Goal: Task Accomplishment & Management: Manage account settings

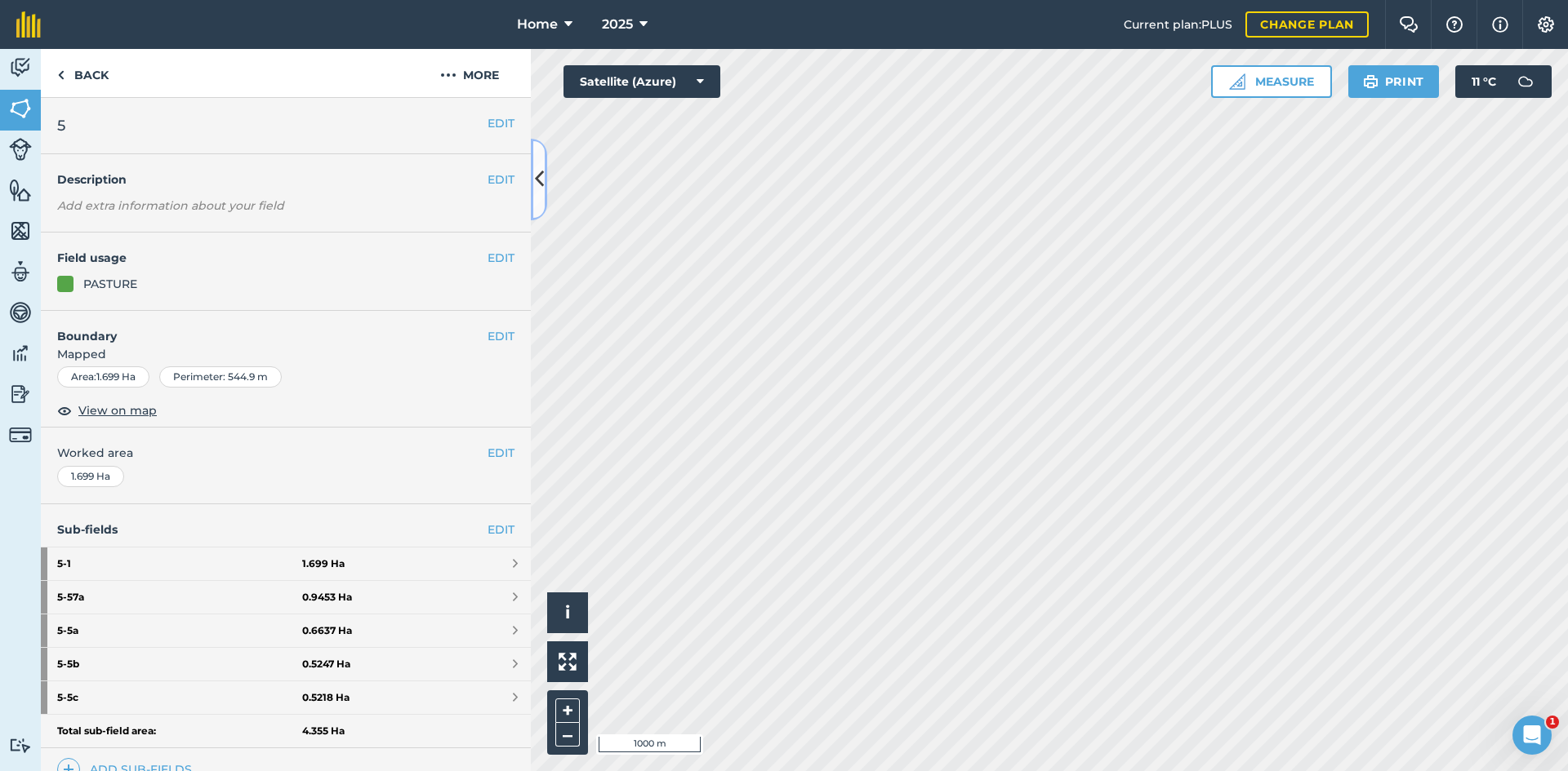
click at [540, 169] on icon at bounding box center [539, 179] width 9 height 29
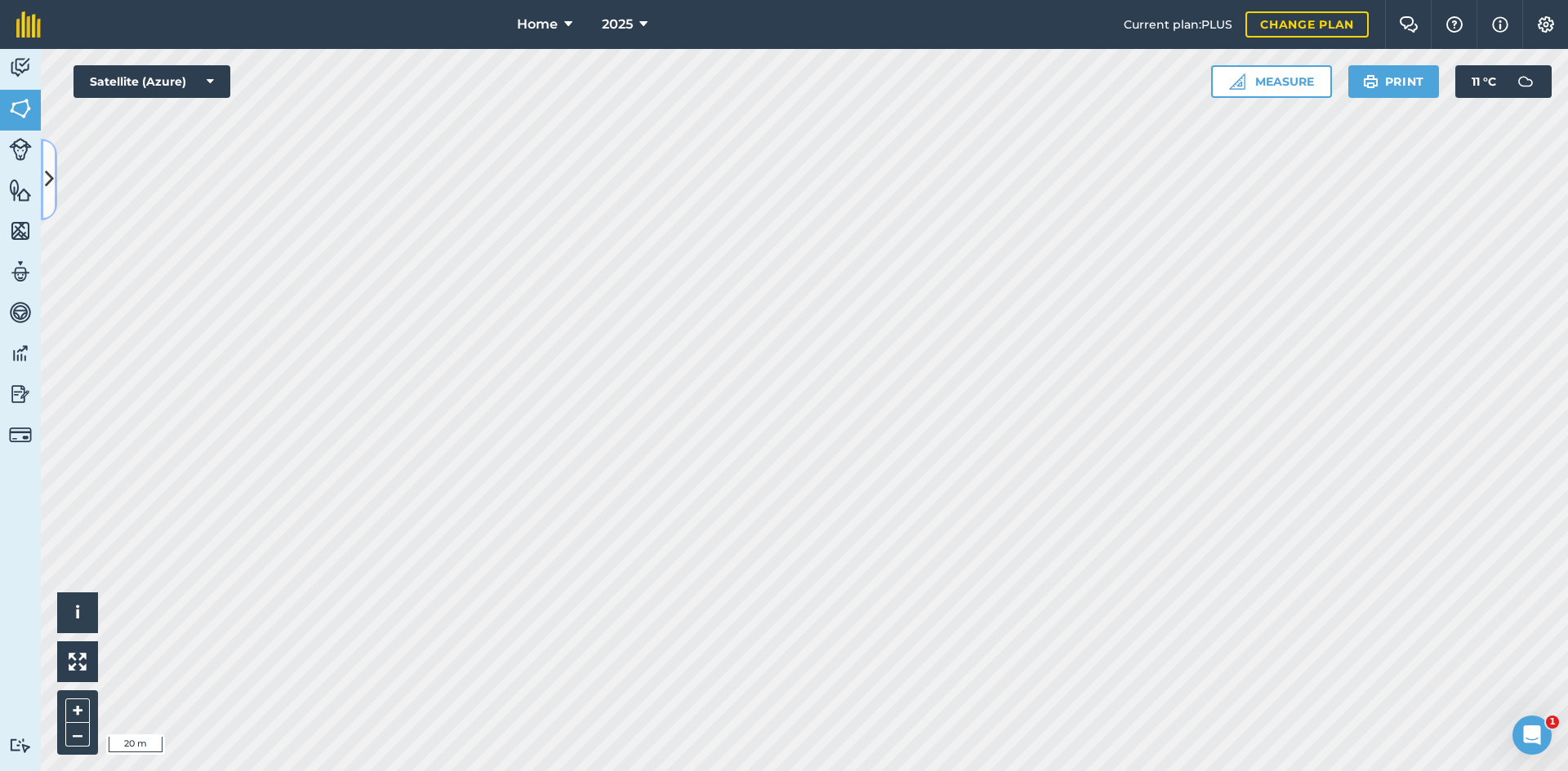
click at [50, 160] on button at bounding box center [49, 179] width 17 height 82
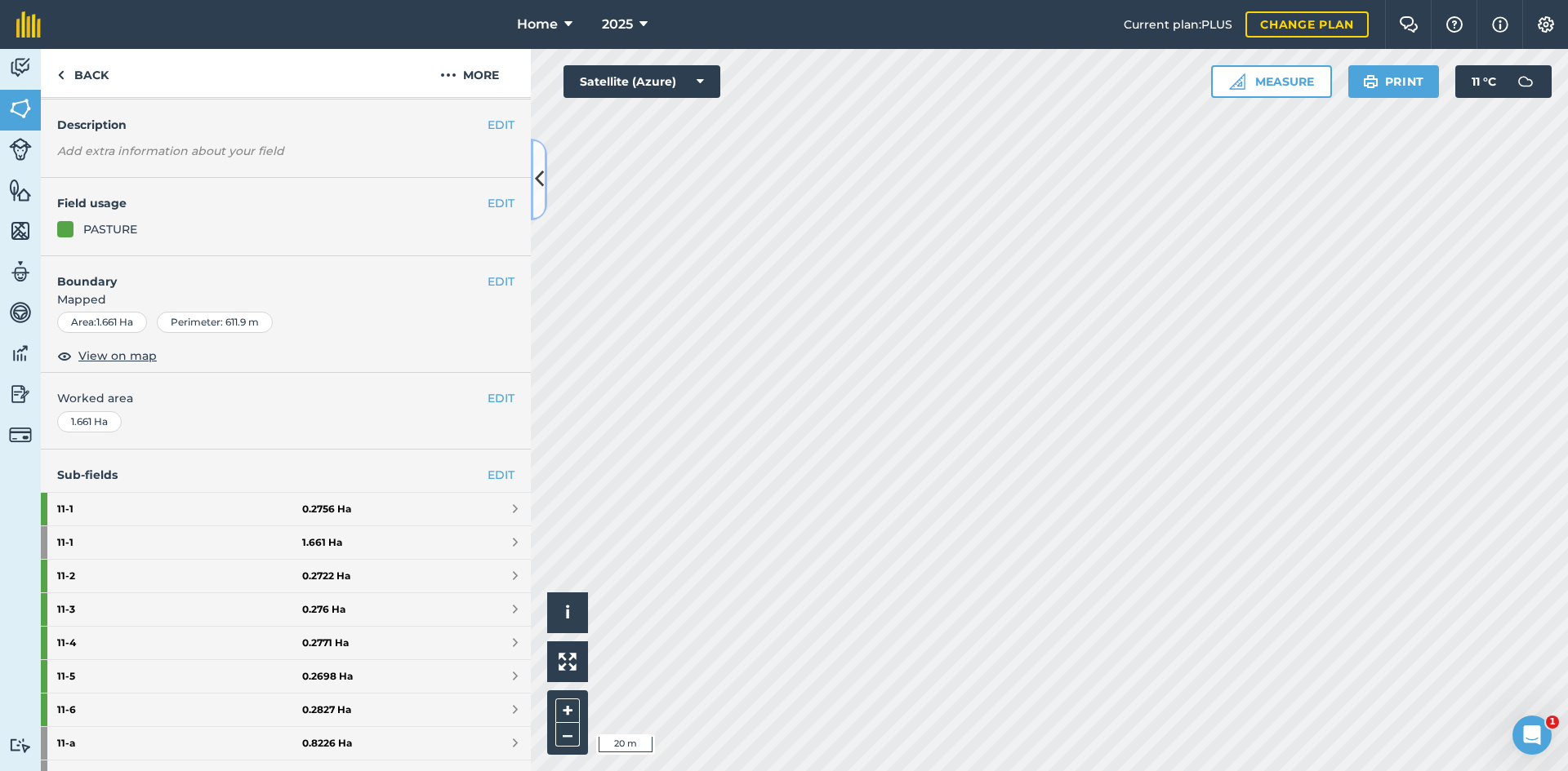
scroll to position [82, 0]
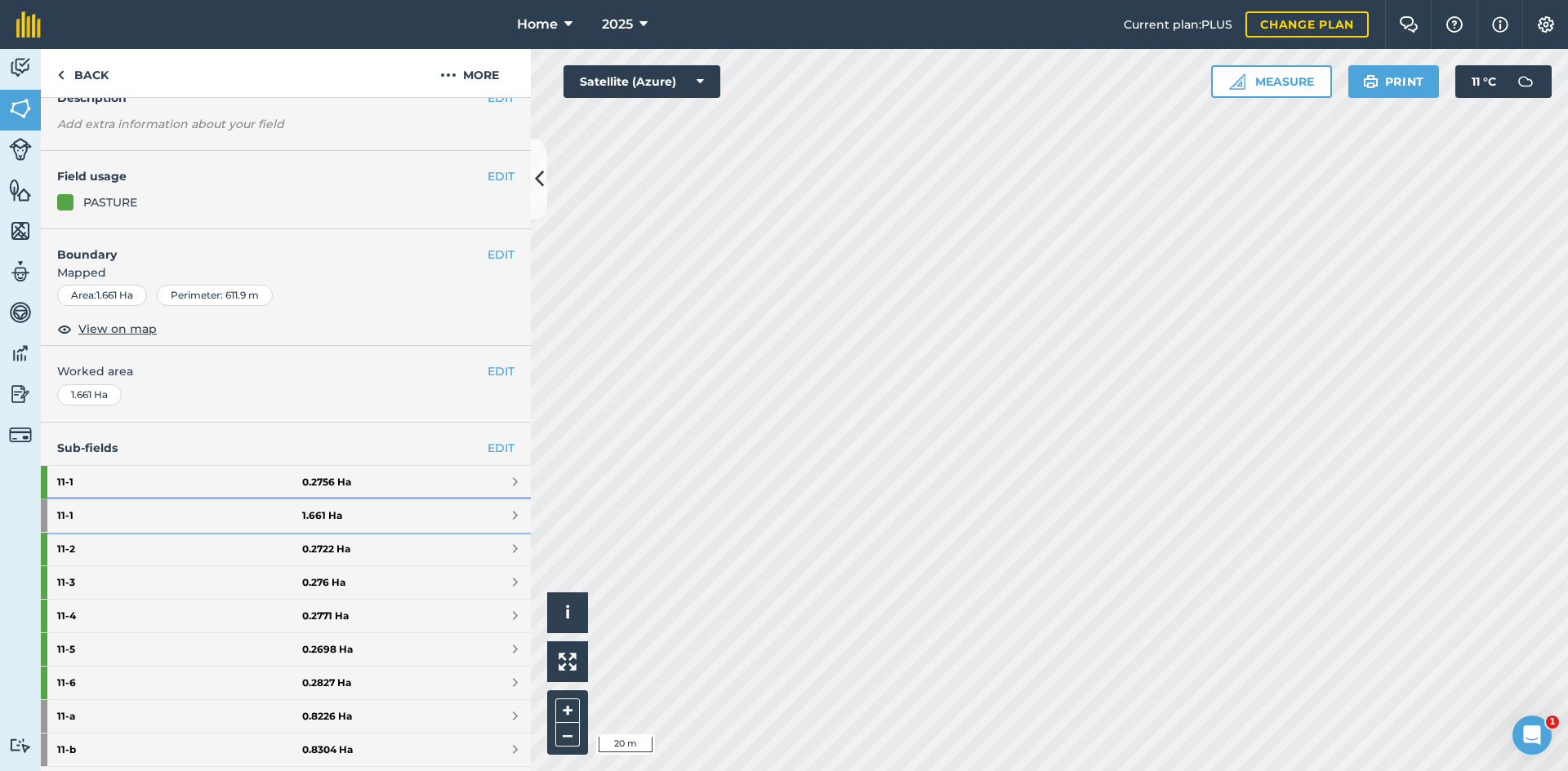
click at [417, 511] on link "11 - 1 1.661 Ha" at bounding box center [285, 516] width 490 height 33
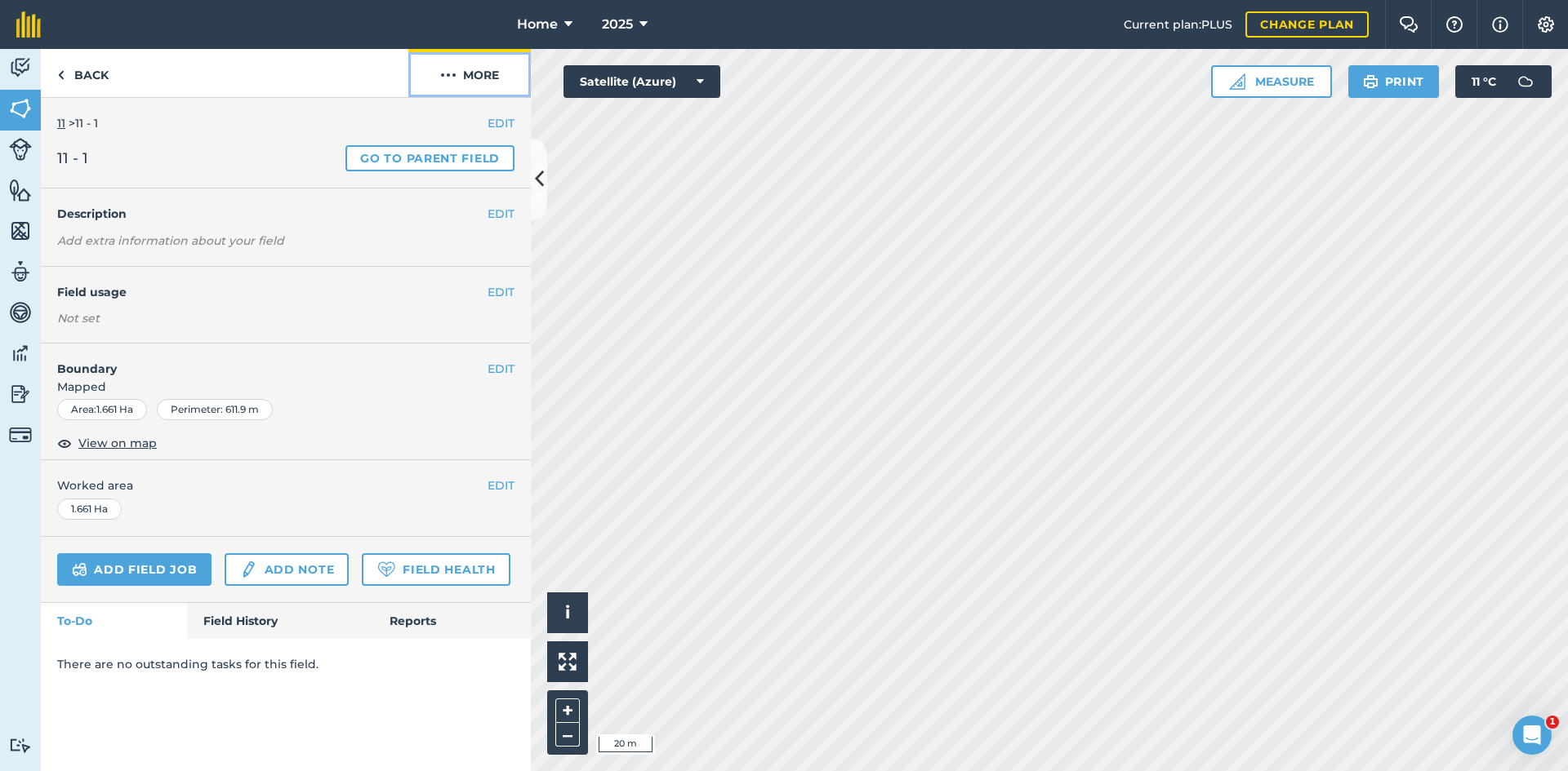
click at [457, 74] on button "More" at bounding box center [469, 73] width 122 height 48
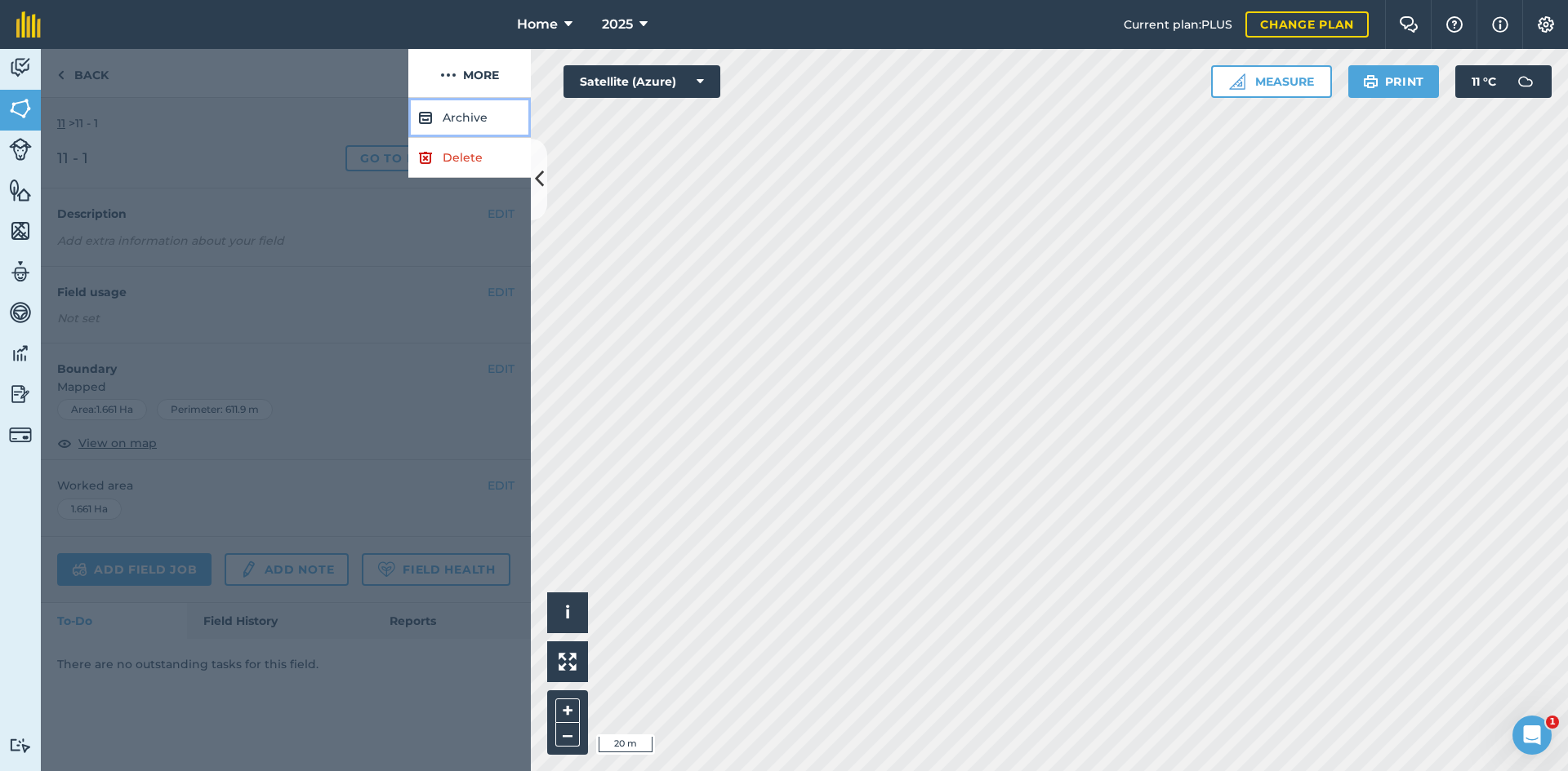
click at [462, 104] on button "Archive" at bounding box center [469, 118] width 122 height 40
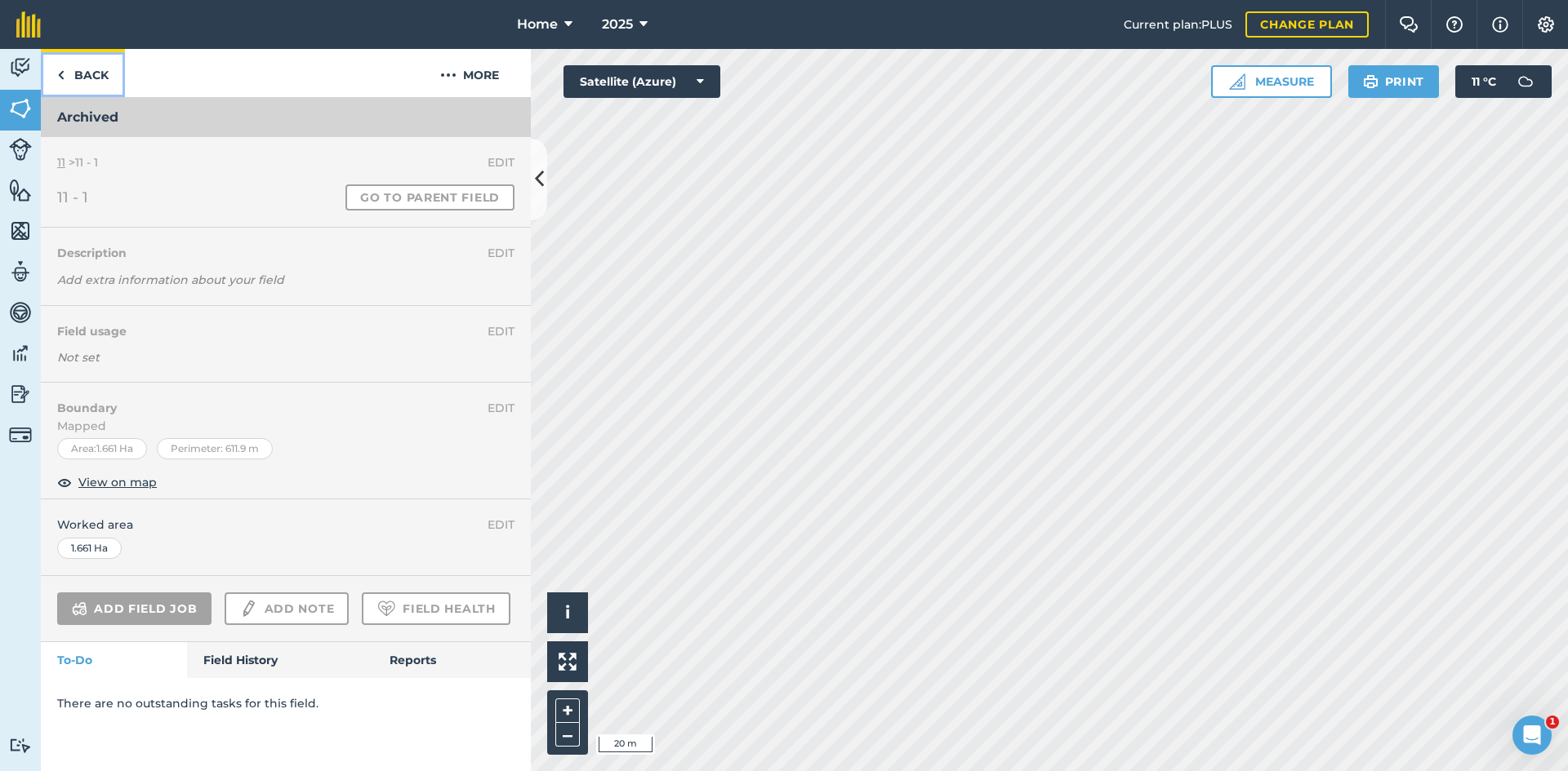
click at [96, 60] on link "Back" at bounding box center [83, 73] width 84 height 48
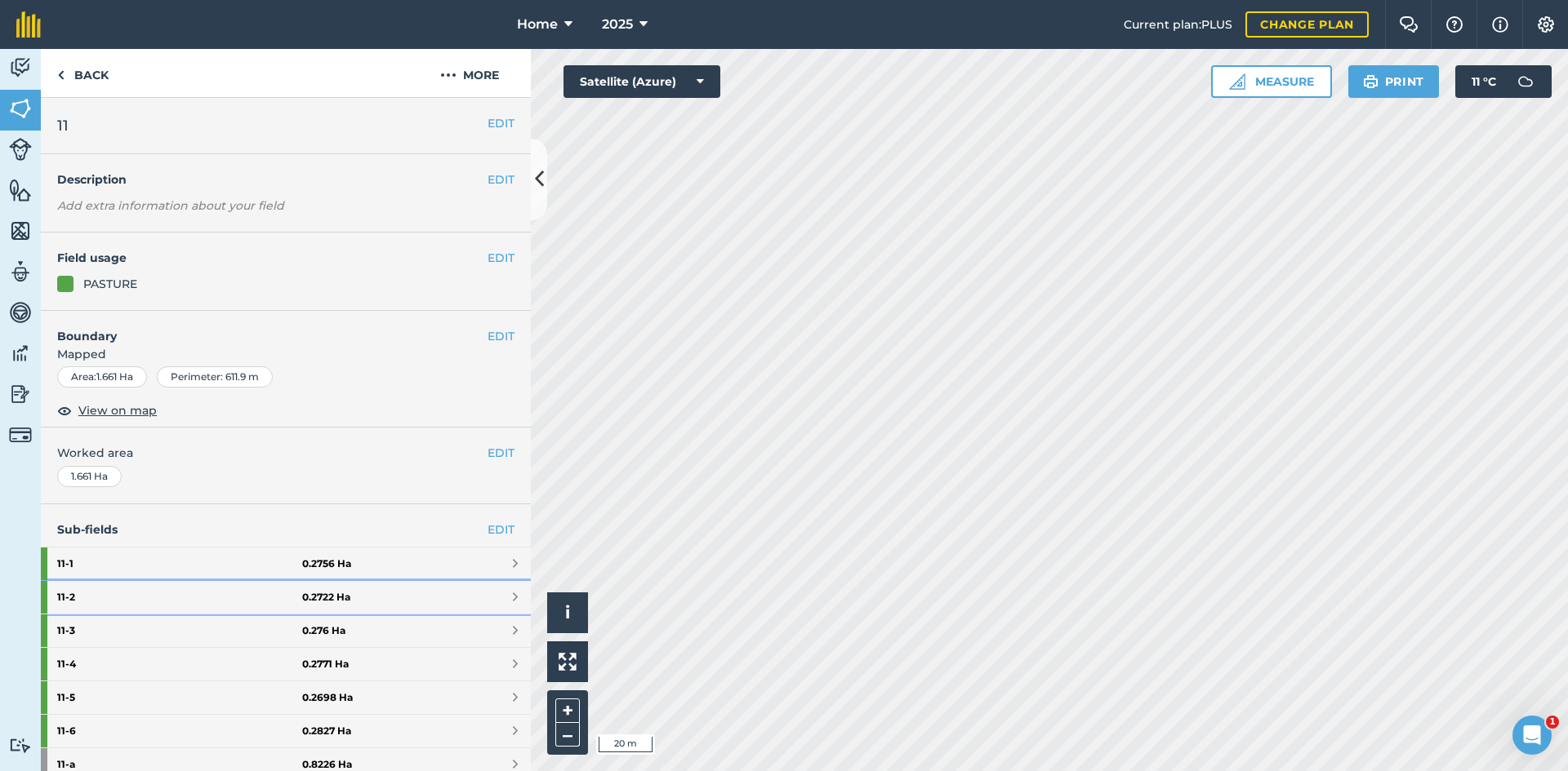
click at [330, 596] on strong "0.2722 Ha" at bounding box center [326, 597] width 48 height 13
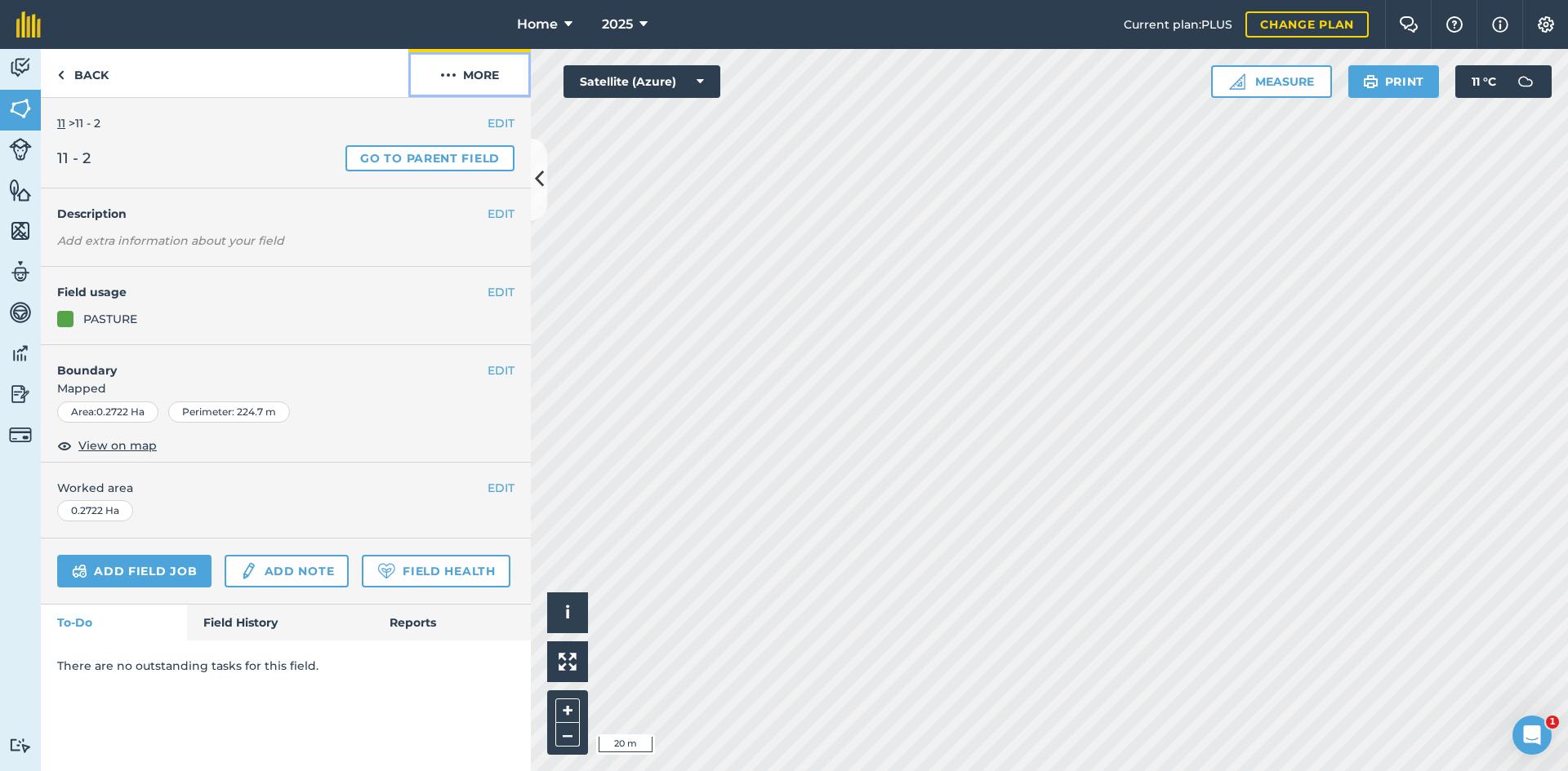
click at [479, 82] on button "More" at bounding box center [469, 73] width 122 height 48
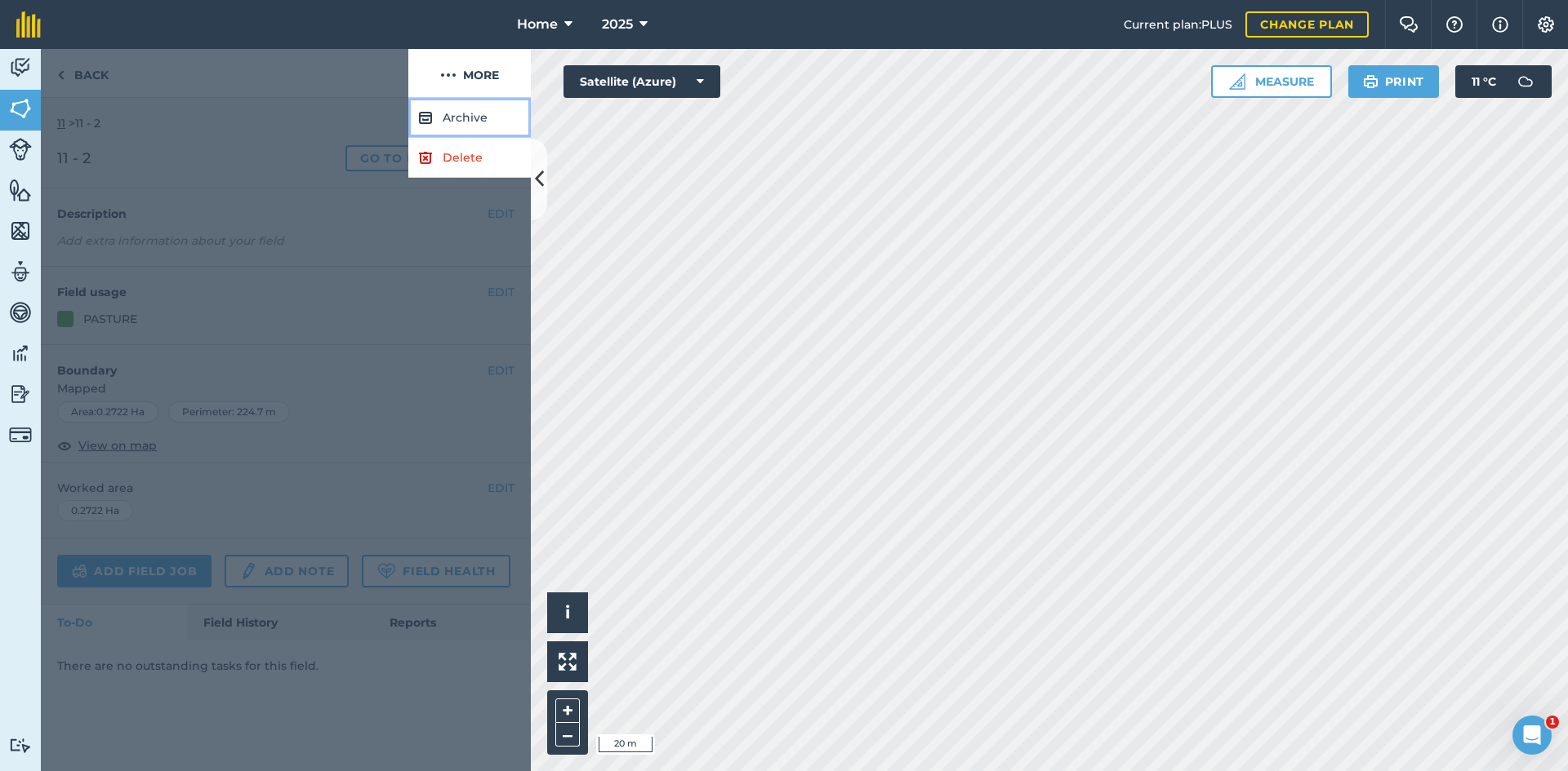
click at [447, 118] on button "Archive" at bounding box center [469, 118] width 122 height 40
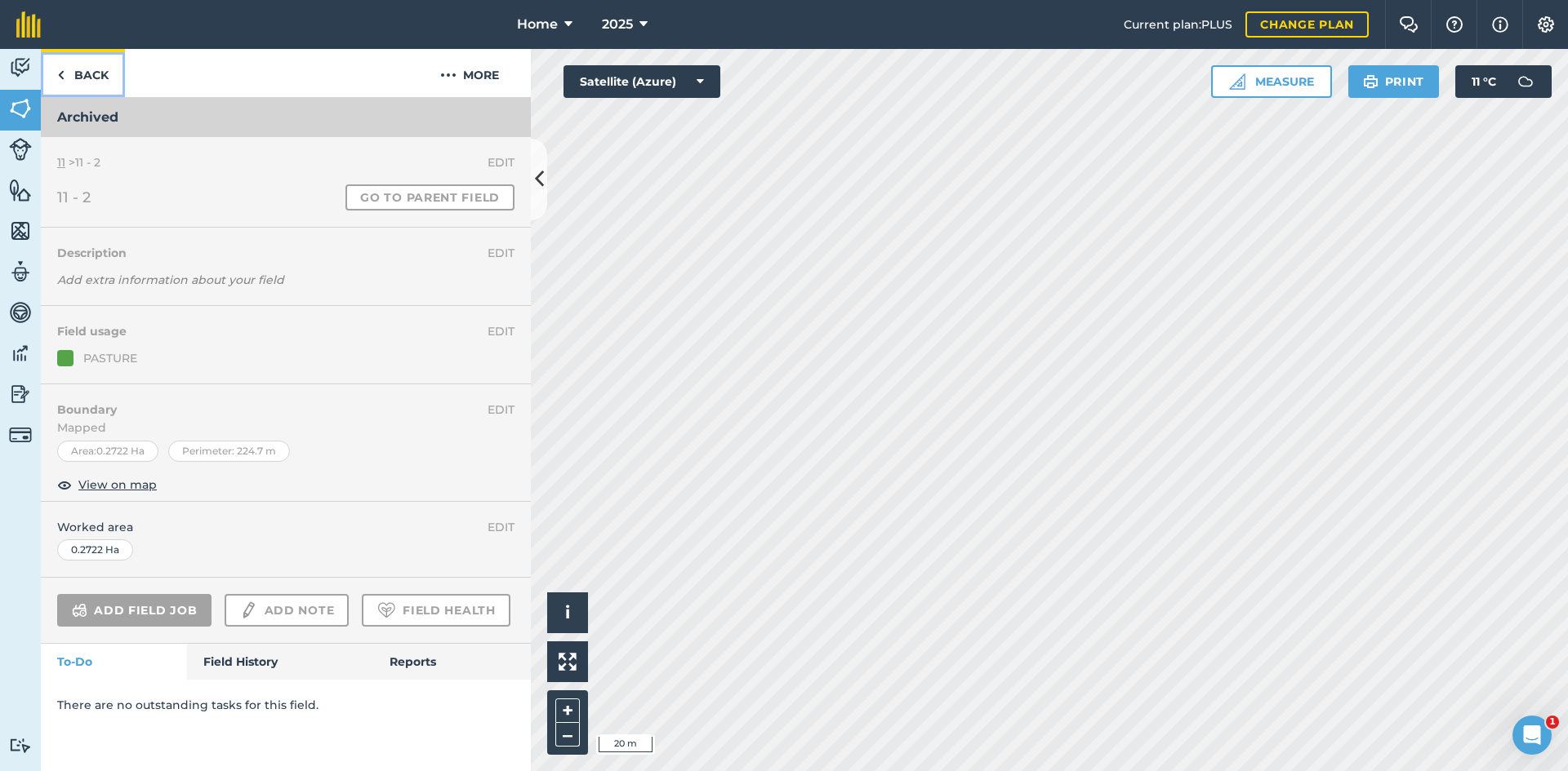
click at [82, 78] on link "Back" at bounding box center [83, 73] width 84 height 48
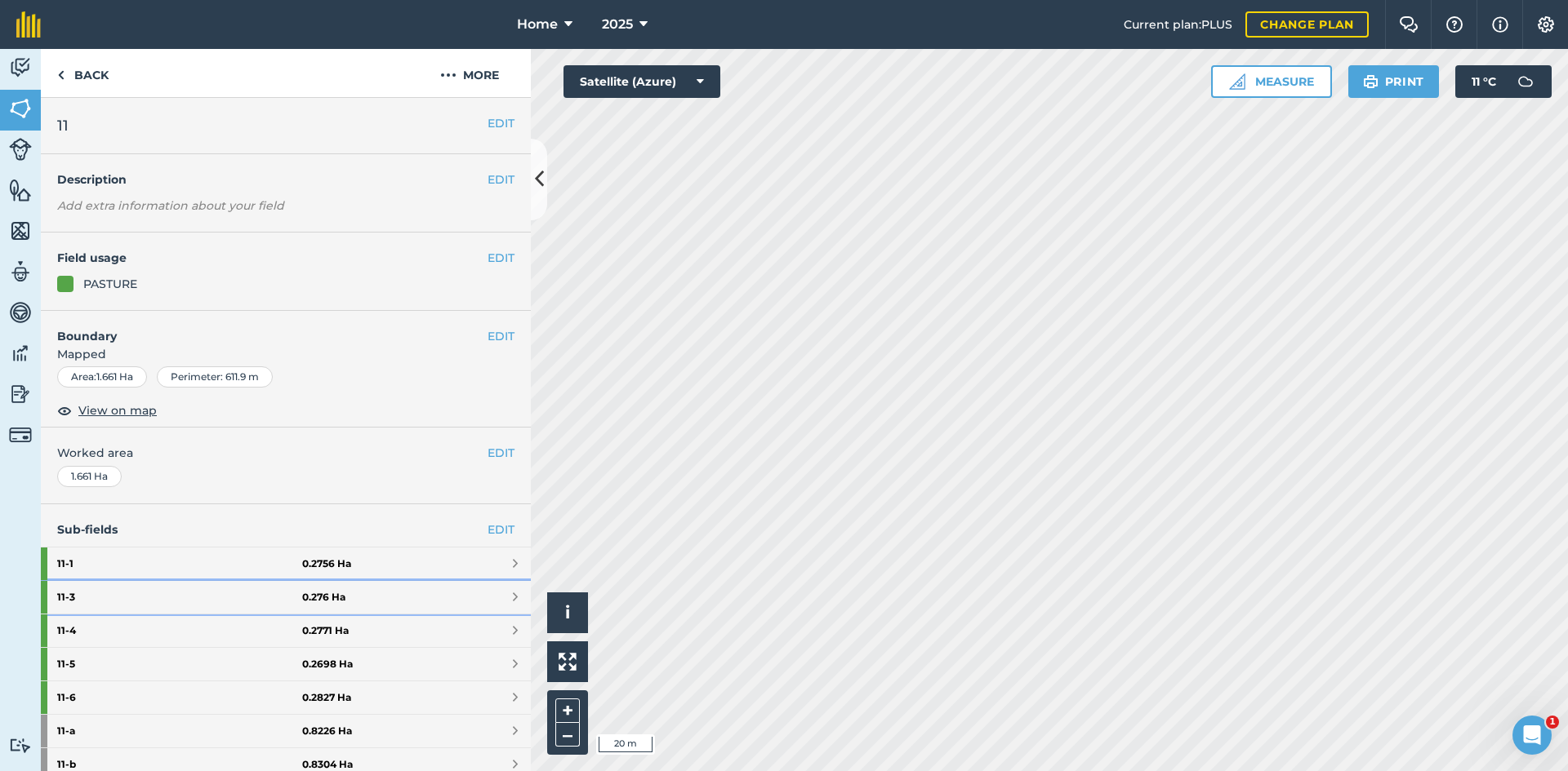
drag, startPoint x: 447, startPoint y: 593, endPoint x: 461, endPoint y: 528, distance: 66.5
click at [446, 593] on link "11 - 3 0.276 Ha" at bounding box center [285, 597] width 490 height 33
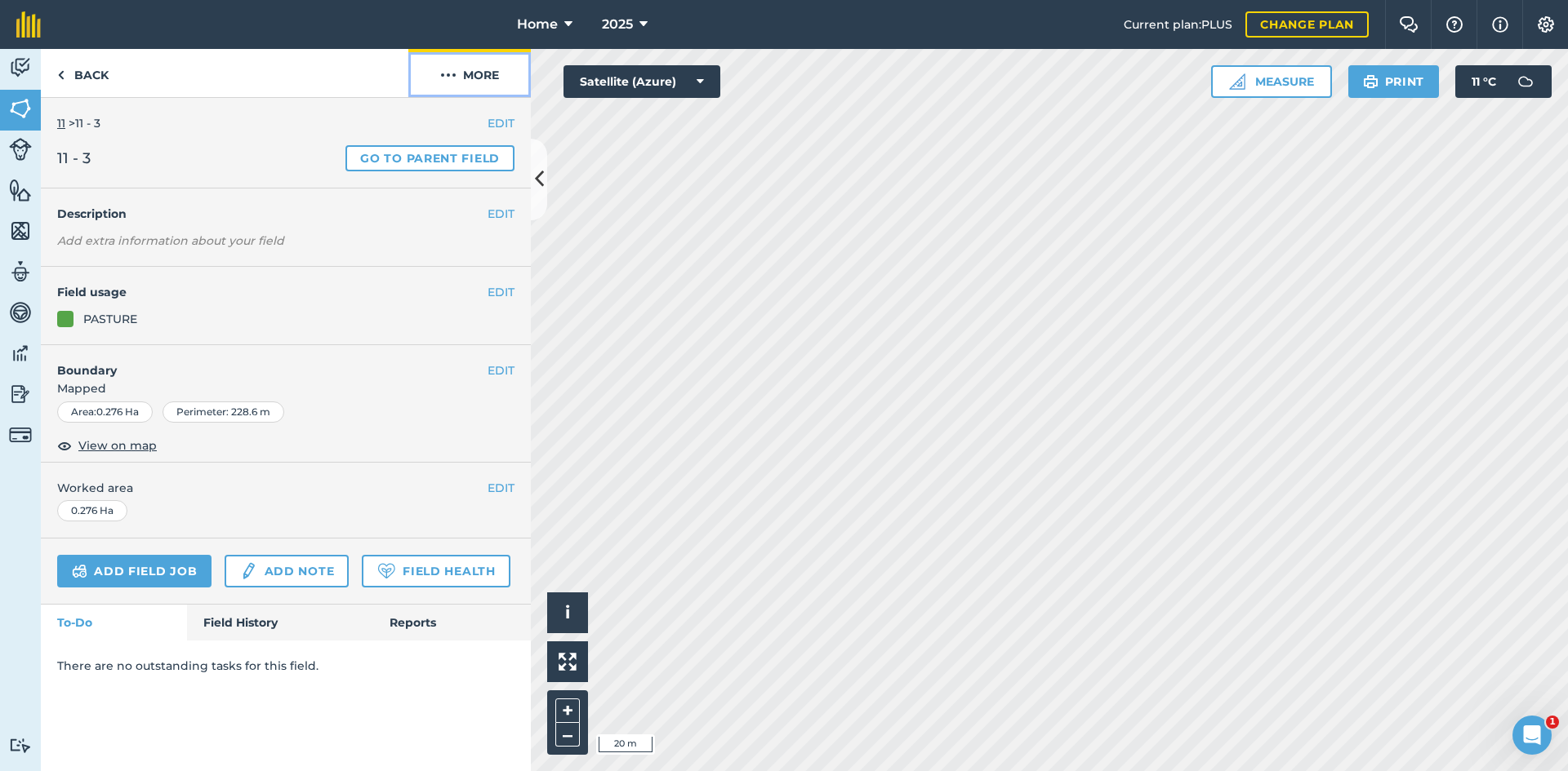
click at [503, 63] on button "More" at bounding box center [469, 73] width 122 height 48
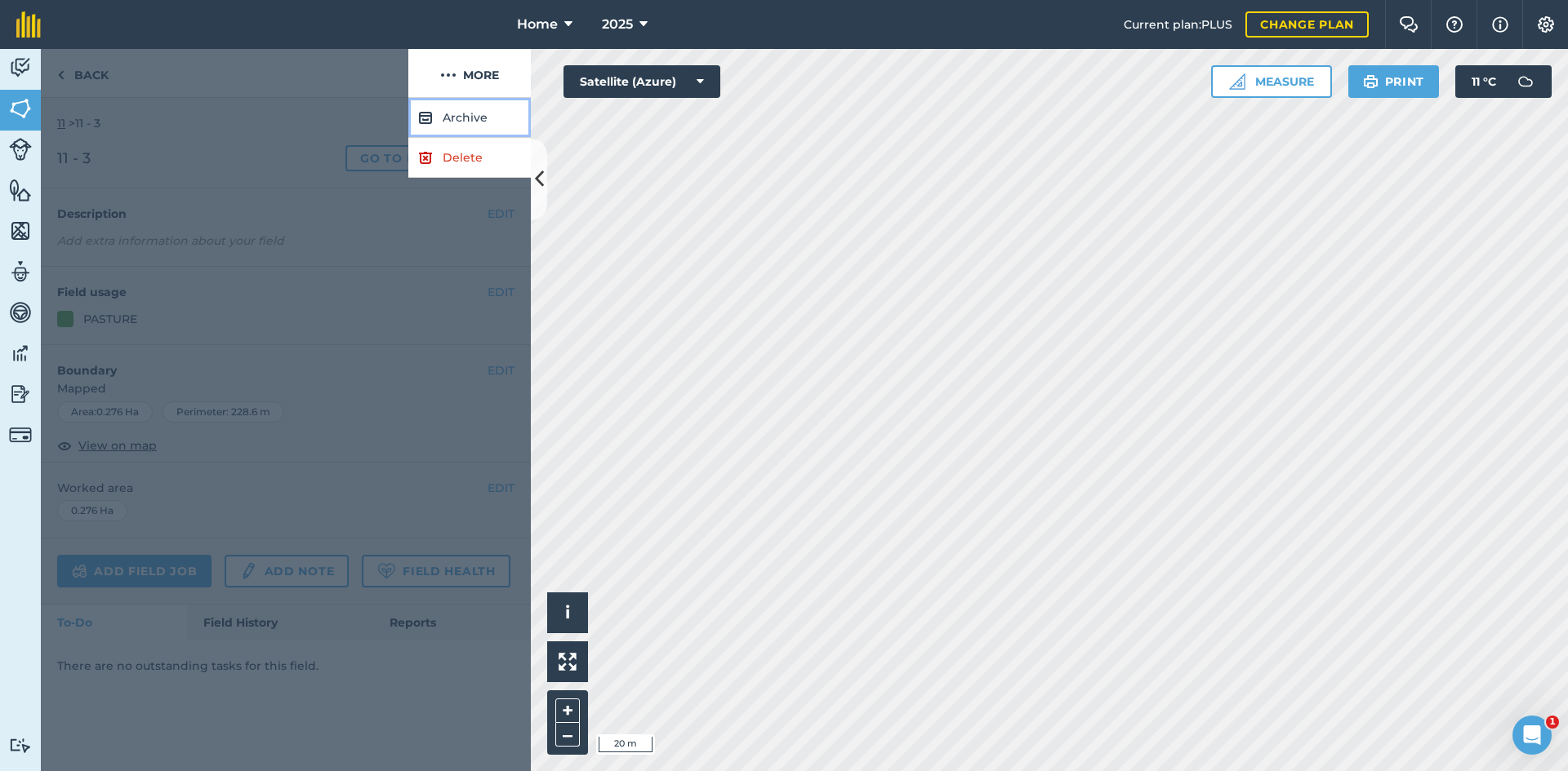
click at [492, 127] on button "Archive" at bounding box center [469, 118] width 122 height 40
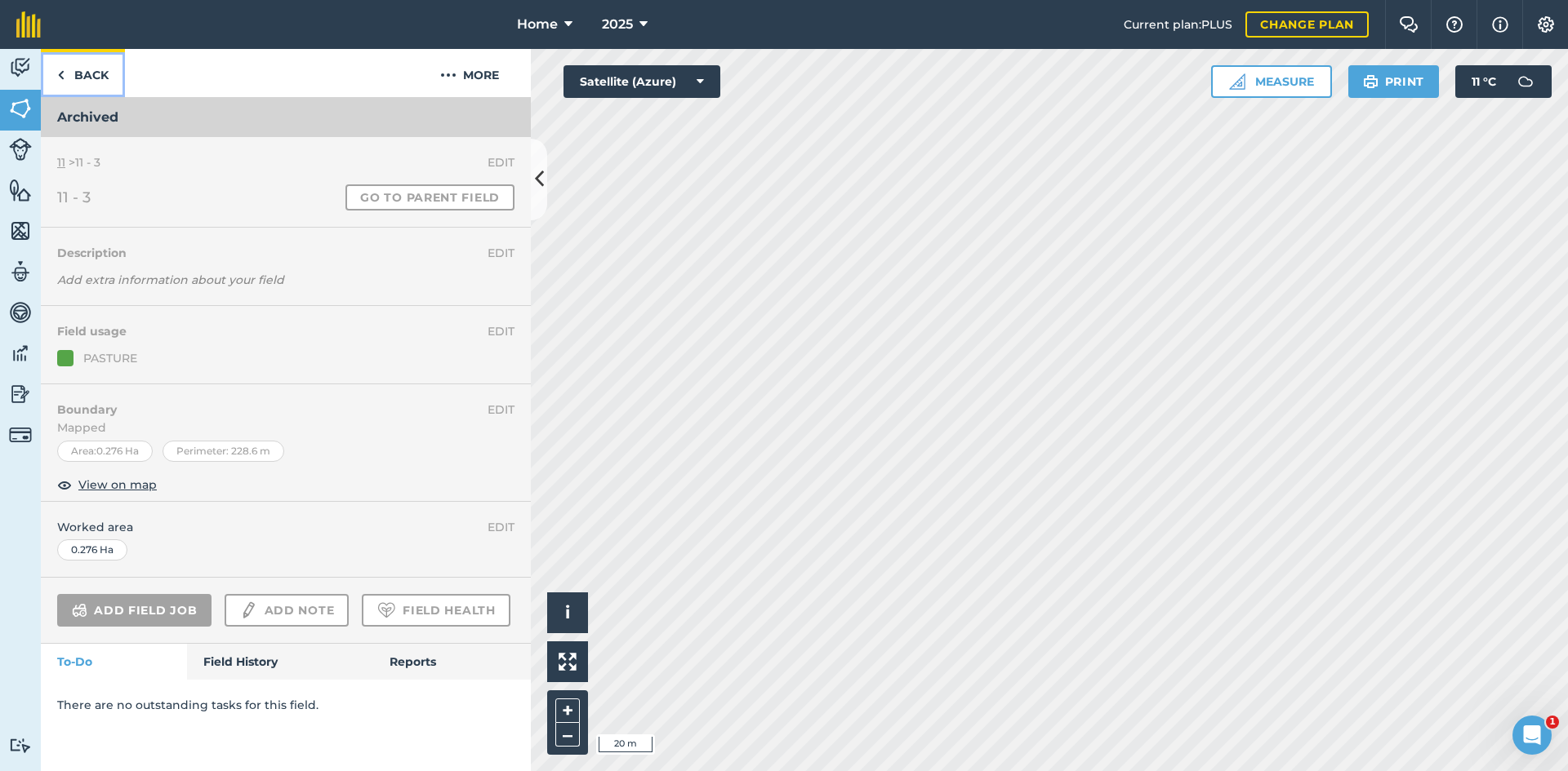
click at [78, 83] on link "Back" at bounding box center [83, 73] width 84 height 48
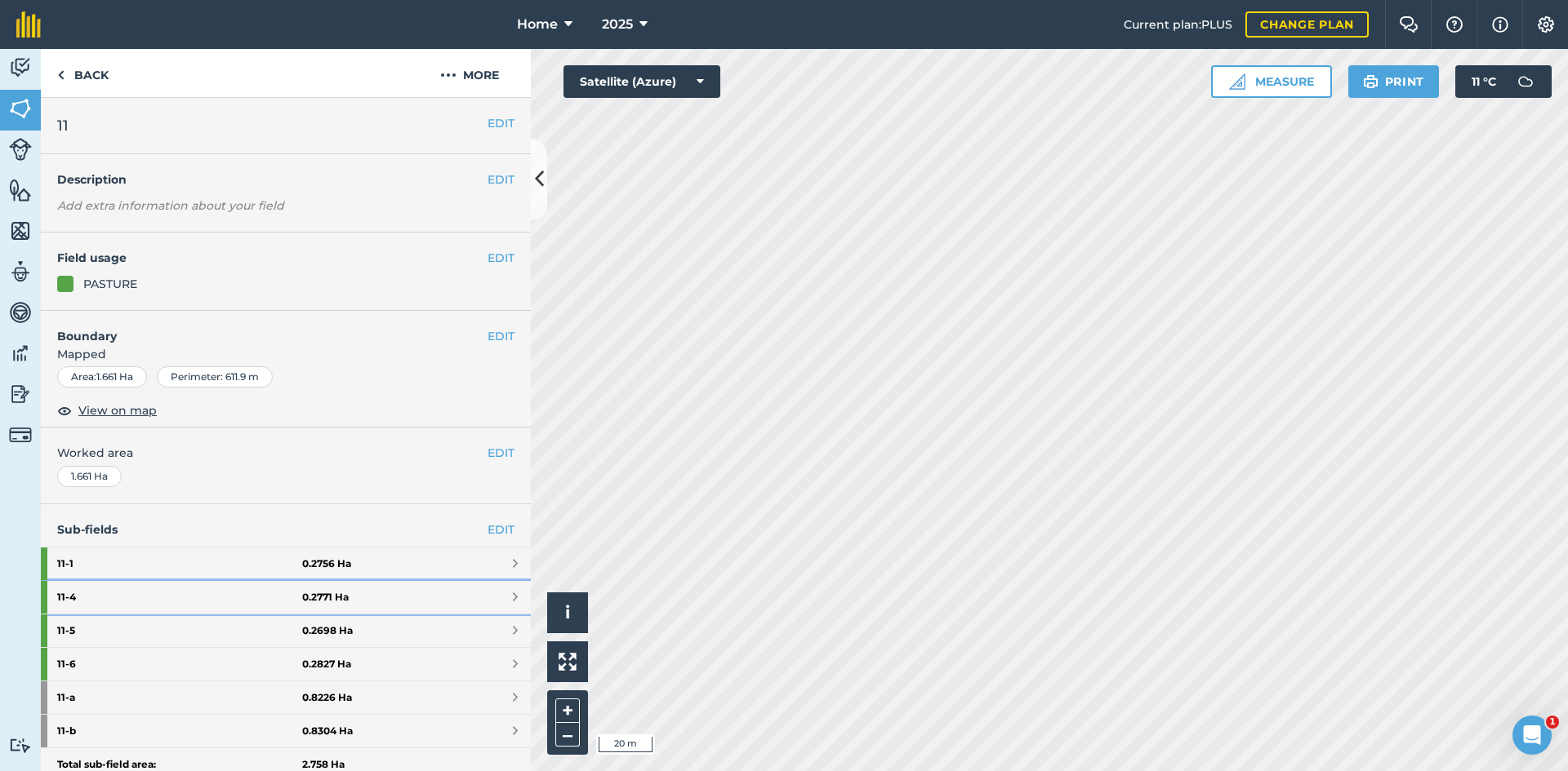
click at [377, 588] on link "11 - 4 0.2771 Ha" at bounding box center [285, 597] width 490 height 33
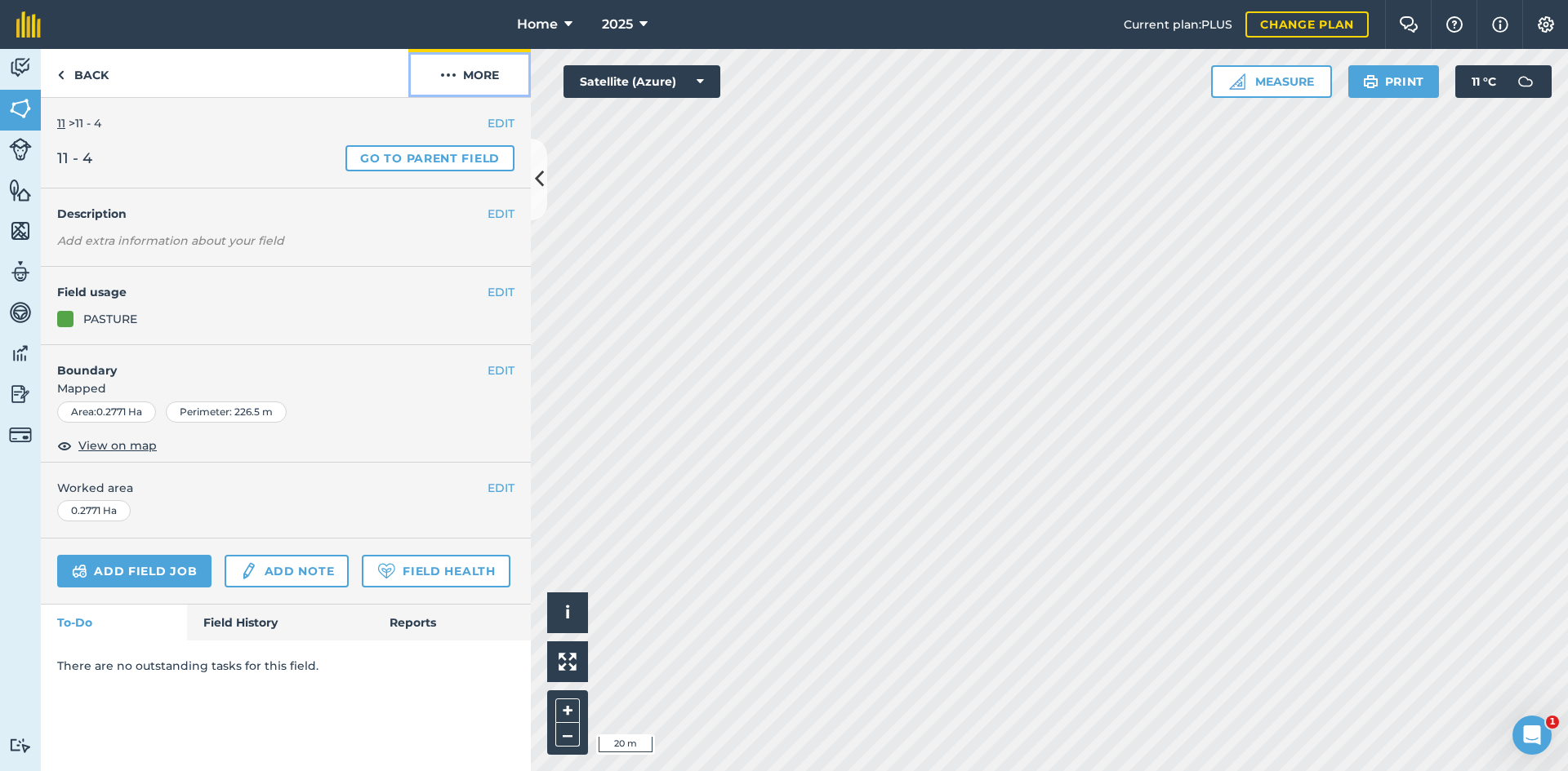
click at [479, 74] on button "More" at bounding box center [469, 73] width 122 height 48
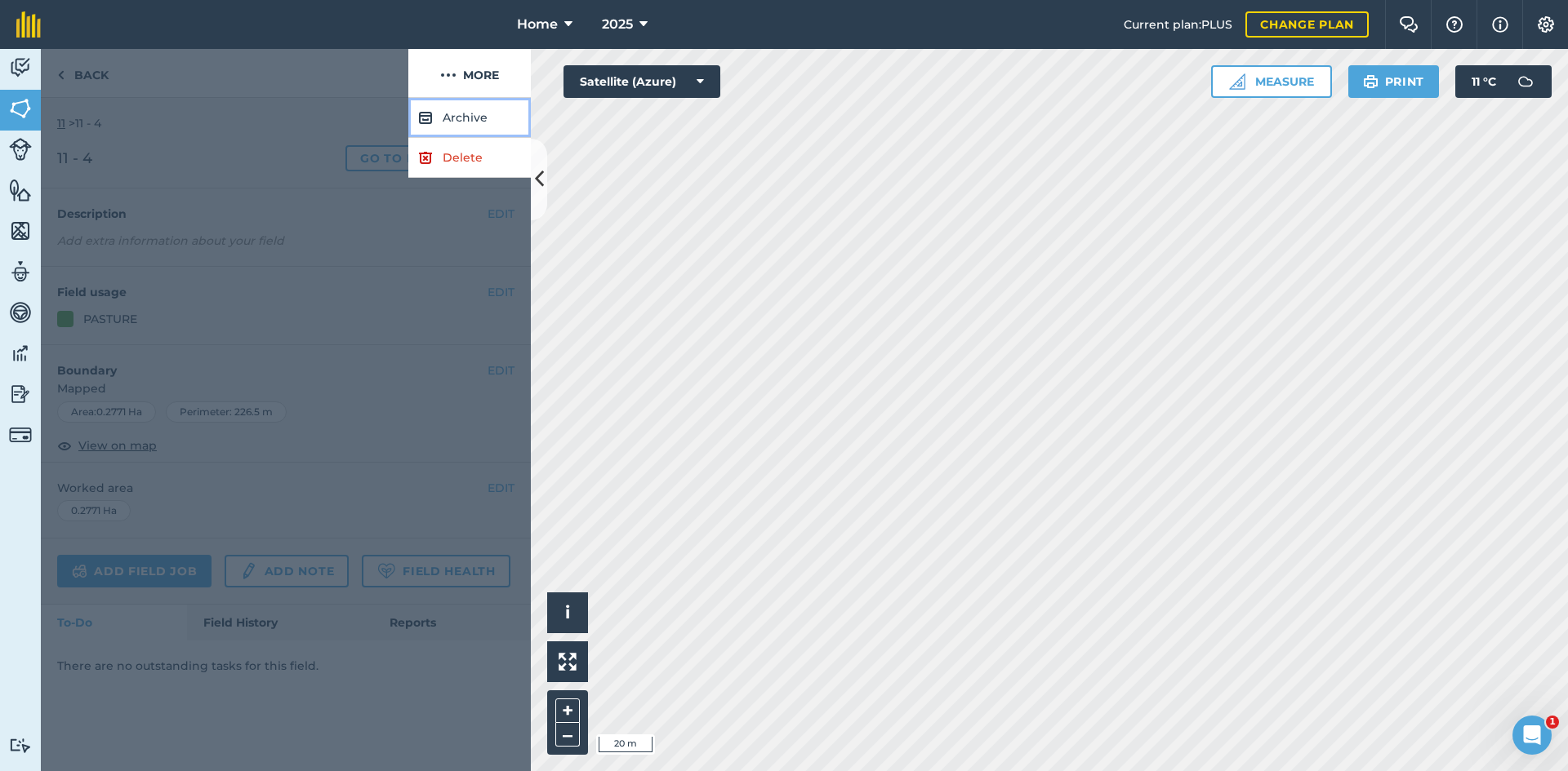
click at [456, 119] on button "Archive" at bounding box center [469, 118] width 122 height 40
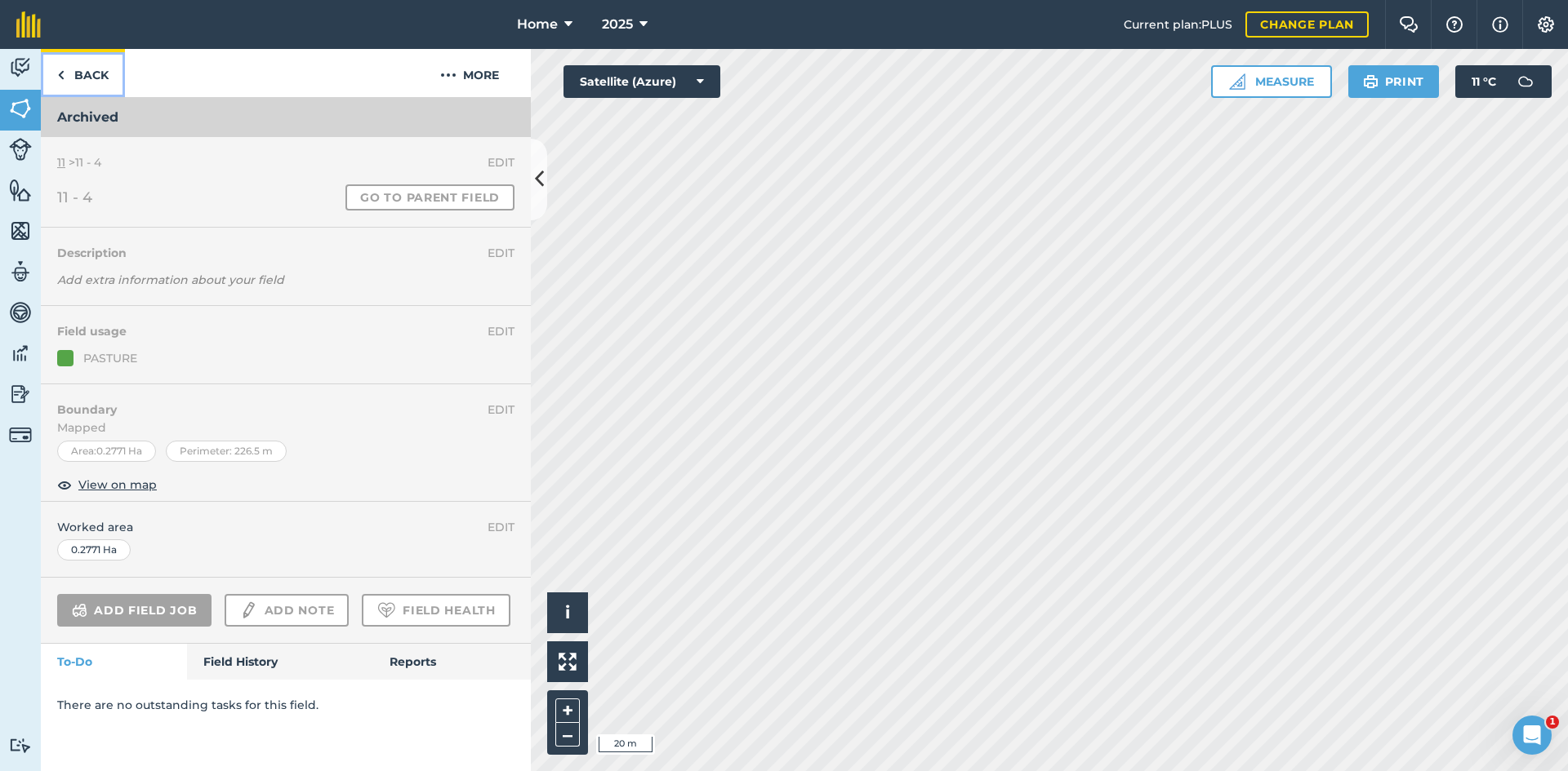
click at [79, 69] on link "Back" at bounding box center [83, 73] width 84 height 48
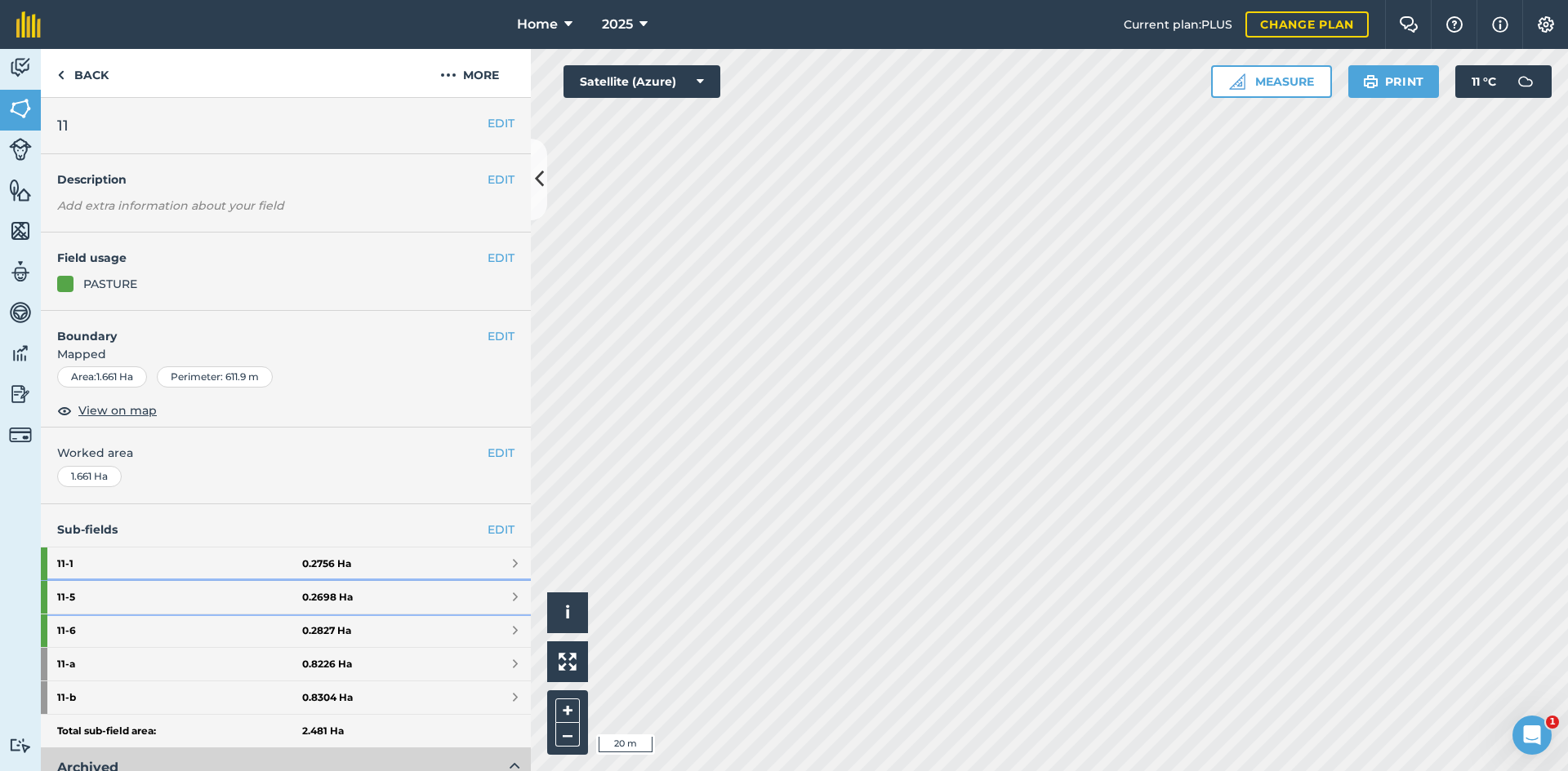
drag, startPoint x: 421, startPoint y: 598, endPoint x: 460, endPoint y: 443, distance: 159.8
click at [423, 598] on link "11 - 5 0.2698 Ha" at bounding box center [285, 597] width 490 height 33
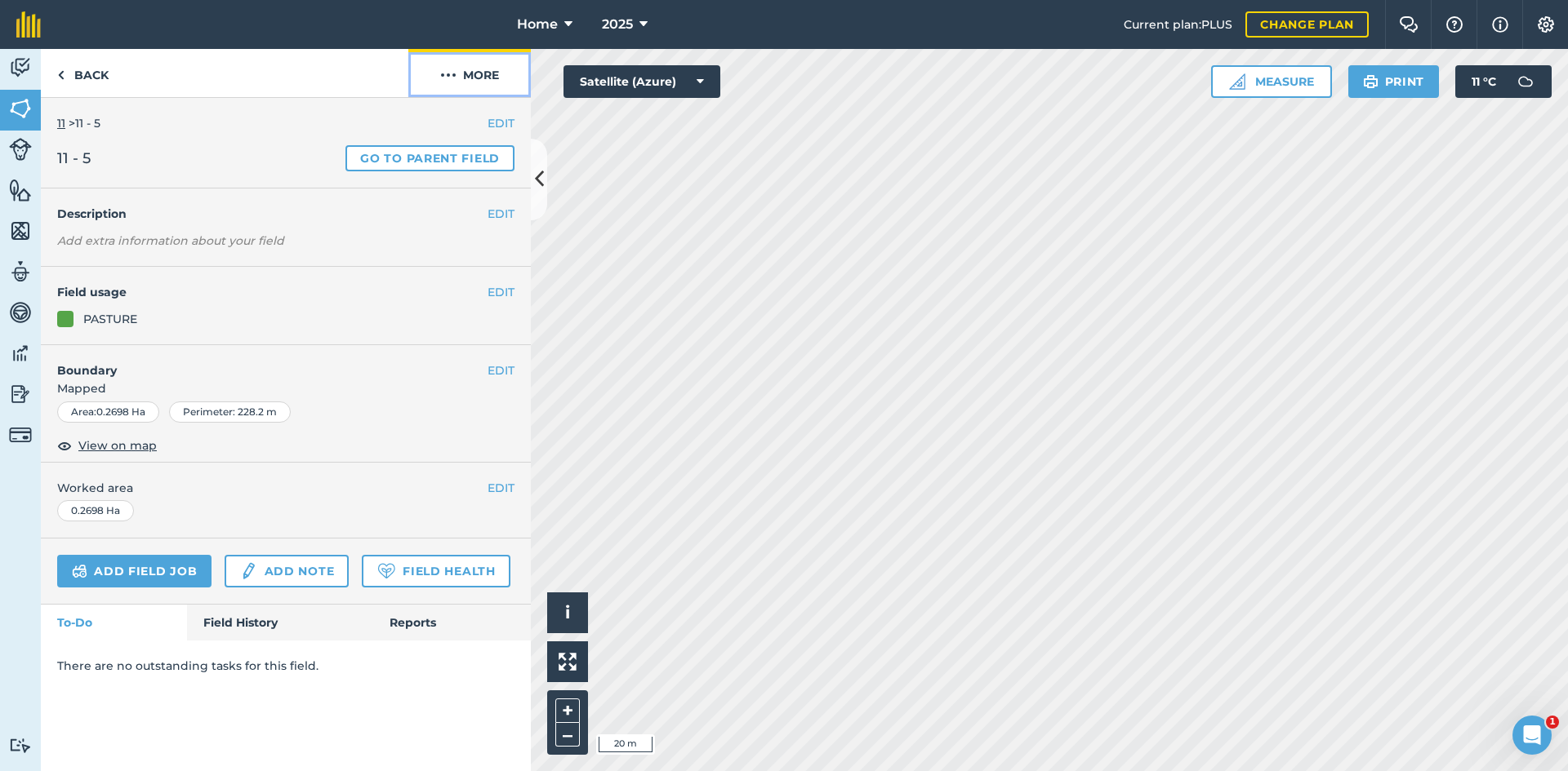
click at [481, 70] on button "More" at bounding box center [469, 73] width 122 height 48
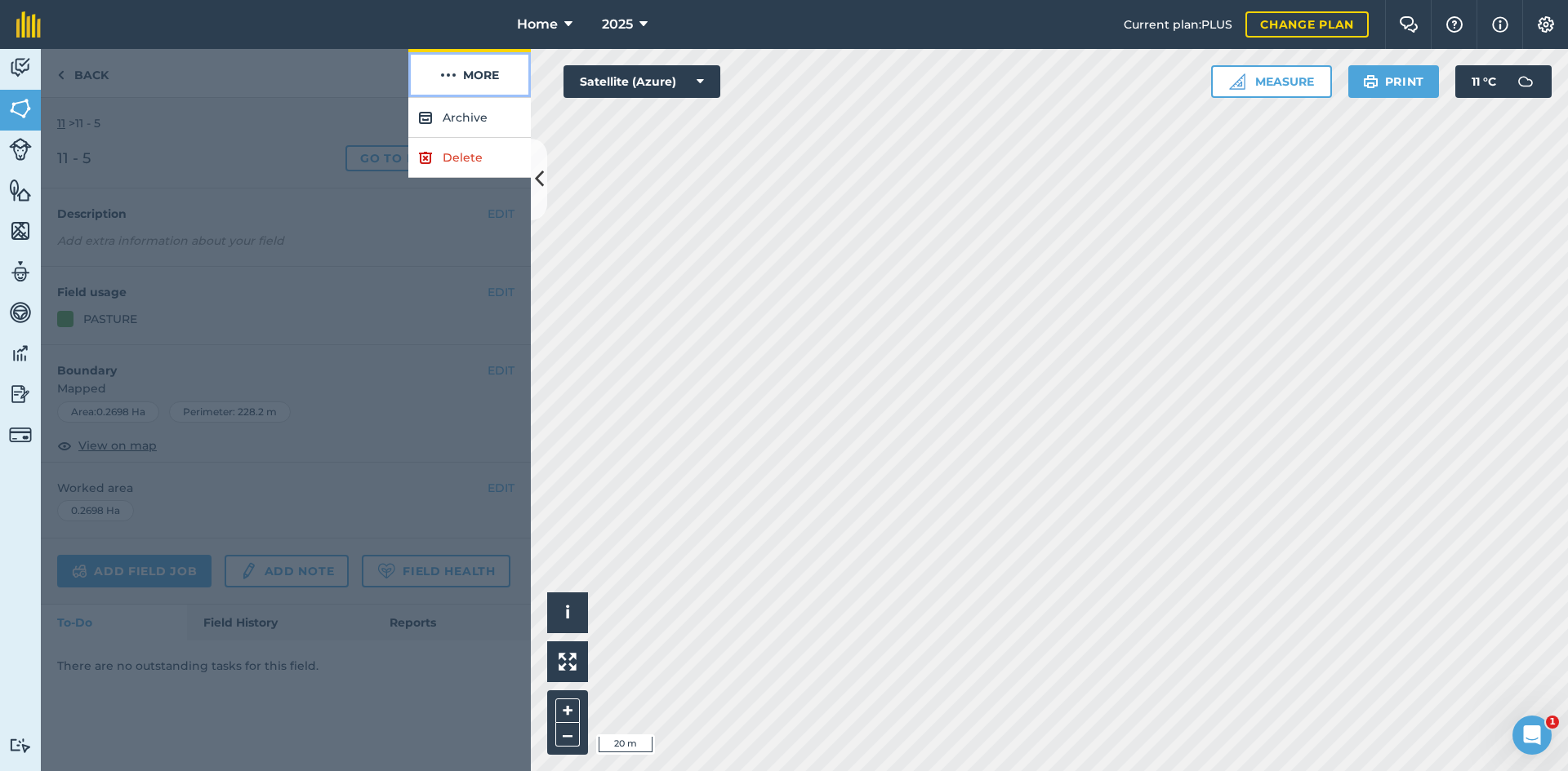
click at [479, 98] on div "Back More Archive Delete" at bounding box center [285, 73] width 490 height 49
click at [484, 115] on button "Archive" at bounding box center [469, 118] width 122 height 40
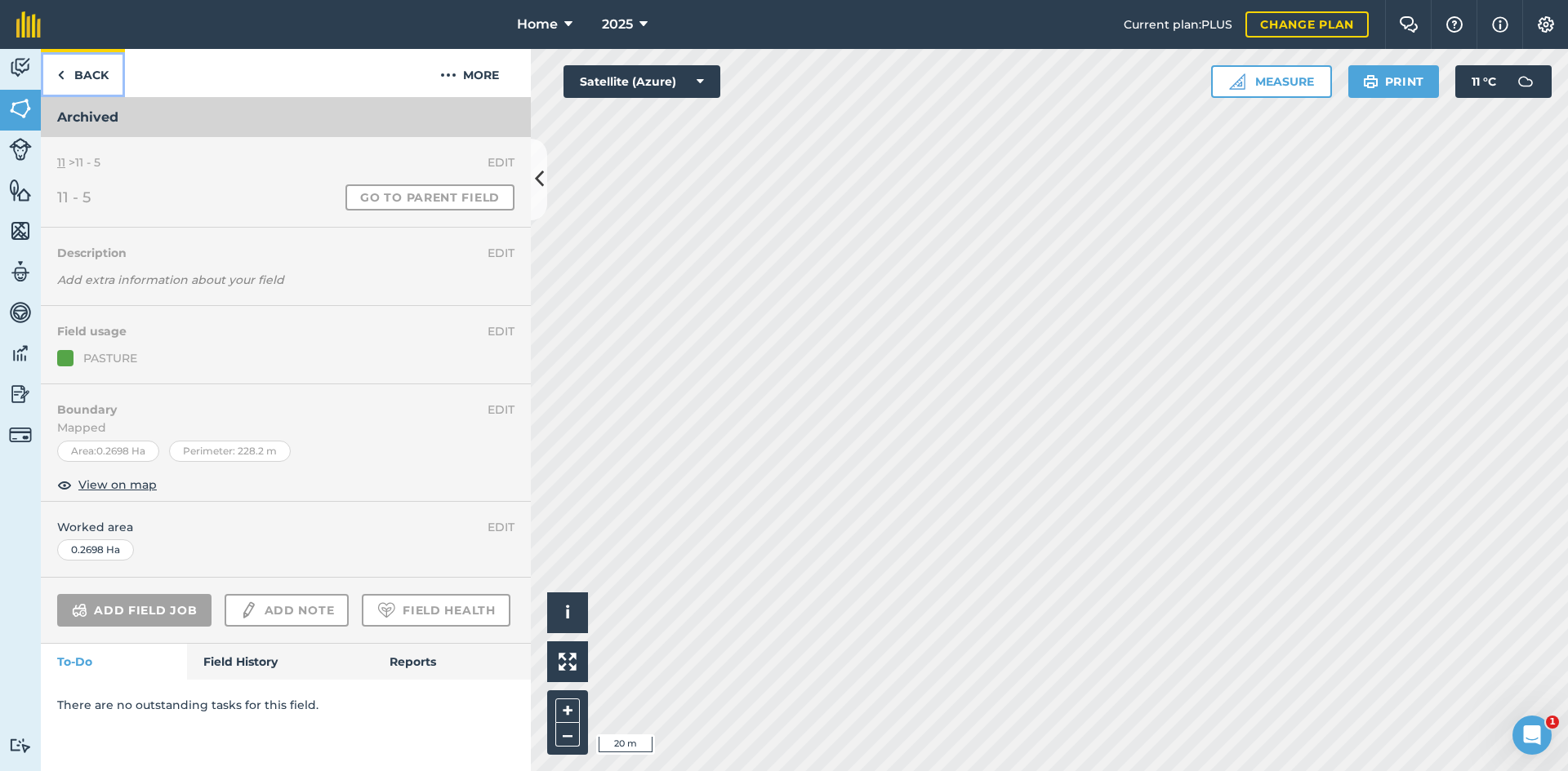
click at [102, 73] on link "Back" at bounding box center [83, 73] width 84 height 48
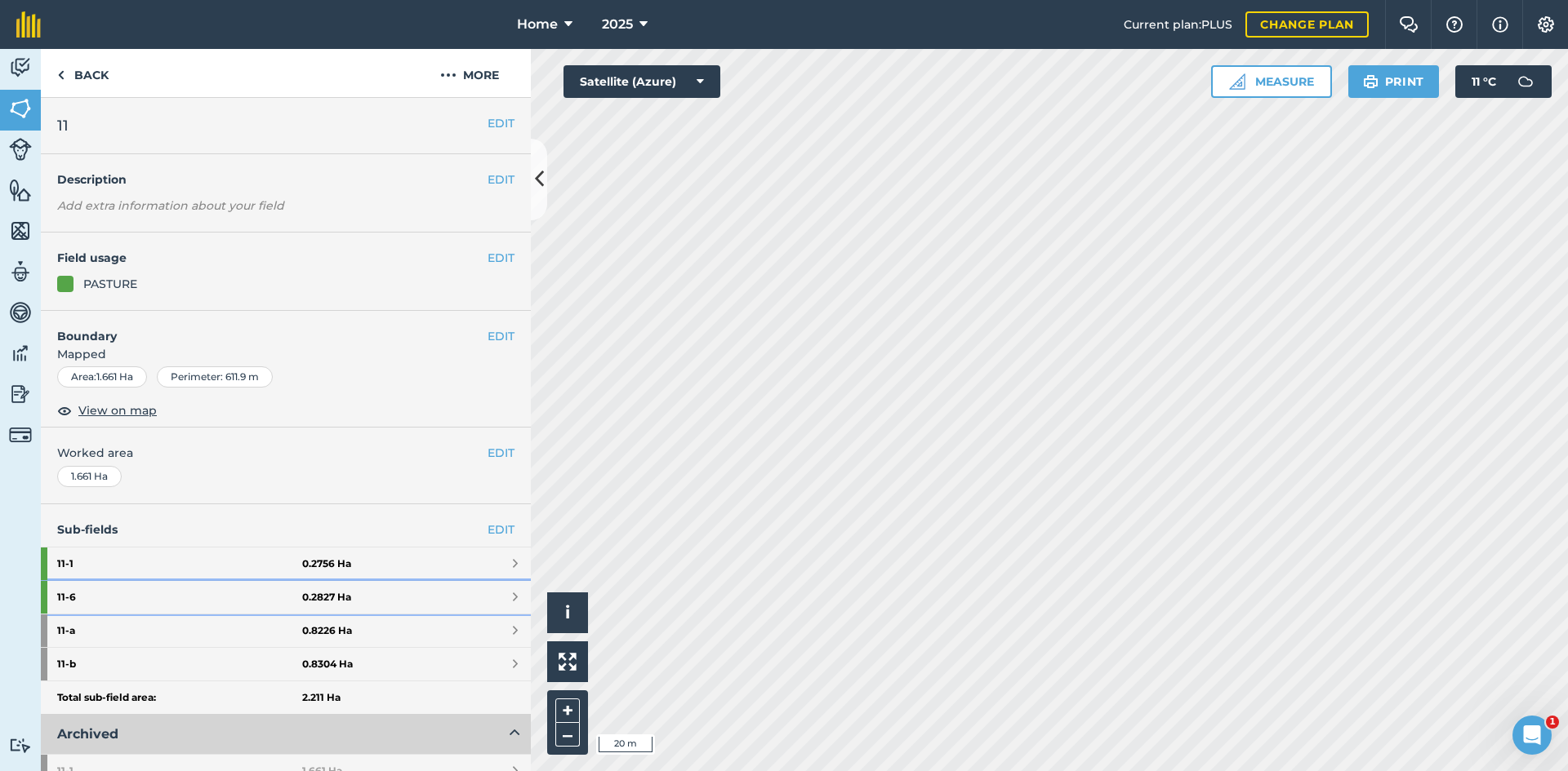
drag, startPoint x: 263, startPoint y: 600, endPoint x: 288, endPoint y: 559, distance: 48.0
click at [264, 600] on strong "11 - 6" at bounding box center [179, 597] width 245 height 33
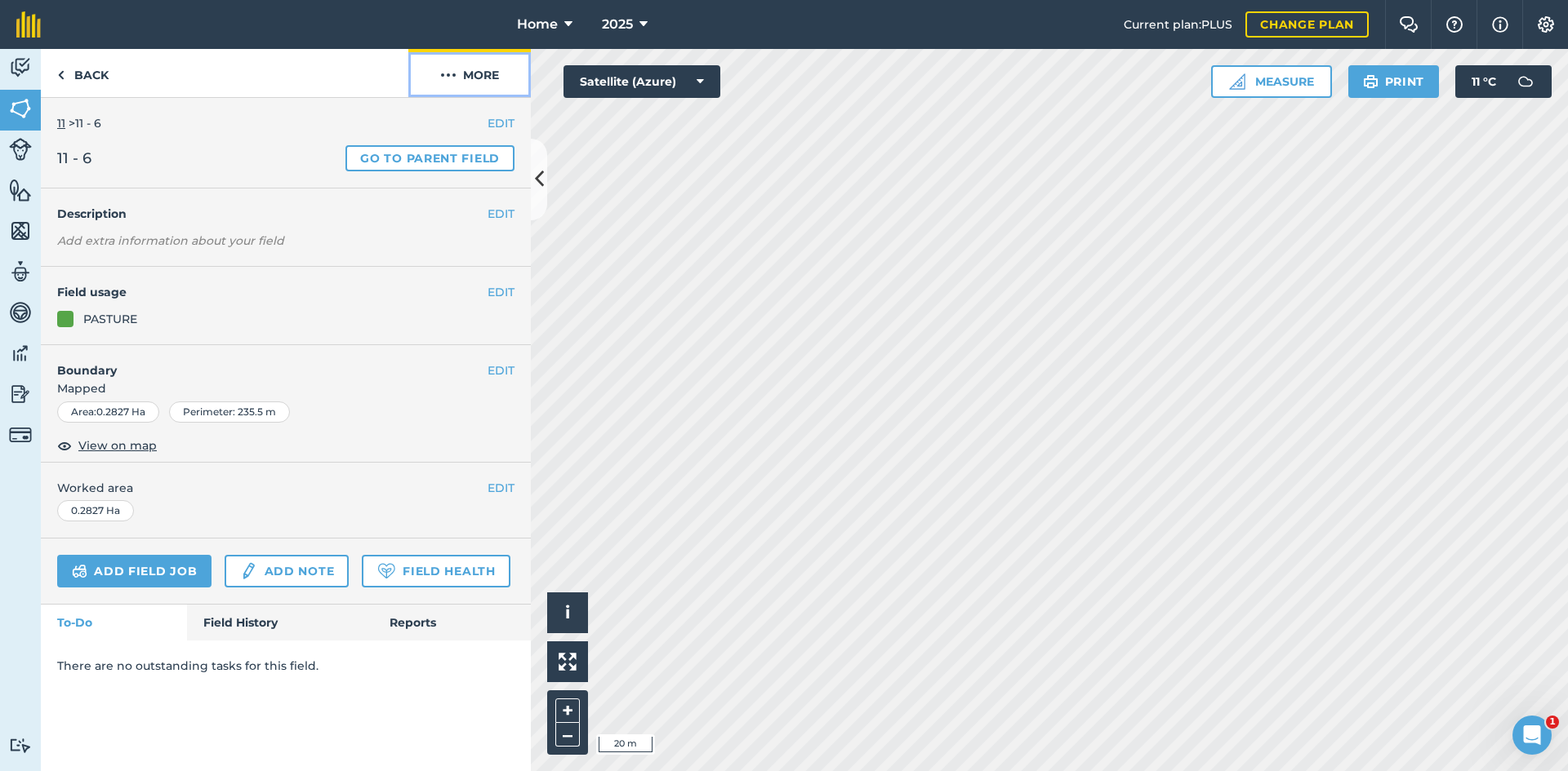
click at [470, 79] on button "More" at bounding box center [469, 73] width 122 height 48
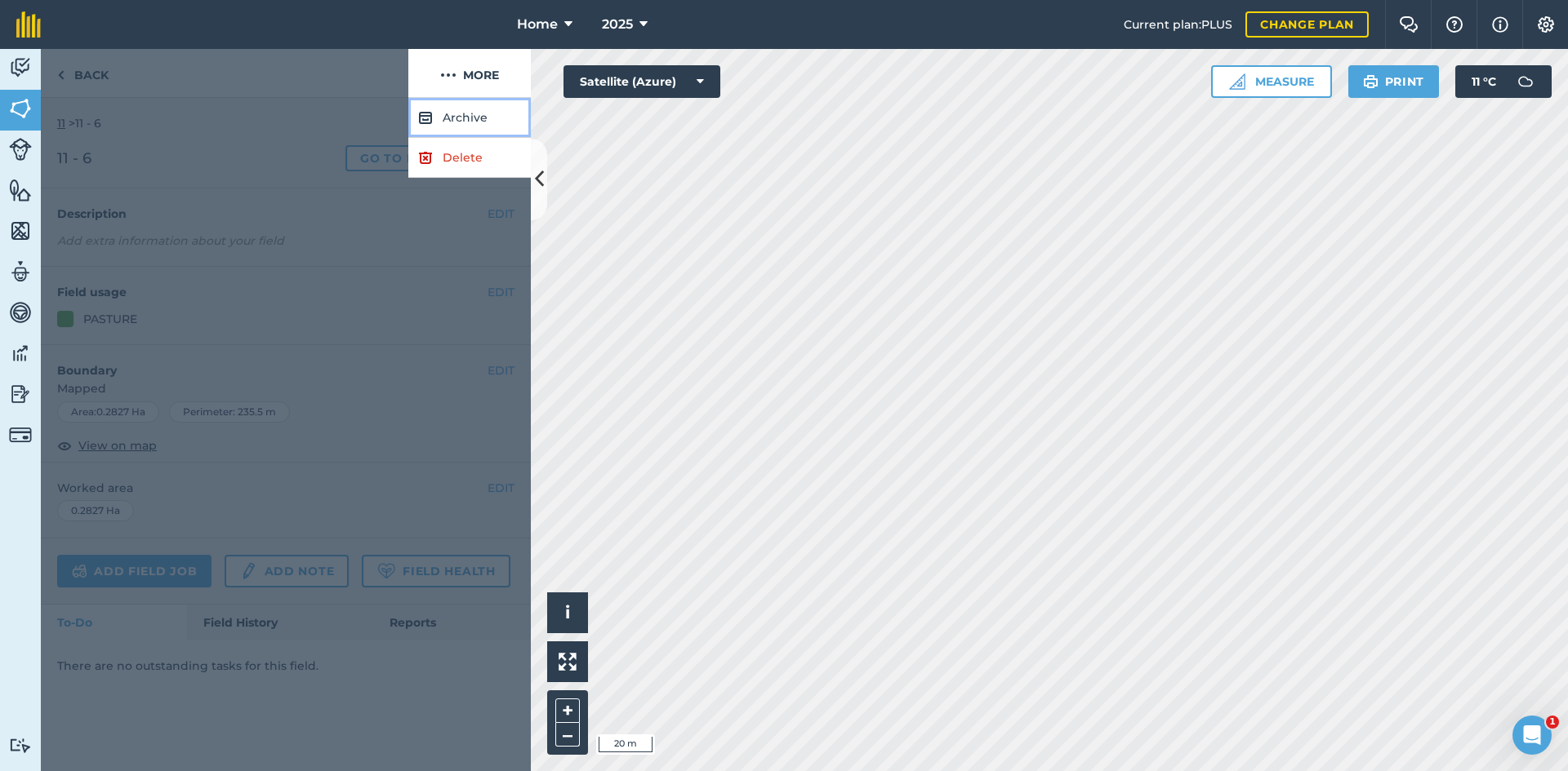
click at [453, 119] on button "Archive" at bounding box center [469, 118] width 122 height 40
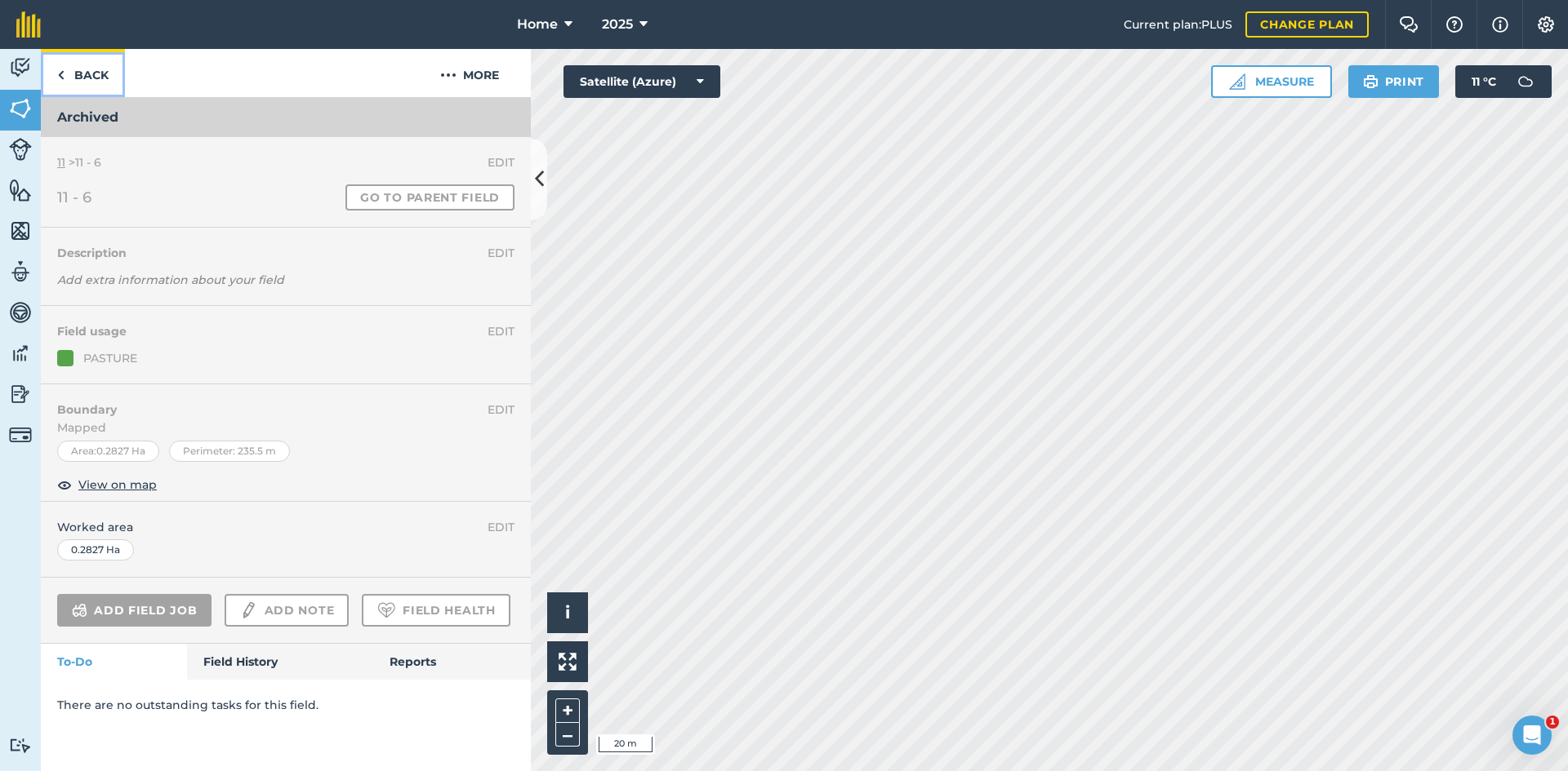
click at [91, 75] on link "Back" at bounding box center [83, 73] width 84 height 48
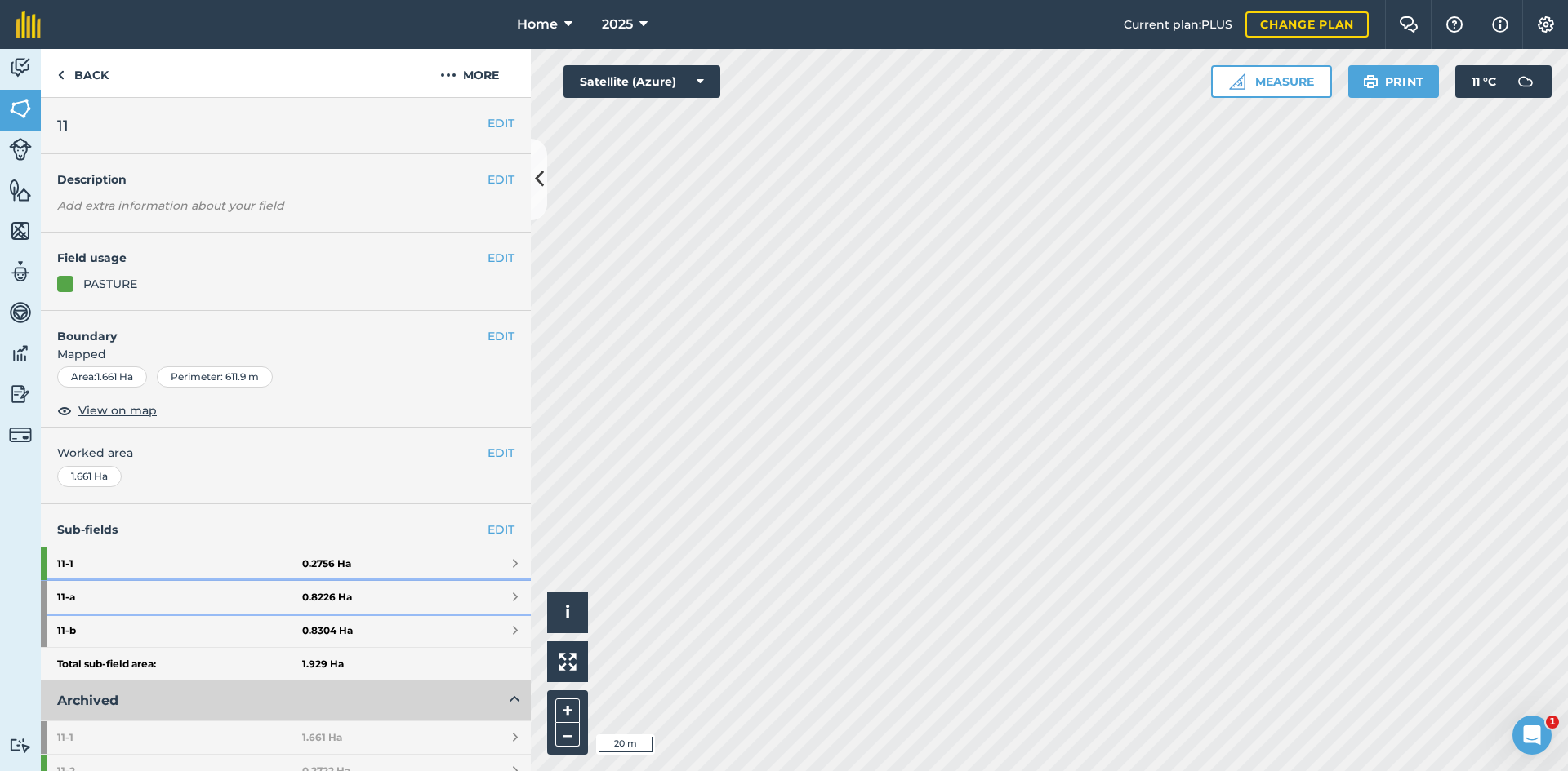
click at [284, 590] on strong "11 - a" at bounding box center [179, 597] width 245 height 33
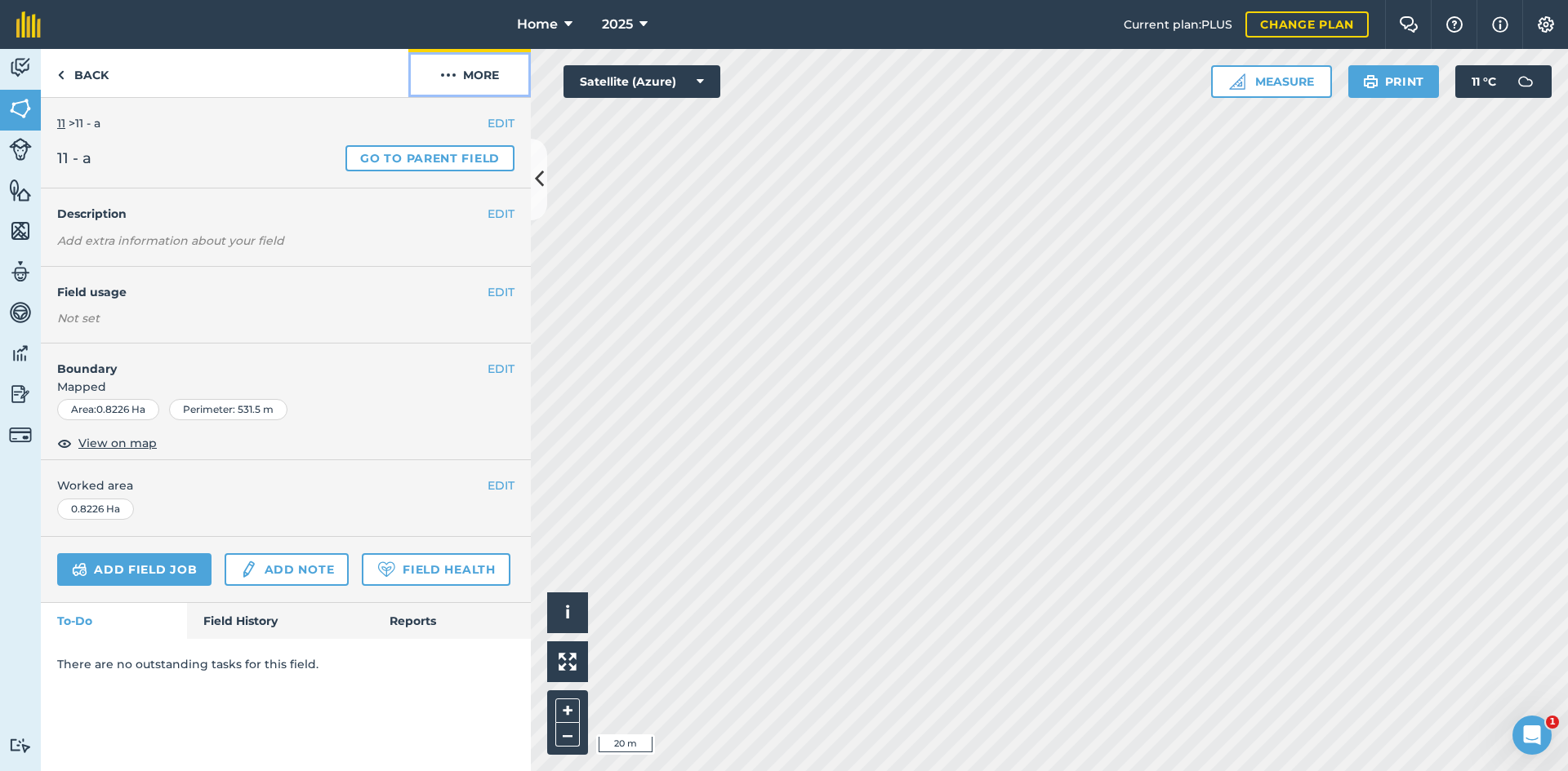
click at [473, 81] on button "More" at bounding box center [469, 73] width 122 height 48
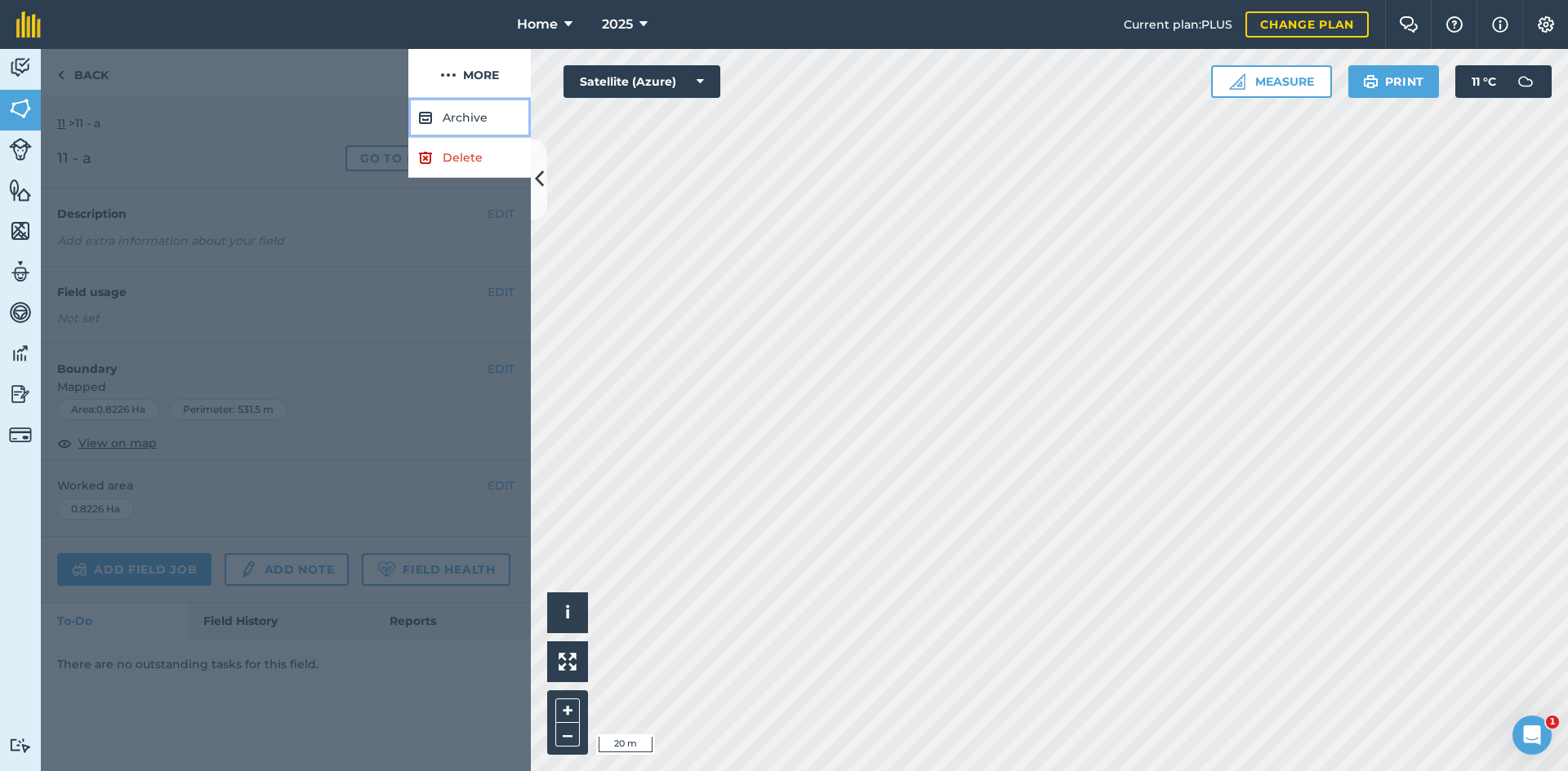
click at [472, 118] on button "Archive" at bounding box center [469, 118] width 122 height 40
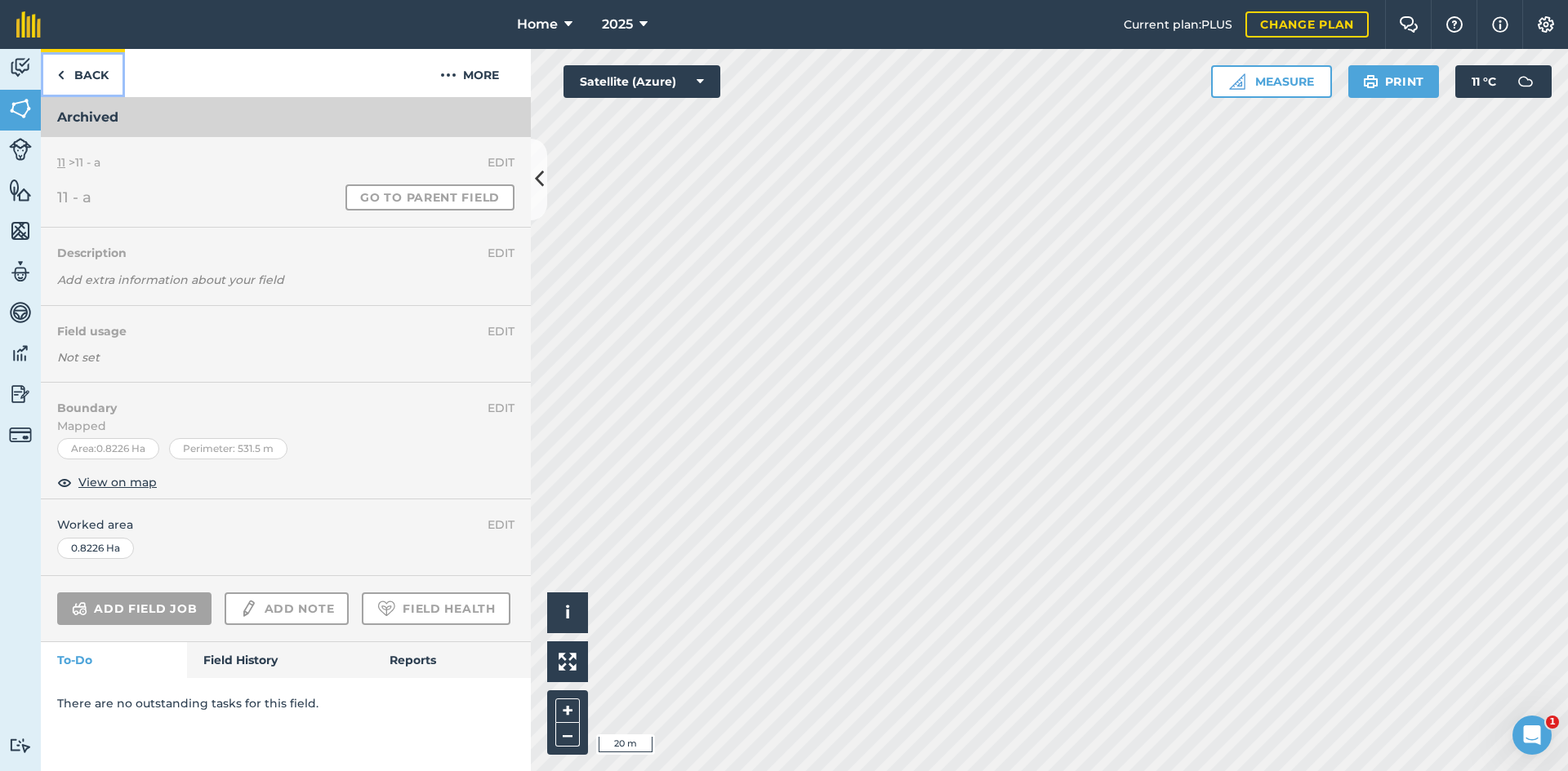
click at [80, 70] on link "Back" at bounding box center [83, 73] width 84 height 48
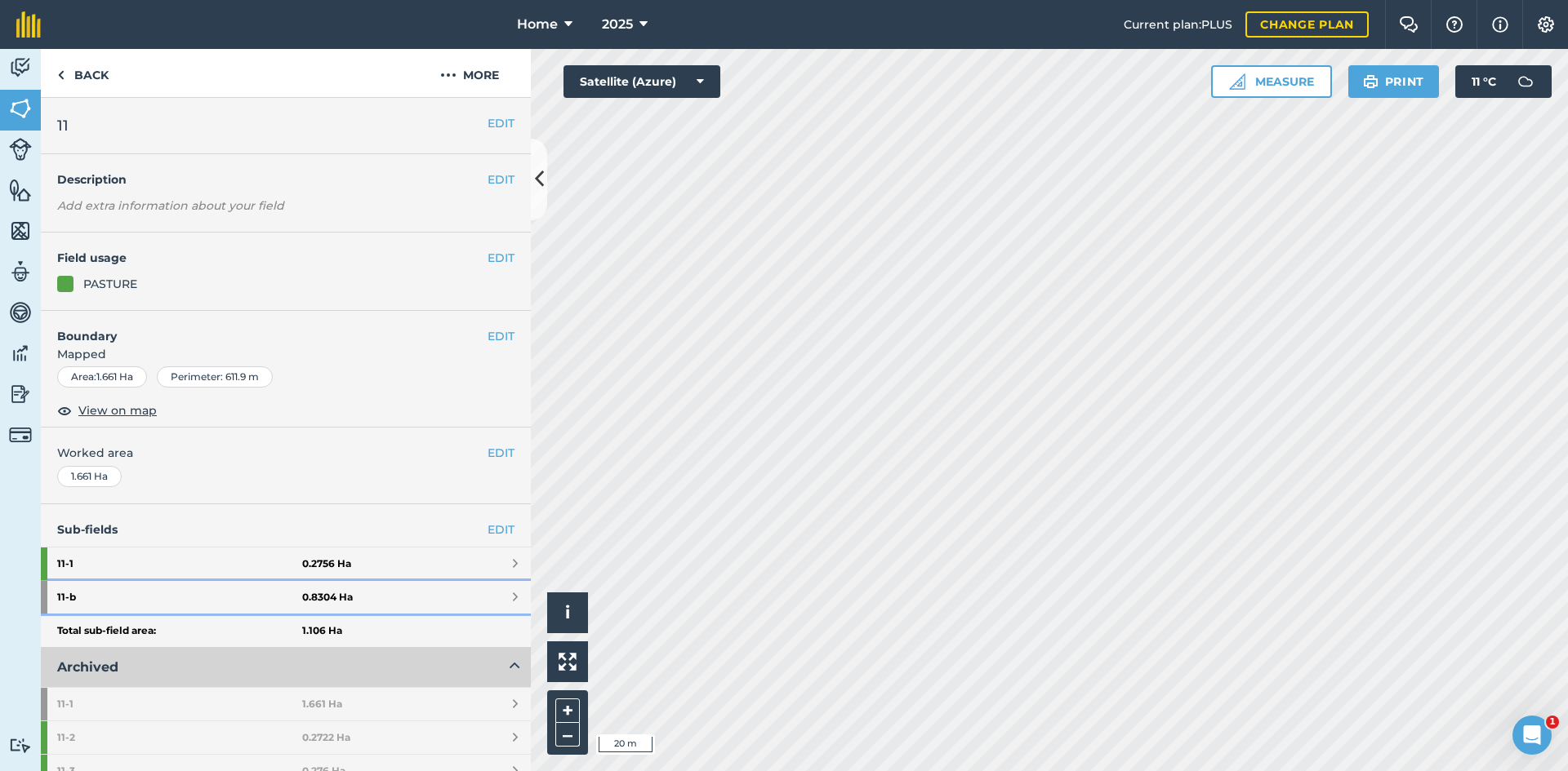
click at [284, 602] on strong "11 - b" at bounding box center [179, 597] width 245 height 33
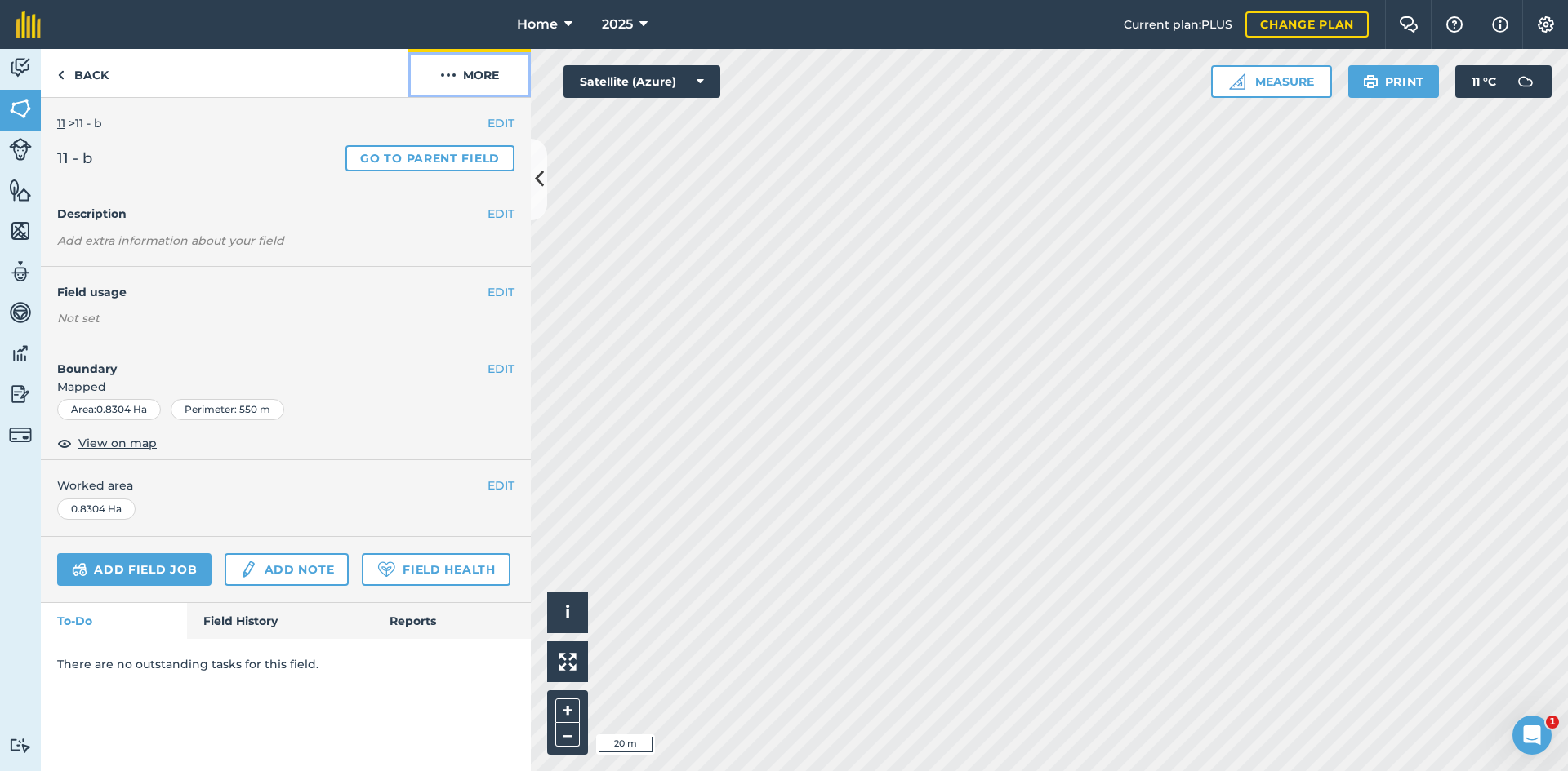
drag, startPoint x: 483, startPoint y: 66, endPoint x: 474, endPoint y: 69, distance: 9.5
click at [479, 69] on button "More" at bounding box center [469, 73] width 122 height 48
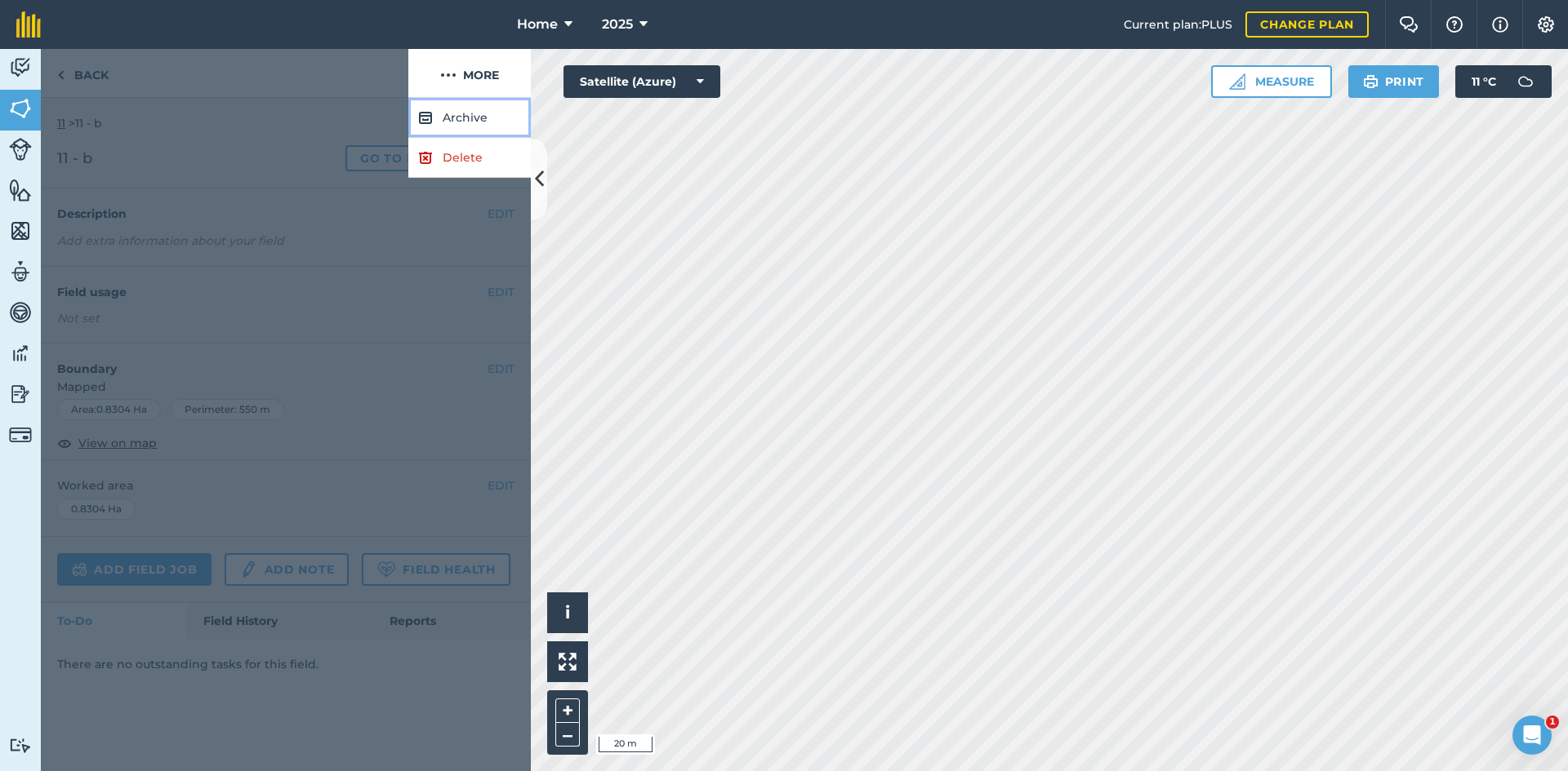
click at [451, 106] on button "Archive" at bounding box center [469, 118] width 122 height 40
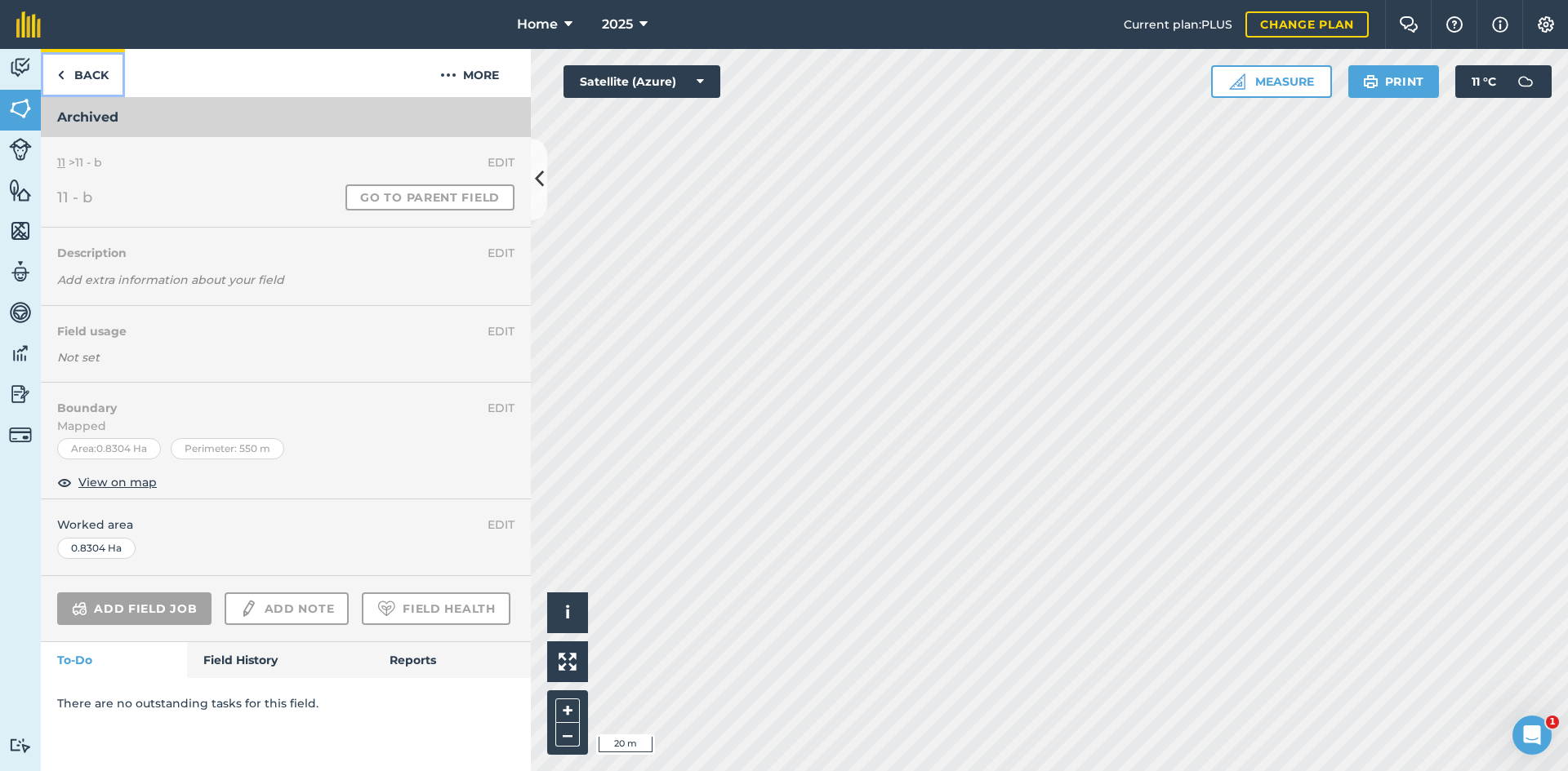
click at [102, 81] on link "Back" at bounding box center [83, 73] width 84 height 48
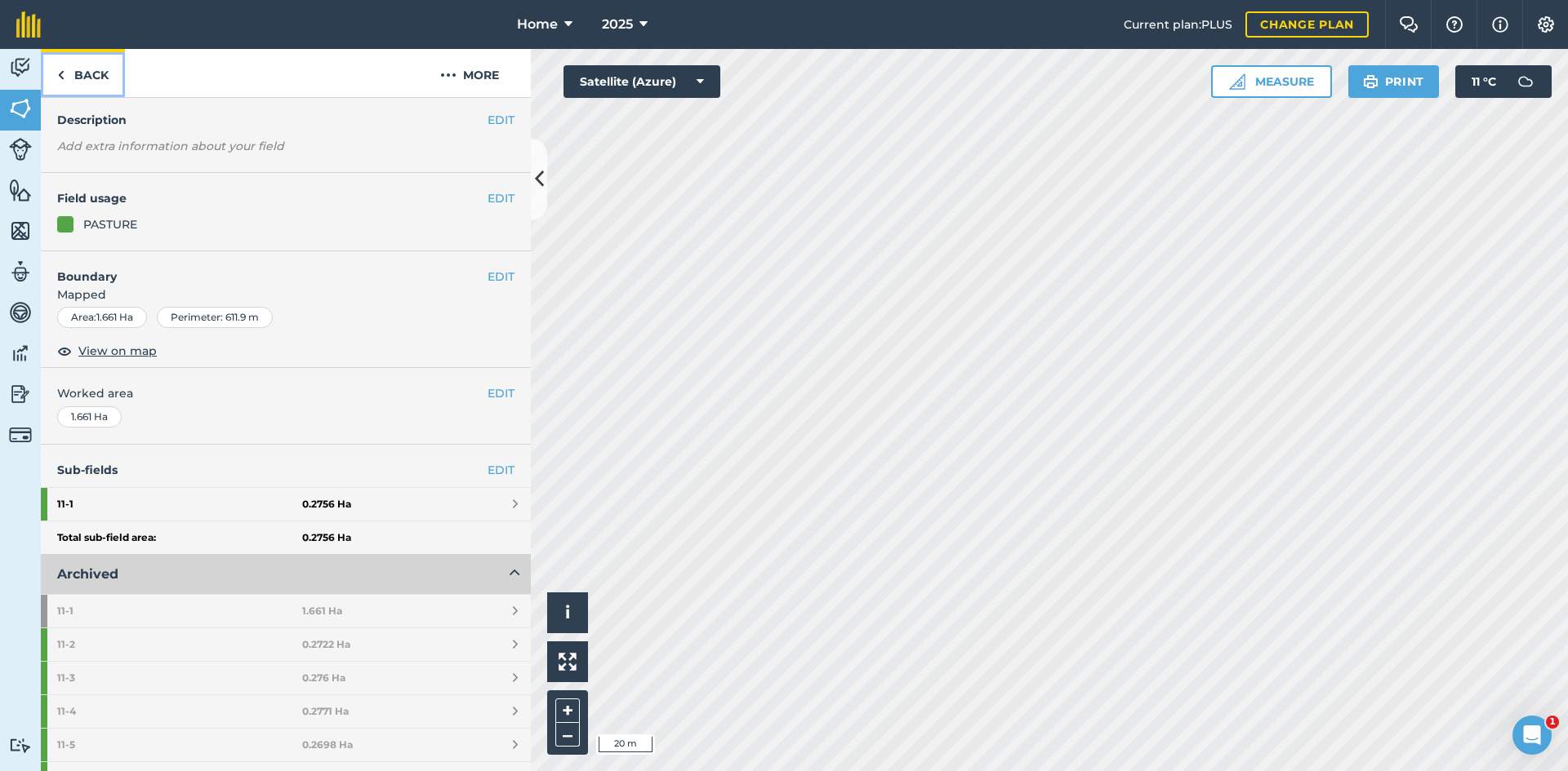
scroll to position [82, 0]
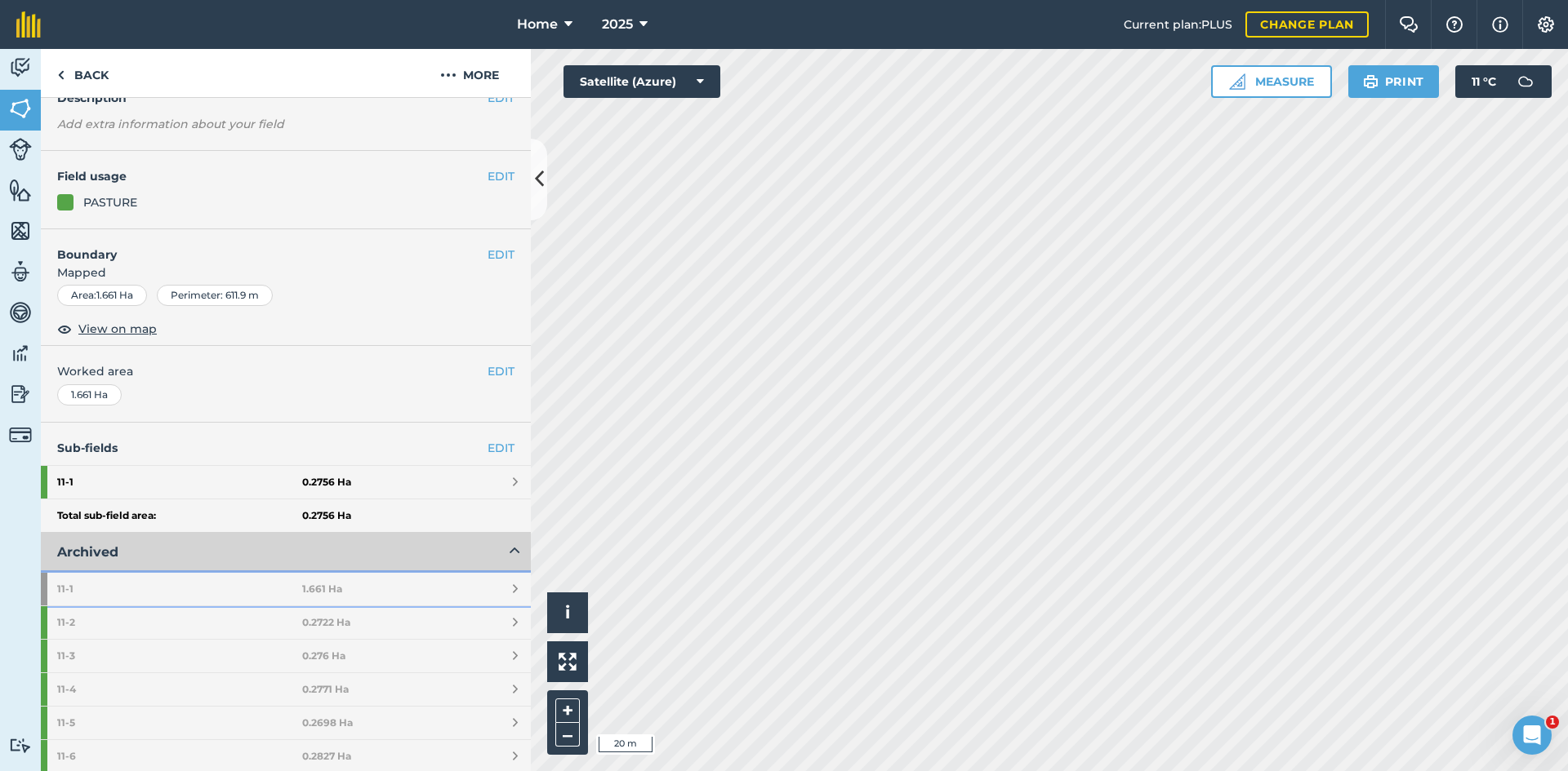
click at [351, 575] on link "11 - 1 1.661 Ha" at bounding box center [285, 589] width 490 height 33
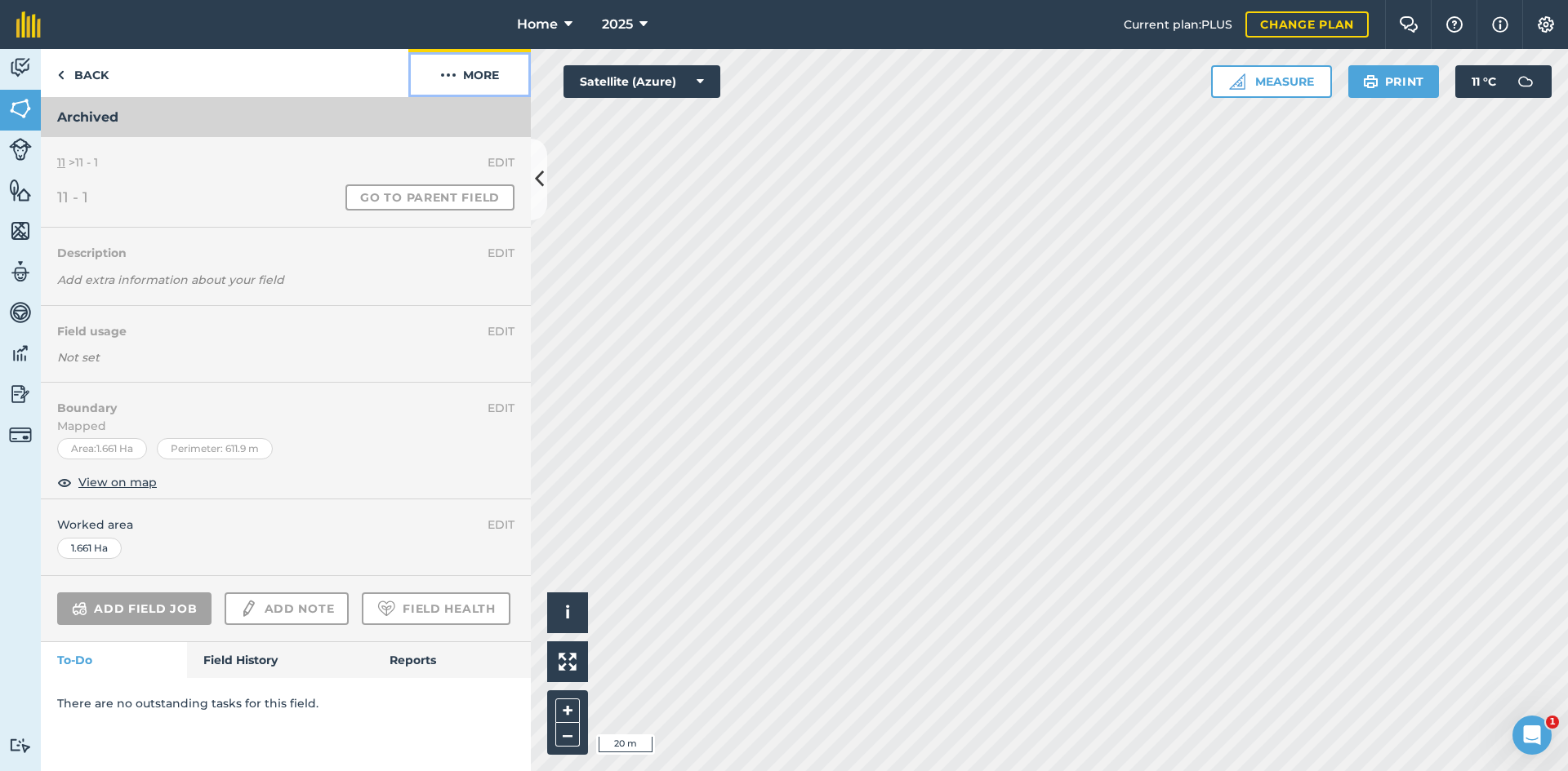
drag, startPoint x: 490, startPoint y: 58, endPoint x: 479, endPoint y: 73, distance: 18.6
click at [489, 58] on button "More" at bounding box center [469, 73] width 122 height 48
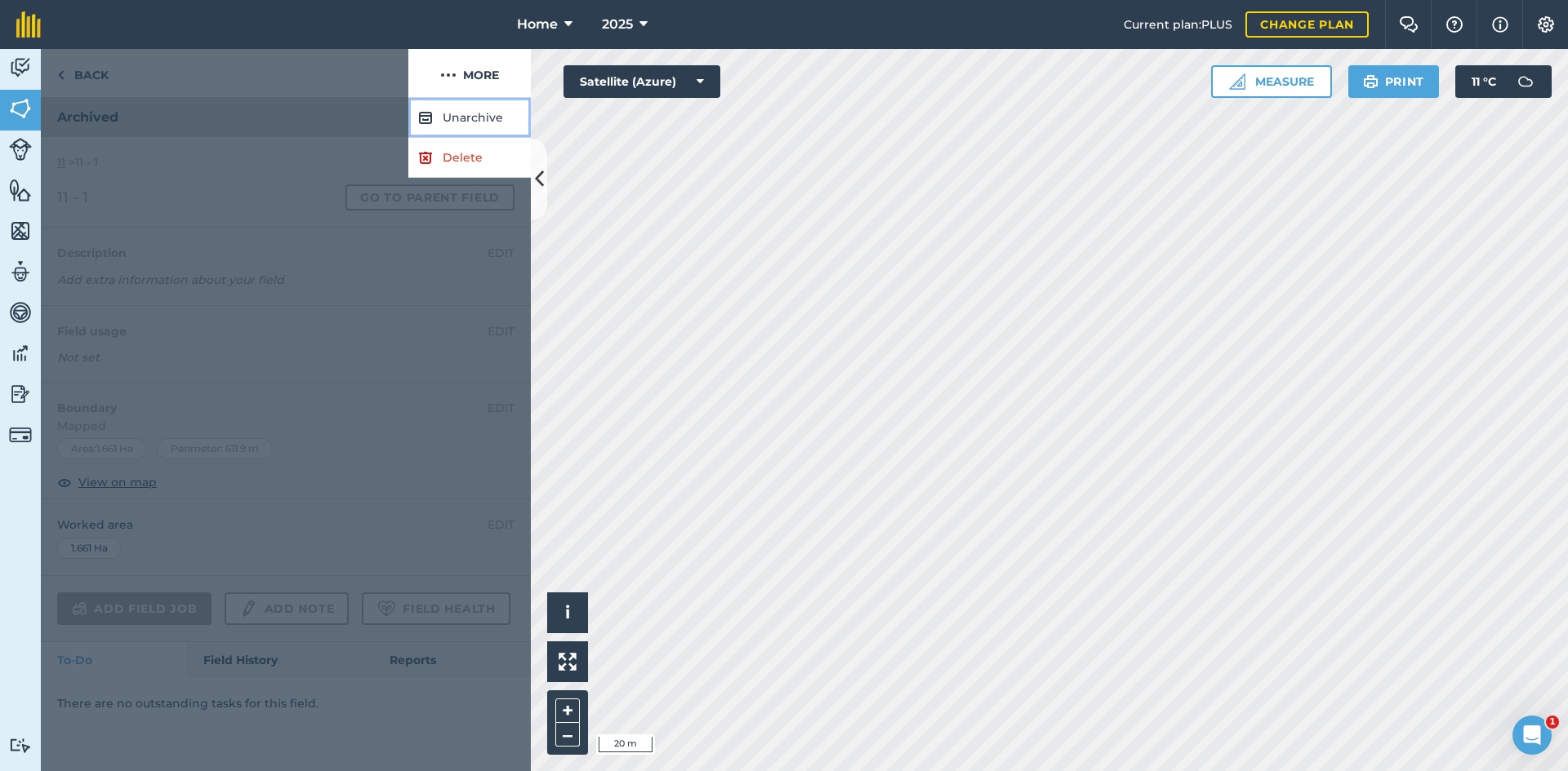
click at [474, 99] on button "Unarchive" at bounding box center [469, 118] width 122 height 40
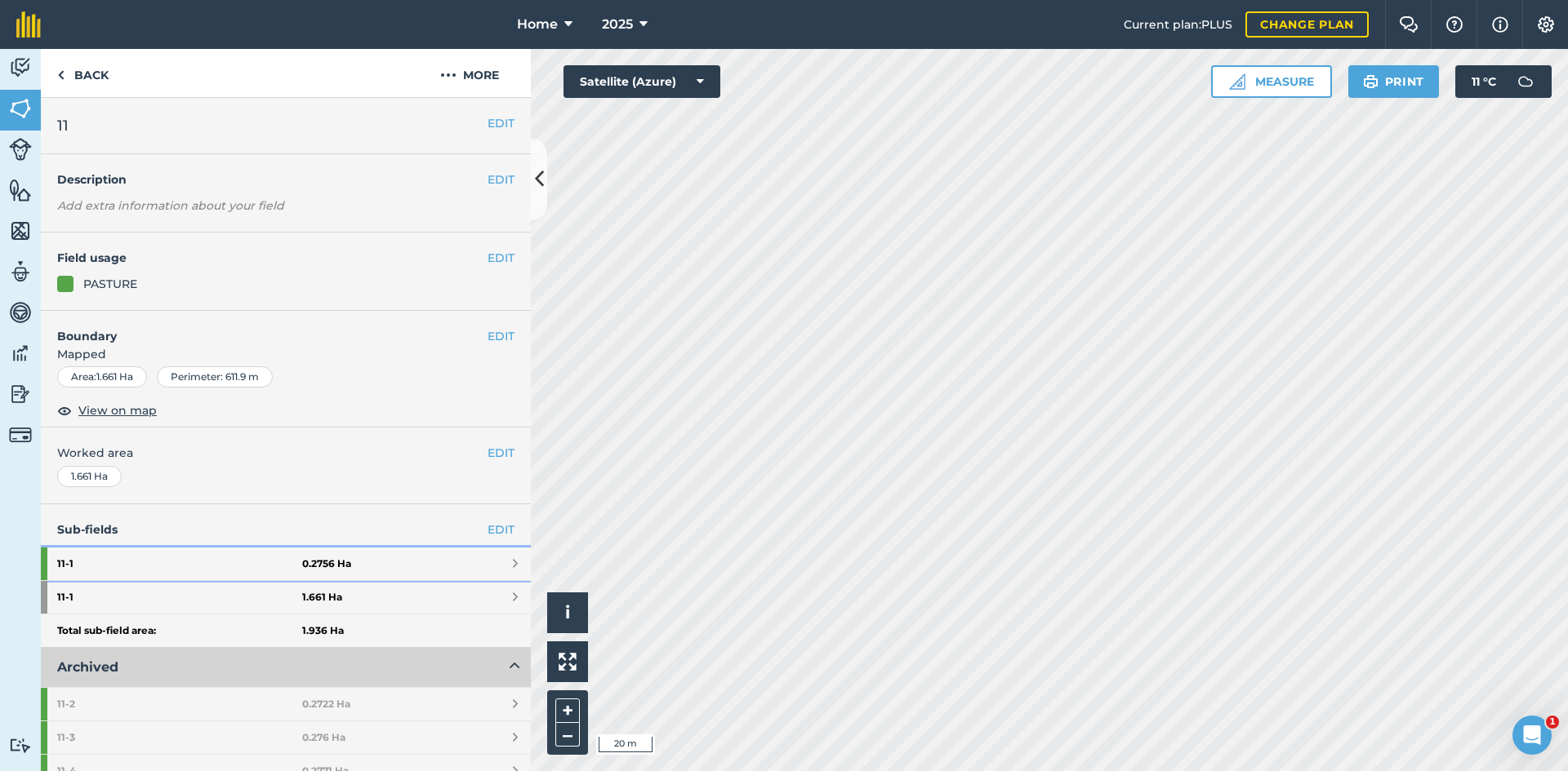
drag, startPoint x: 430, startPoint y: 562, endPoint x: 432, endPoint y: 545, distance: 17.1
click at [429, 562] on link "11 - 1 0.2756 Ha" at bounding box center [285, 564] width 490 height 33
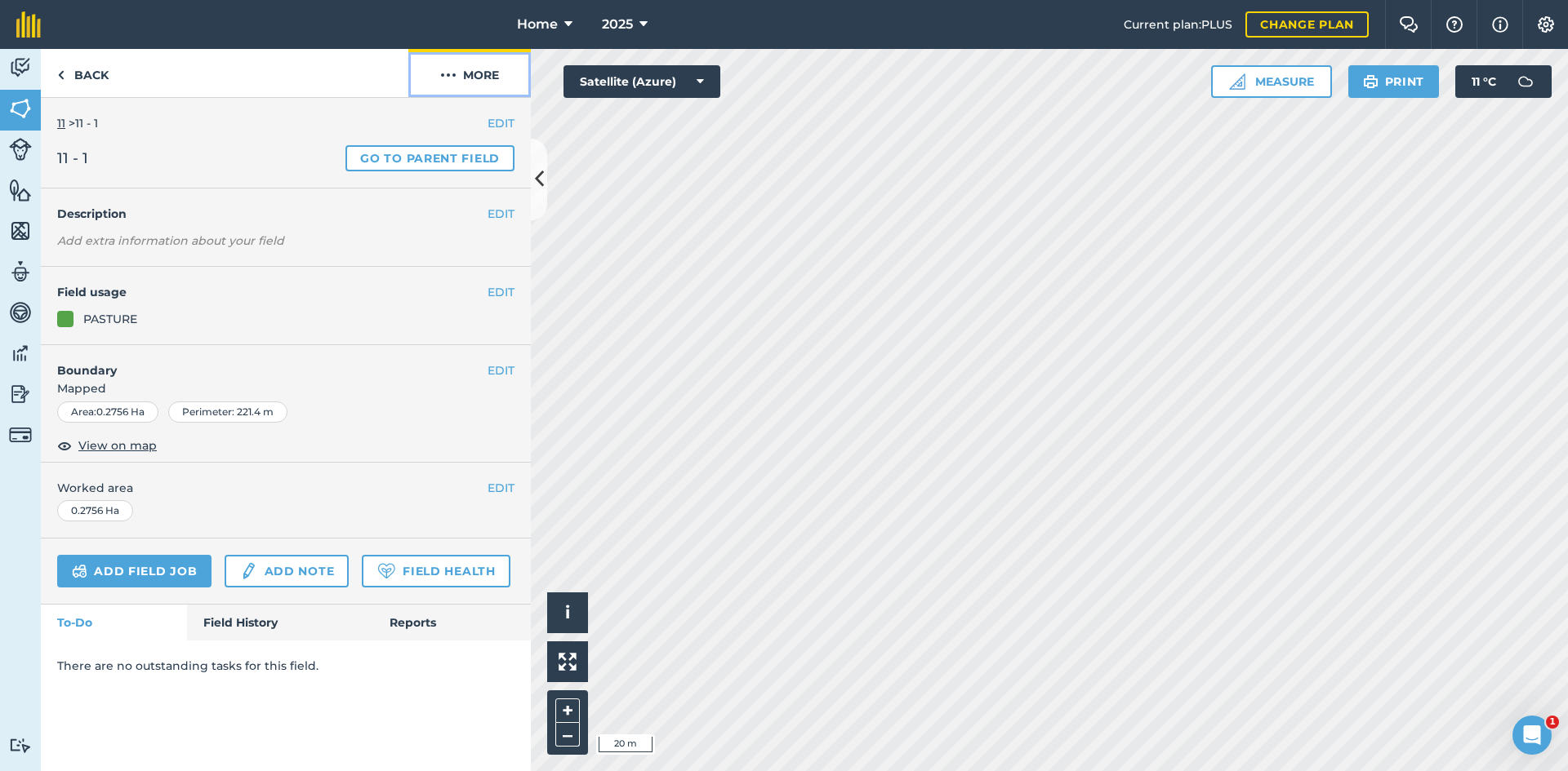
click at [490, 59] on button "More" at bounding box center [469, 73] width 122 height 48
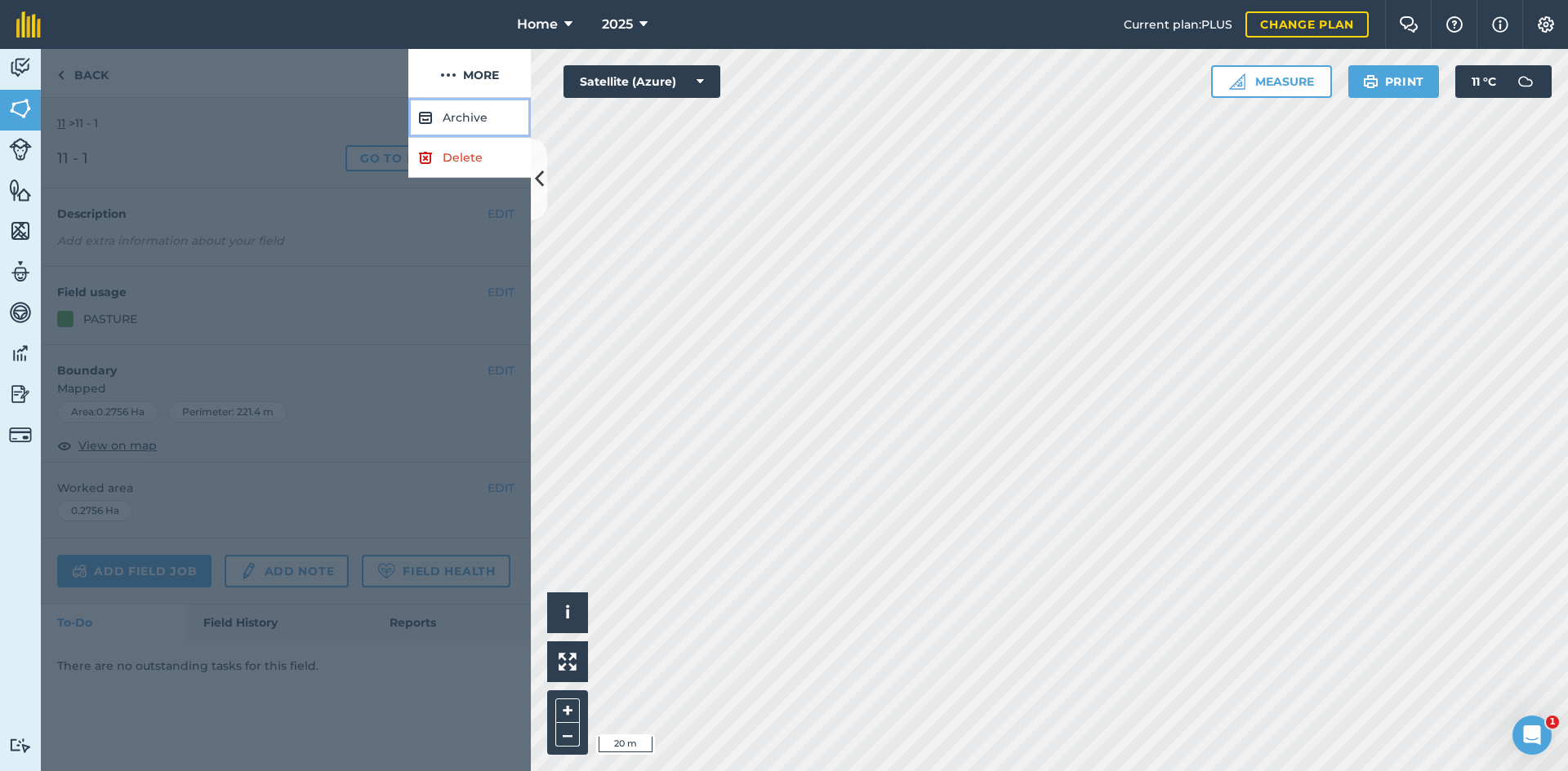
click at [468, 102] on button "Archive" at bounding box center [469, 118] width 122 height 40
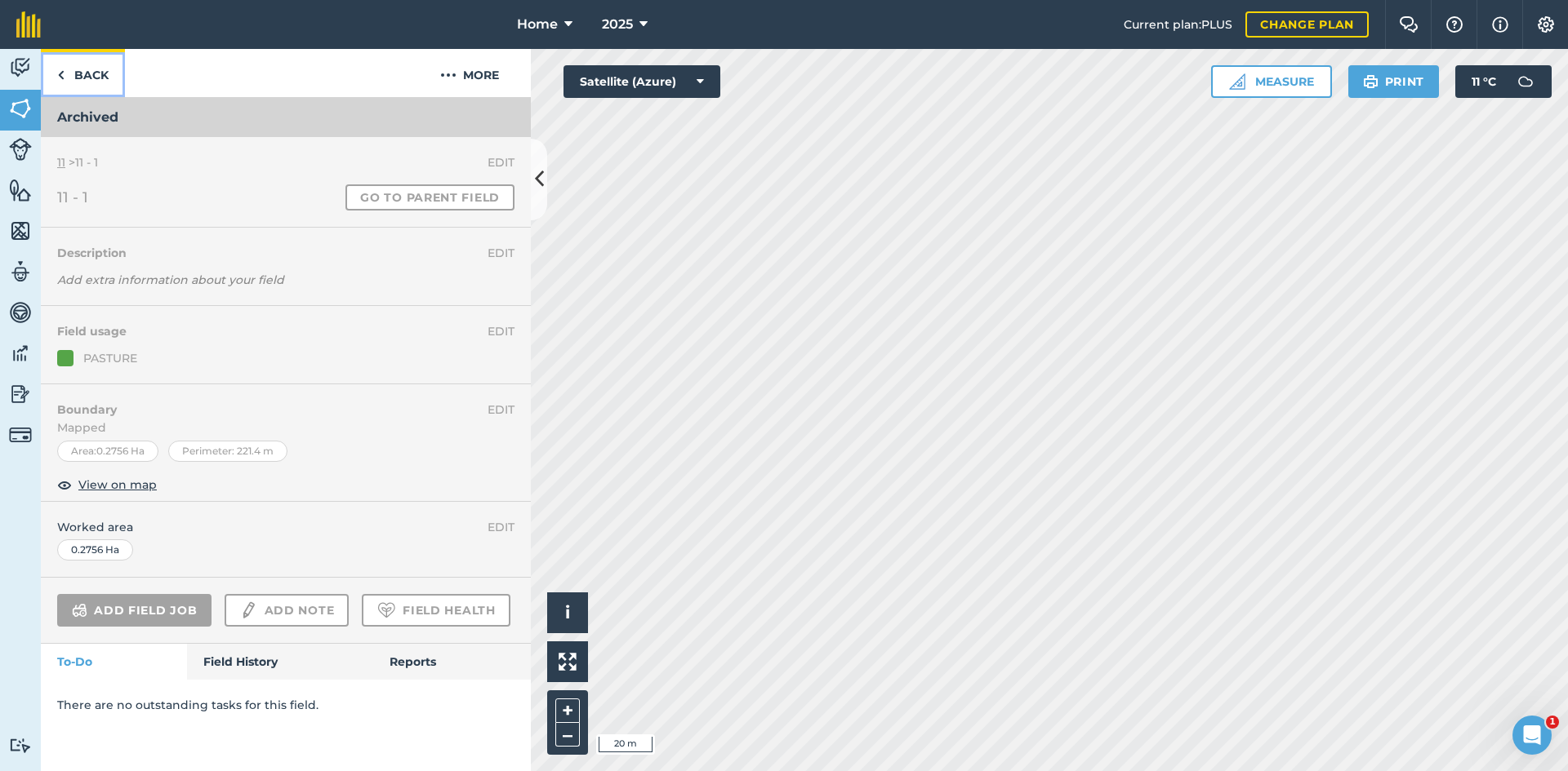
click at [99, 72] on link "Back" at bounding box center [83, 73] width 84 height 48
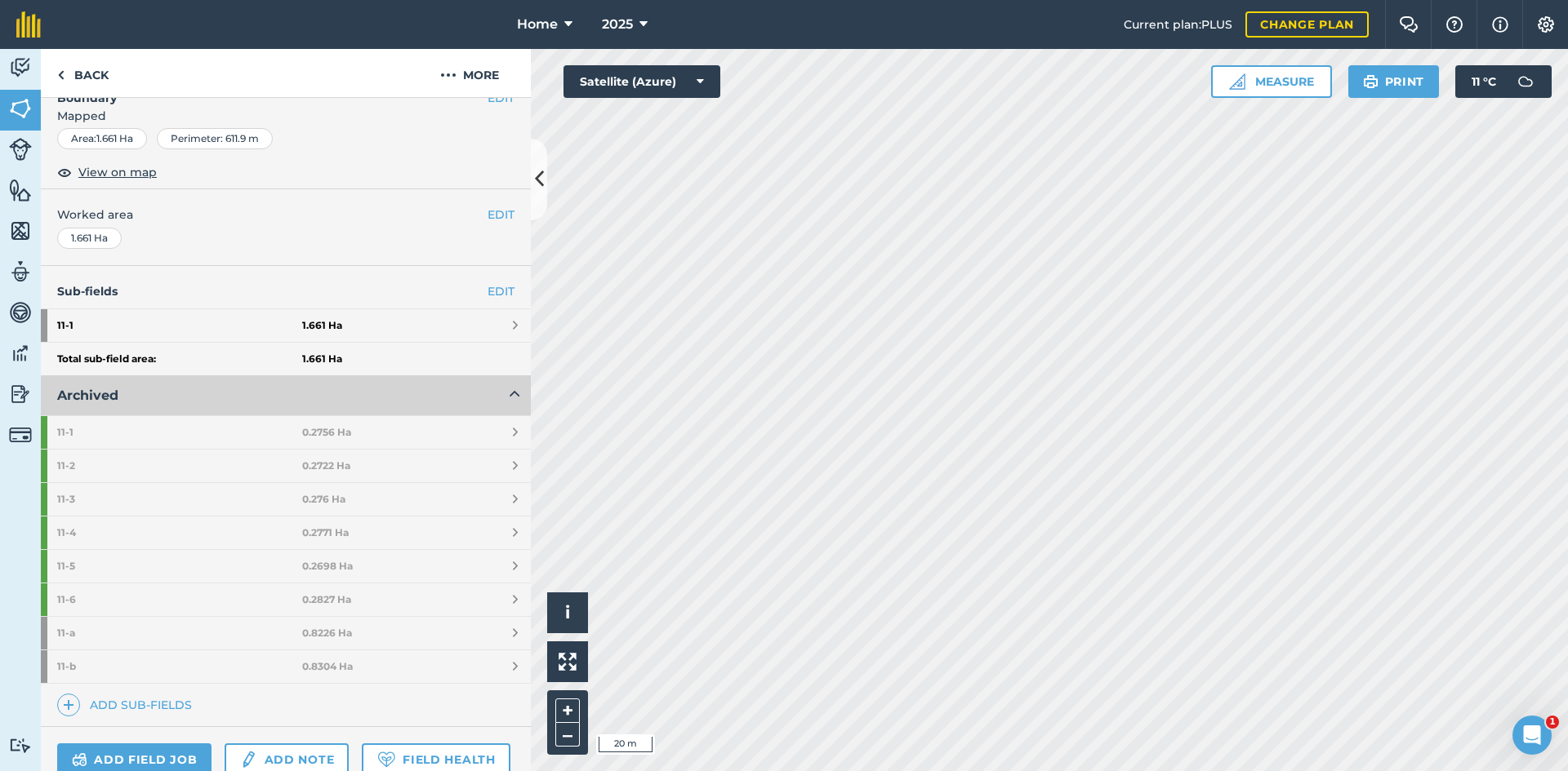
scroll to position [245, 0]
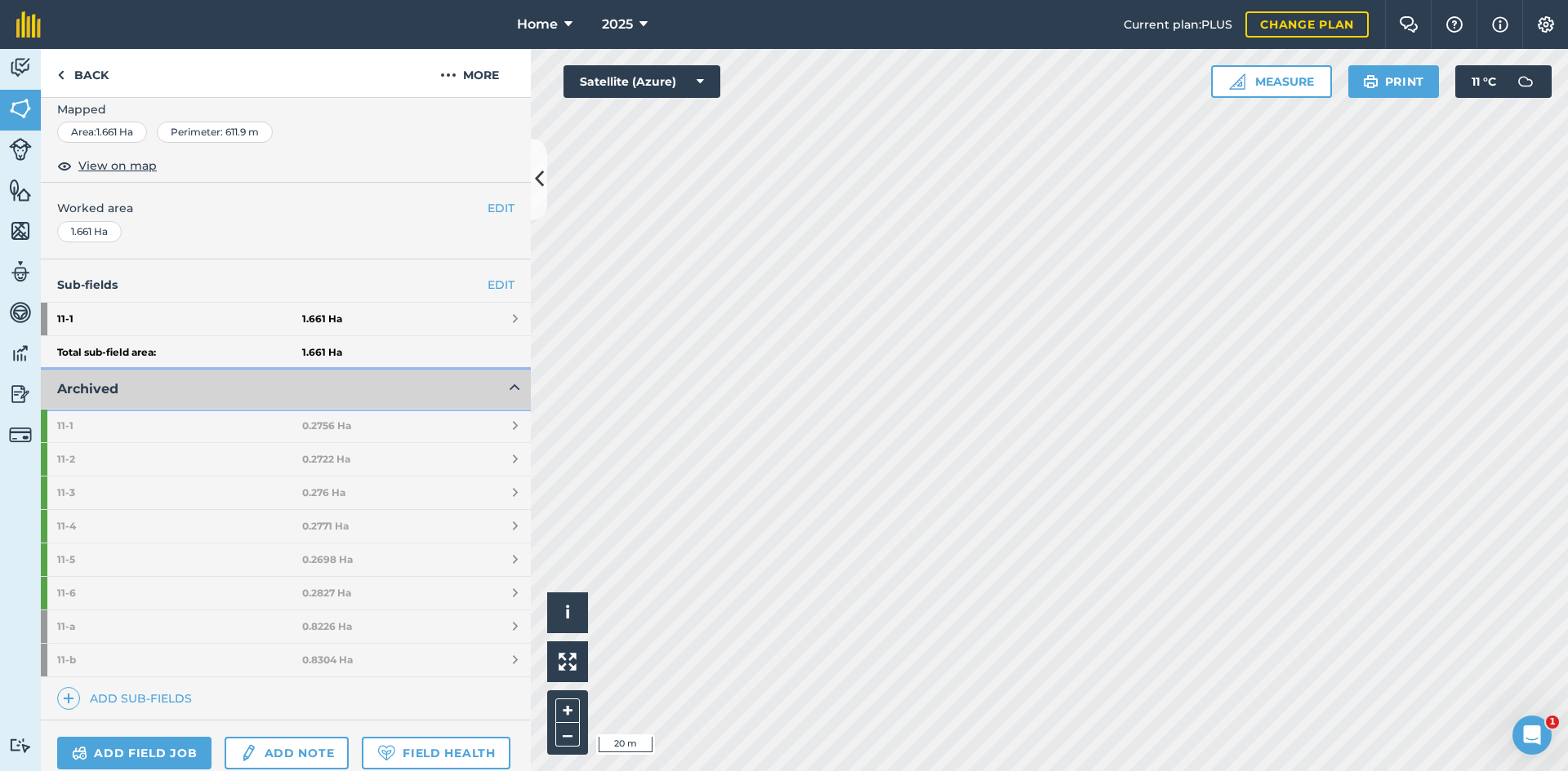
click at [193, 398] on button "Archived" at bounding box center [285, 388] width 490 height 39
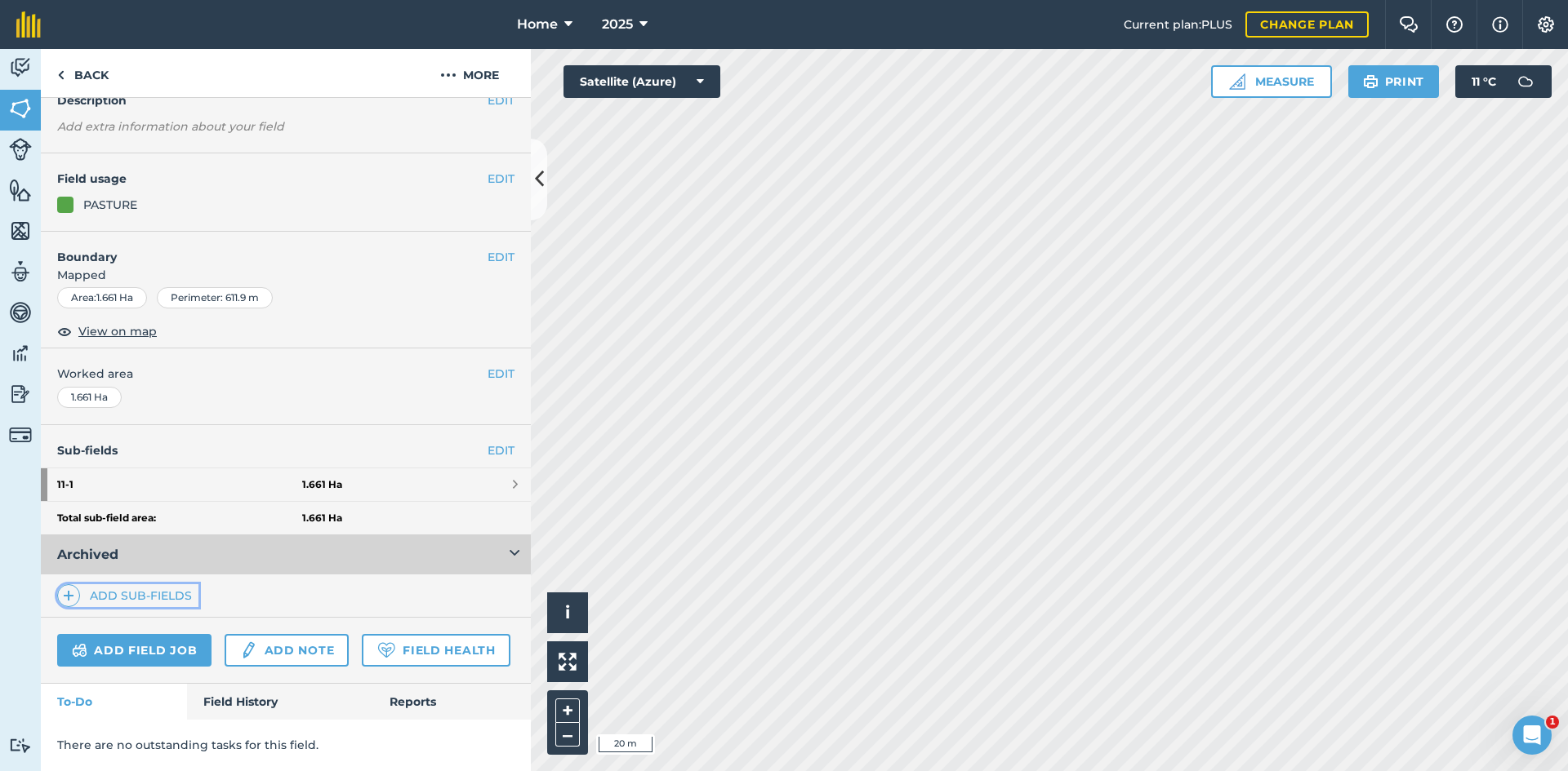
click at [161, 584] on link "Add sub-fields" at bounding box center [127, 596] width 141 height 23
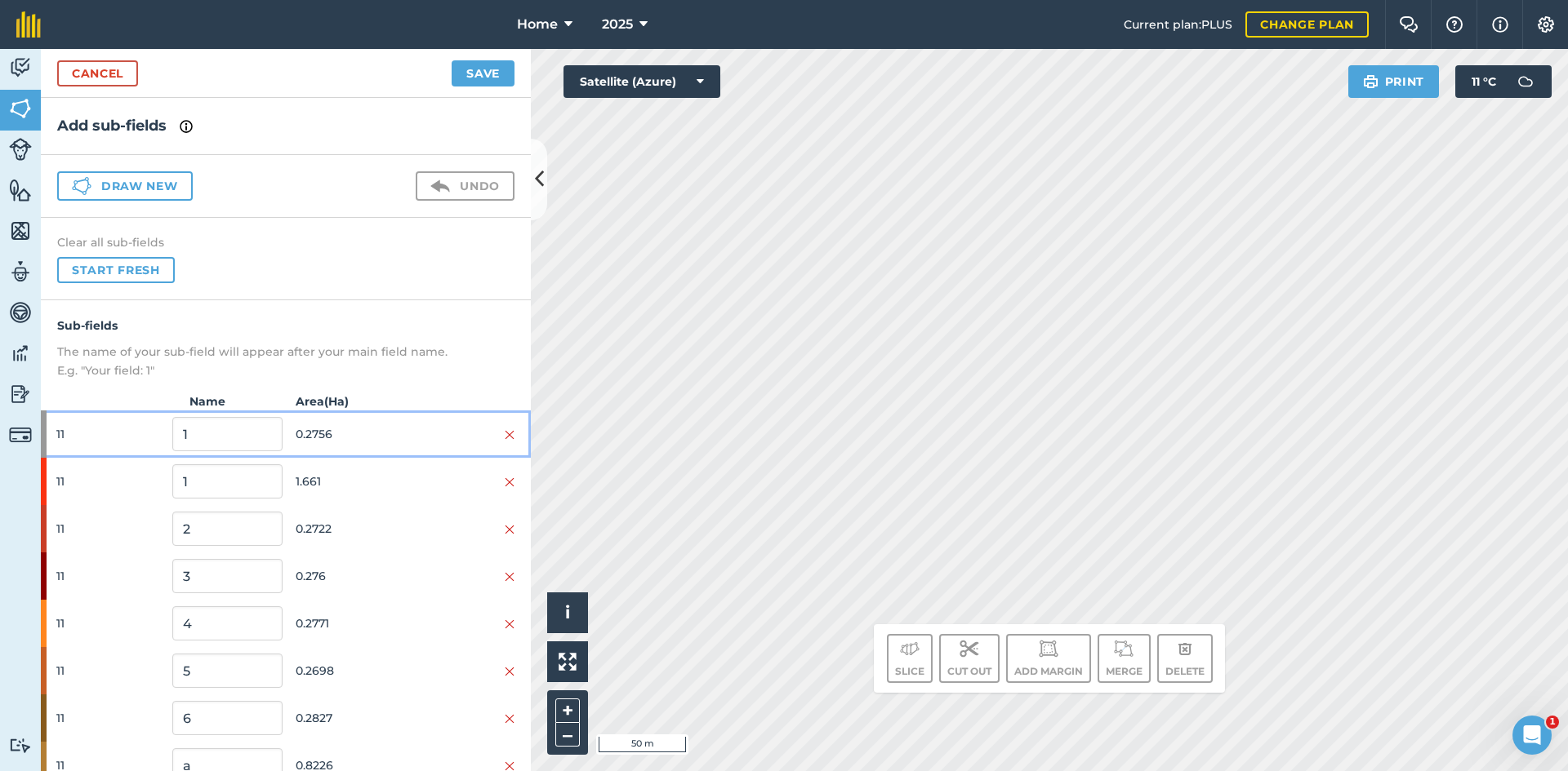
click at [486, 428] on div at bounding box center [460, 435] width 109 height 18
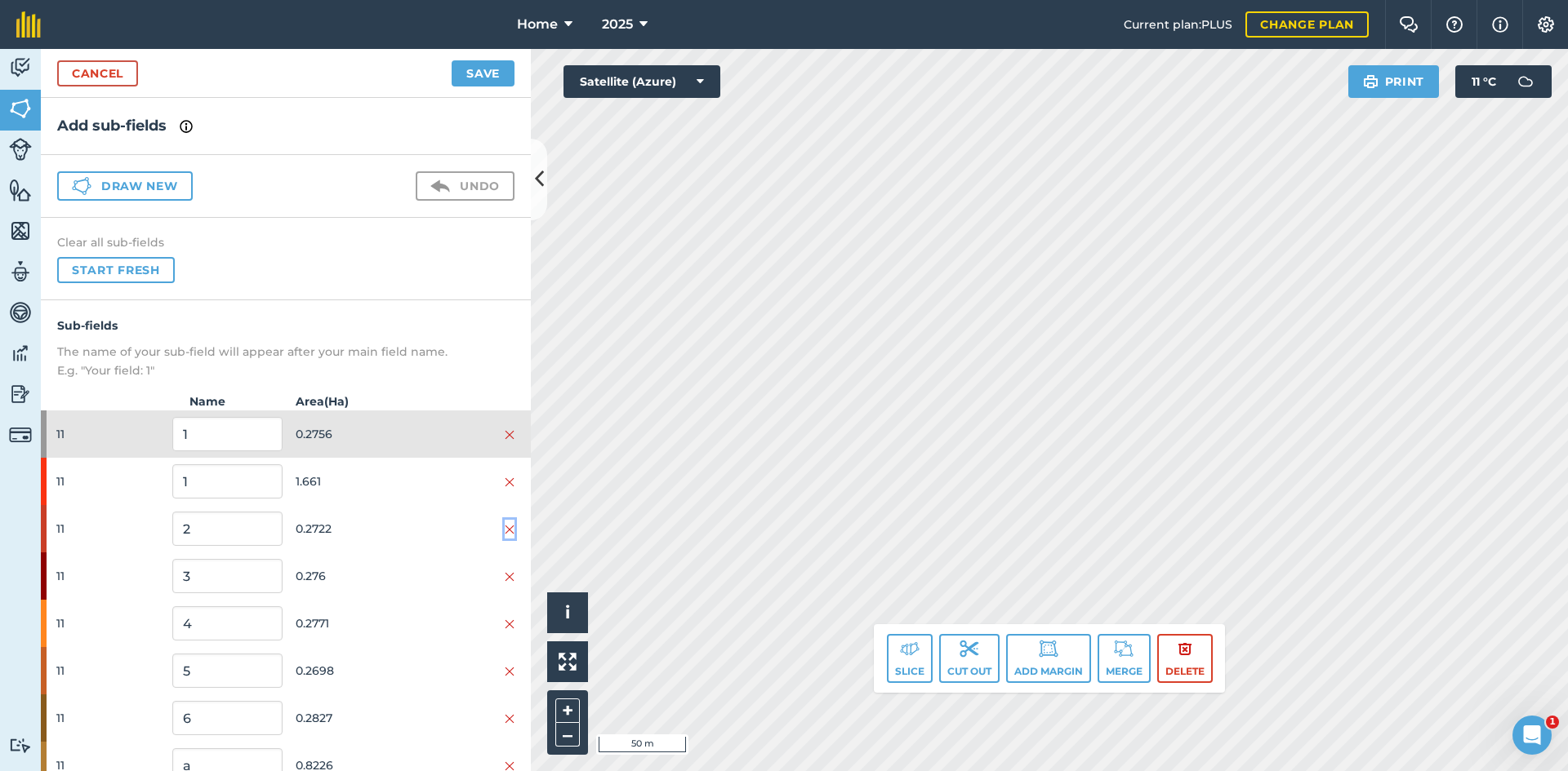
drag, startPoint x: 498, startPoint y: 521, endPoint x: 506, endPoint y: 544, distance: 24.4
click at [504, 522] on button at bounding box center [509, 529] width 10 height 18
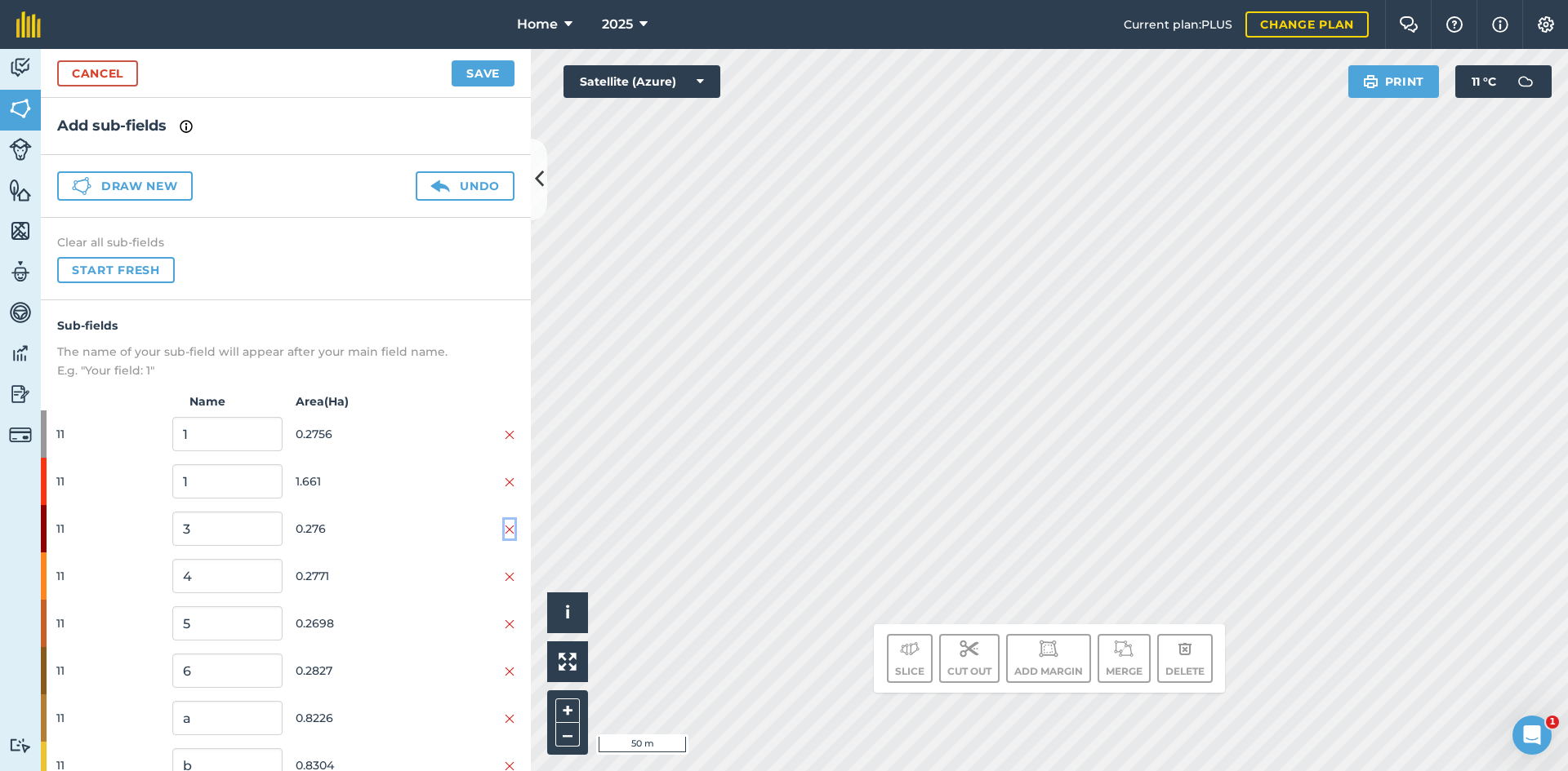
drag, startPoint x: 498, startPoint y: 531, endPoint x: 489, endPoint y: 531, distance: 9.0
click at [504, 531] on img at bounding box center [509, 530] width 10 height 13
click at [504, 528] on img at bounding box center [509, 530] width 10 height 13
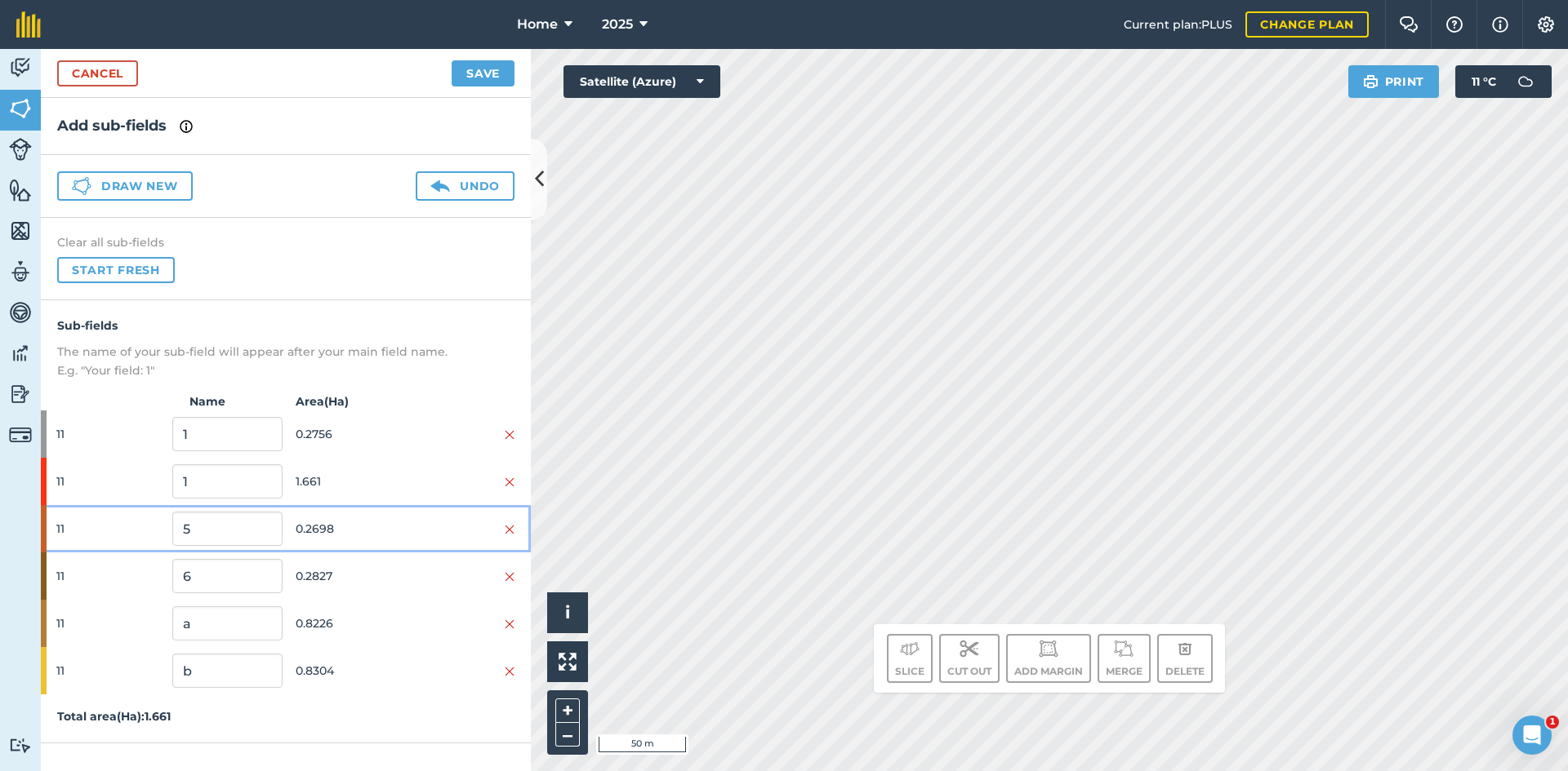
click at [495, 529] on div at bounding box center [460, 529] width 109 height 18
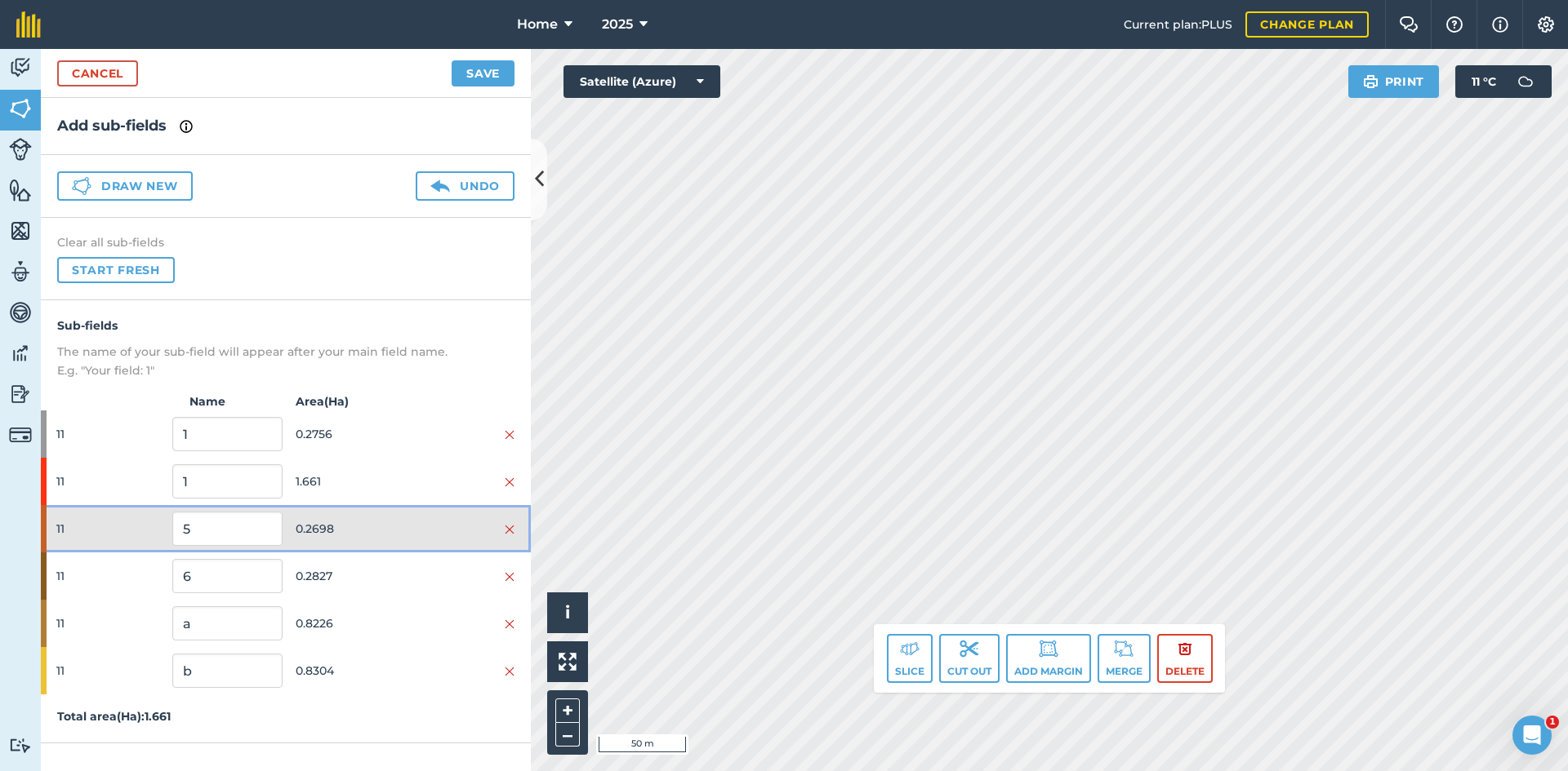
click at [514, 533] on div "11 5 0.2698" at bounding box center [285, 528] width 490 height 47
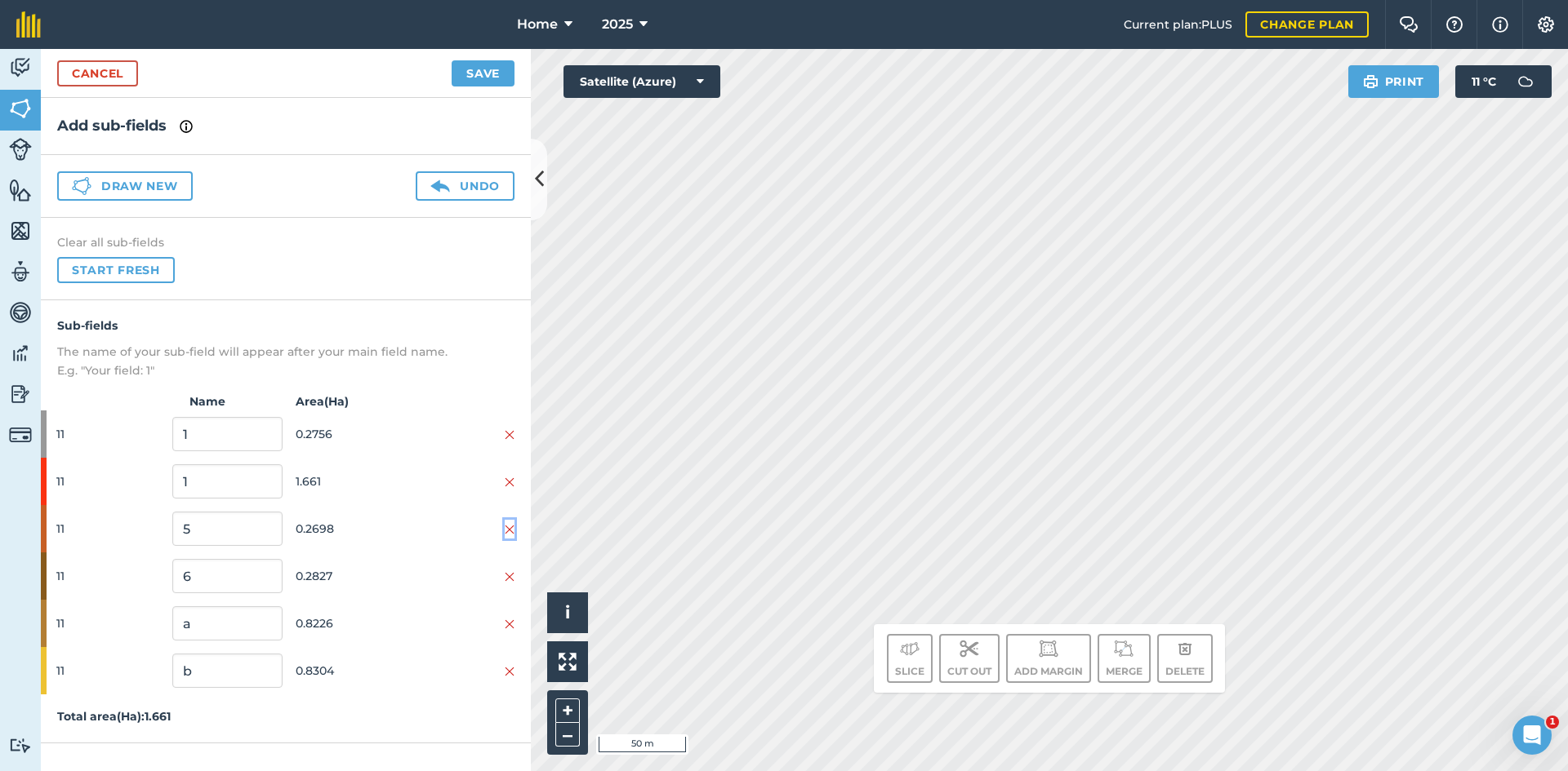
click at [509, 526] on img at bounding box center [509, 530] width 10 height 13
click at [509, 530] on img at bounding box center [509, 530] width 10 height 13
click at [509, 531] on img at bounding box center [509, 530] width 10 height 13
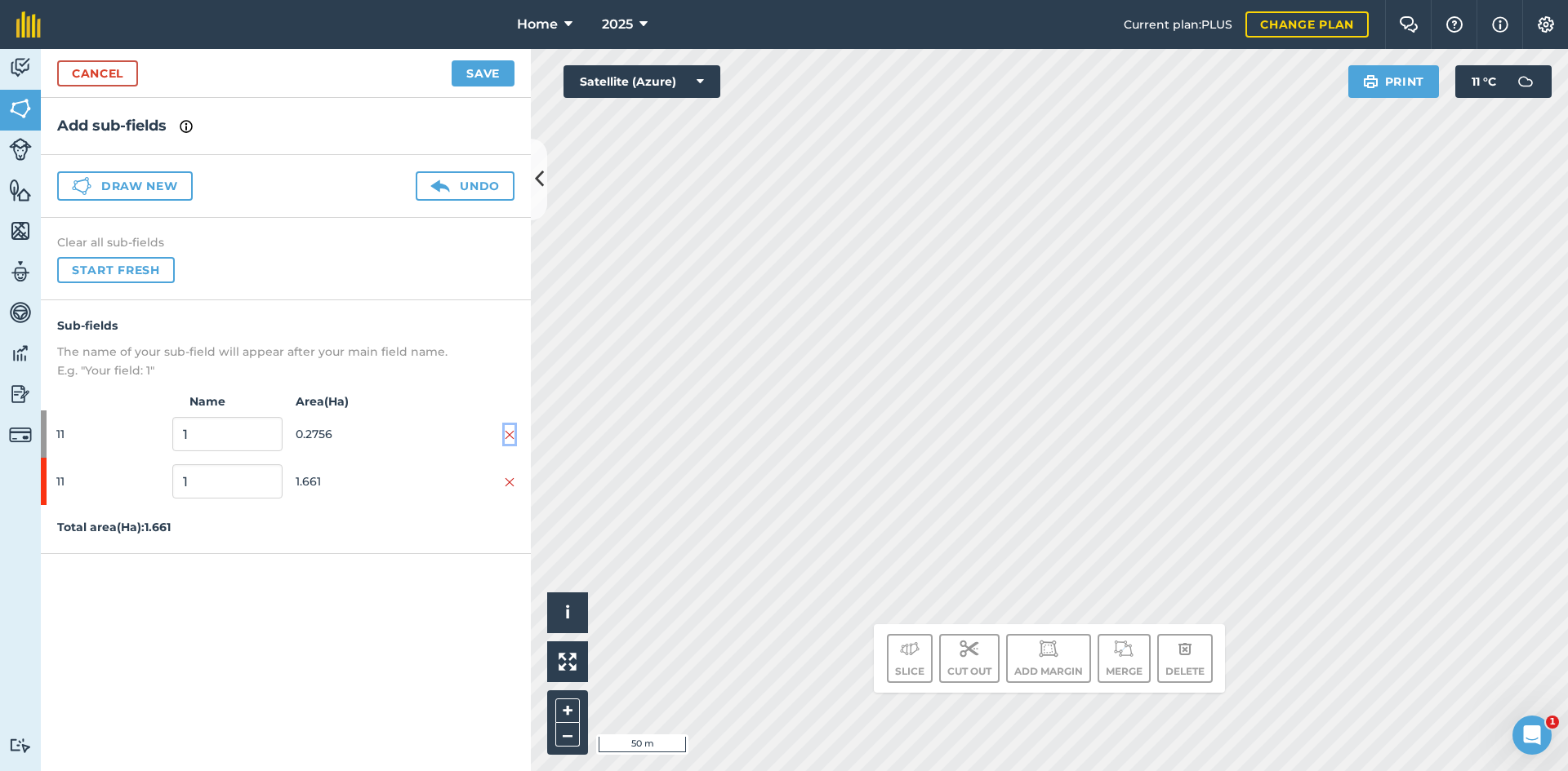
click at [511, 438] on img at bounding box center [509, 435] width 10 height 13
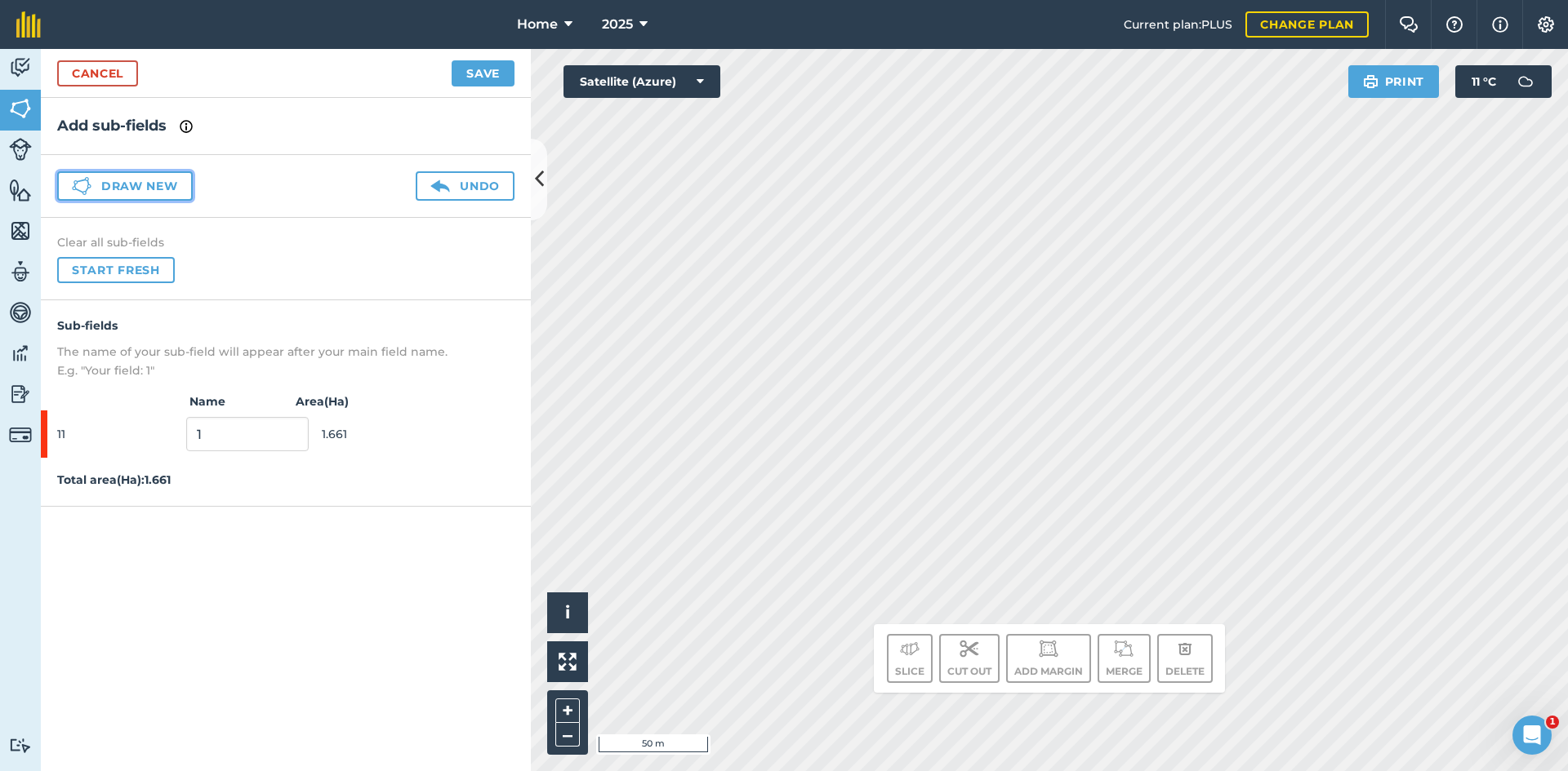
click at [132, 189] on button "Draw new" at bounding box center [125, 186] width 136 height 30
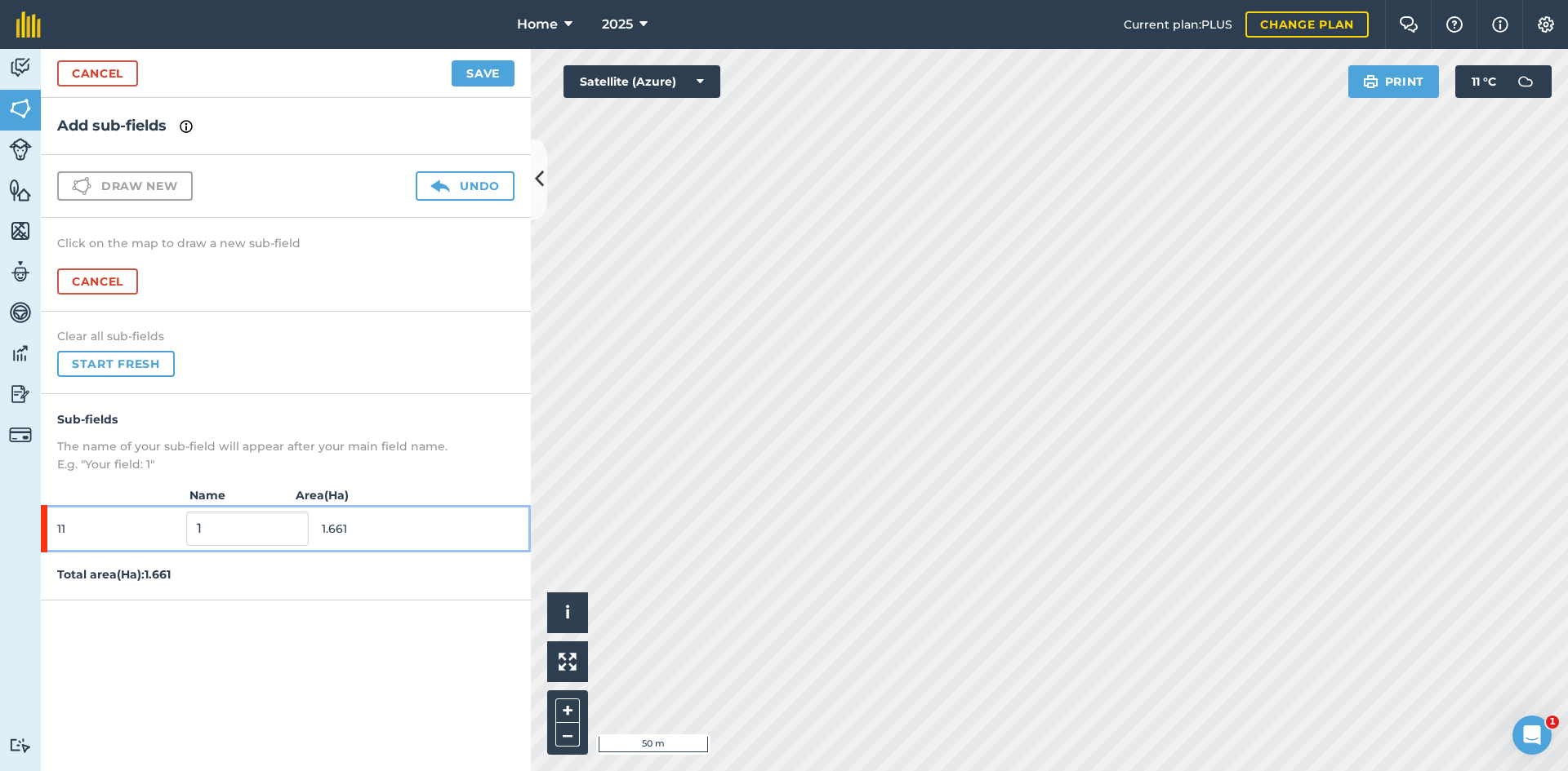
click at [398, 516] on span "1.661" at bounding box center [383, 529] width 122 height 31
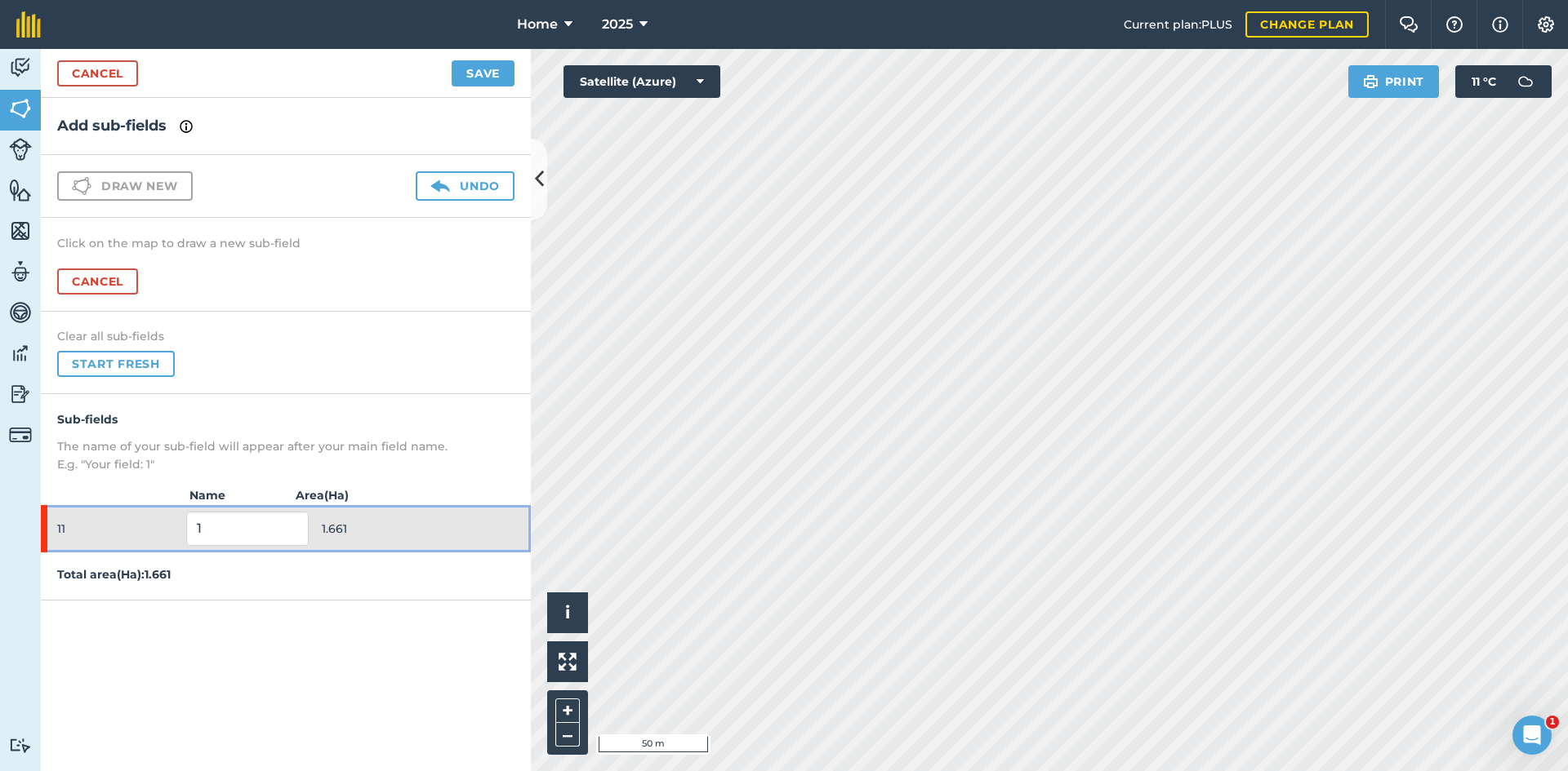
click at [398, 518] on span "1.661" at bounding box center [383, 529] width 122 height 31
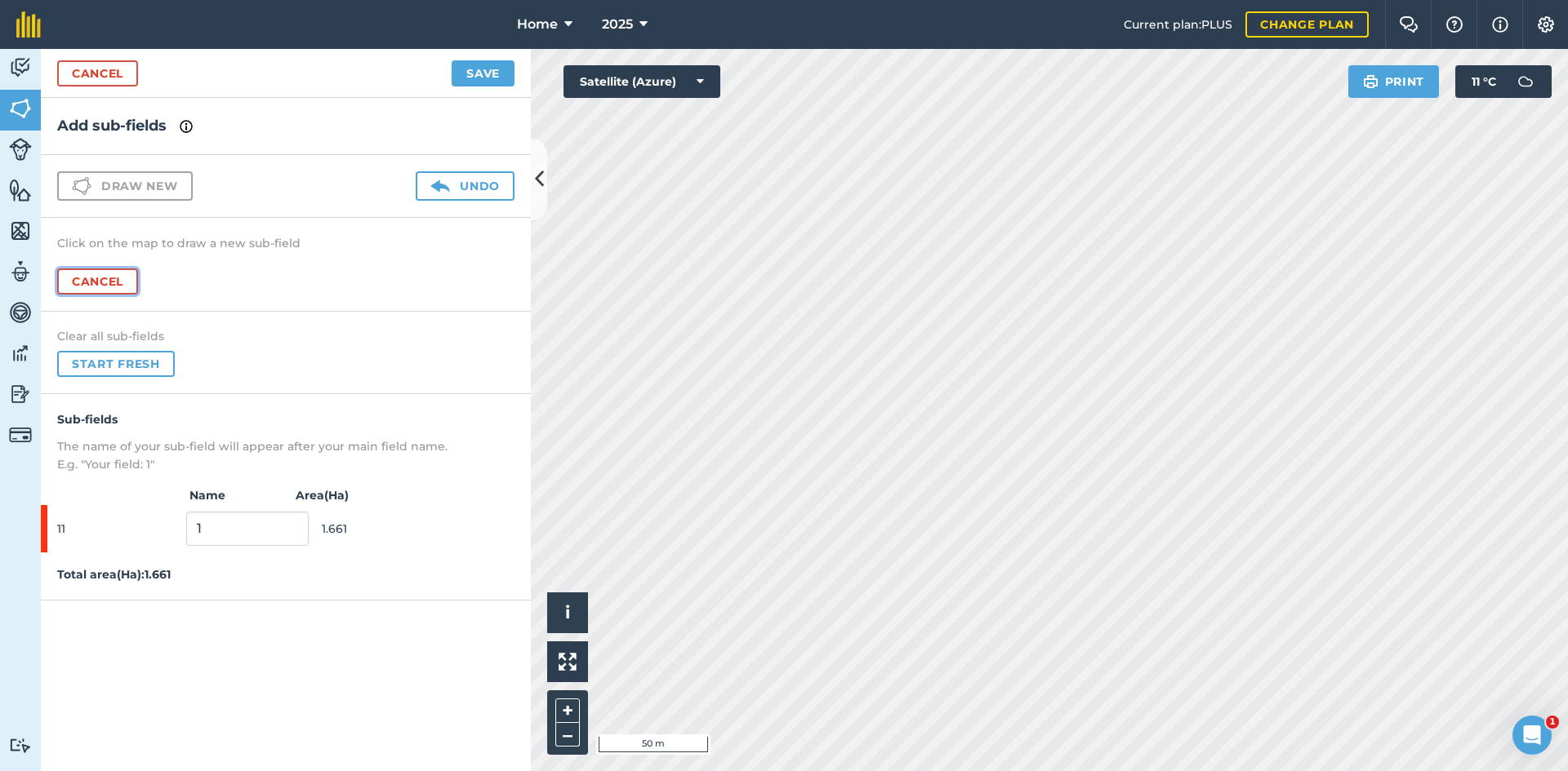
click at [113, 280] on button "Cancel" at bounding box center [98, 282] width 81 height 26
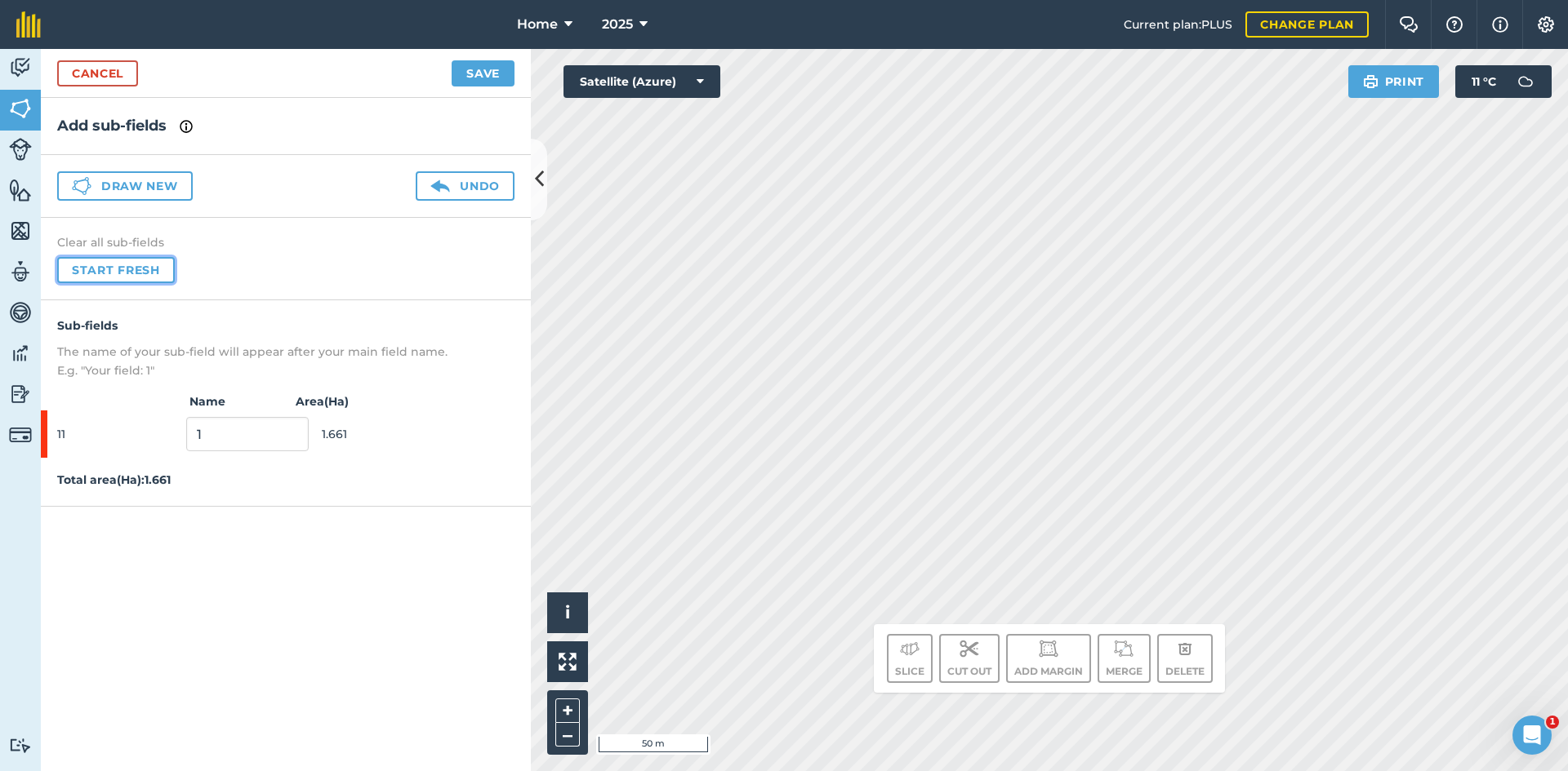
click at [133, 269] on button "Start fresh" at bounding box center [116, 270] width 117 height 26
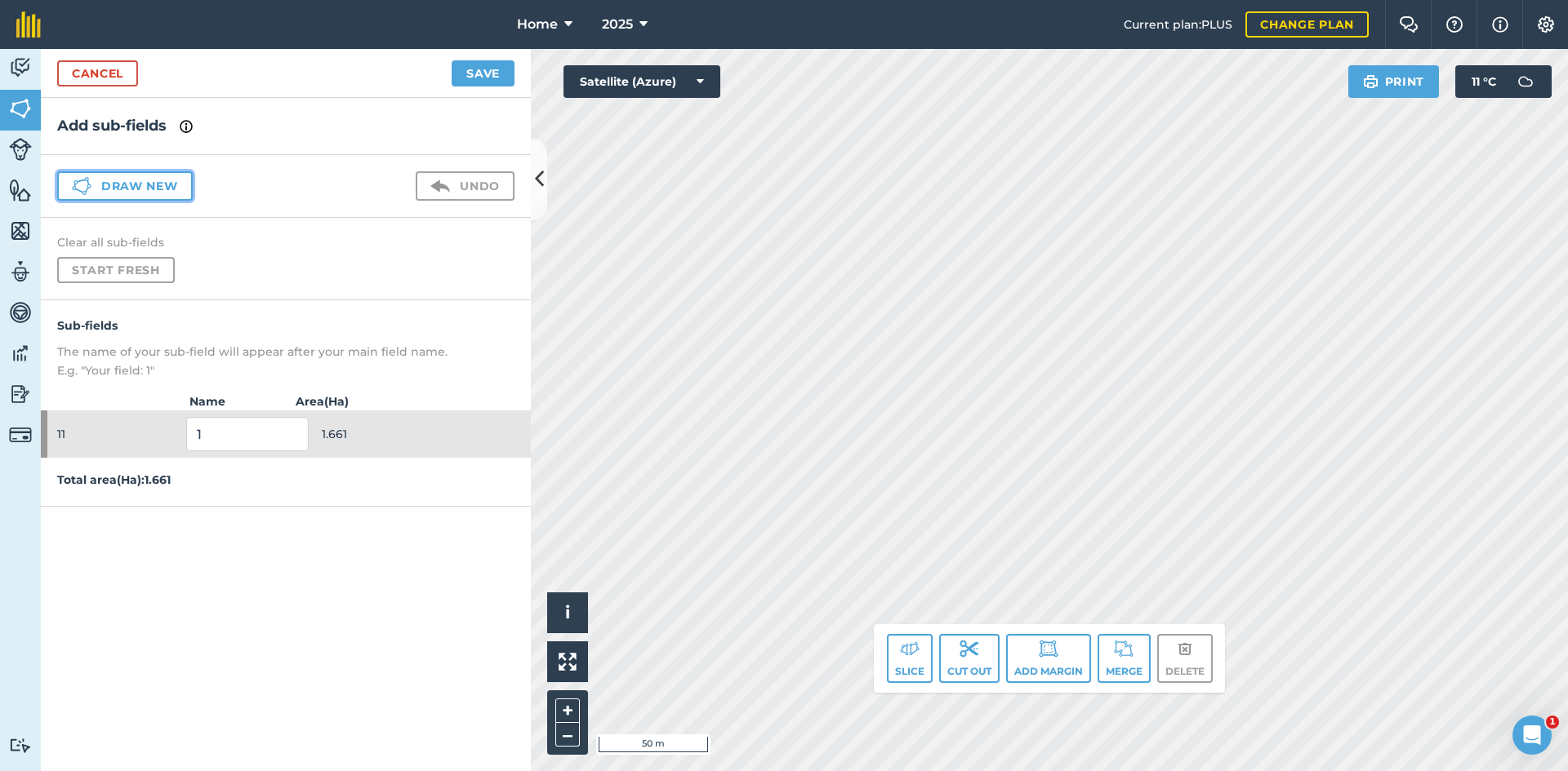
click at [153, 185] on button "Draw new" at bounding box center [125, 186] width 136 height 30
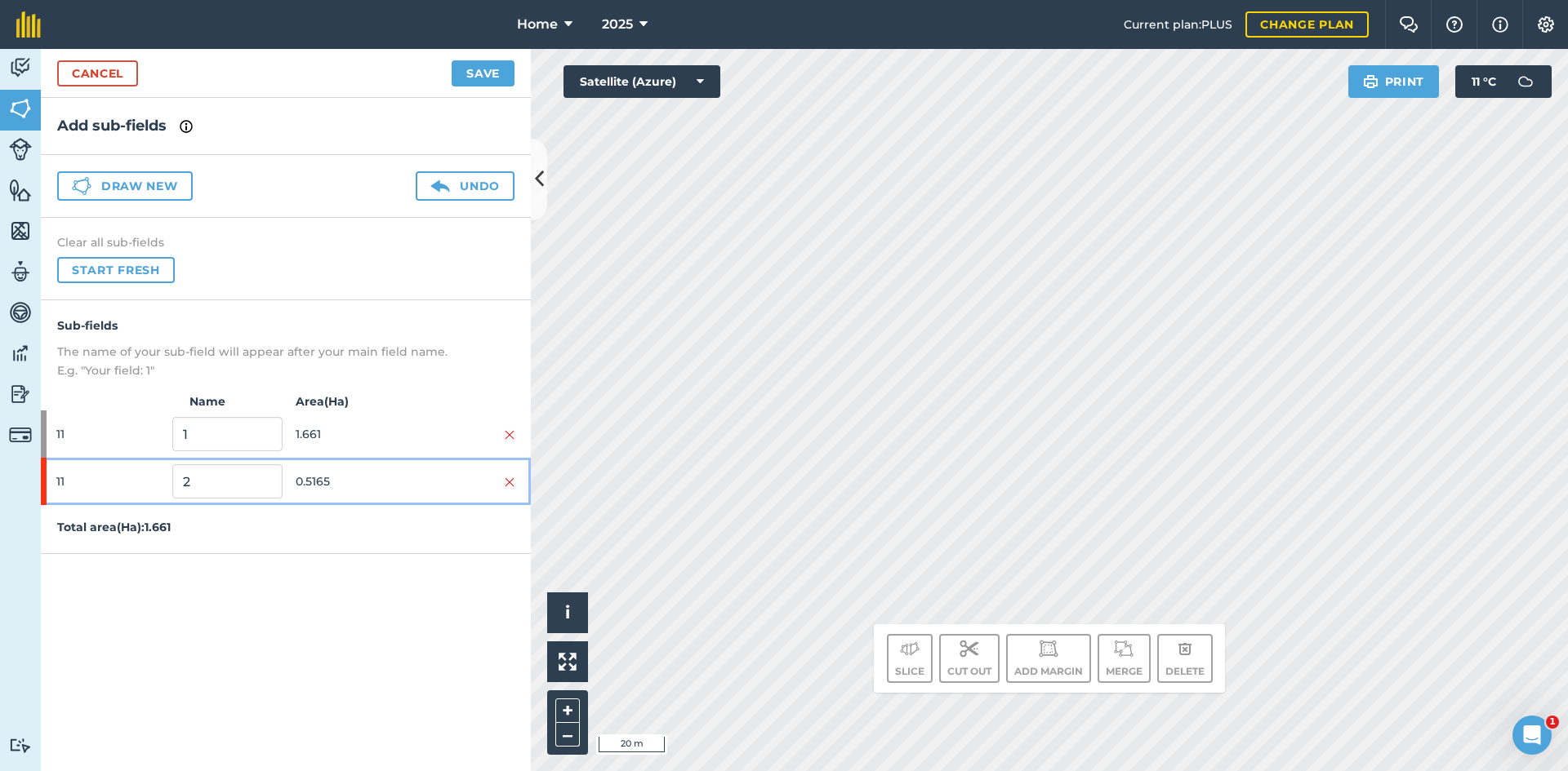
click at [332, 491] on span "0.5165" at bounding box center [350, 482] width 109 height 31
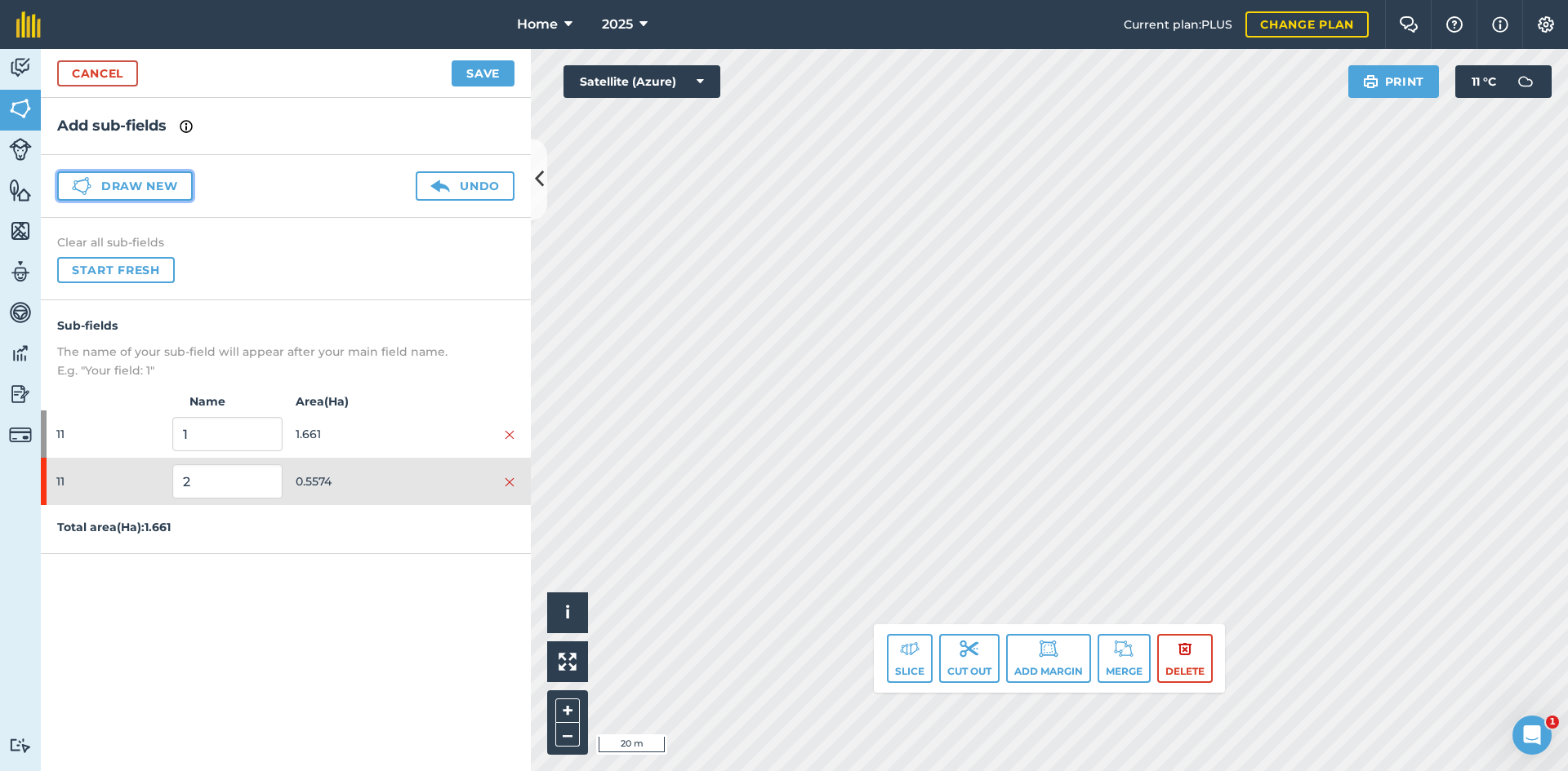
click at [166, 178] on button "Draw new" at bounding box center [125, 186] width 136 height 30
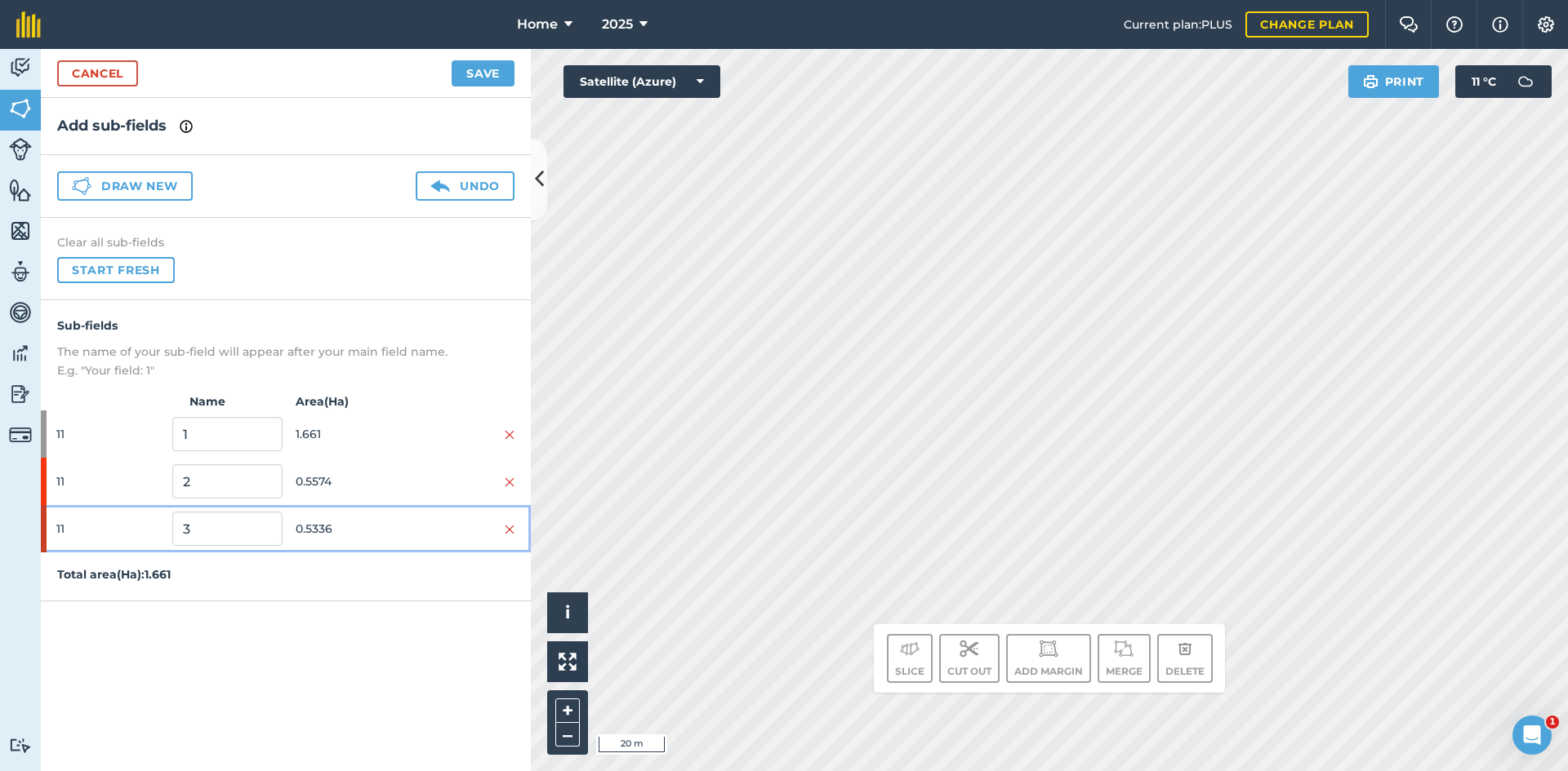
drag, startPoint x: 360, startPoint y: 527, endPoint x: 527, endPoint y: 474, distance: 175.2
click at [361, 527] on span "0.5336" at bounding box center [350, 529] width 109 height 31
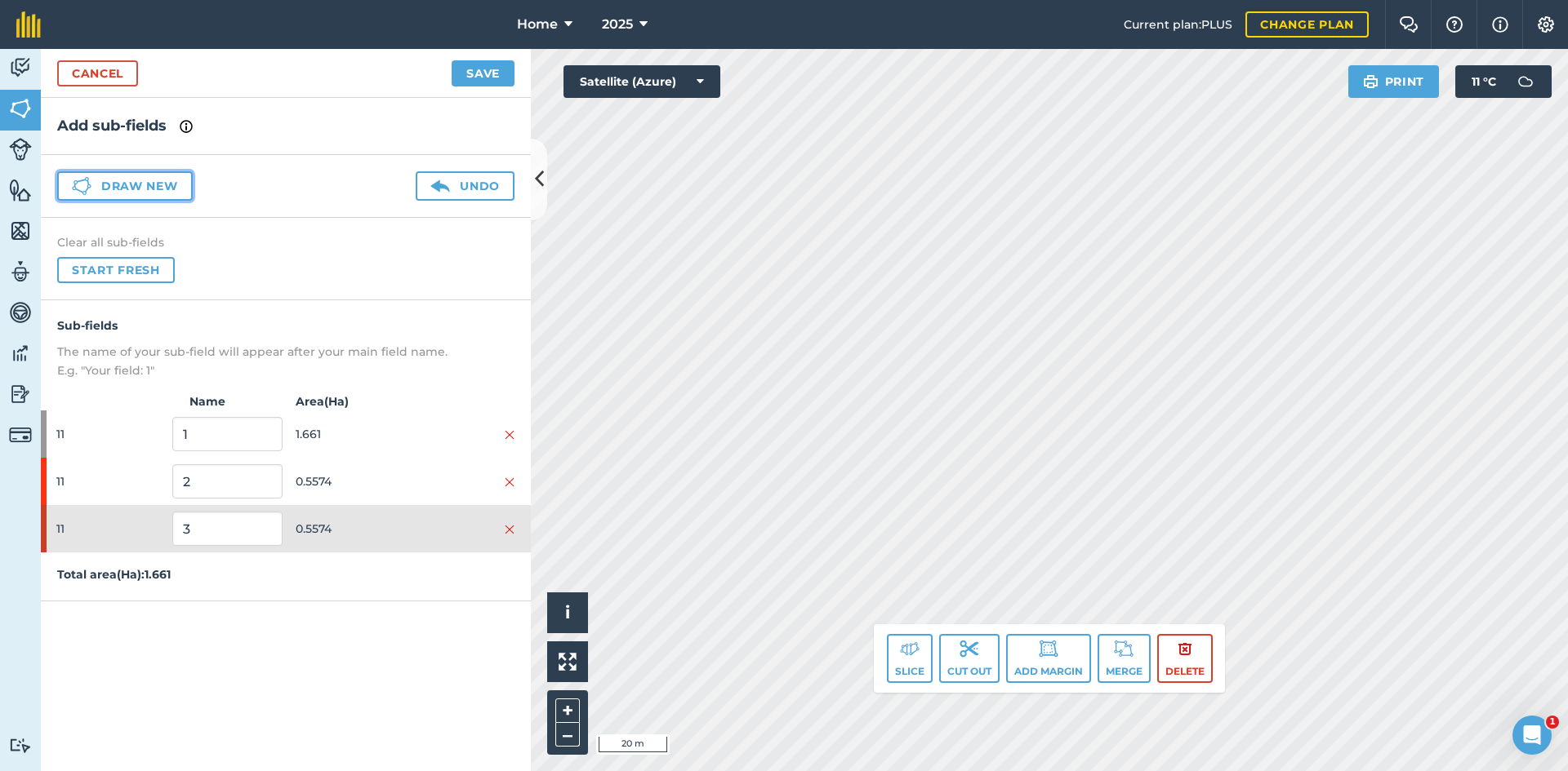
click at [123, 174] on button "Draw new" at bounding box center [125, 186] width 136 height 30
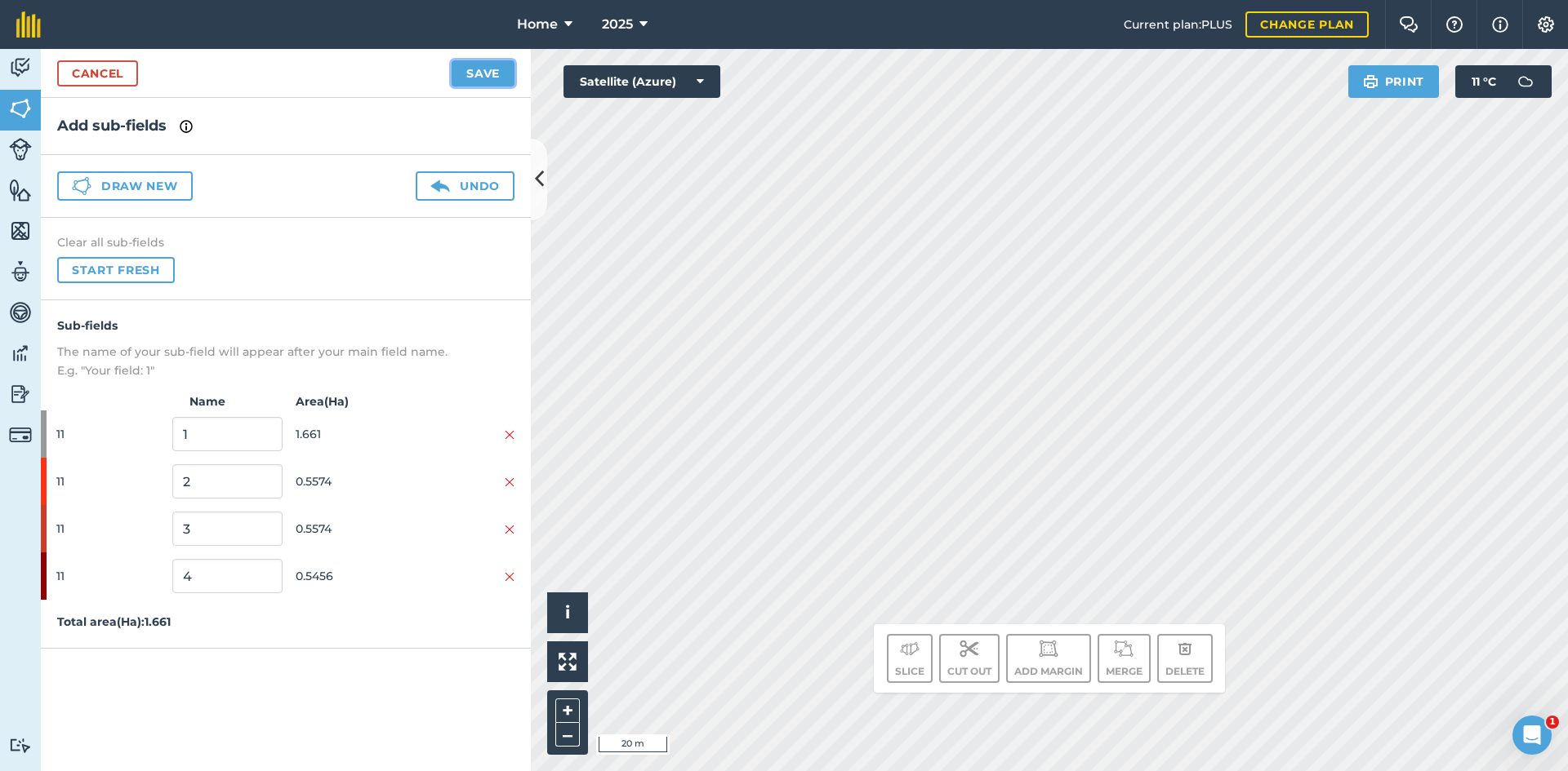
click at [473, 68] on button "Save" at bounding box center [483, 74] width 63 height 26
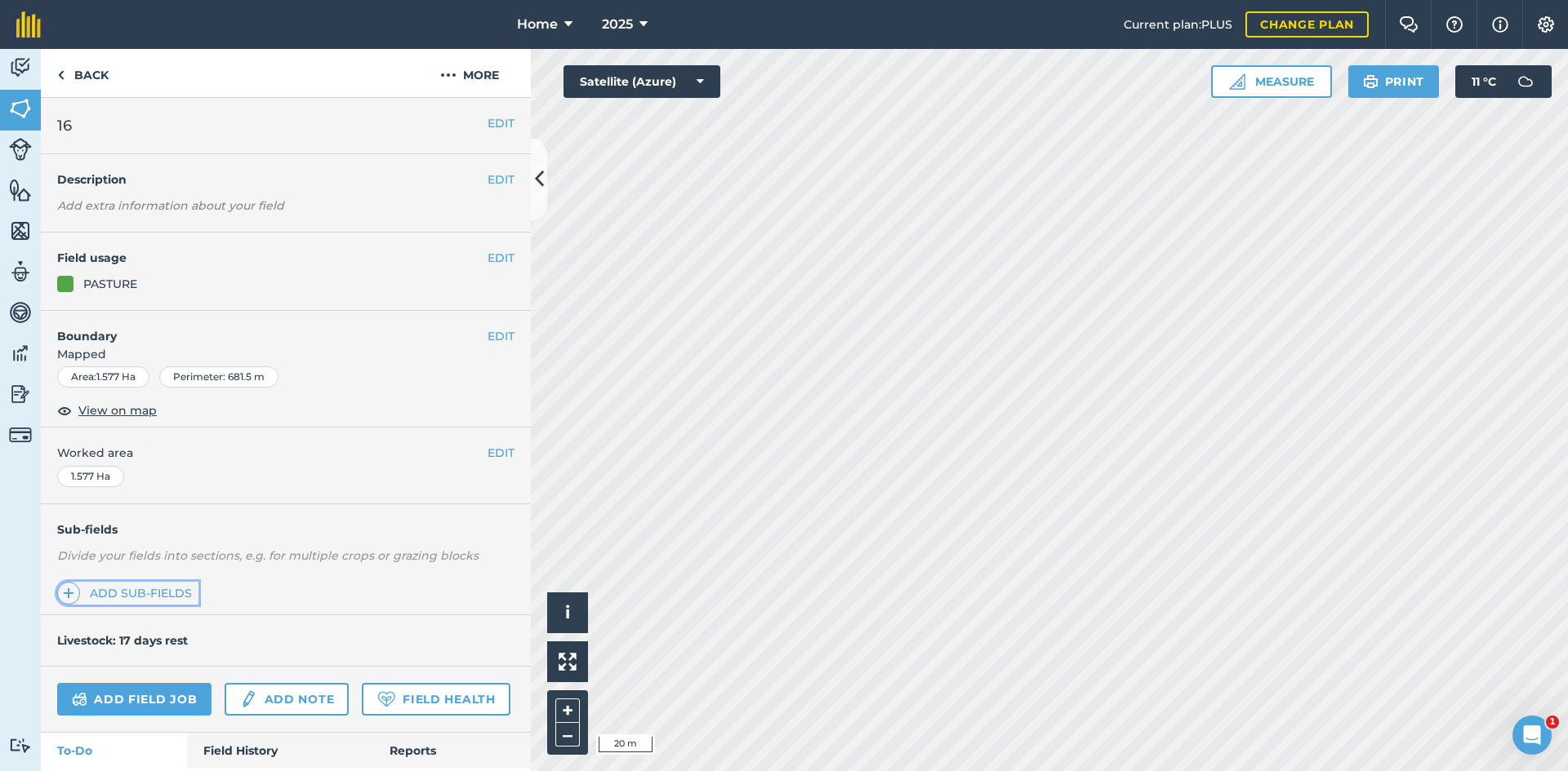
click at [144, 592] on link "Add sub-fields" at bounding box center [127, 593] width 141 height 23
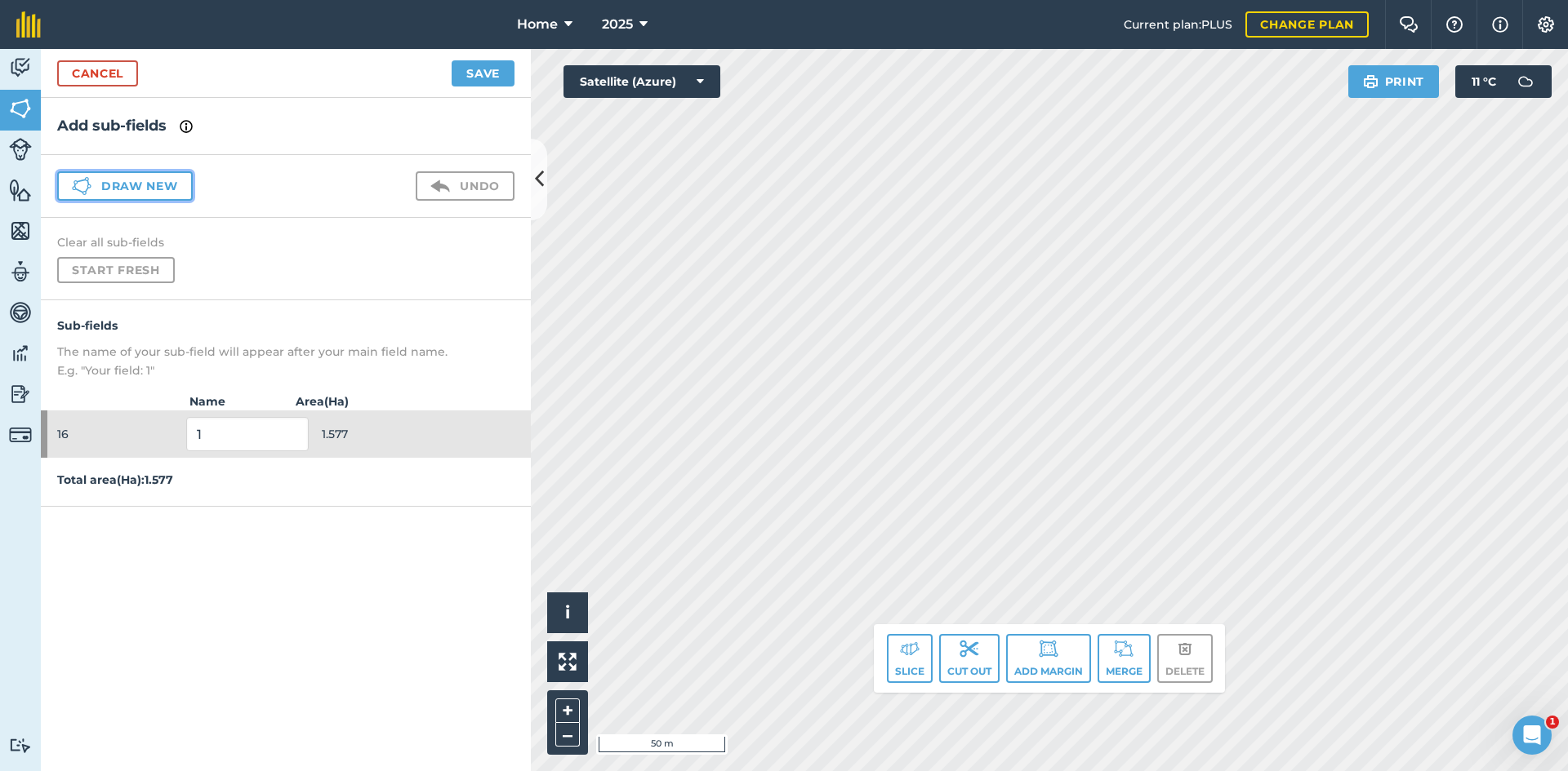
click at [150, 188] on button "Draw new" at bounding box center [125, 186] width 136 height 30
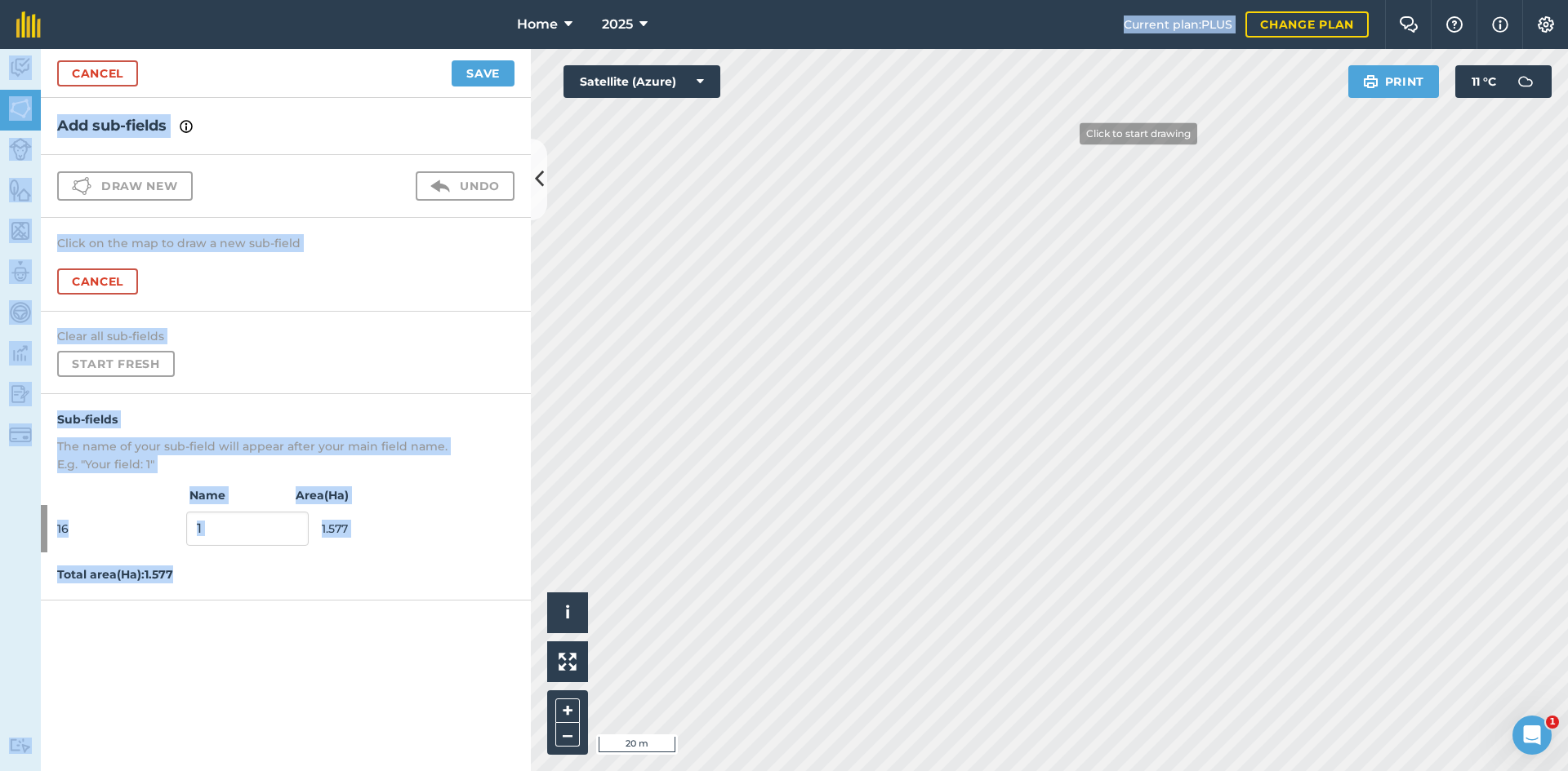
click at [1071, 150] on div "Home 2025 Current plan : PLUS Change plan Farm Chat Help Info Settings Home - 2…" at bounding box center [784, 385] width 1568 height 771
click at [104, 66] on link "Cancel" at bounding box center [98, 74] width 81 height 26
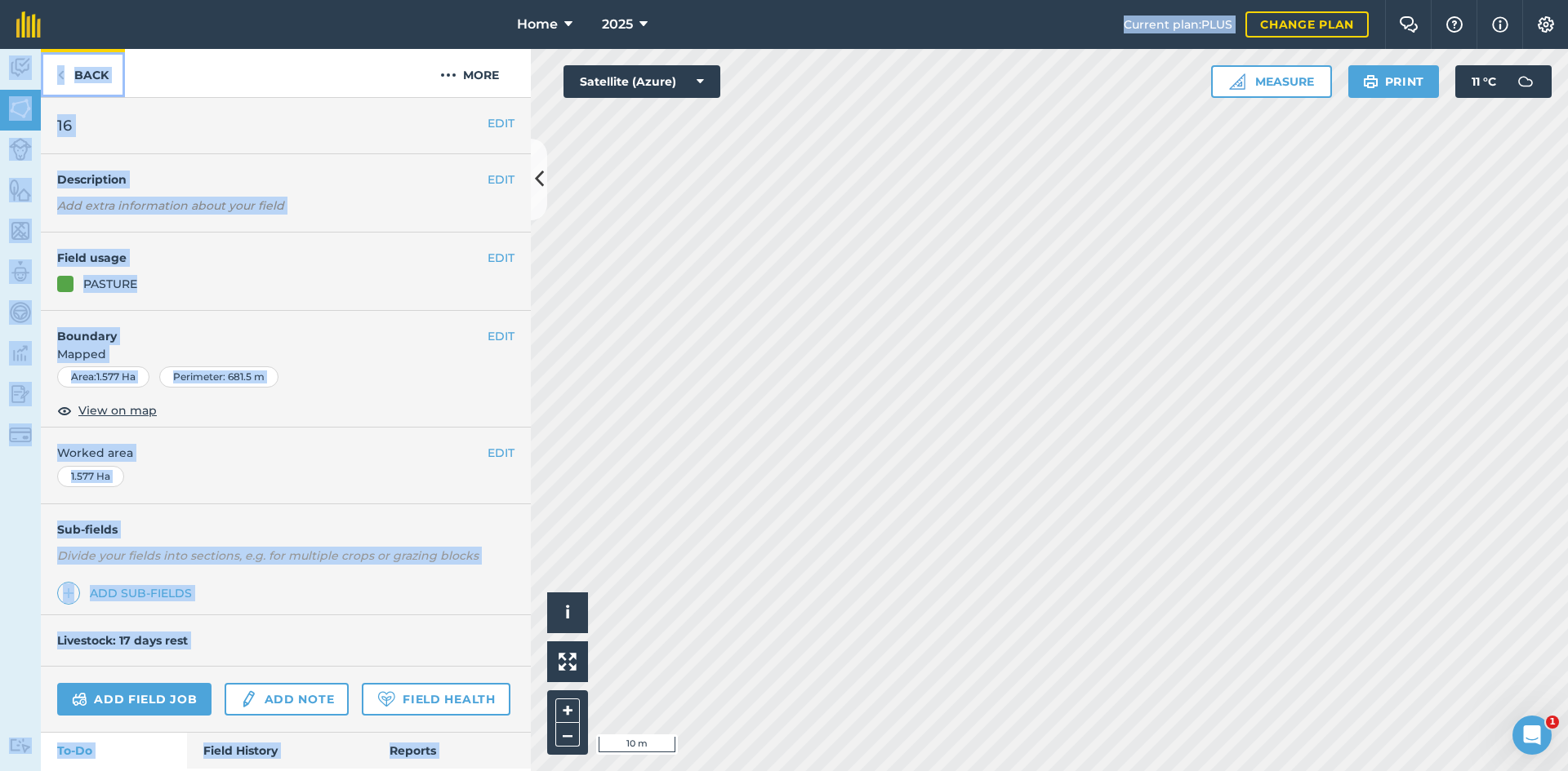
click at [69, 74] on link "Back" at bounding box center [83, 73] width 84 height 48
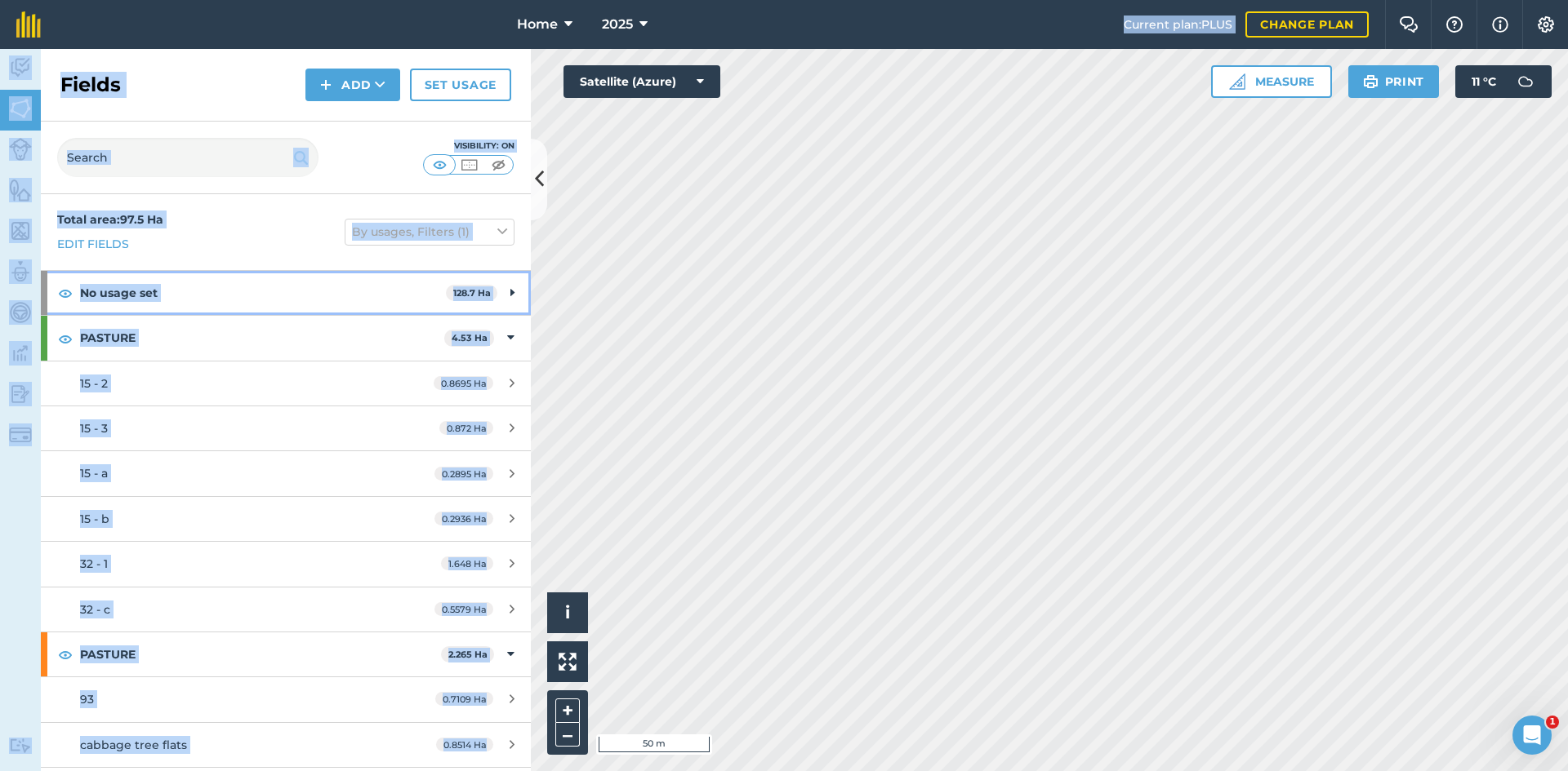
drag, startPoint x: 463, startPoint y: 288, endPoint x: 450, endPoint y: 290, distance: 13.2
click at [462, 288] on strong "128.7 Ha" at bounding box center [471, 293] width 37 height 12
click at [465, 297] on strong "128.7 Ha" at bounding box center [468, 293] width 37 height 12
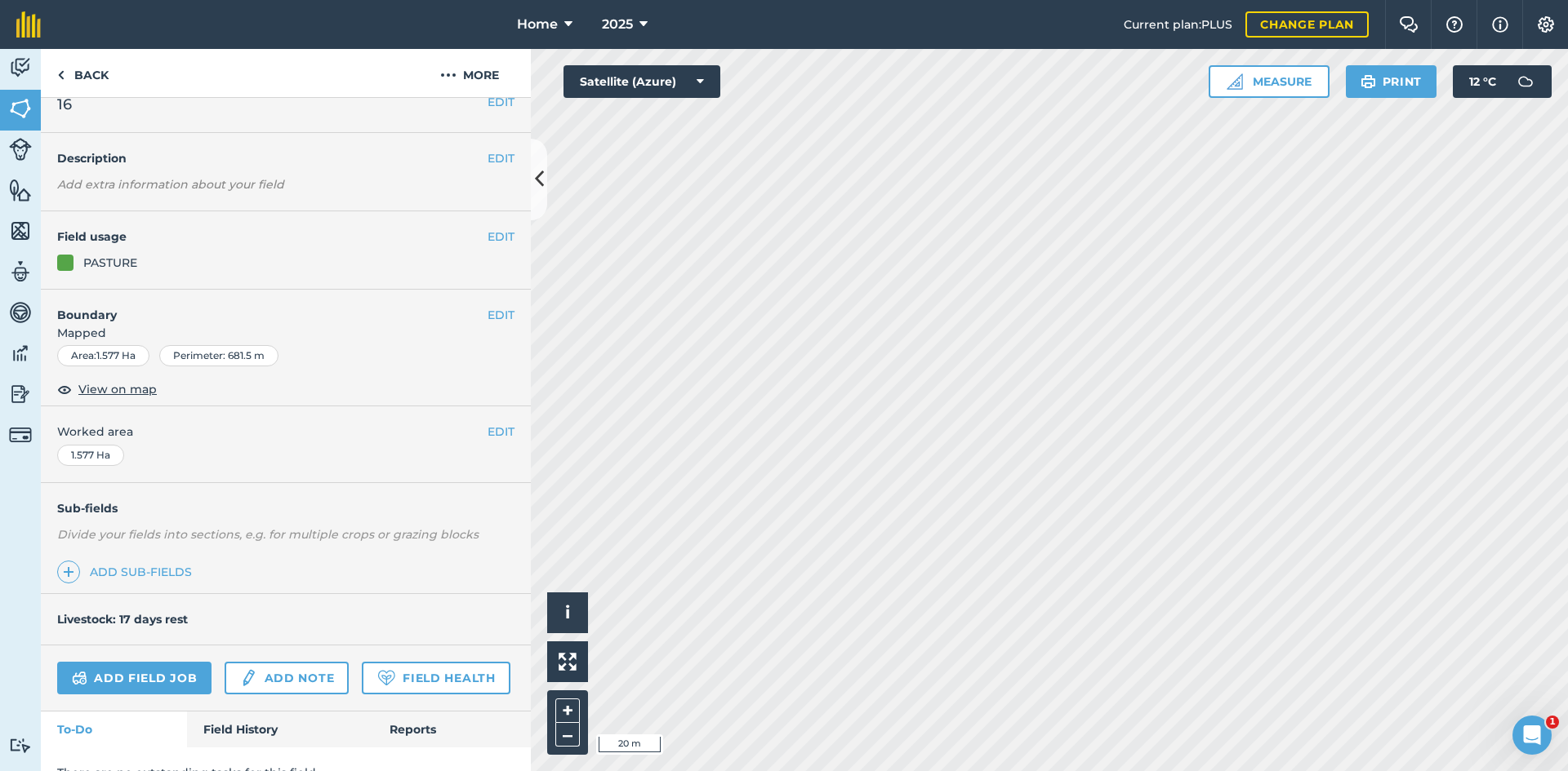
scroll to position [82, 0]
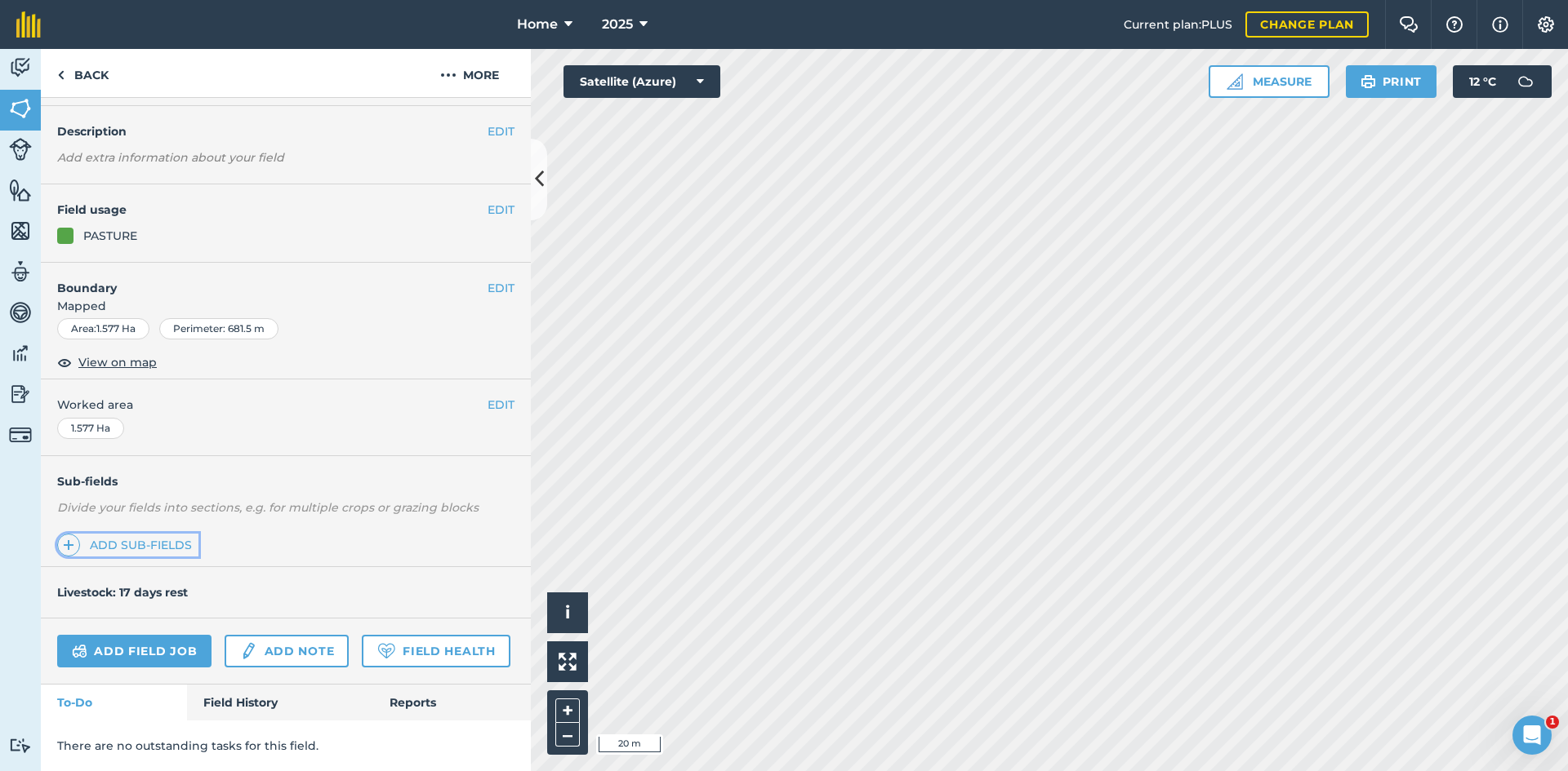
click at [154, 534] on link "Add sub-fields" at bounding box center [127, 545] width 141 height 23
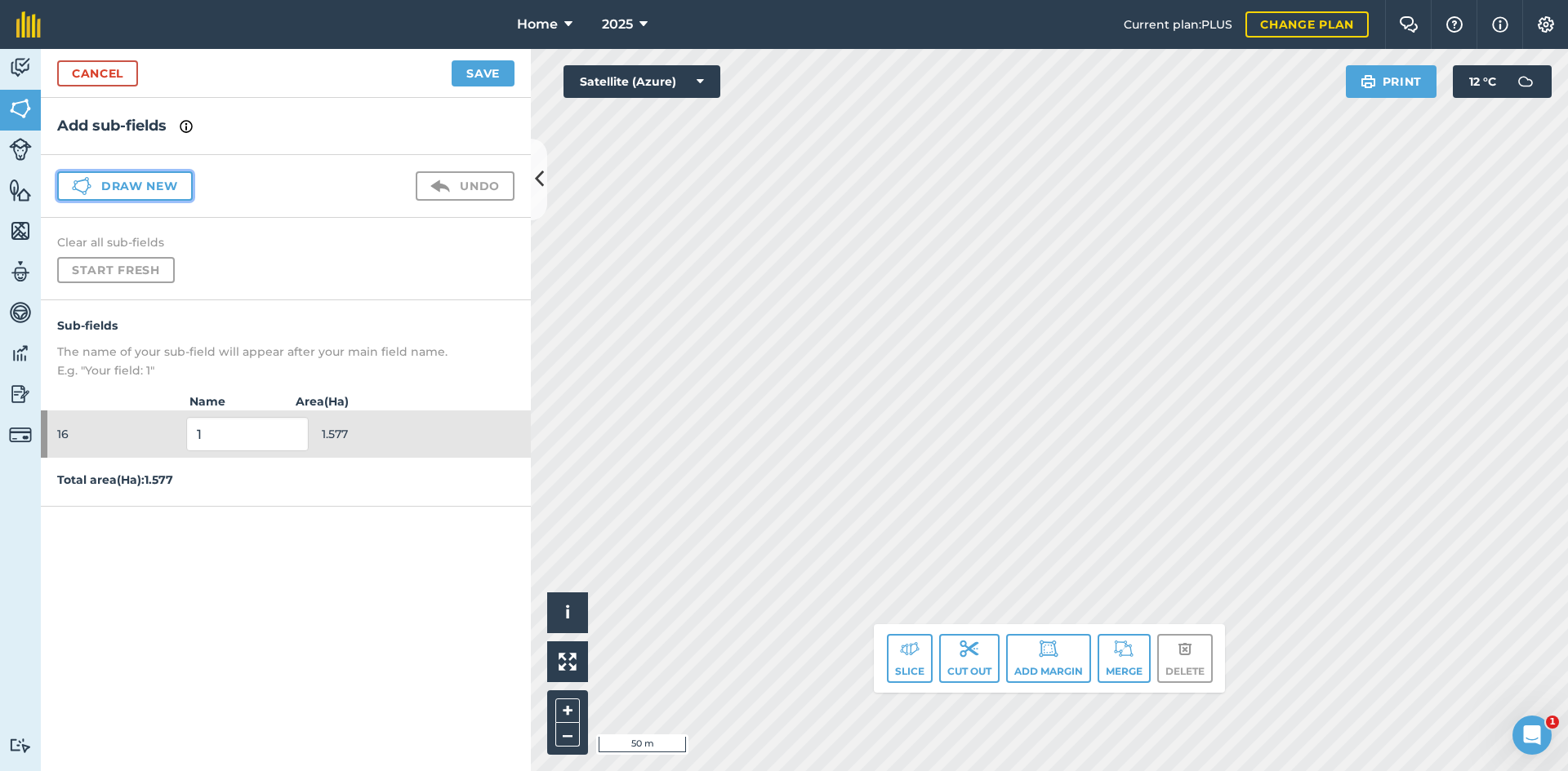
click at [88, 182] on g at bounding box center [81, 186] width 19 height 18
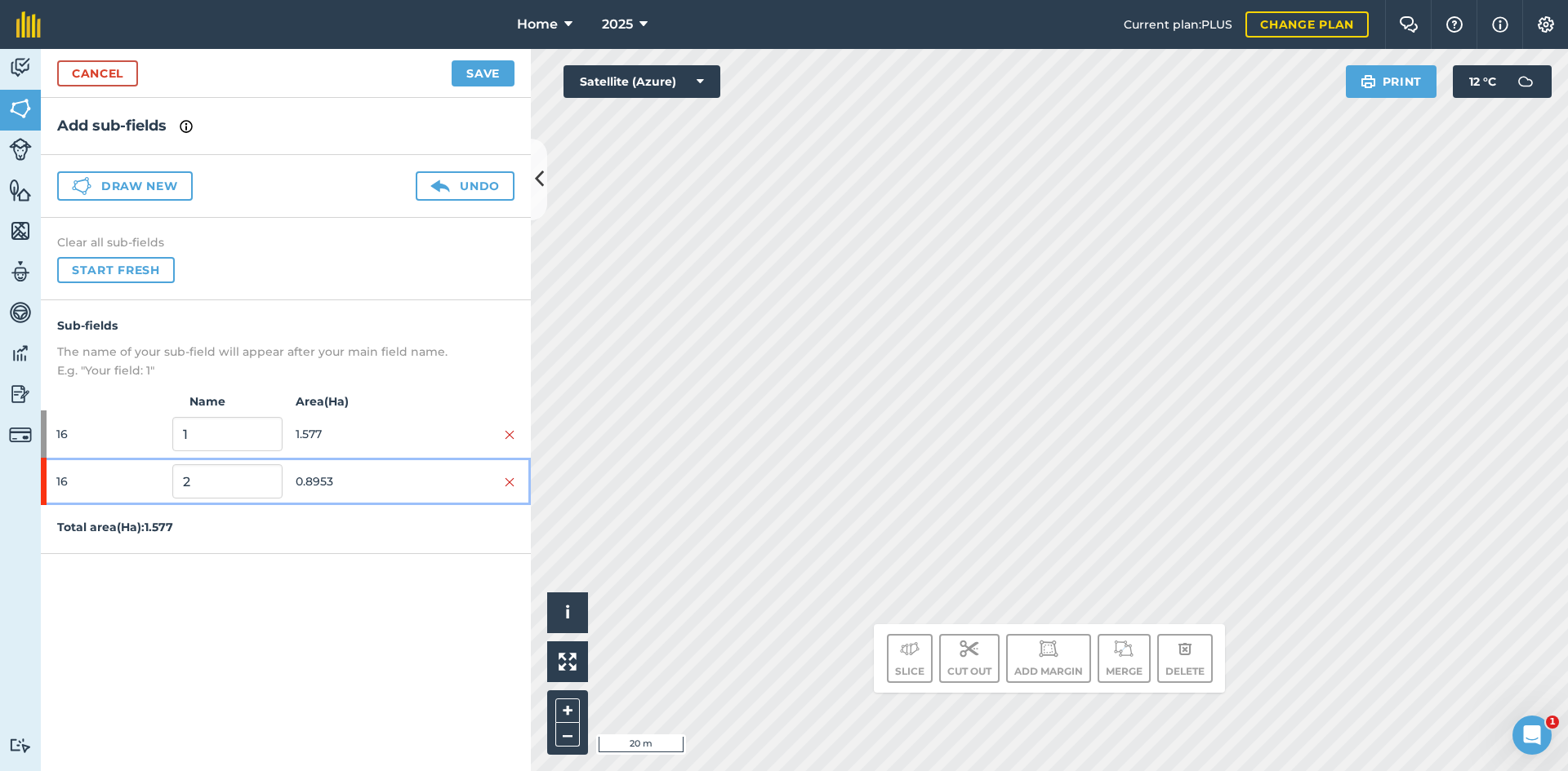
click at [352, 472] on span "0.8953" at bounding box center [350, 482] width 109 height 31
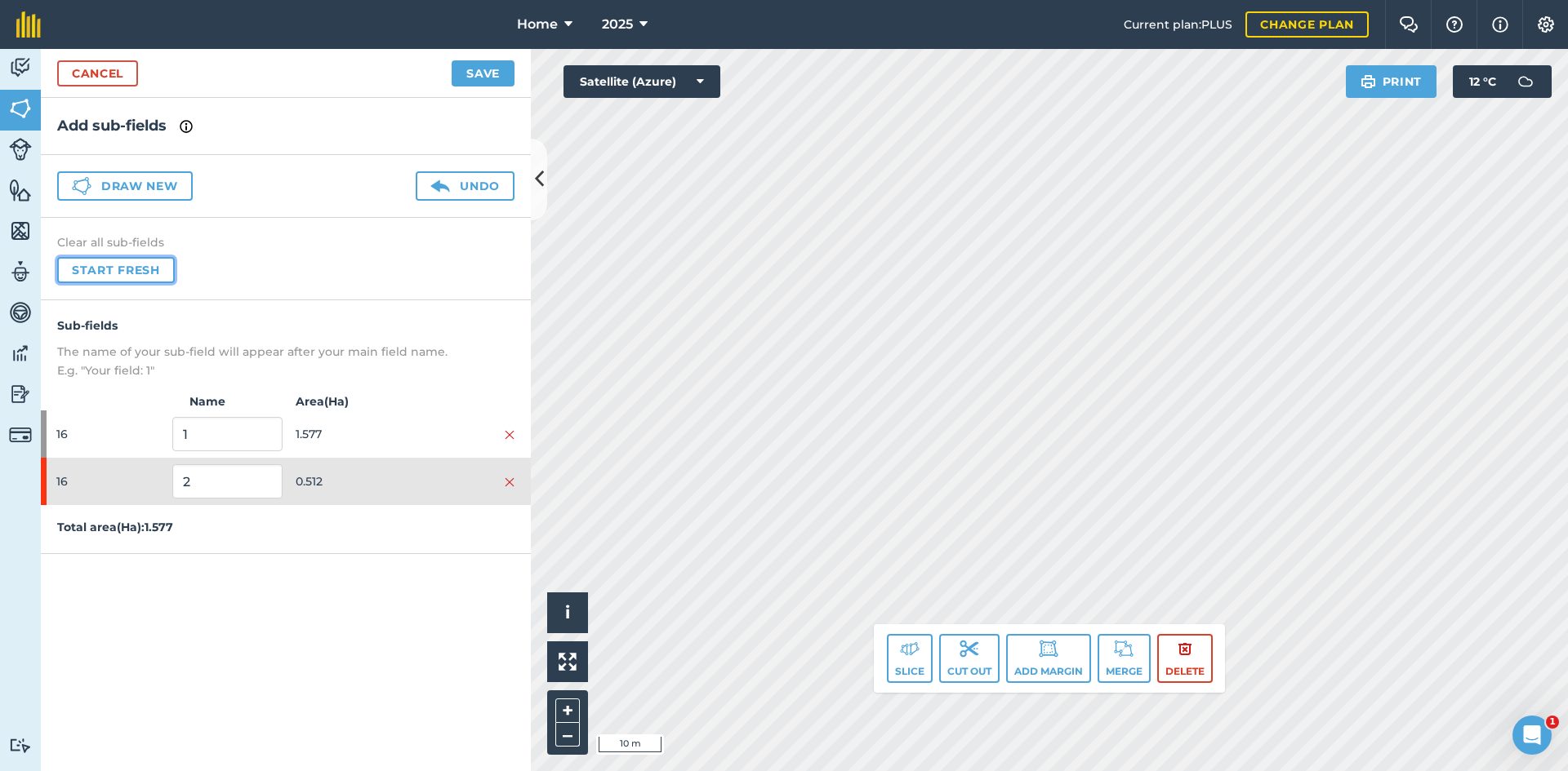
click at [121, 274] on button "Start fresh" at bounding box center [116, 270] width 117 height 26
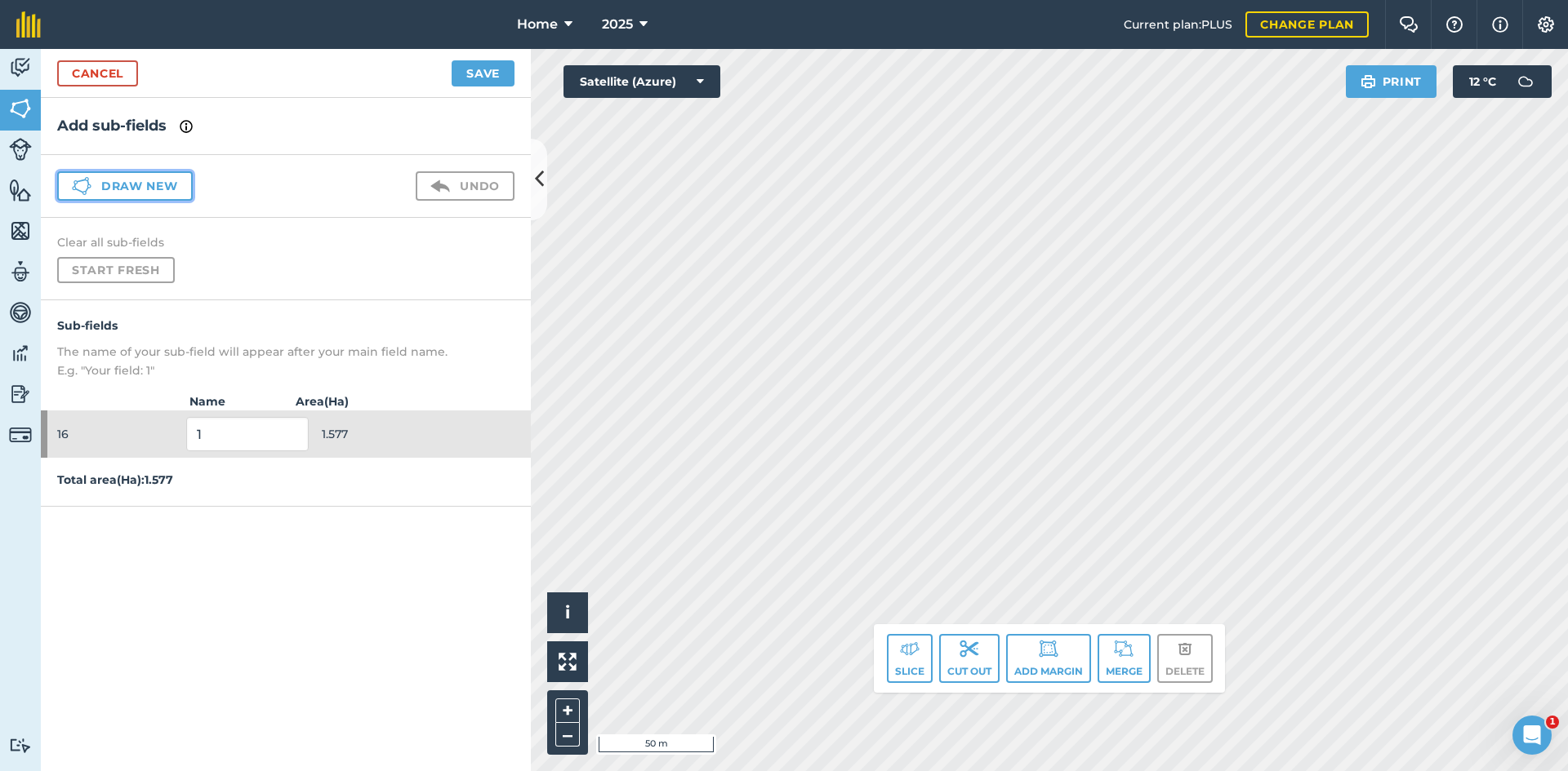
click at [160, 183] on button "Draw new" at bounding box center [125, 186] width 136 height 30
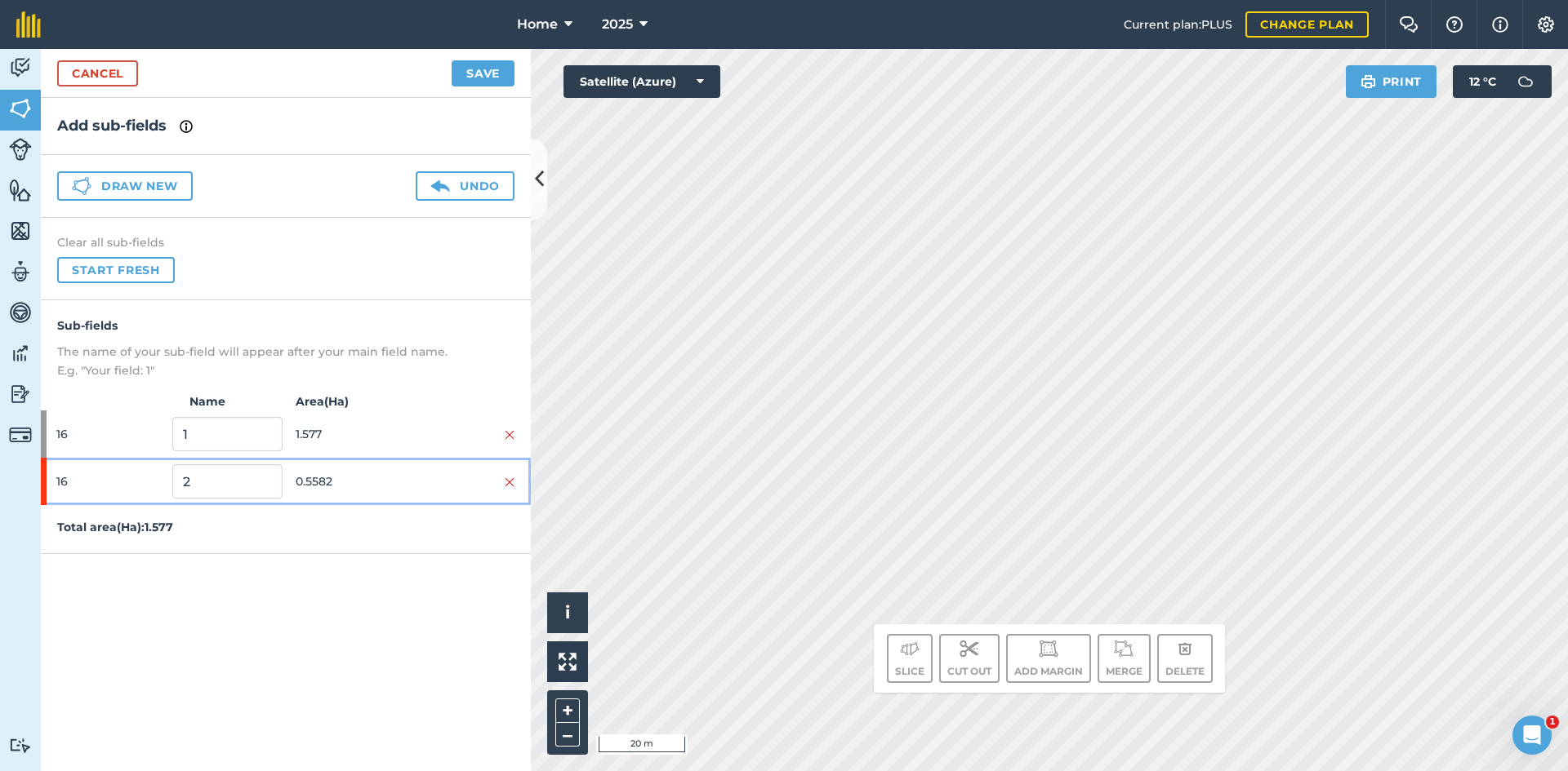
click at [317, 483] on span "0.5582" at bounding box center [350, 482] width 109 height 31
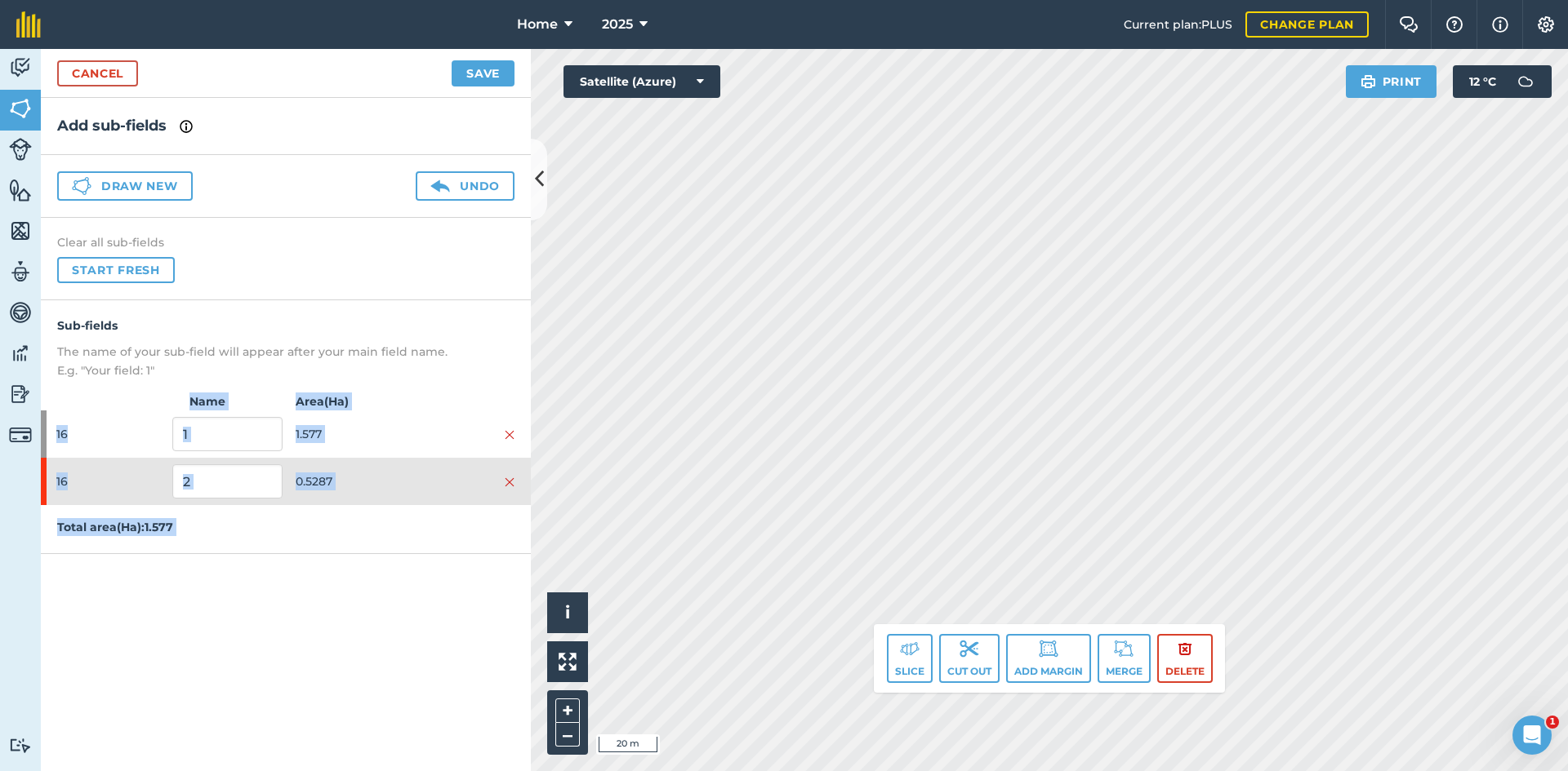
click at [531, 411] on div "Activity Fields Livestock Features Maps Team Vehicles Data Reporting Billing Tu…" at bounding box center [784, 410] width 1568 height 722
click at [328, 401] on strong "Area ( Ha )" at bounding box center [408, 402] width 245 height 18
click at [328, 400] on strong "Area ( Ha )" at bounding box center [408, 402] width 245 height 18
click at [355, 403] on strong "Area ( Ha )" at bounding box center [408, 402] width 245 height 18
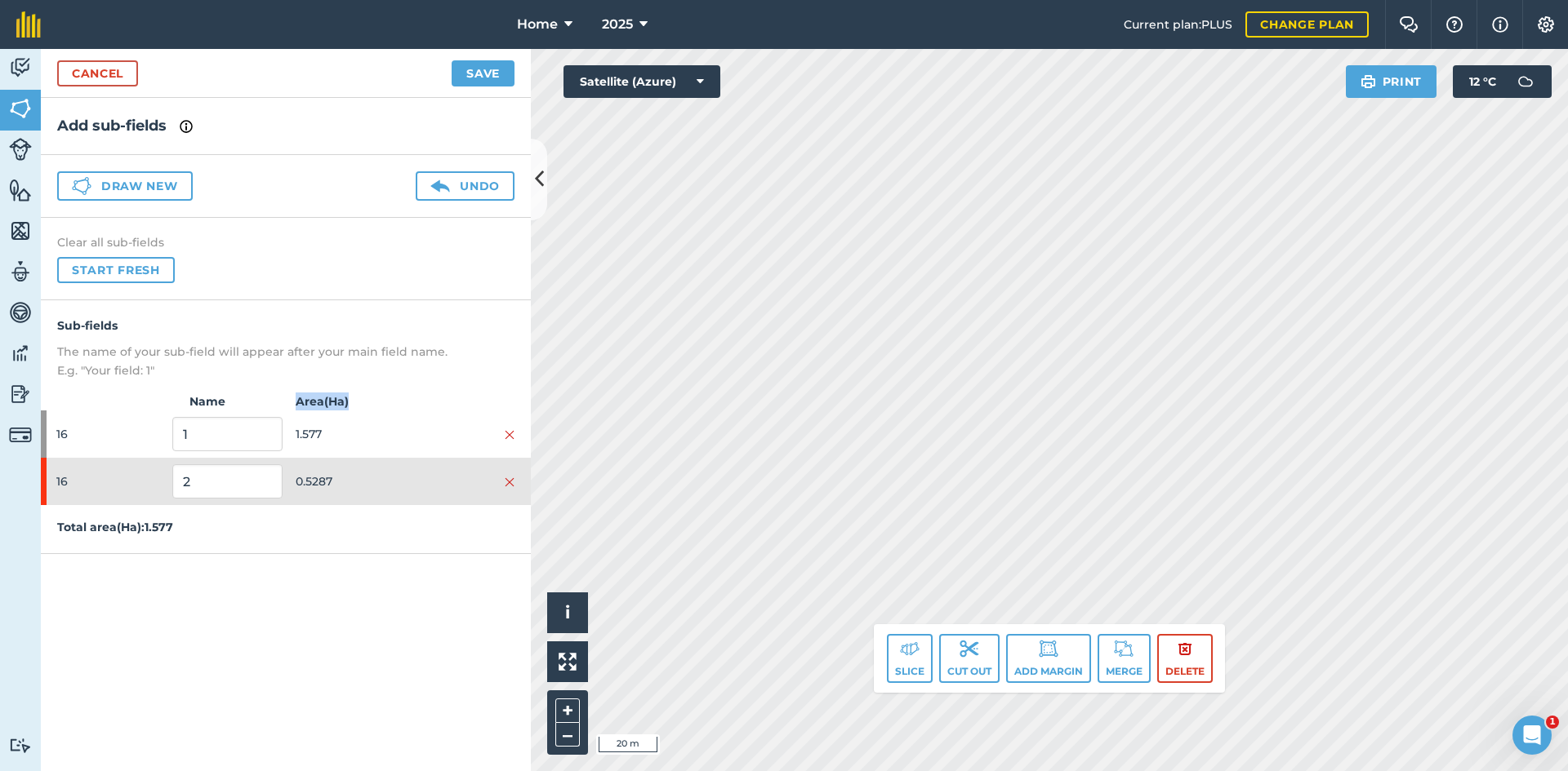
click at [355, 403] on strong "Area ( Ha )" at bounding box center [408, 402] width 245 height 18
click at [355, 402] on strong "Area ( Ha )" at bounding box center [408, 402] width 245 height 18
click at [373, 396] on strong "Area ( Ha )" at bounding box center [408, 402] width 245 height 18
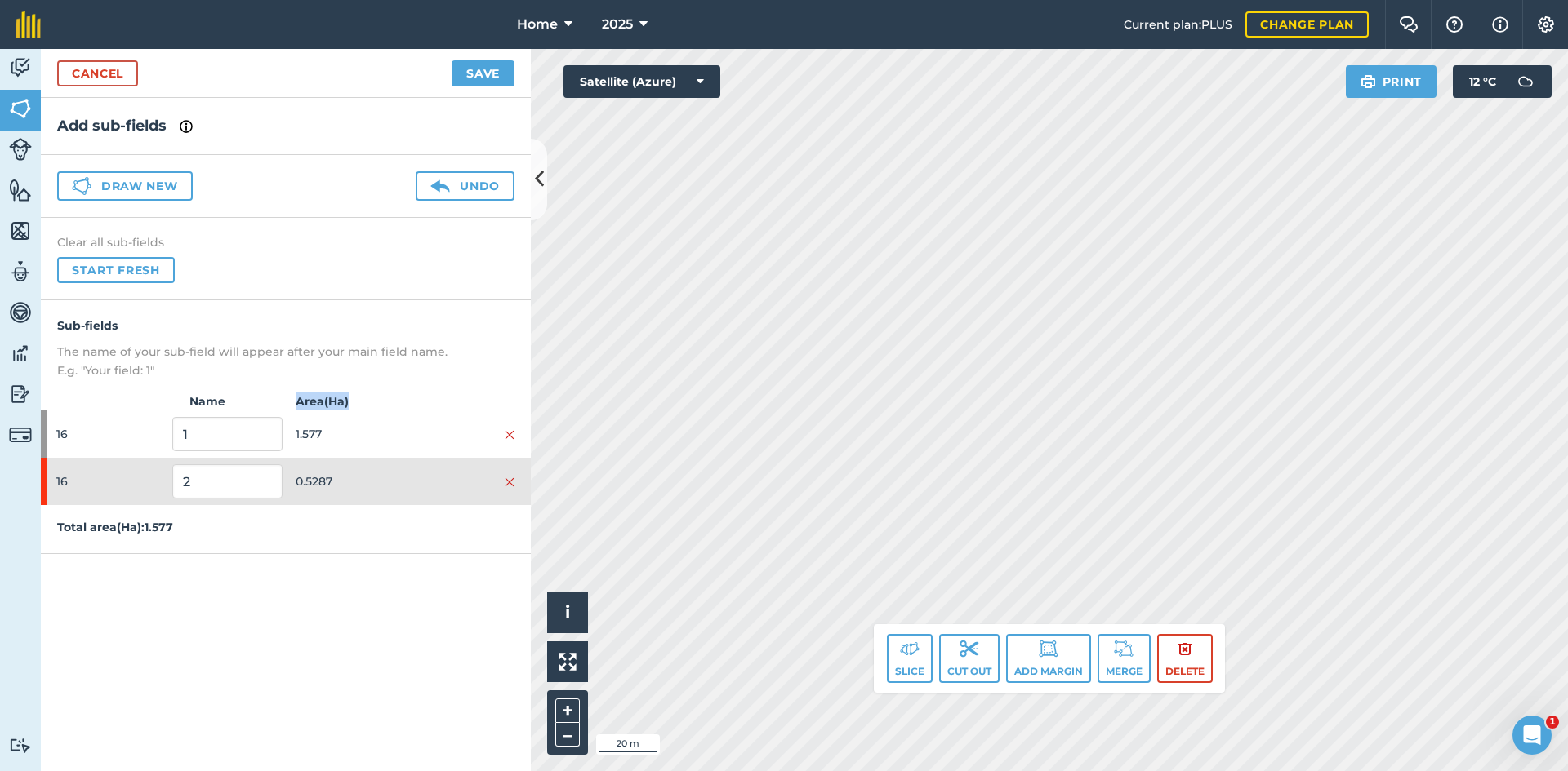
click at [291, 391] on div "Sub-fields The name of your sub-field will appear after your main field name. E…" at bounding box center [285, 427] width 490 height 254
click at [292, 395] on strong "Area ( Ha )" at bounding box center [408, 402] width 245 height 18
drag, startPoint x: 292, startPoint y: 395, endPoint x: 297, endPoint y: 404, distance: 10.3
click at [293, 397] on strong "Area ( Ha )" at bounding box center [408, 402] width 245 height 18
click at [281, 393] on strong "Name" at bounding box center [225, 402] width 122 height 18
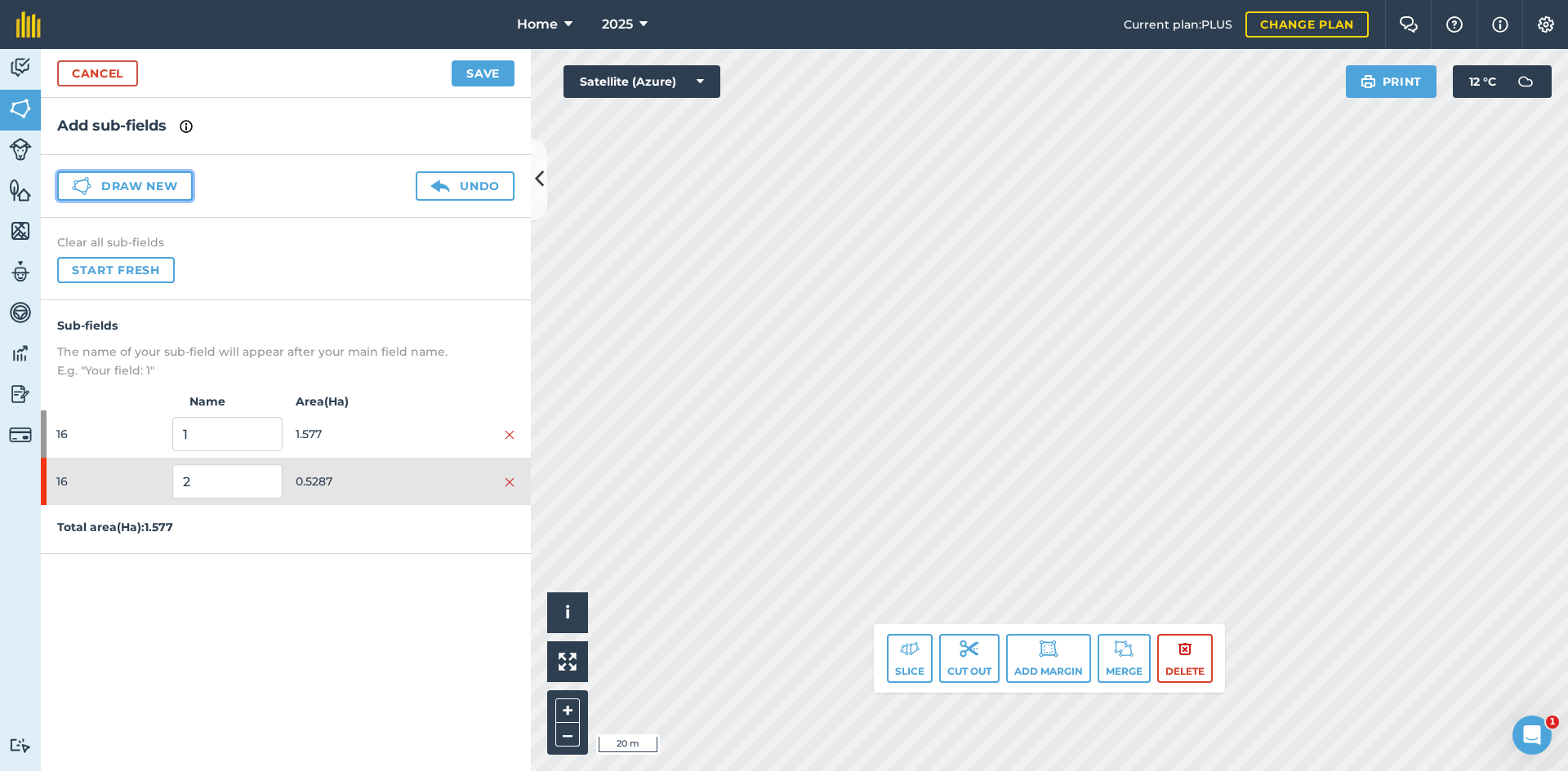
click at [124, 184] on button "Draw new" at bounding box center [125, 186] width 136 height 30
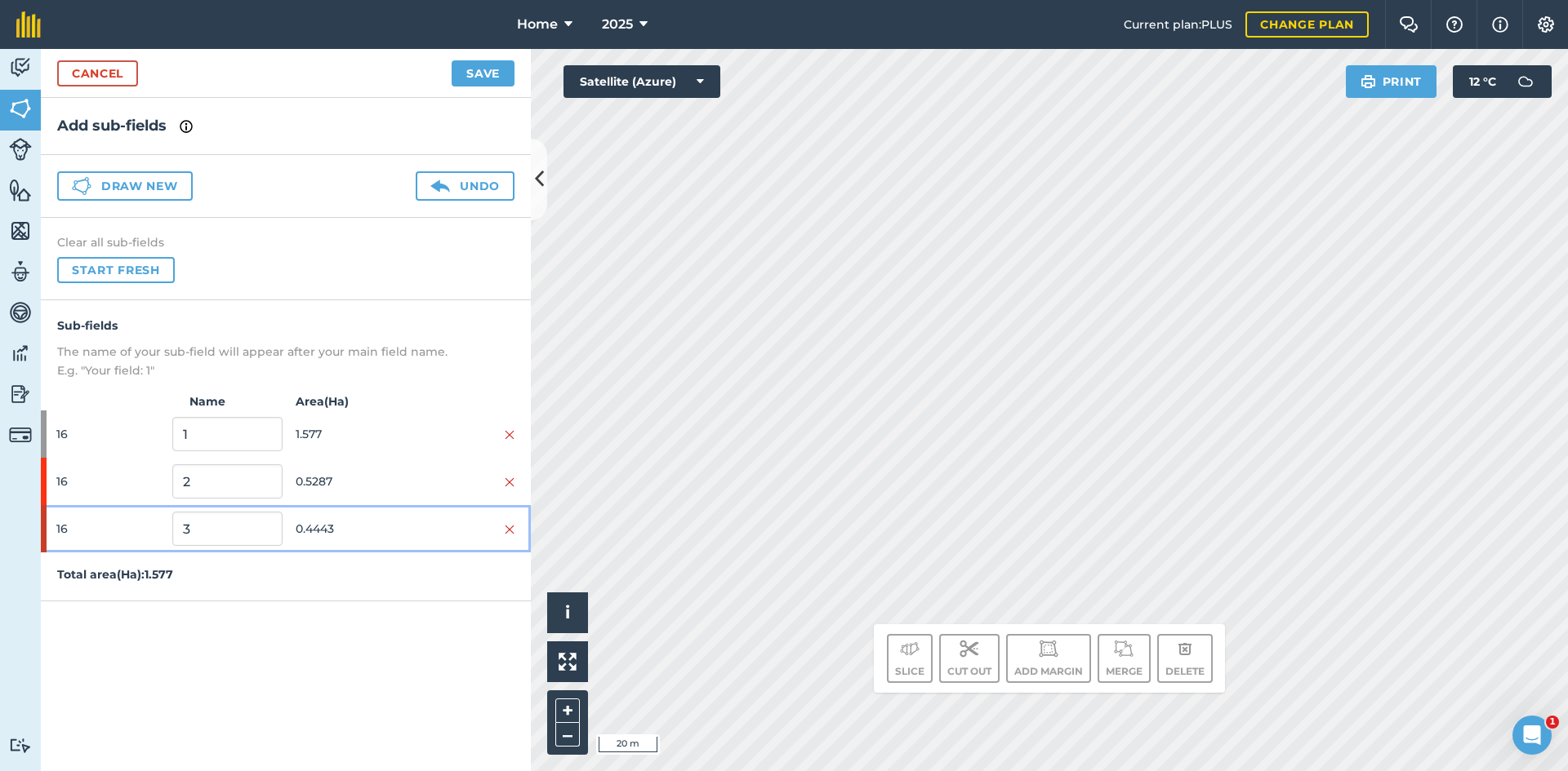
click at [393, 521] on span "0.4443" at bounding box center [350, 529] width 109 height 31
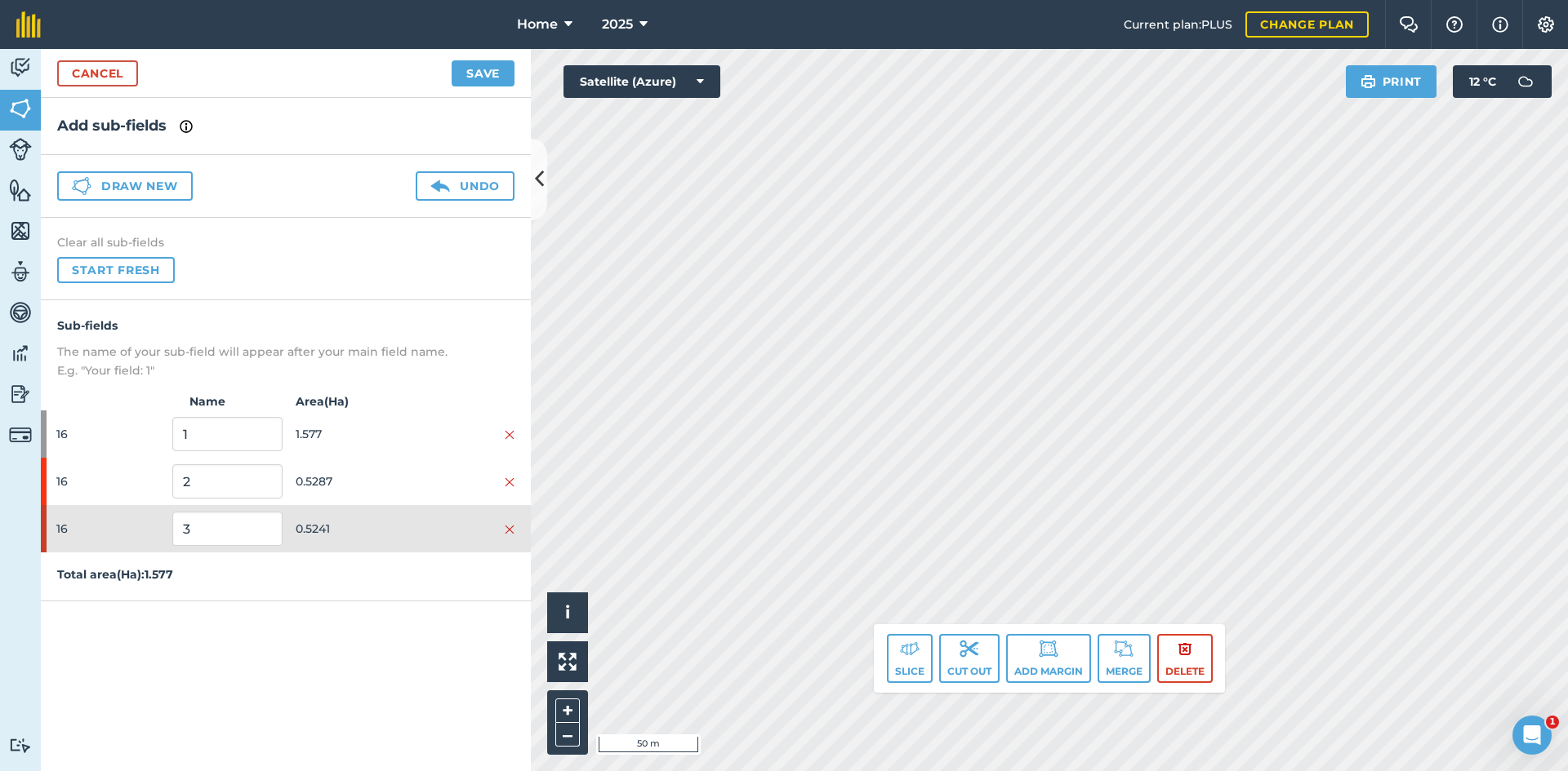
drag, startPoint x: 141, startPoint y: 169, endPoint x: 150, endPoint y: 183, distance: 16.6
click at [142, 173] on div "Draw new Undo" at bounding box center [285, 187] width 490 height 63
click at [152, 187] on button "Draw new" at bounding box center [125, 186] width 136 height 30
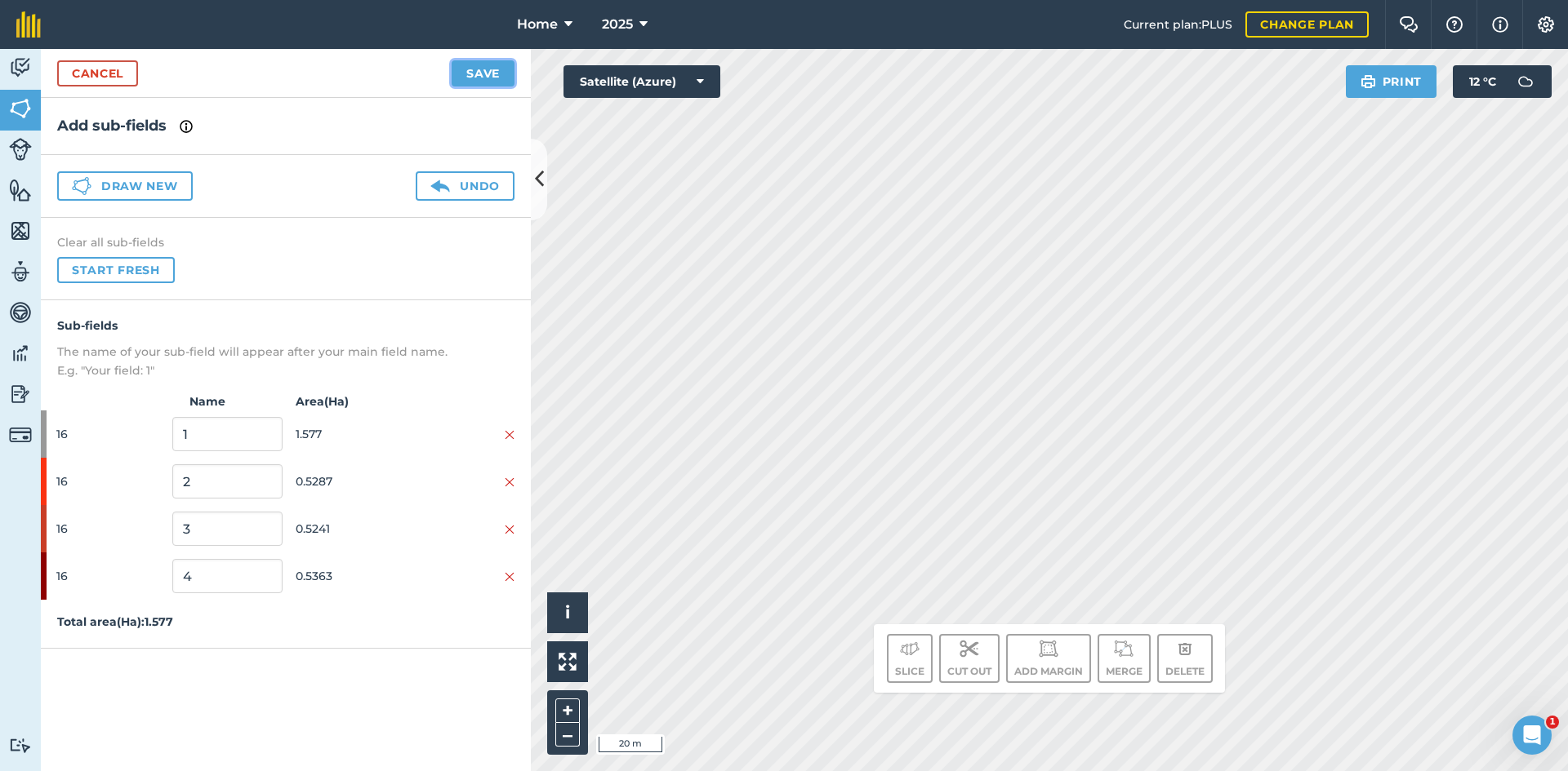
click at [479, 67] on button "Save" at bounding box center [483, 74] width 63 height 26
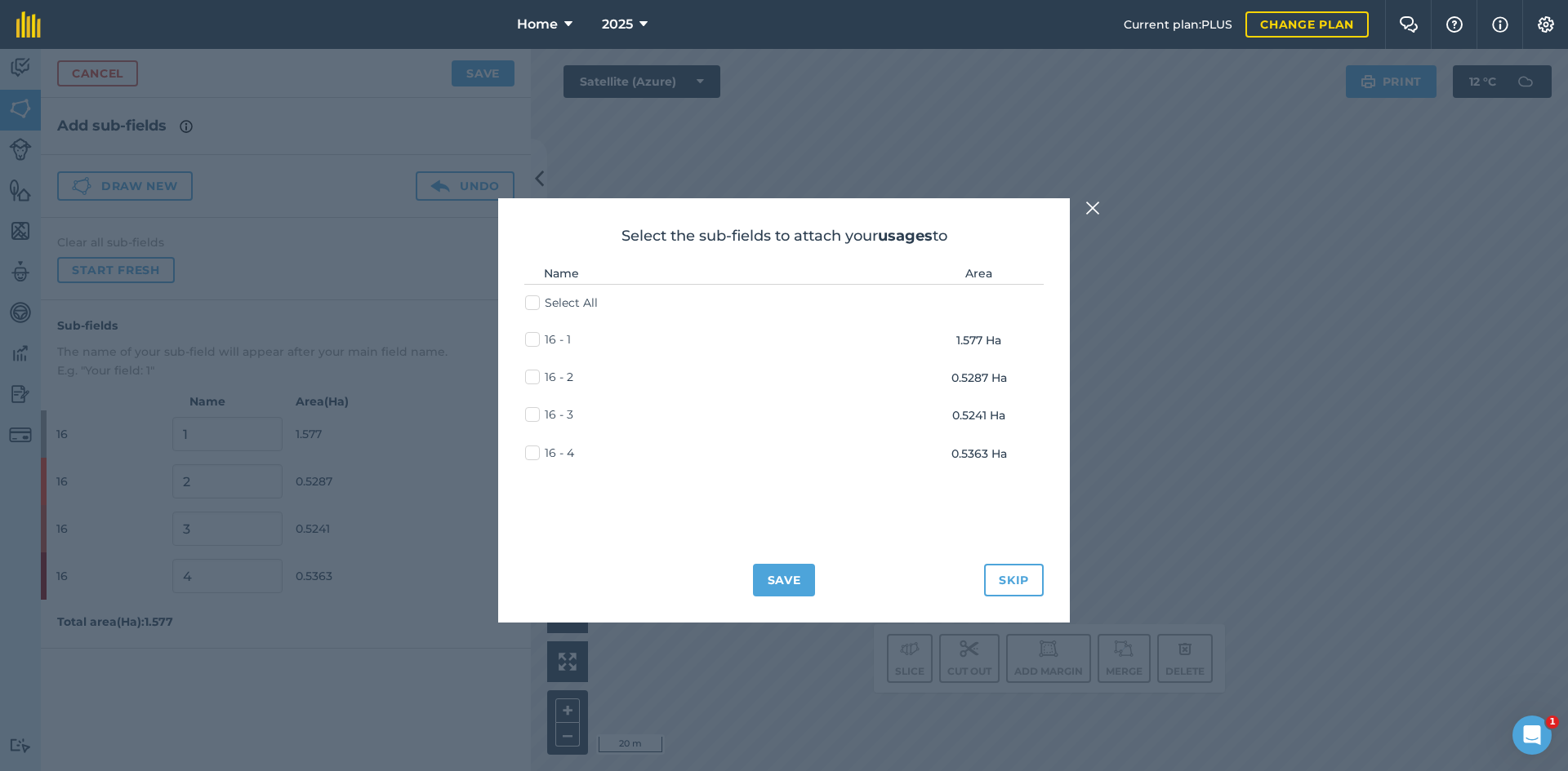
click at [540, 374] on label "16 - 2" at bounding box center [549, 377] width 48 height 17
click at [536, 374] on input "16 - 2" at bounding box center [530, 374] width 11 height 11
checkbox input "true"
click at [527, 422] on label "16 - 3" at bounding box center [549, 415] width 48 height 17
click at [527, 417] on input "16 - 3" at bounding box center [530, 412] width 11 height 11
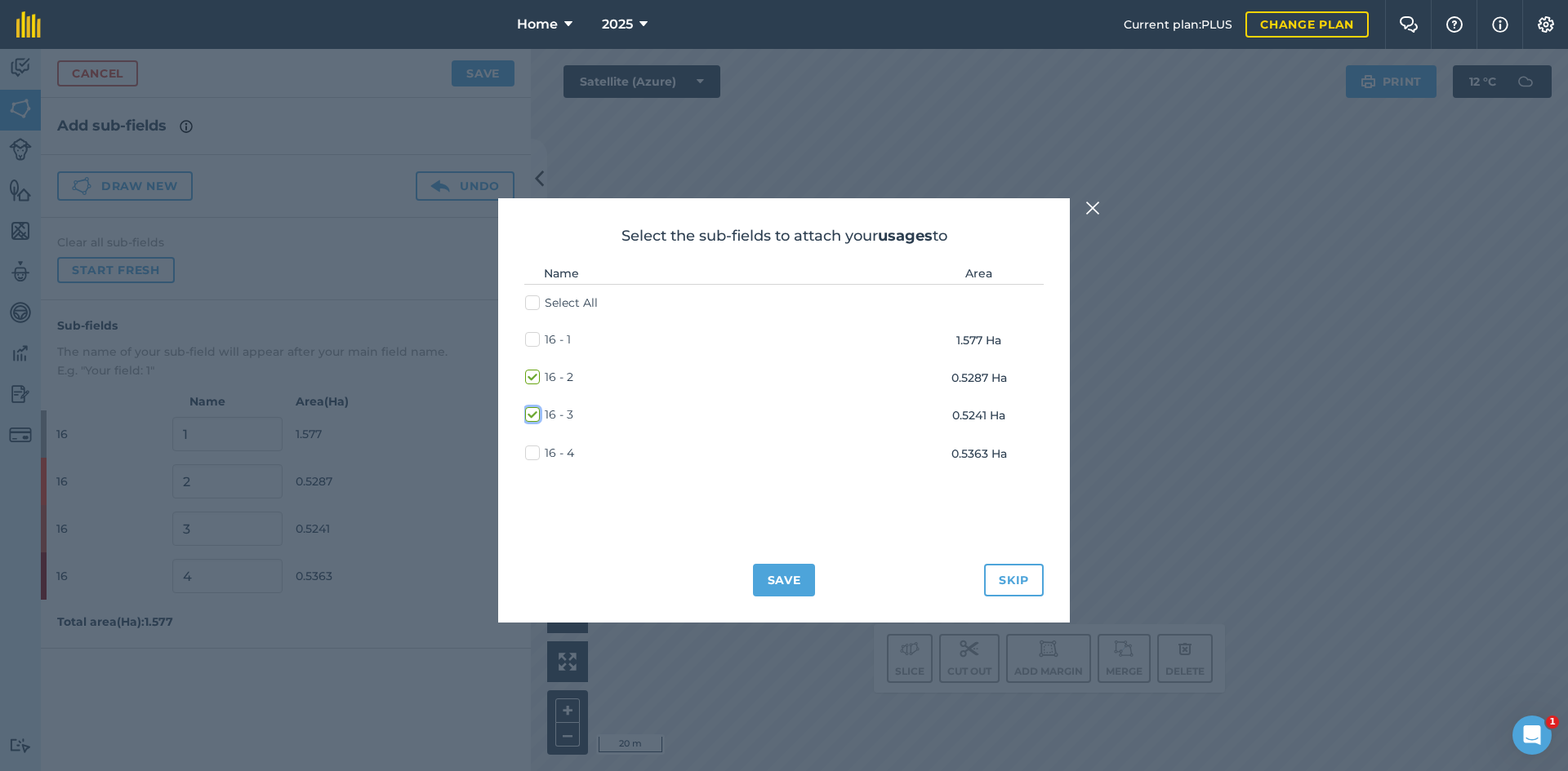
checkbox input "true"
drag, startPoint x: 533, startPoint y: 456, endPoint x: 564, endPoint y: 478, distance: 38.0
click at [532, 458] on label "16 - 4" at bounding box center [549, 453] width 49 height 17
click at [532, 455] on input "16 - 4" at bounding box center [530, 450] width 11 height 11
checkbox input "true"
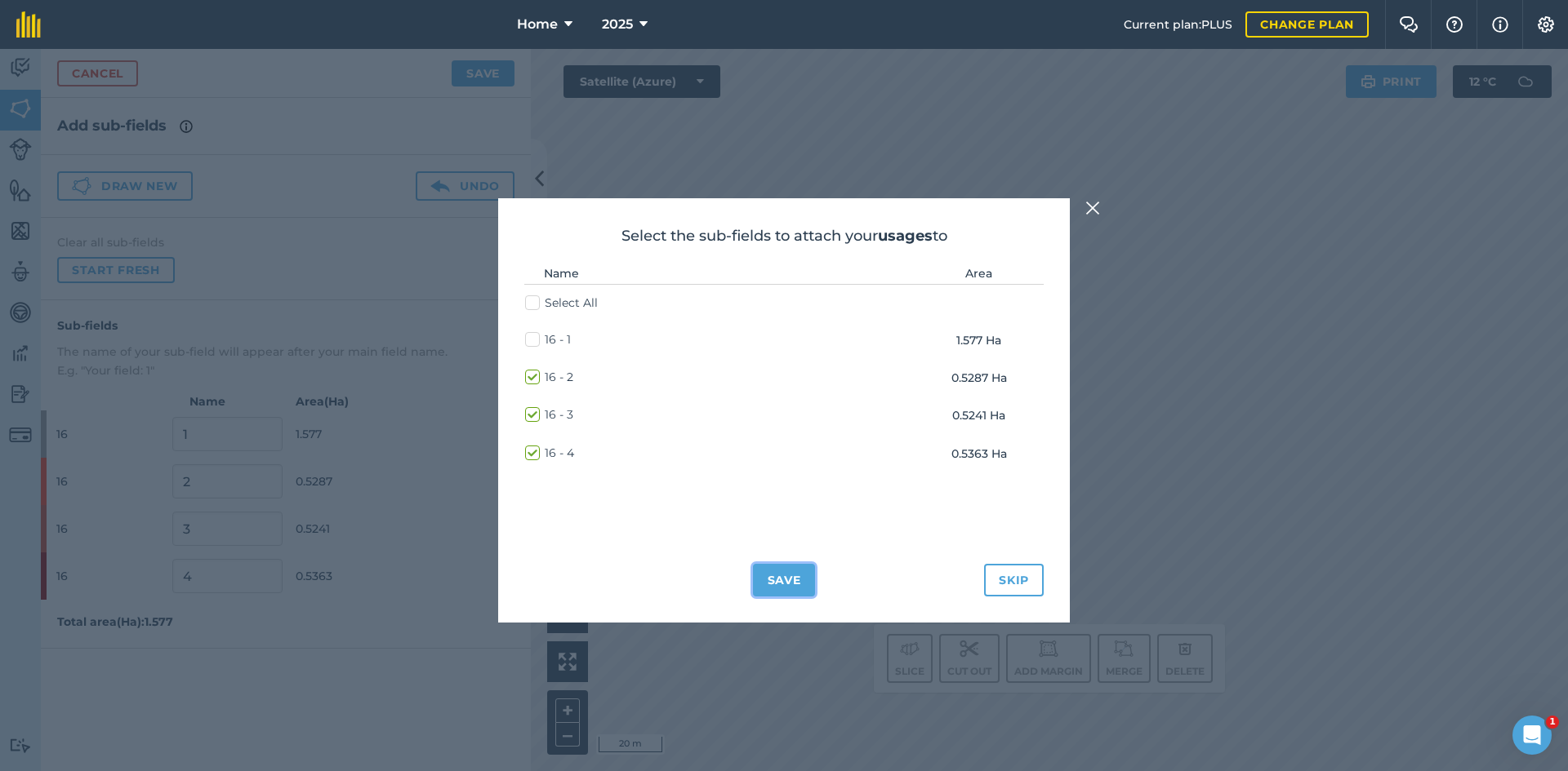
click at [779, 578] on button "Save" at bounding box center [784, 581] width 63 height 33
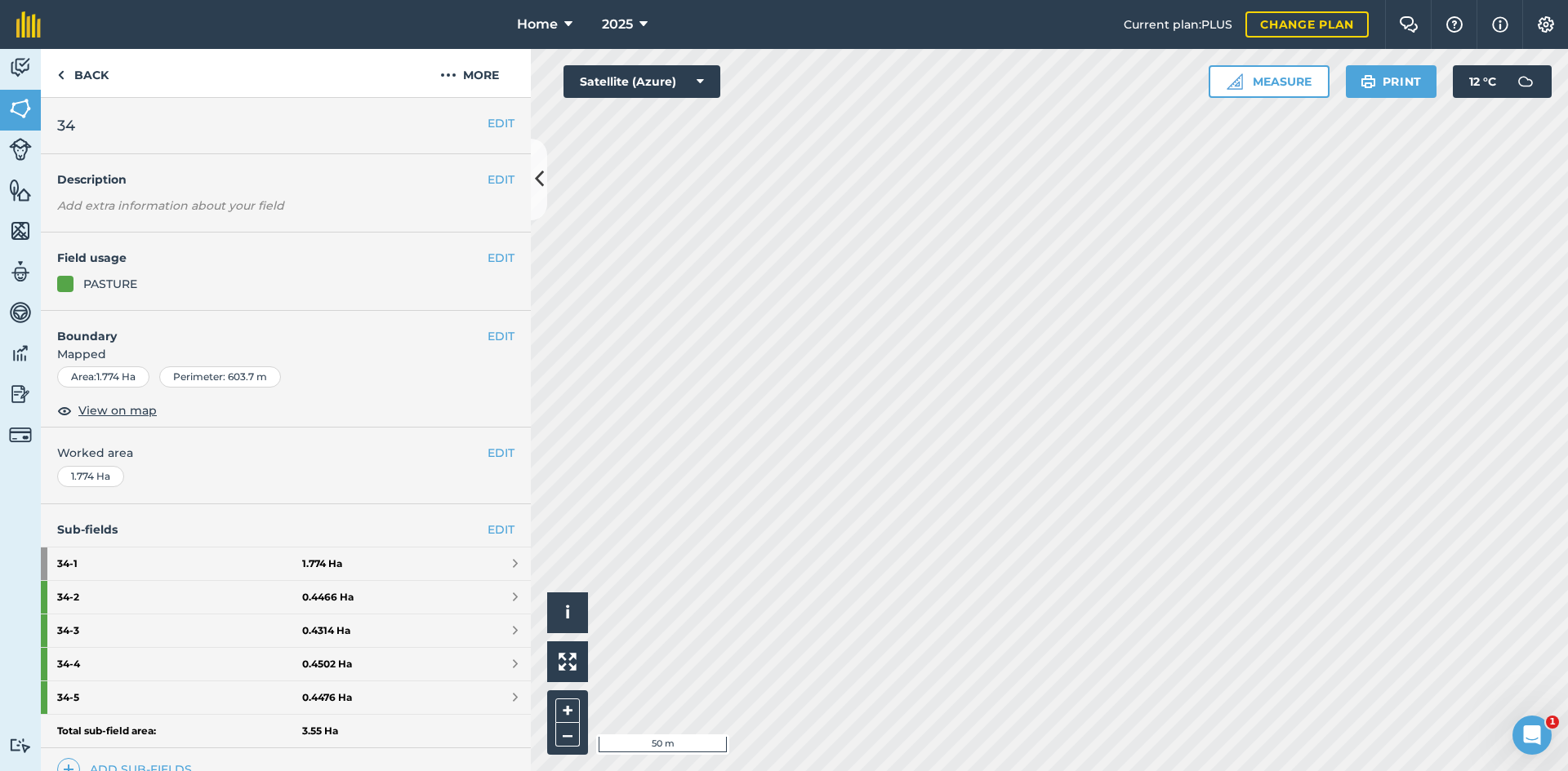
scroll to position [164, 0]
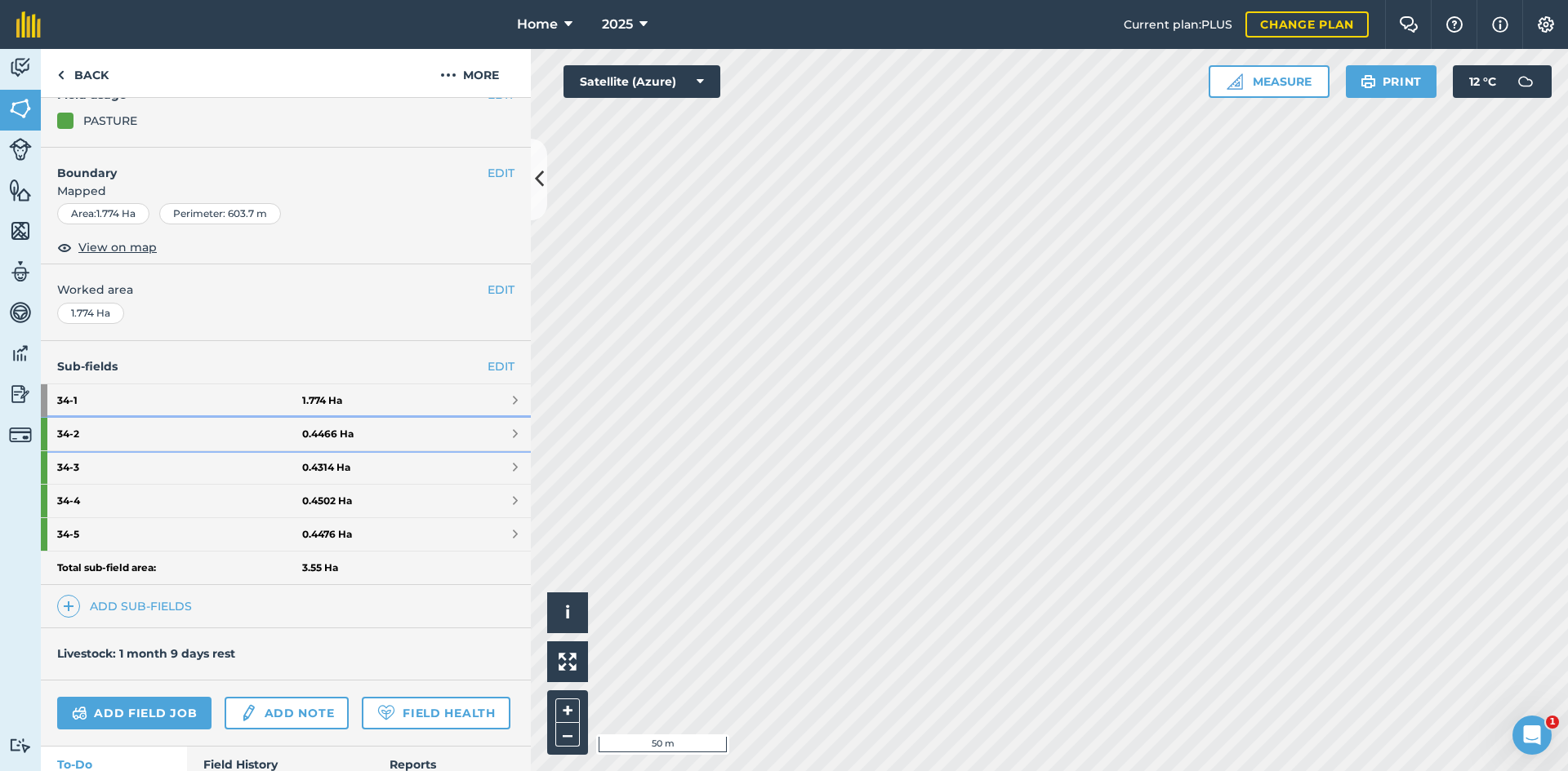
click at [431, 441] on link "34 - 2 0.4466 Ha" at bounding box center [285, 435] width 490 height 33
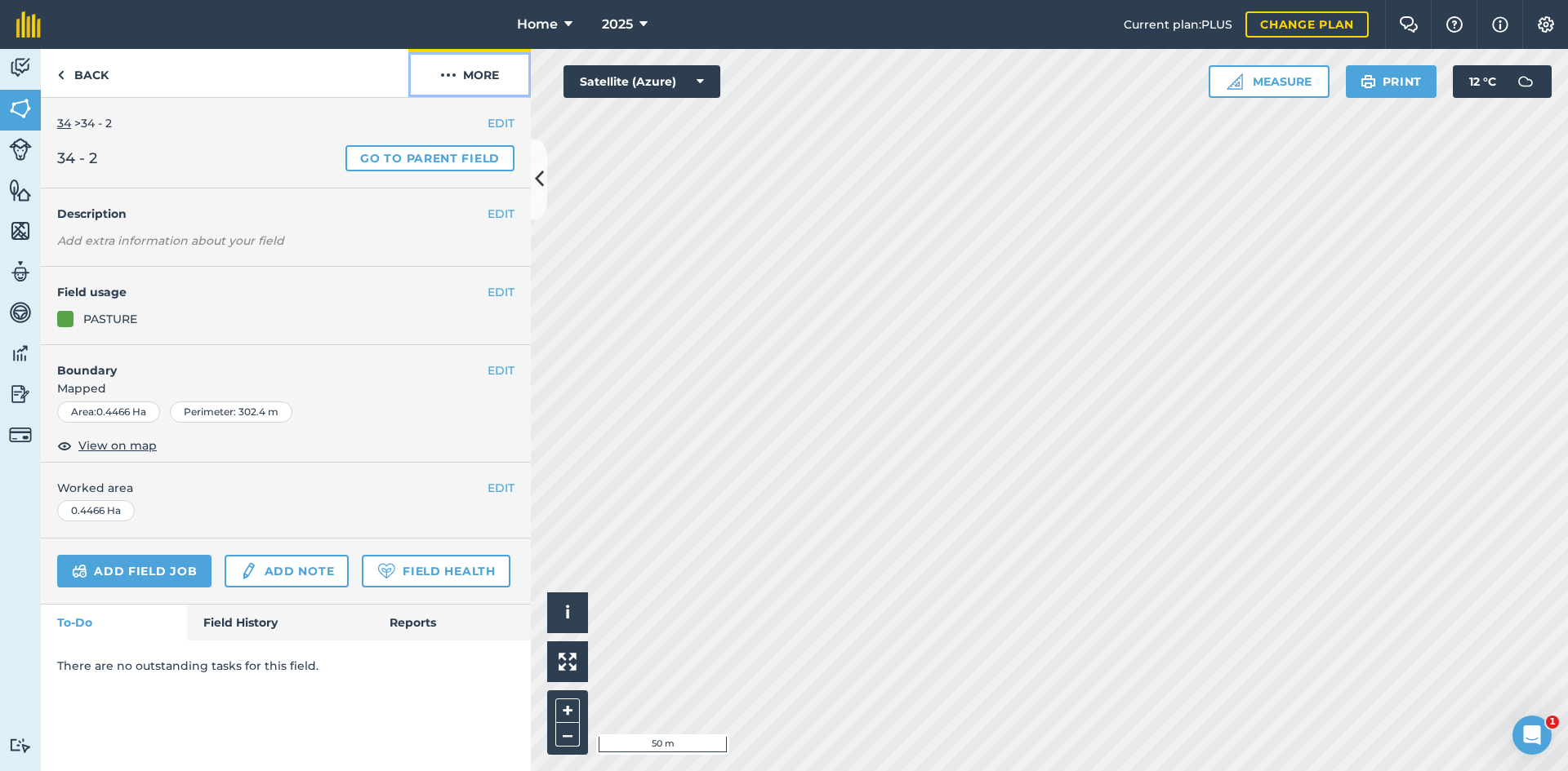
click at [465, 77] on button "More" at bounding box center [469, 73] width 122 height 48
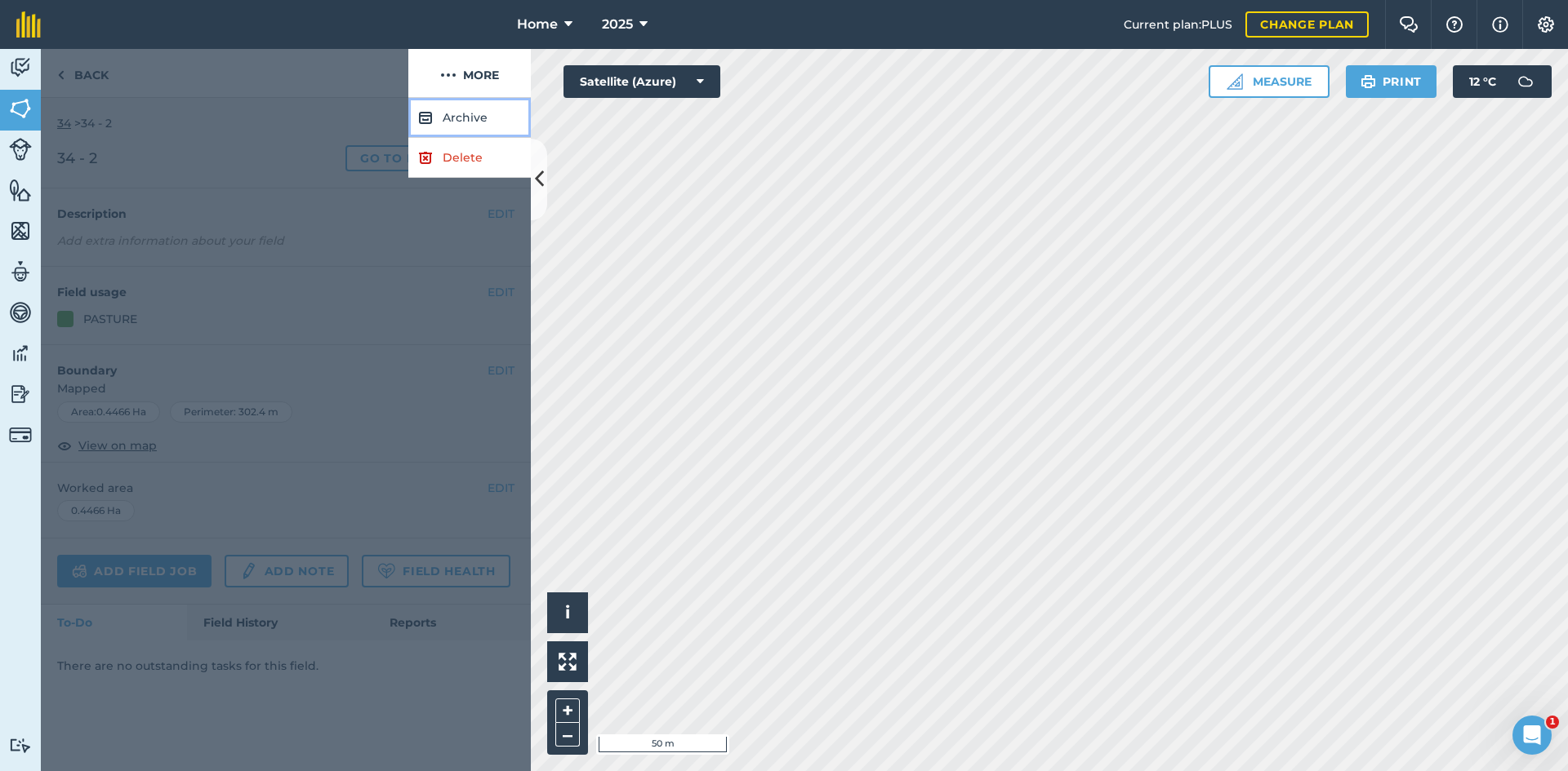
click at [484, 113] on button "Archive" at bounding box center [469, 118] width 122 height 40
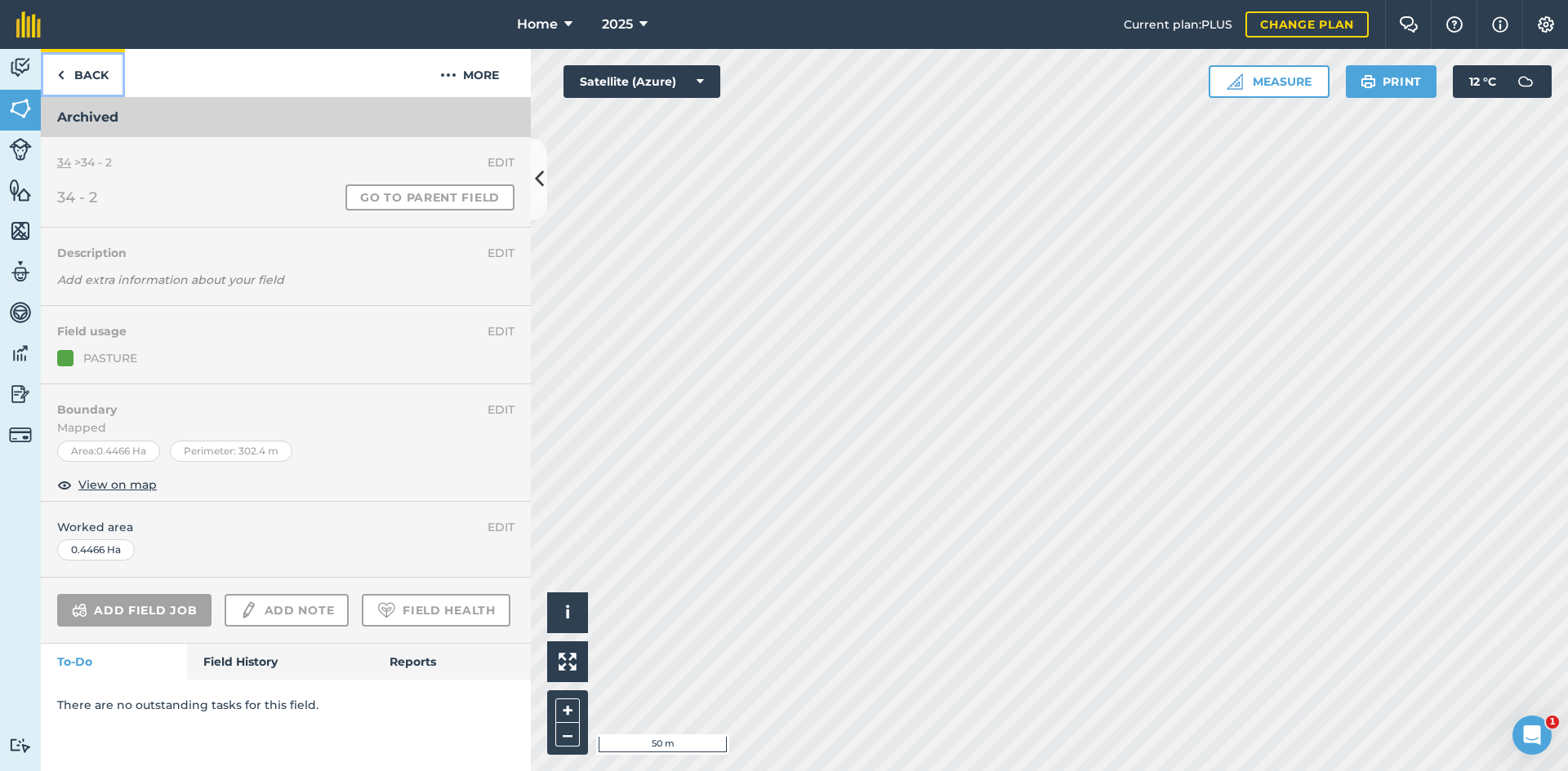
click at [69, 75] on link "Back" at bounding box center [83, 73] width 84 height 48
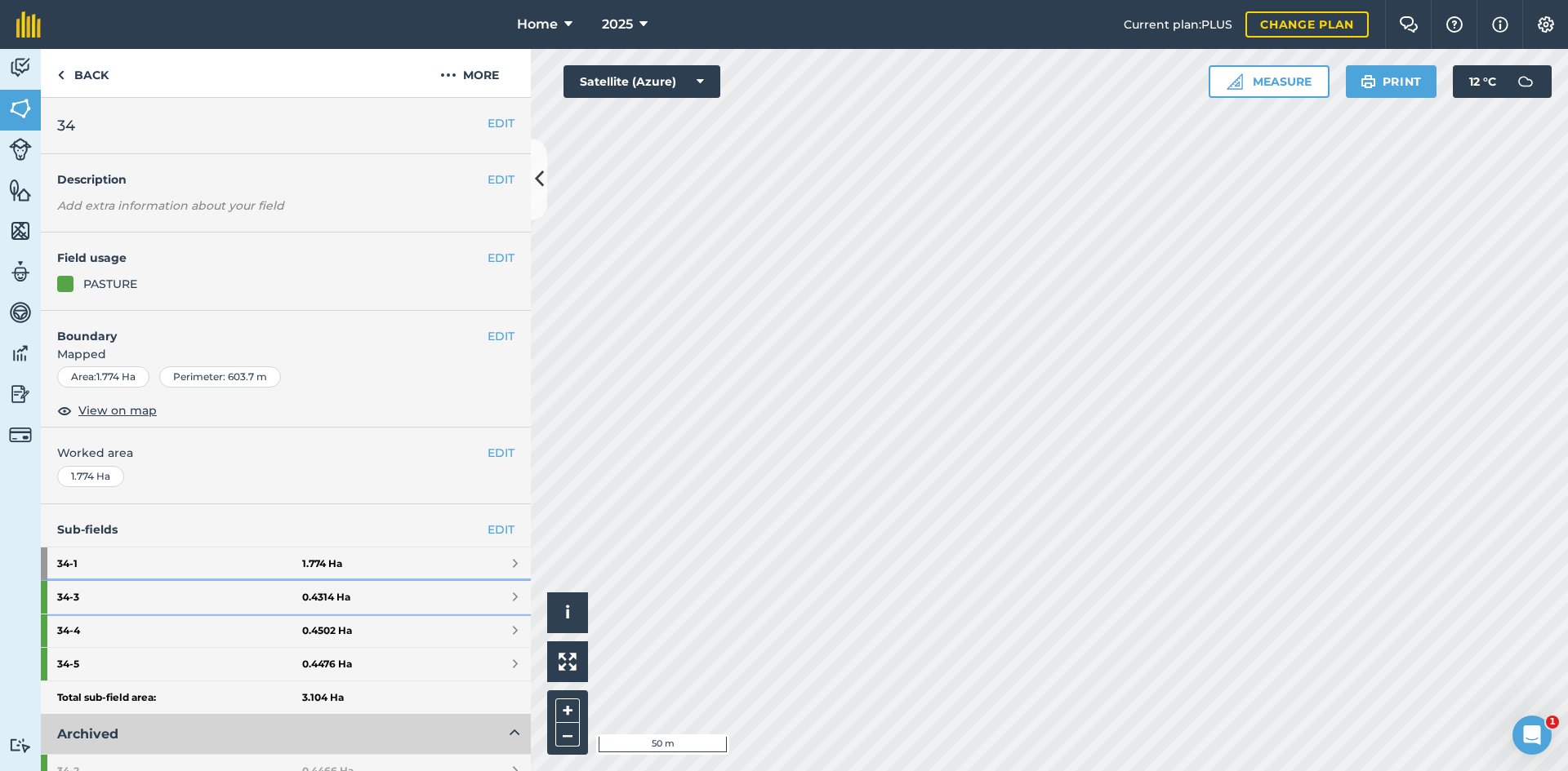
click at [352, 613] on link "34 - 3 0.4314 Ha" at bounding box center [285, 597] width 490 height 33
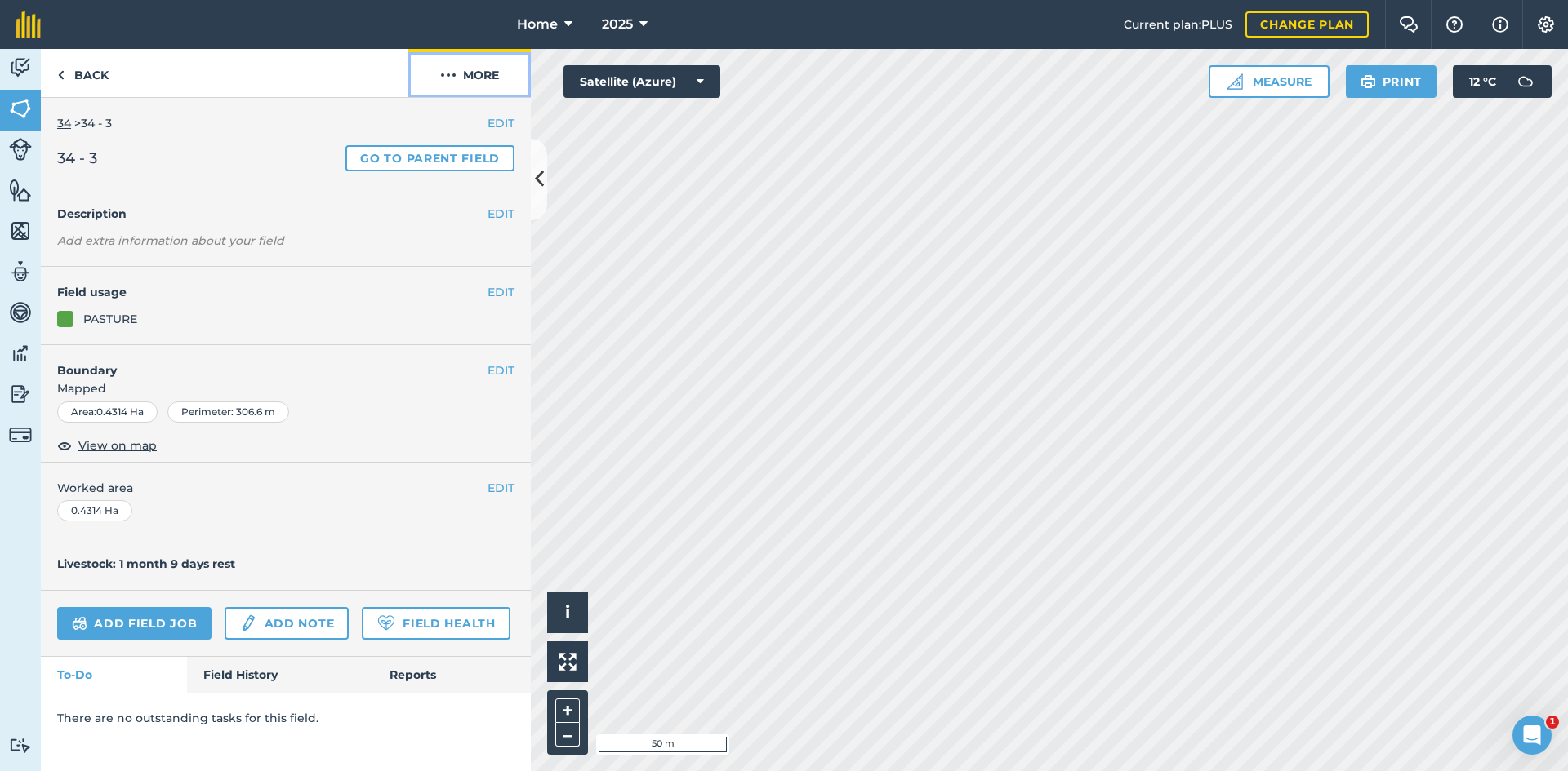
drag, startPoint x: 503, startPoint y: 78, endPoint x: 493, endPoint y: 98, distance: 22.4
click at [503, 78] on button "More" at bounding box center [469, 73] width 122 height 48
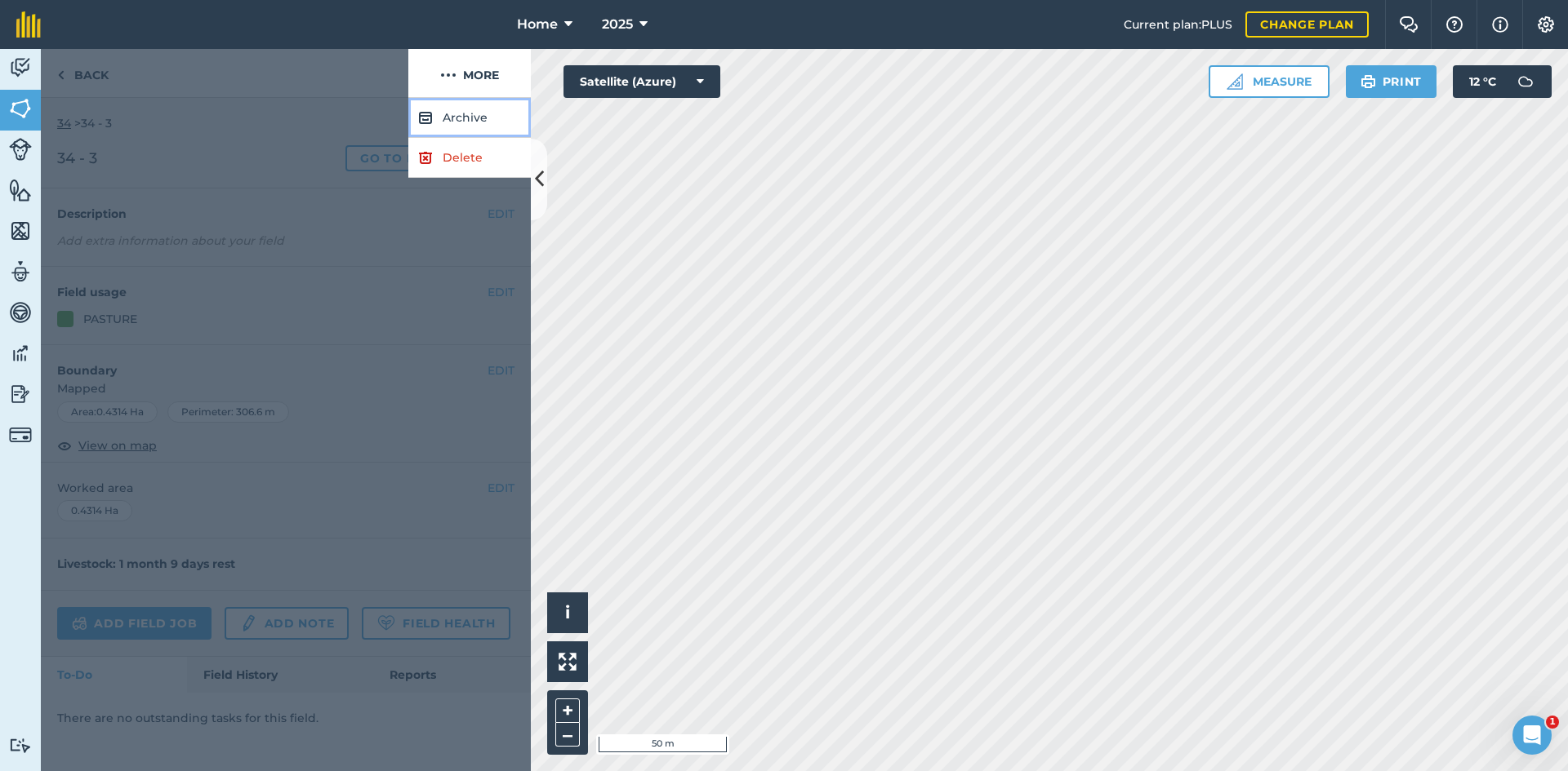
click at [482, 114] on button "Archive" at bounding box center [469, 118] width 122 height 40
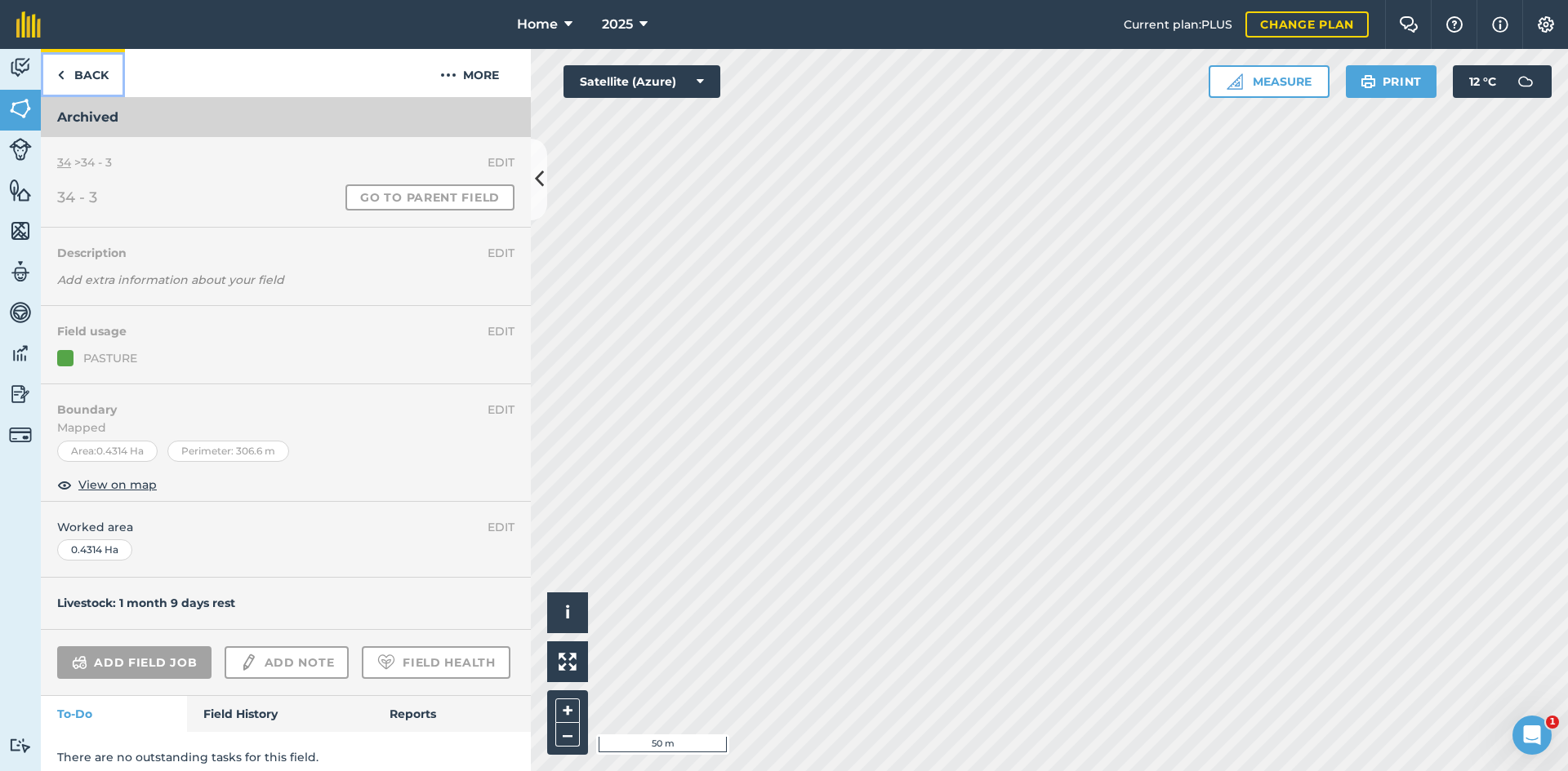
drag, startPoint x: 89, startPoint y: 75, endPoint x: 217, endPoint y: 246, distance: 213.6
click at [88, 75] on link "Back" at bounding box center [83, 73] width 84 height 48
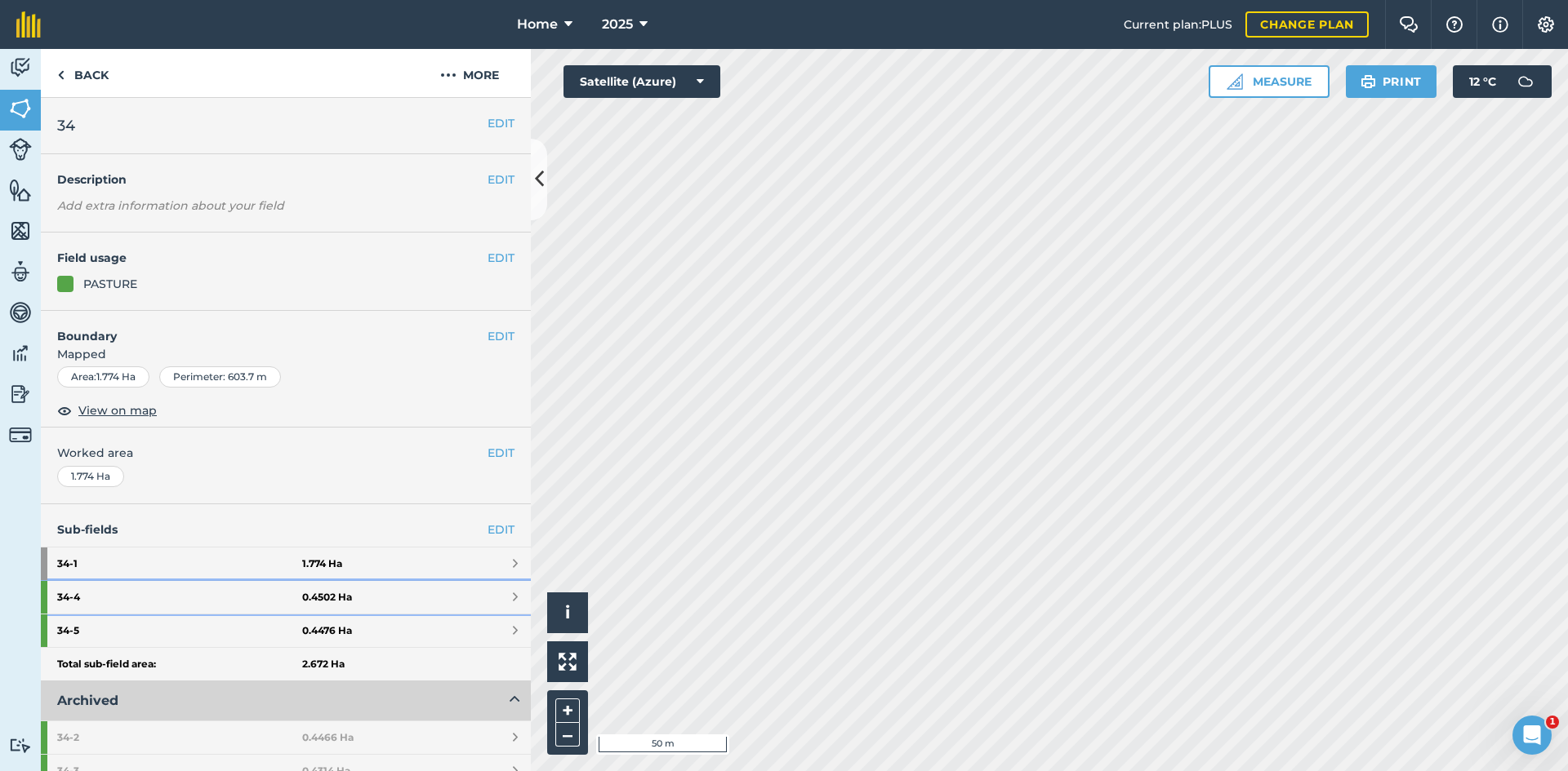
click at [367, 602] on link "34 - 4 0.4502 Ha" at bounding box center [285, 597] width 490 height 33
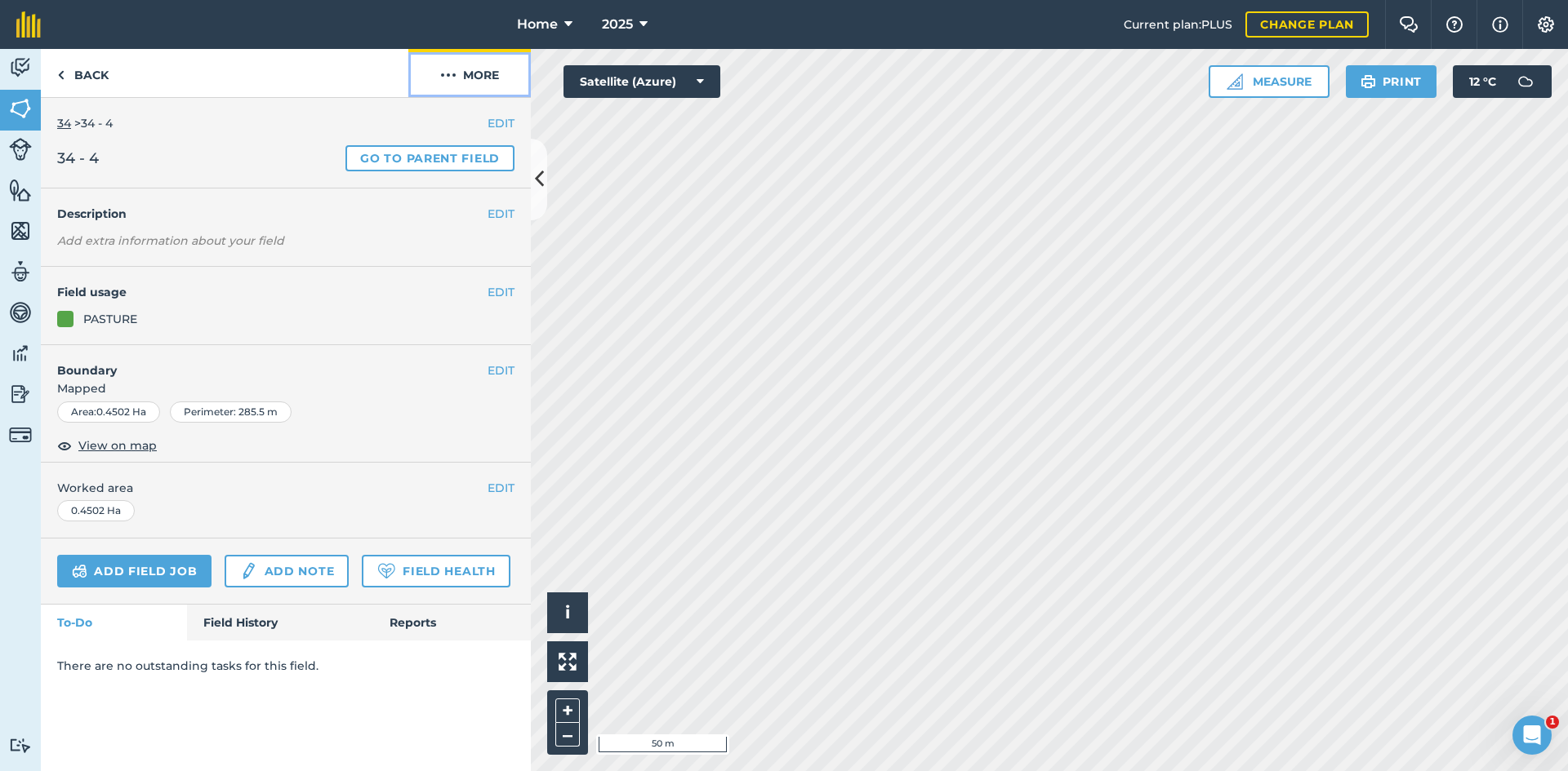
click at [459, 64] on button "More" at bounding box center [469, 73] width 122 height 48
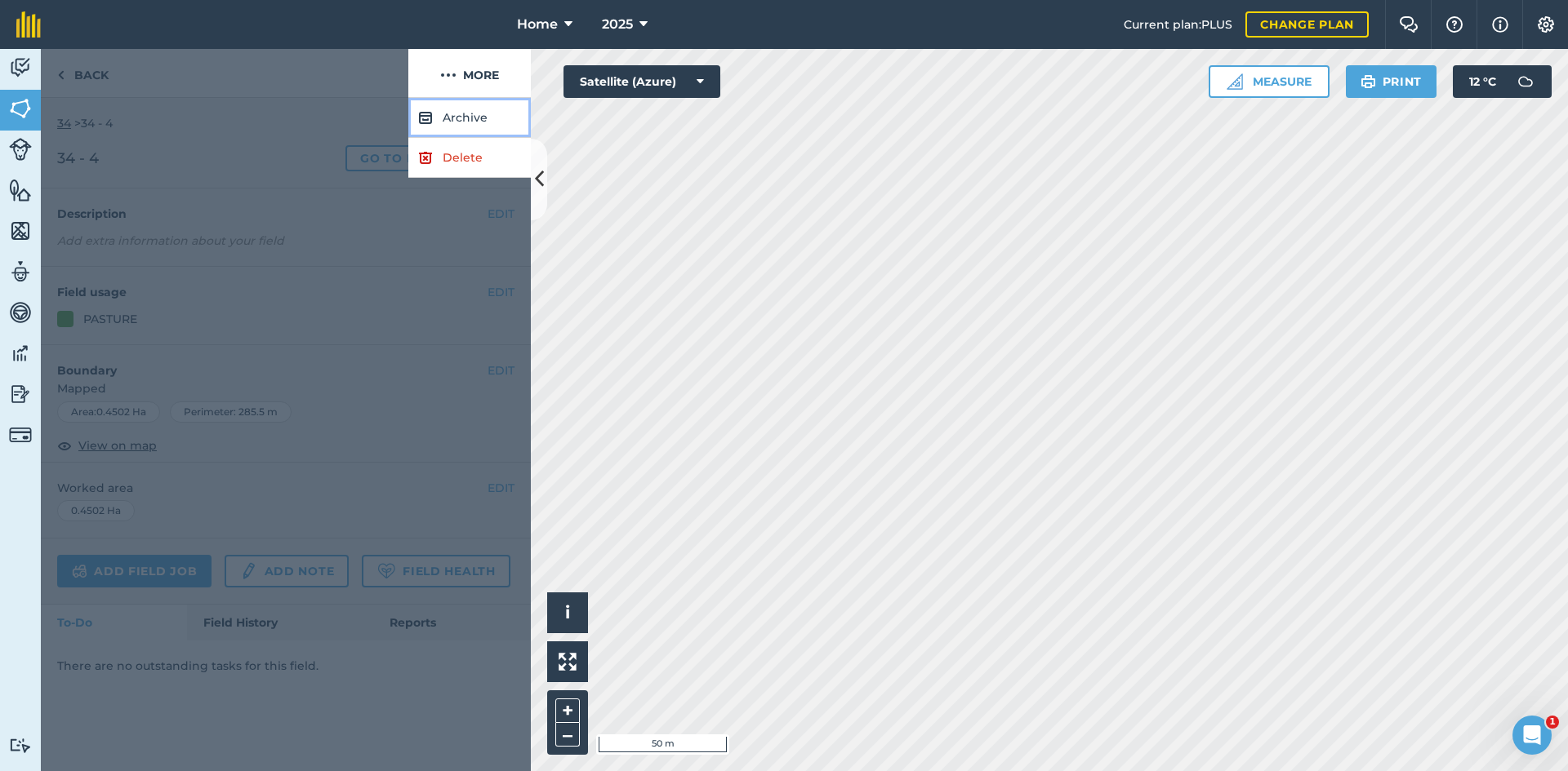
click at [449, 117] on button "Archive" at bounding box center [469, 118] width 122 height 40
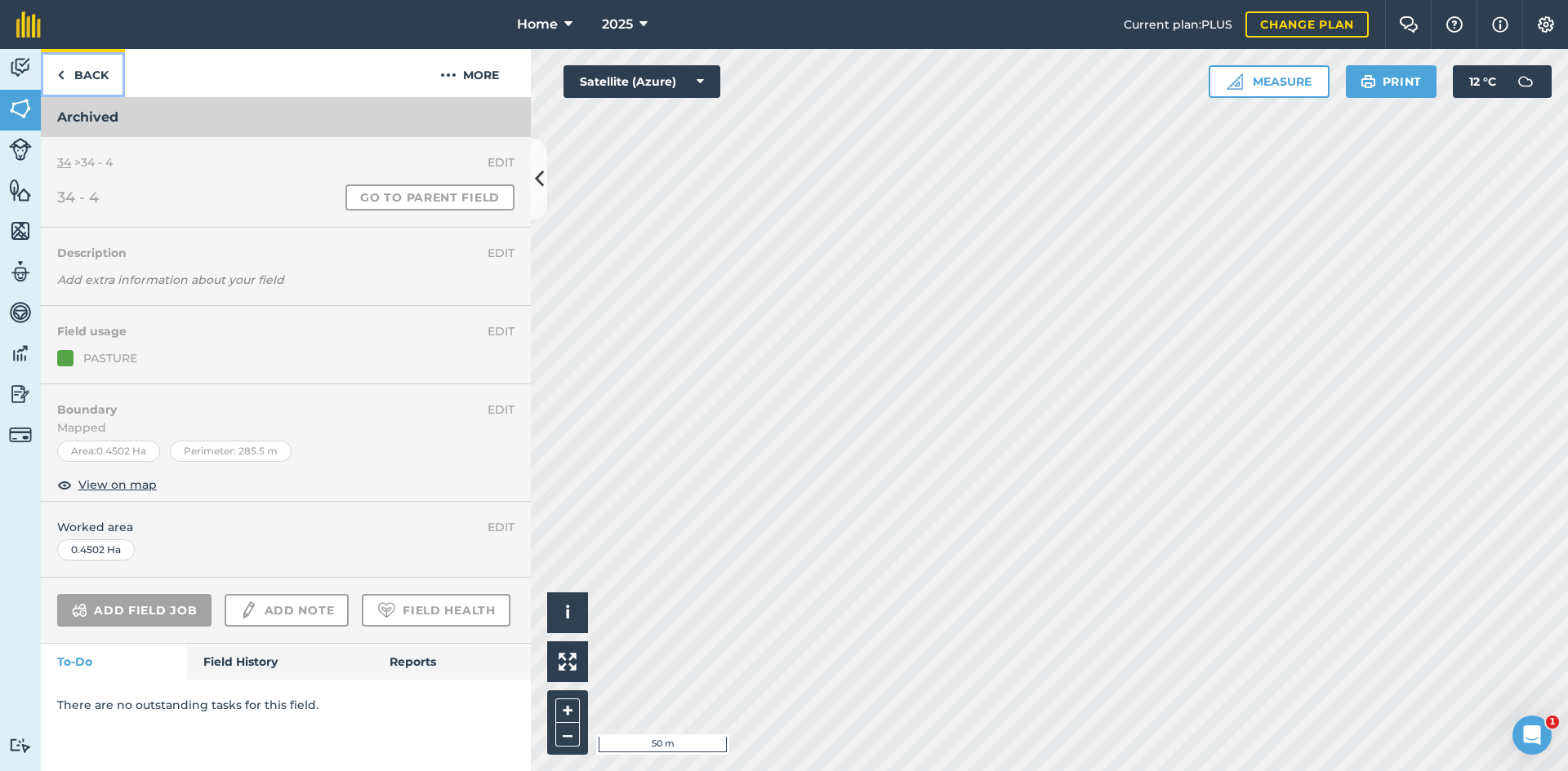
drag, startPoint x: 95, startPoint y: 78, endPoint x: 326, endPoint y: 262, distance: 295.3
click at [96, 79] on link "Back" at bounding box center [83, 73] width 84 height 48
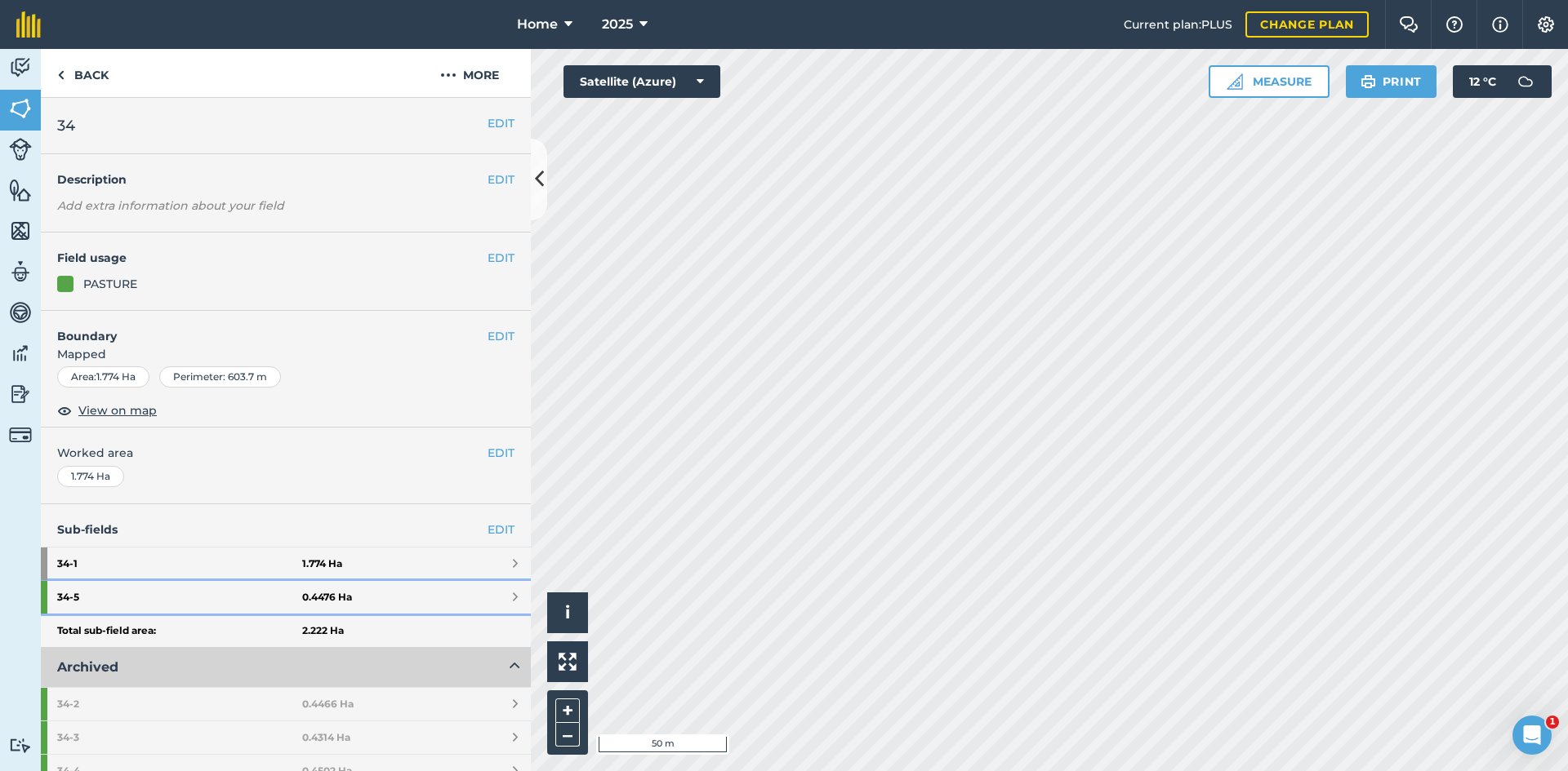
click at [355, 594] on link "34 - 5 0.4476 Ha" at bounding box center [285, 597] width 490 height 33
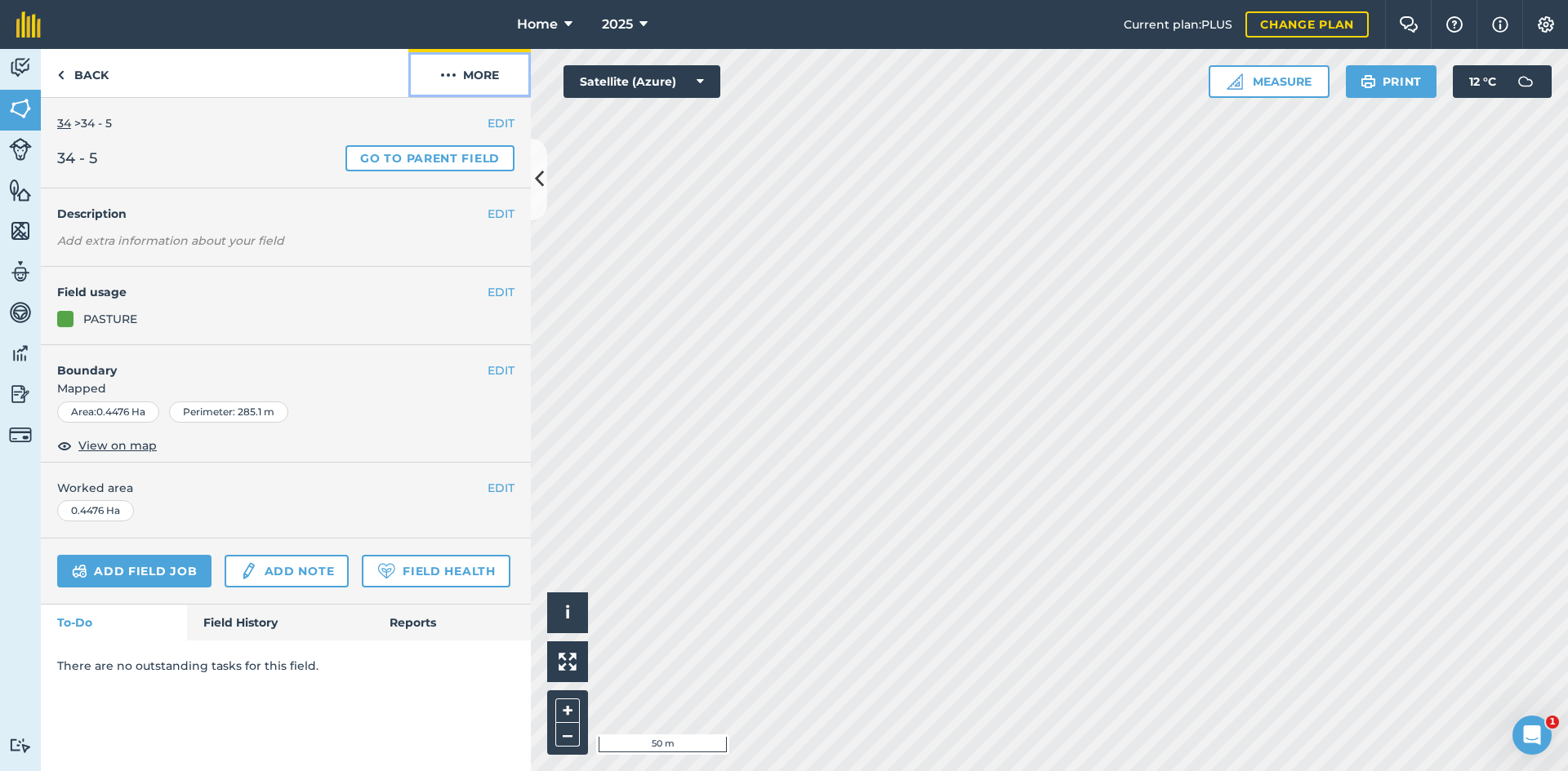
click at [473, 67] on button "More" at bounding box center [469, 73] width 122 height 48
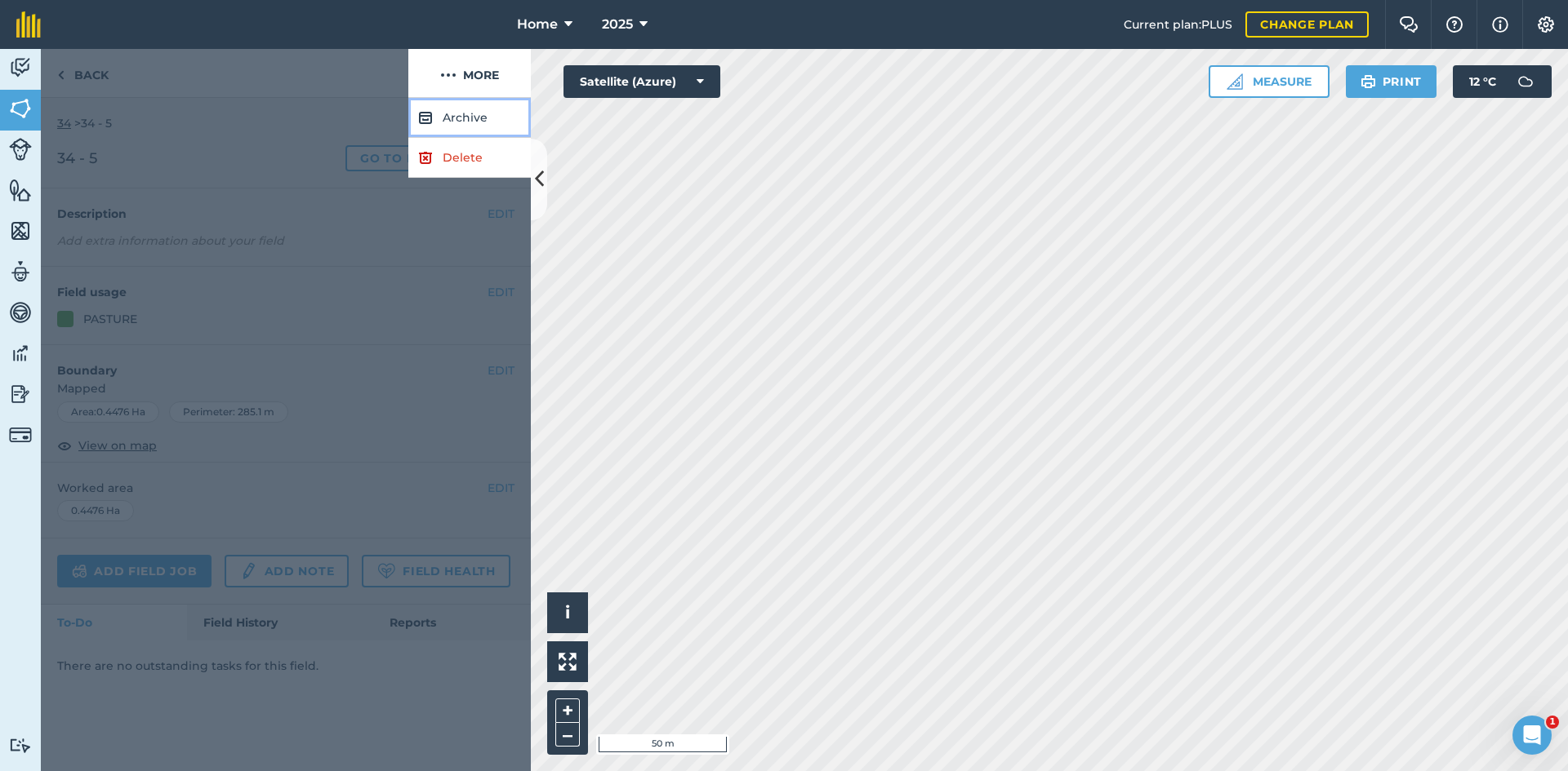
click at [469, 117] on button "Archive" at bounding box center [469, 118] width 122 height 40
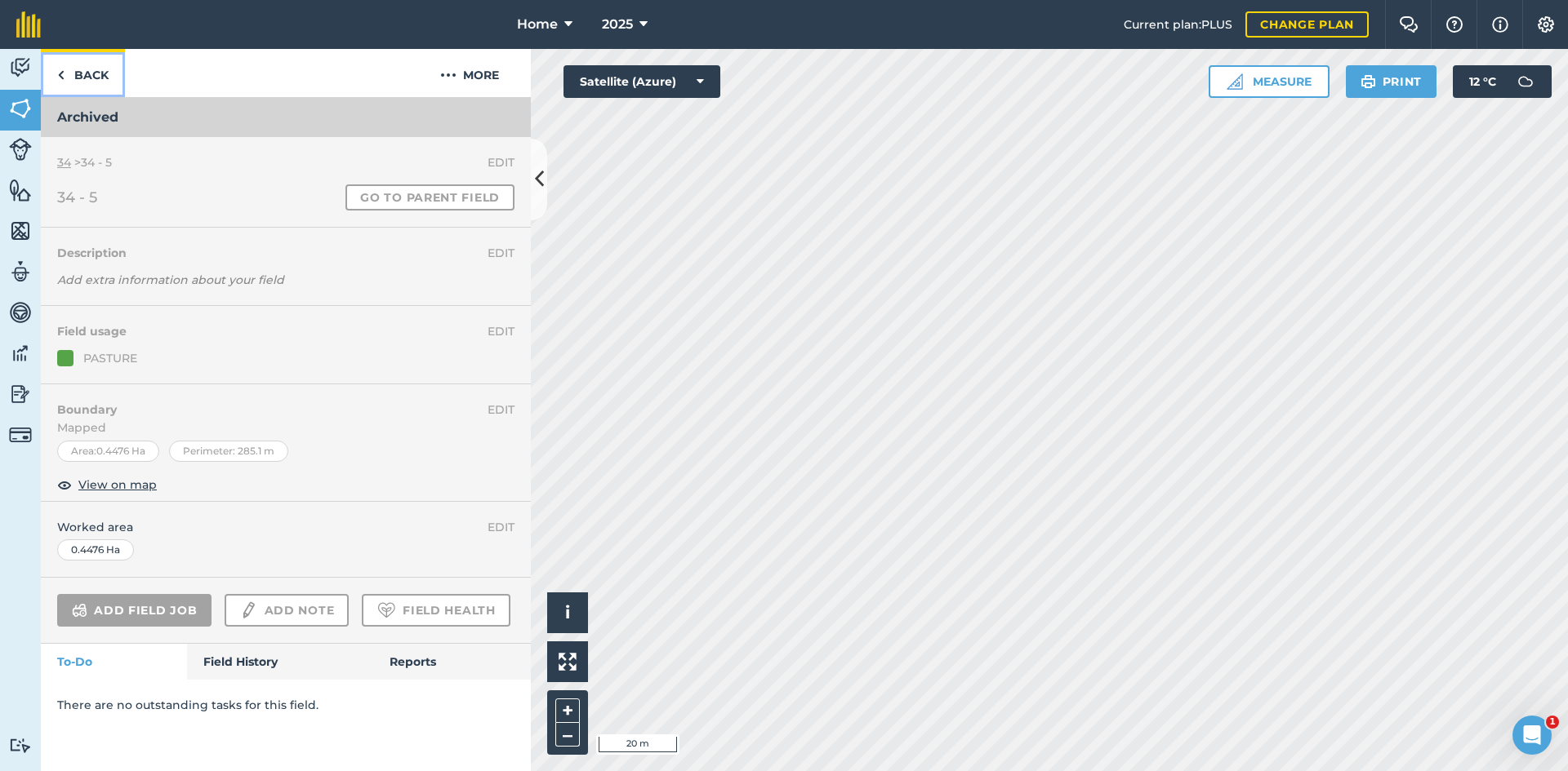
click at [71, 73] on link "Back" at bounding box center [83, 73] width 84 height 48
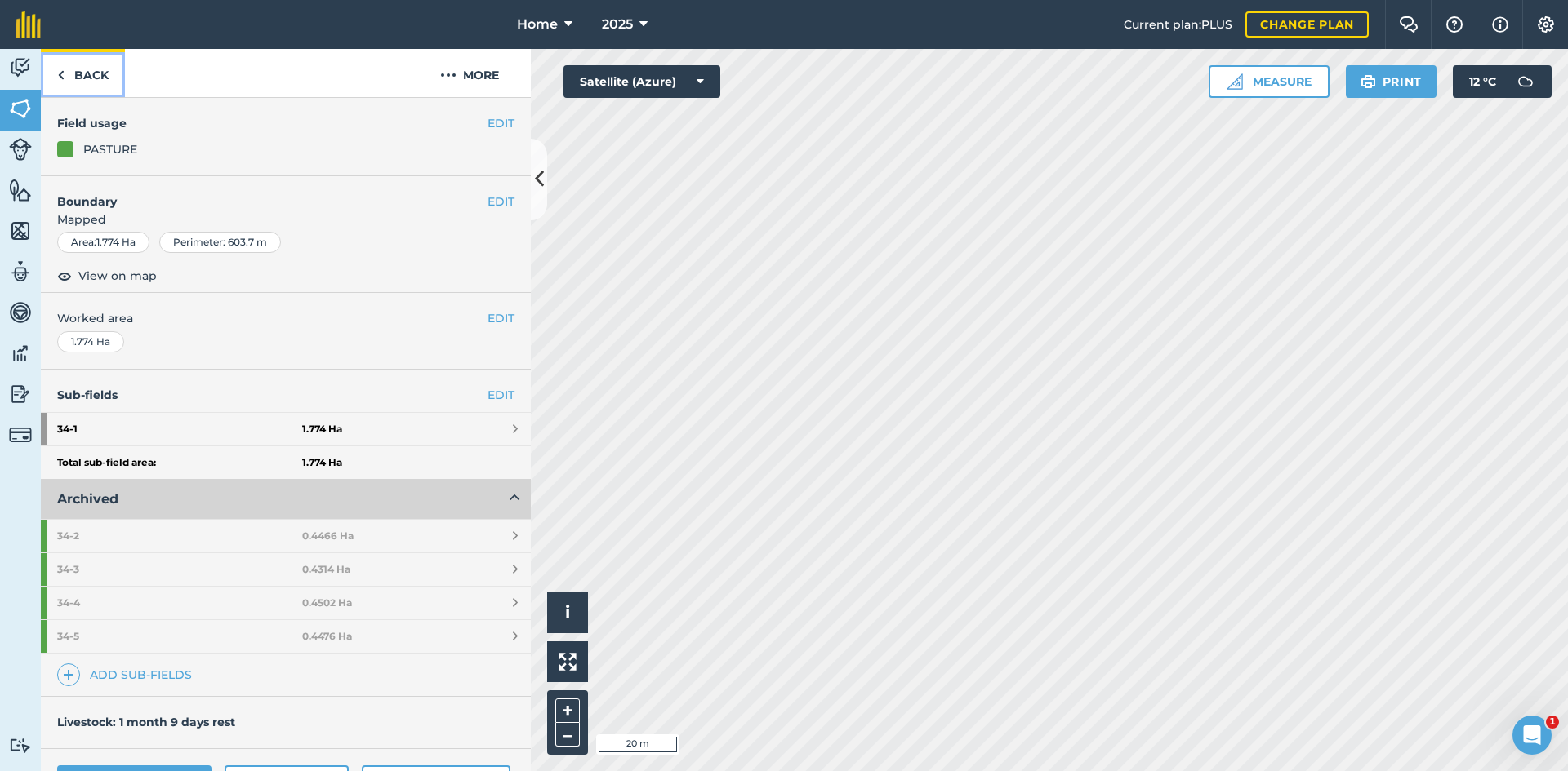
scroll to position [164, 0]
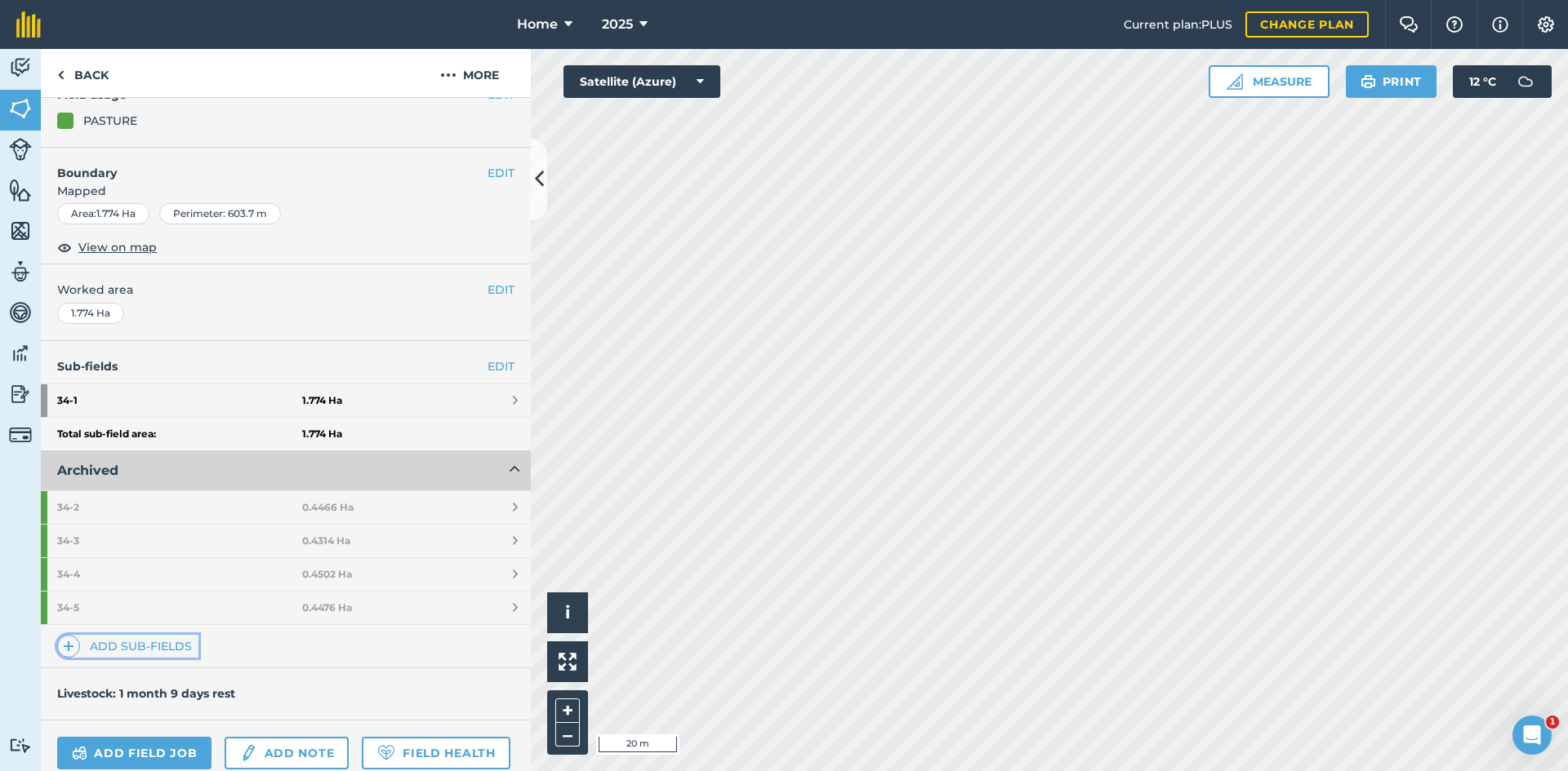
click at [161, 644] on link "Add sub-fields" at bounding box center [127, 647] width 141 height 23
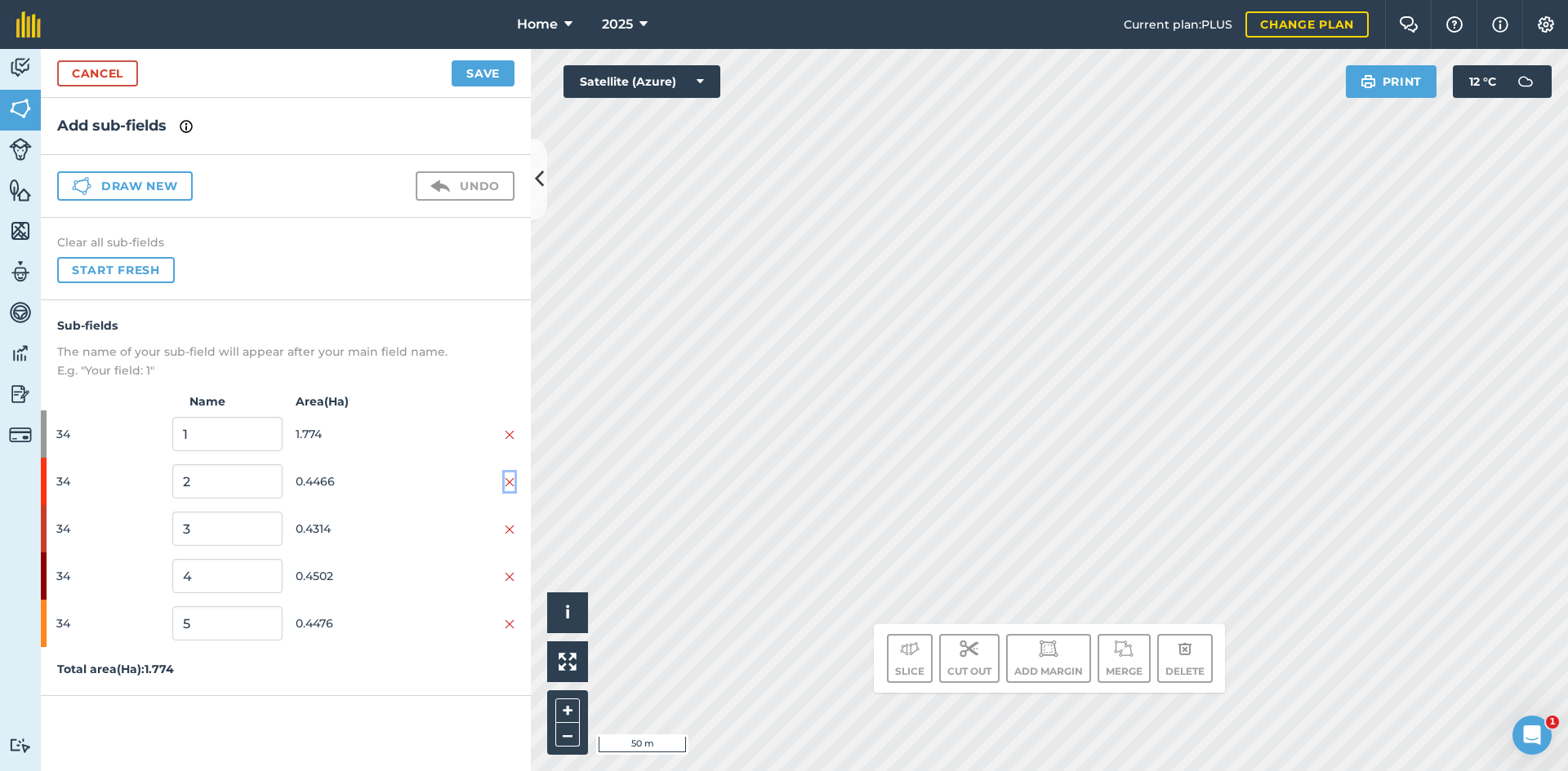
click at [508, 476] on img at bounding box center [509, 483] width 10 height 13
click at [512, 485] on img at bounding box center [509, 483] width 10 height 13
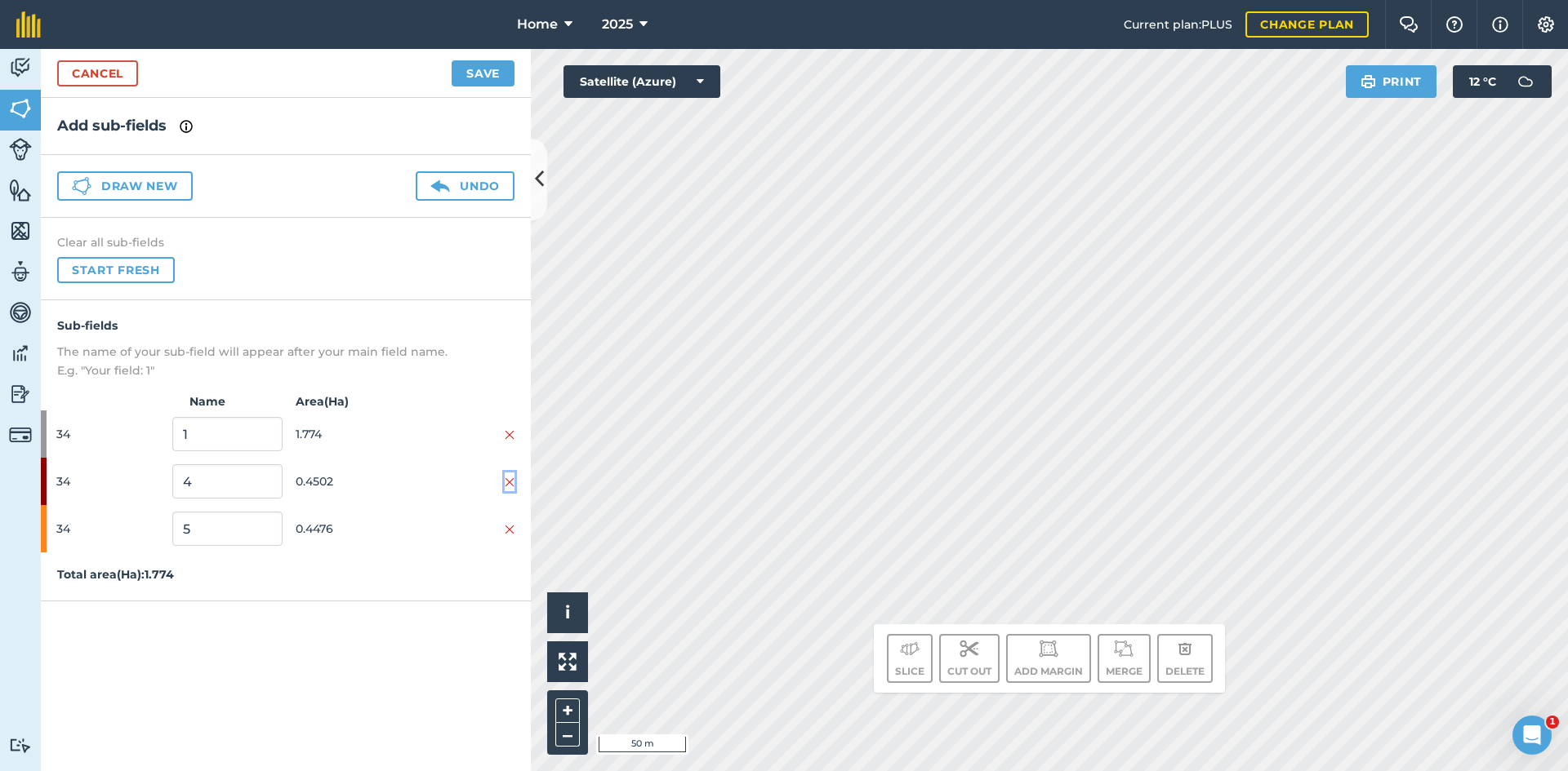
click at [509, 489] on img at bounding box center [509, 483] width 10 height 13
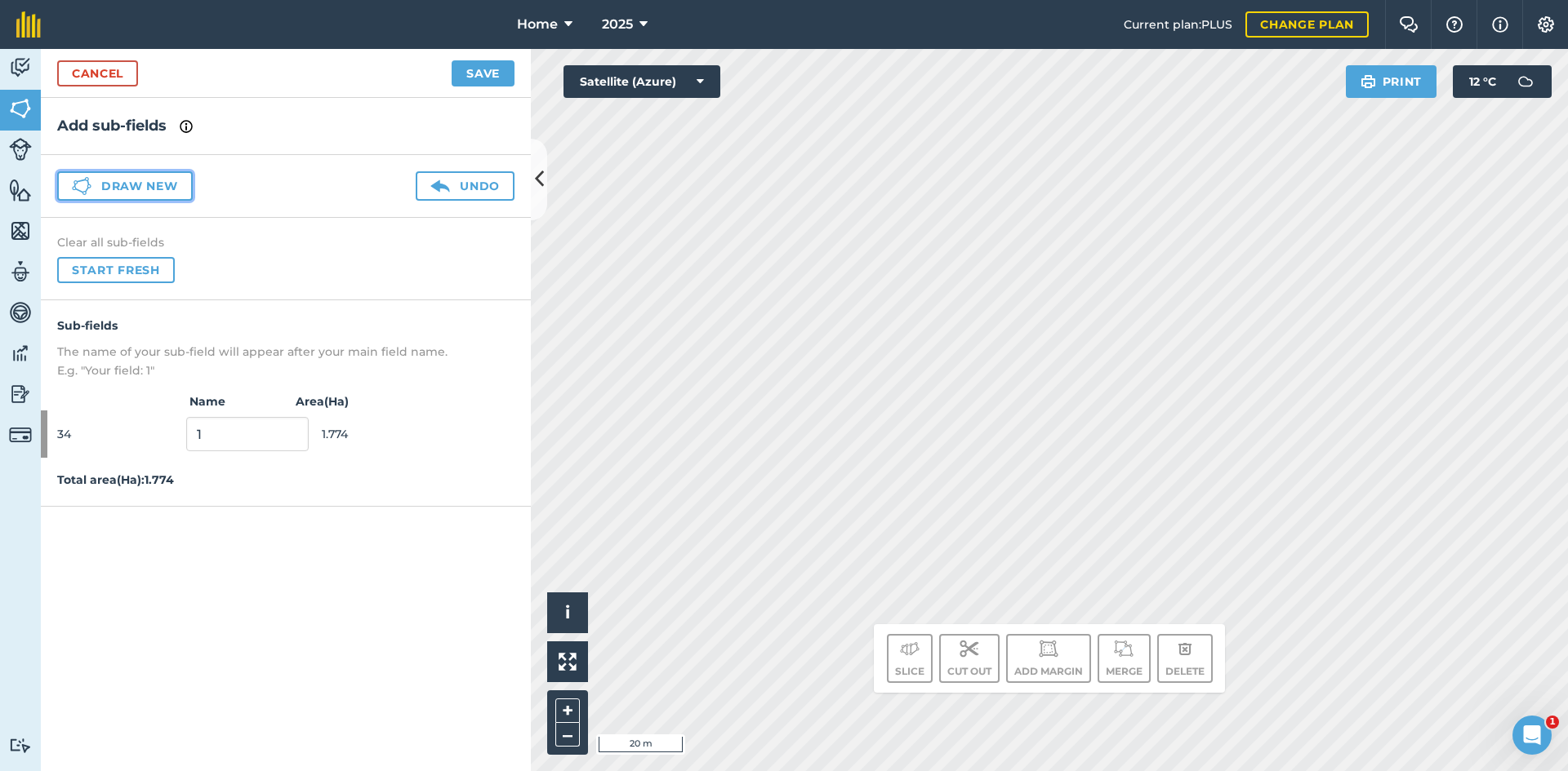
drag, startPoint x: 112, startPoint y: 193, endPoint x: 107, endPoint y: 200, distance: 8.6
click at [109, 197] on button "Draw new" at bounding box center [125, 186] width 136 height 30
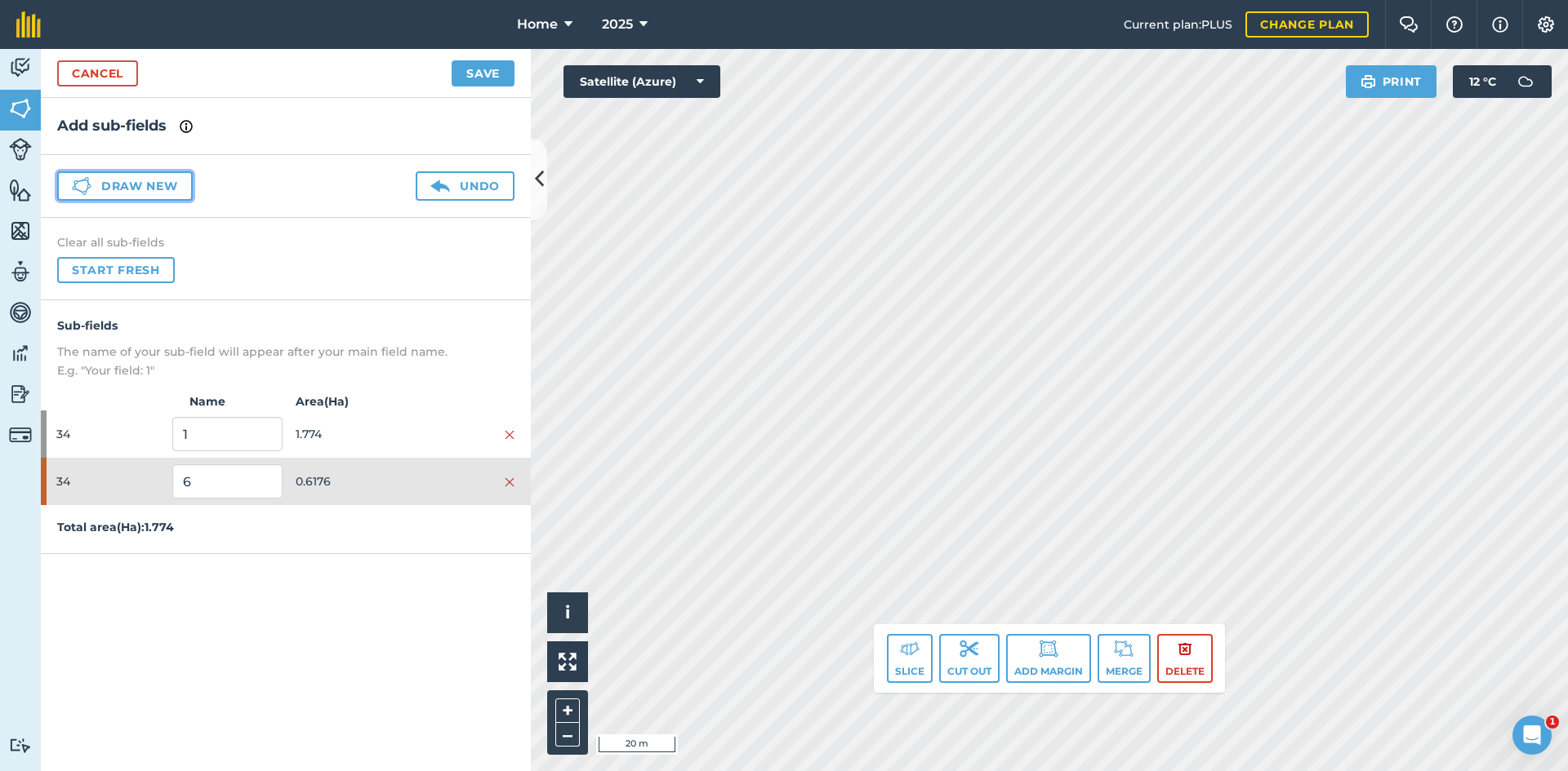
click at [156, 178] on button "Draw new" at bounding box center [125, 186] width 136 height 30
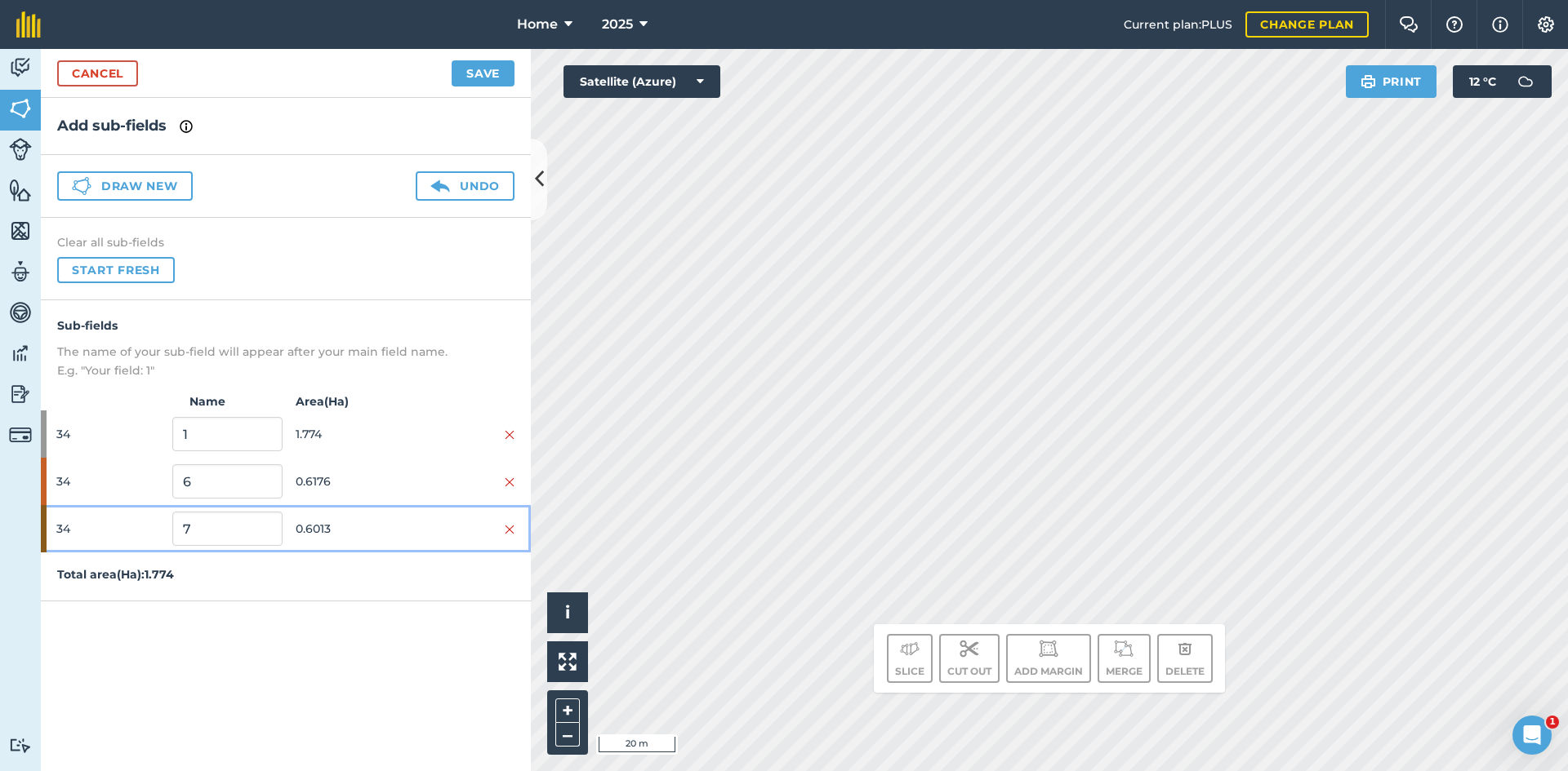
click at [352, 534] on span "0.6013" at bounding box center [350, 529] width 109 height 31
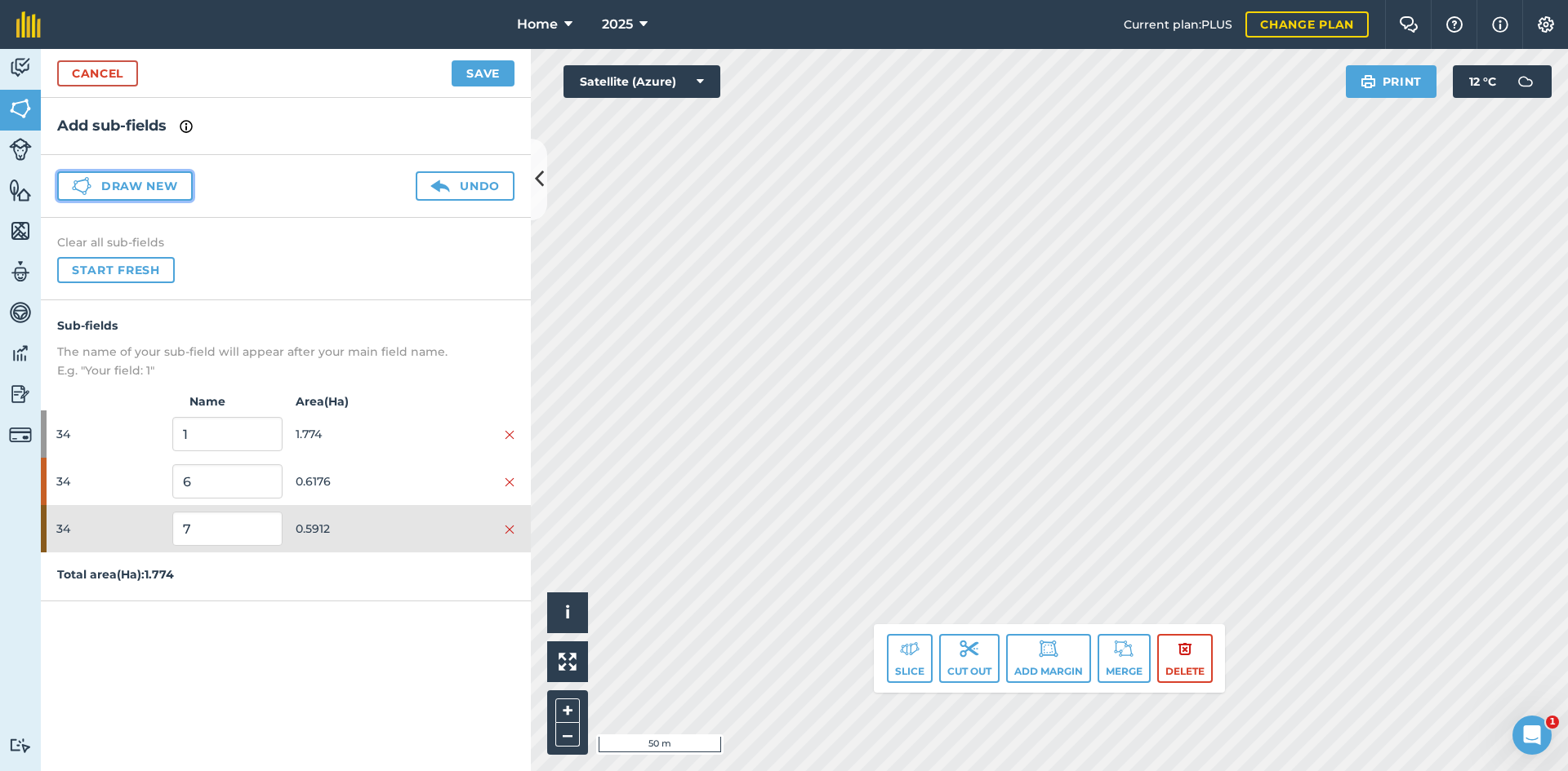
click at [155, 185] on button "Draw new" at bounding box center [125, 186] width 136 height 30
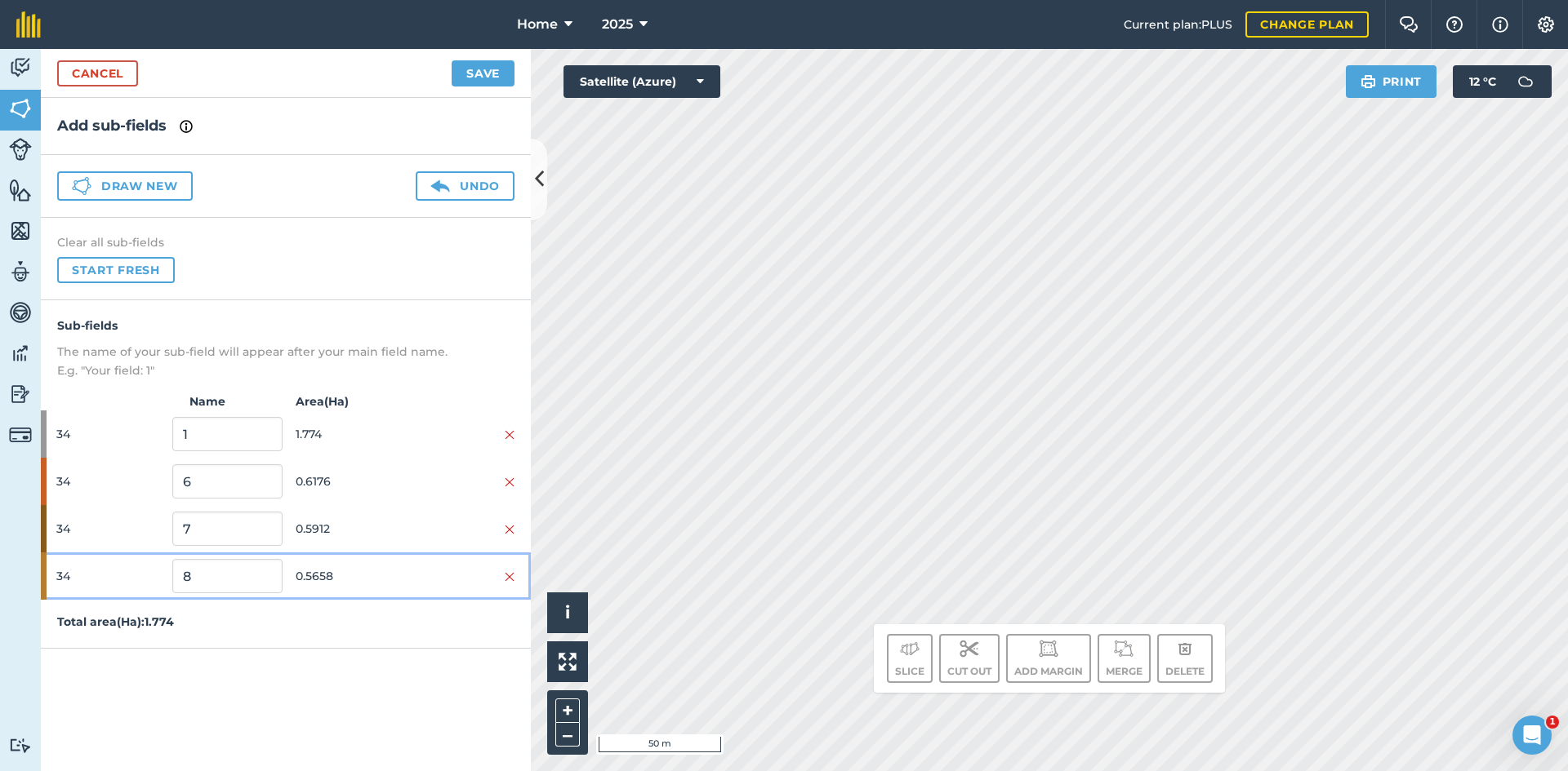
click at [366, 593] on div "34 8 0.5658" at bounding box center [285, 576] width 490 height 47
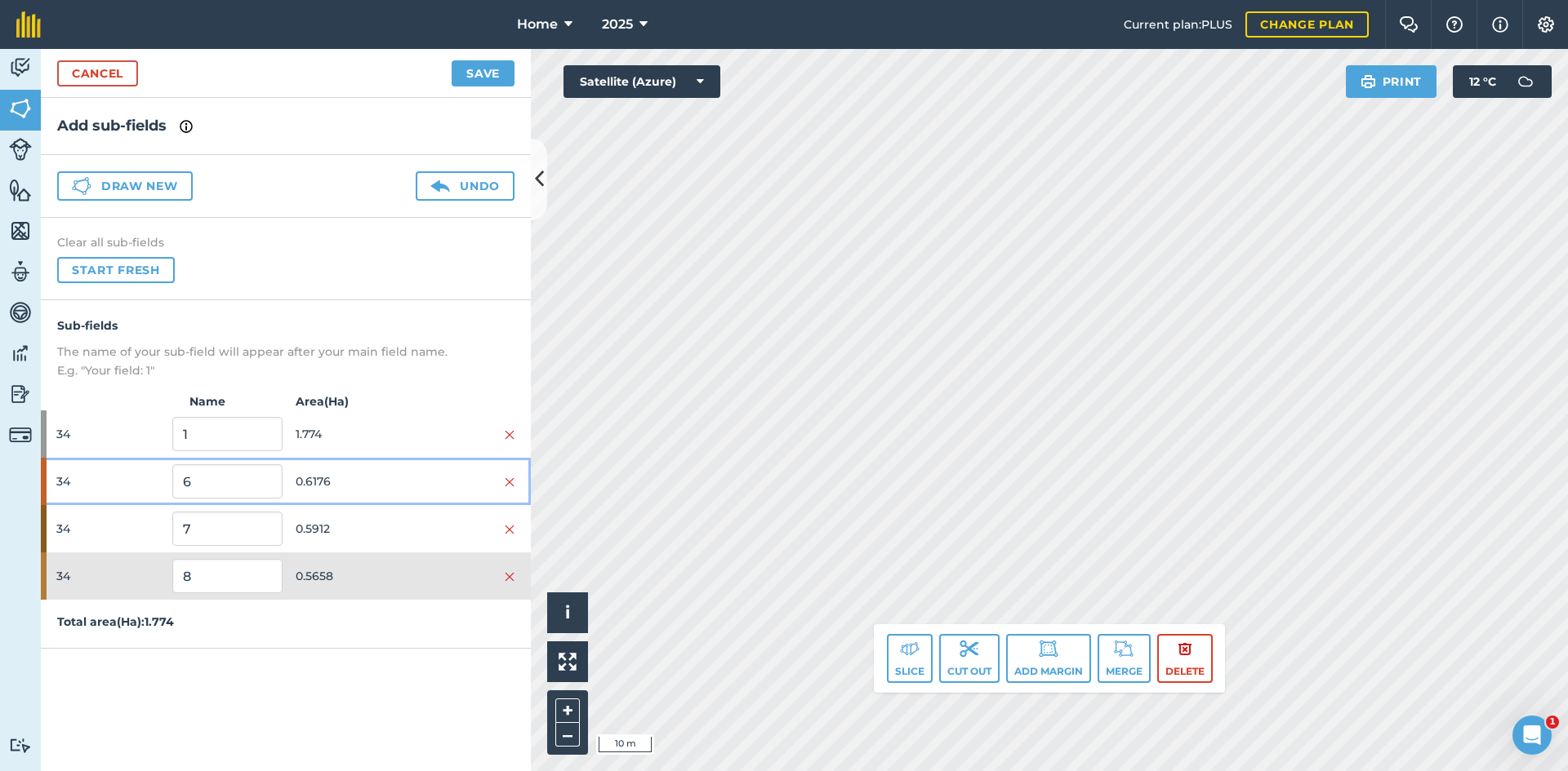
click at [379, 482] on span "0.6176" at bounding box center [350, 482] width 109 height 31
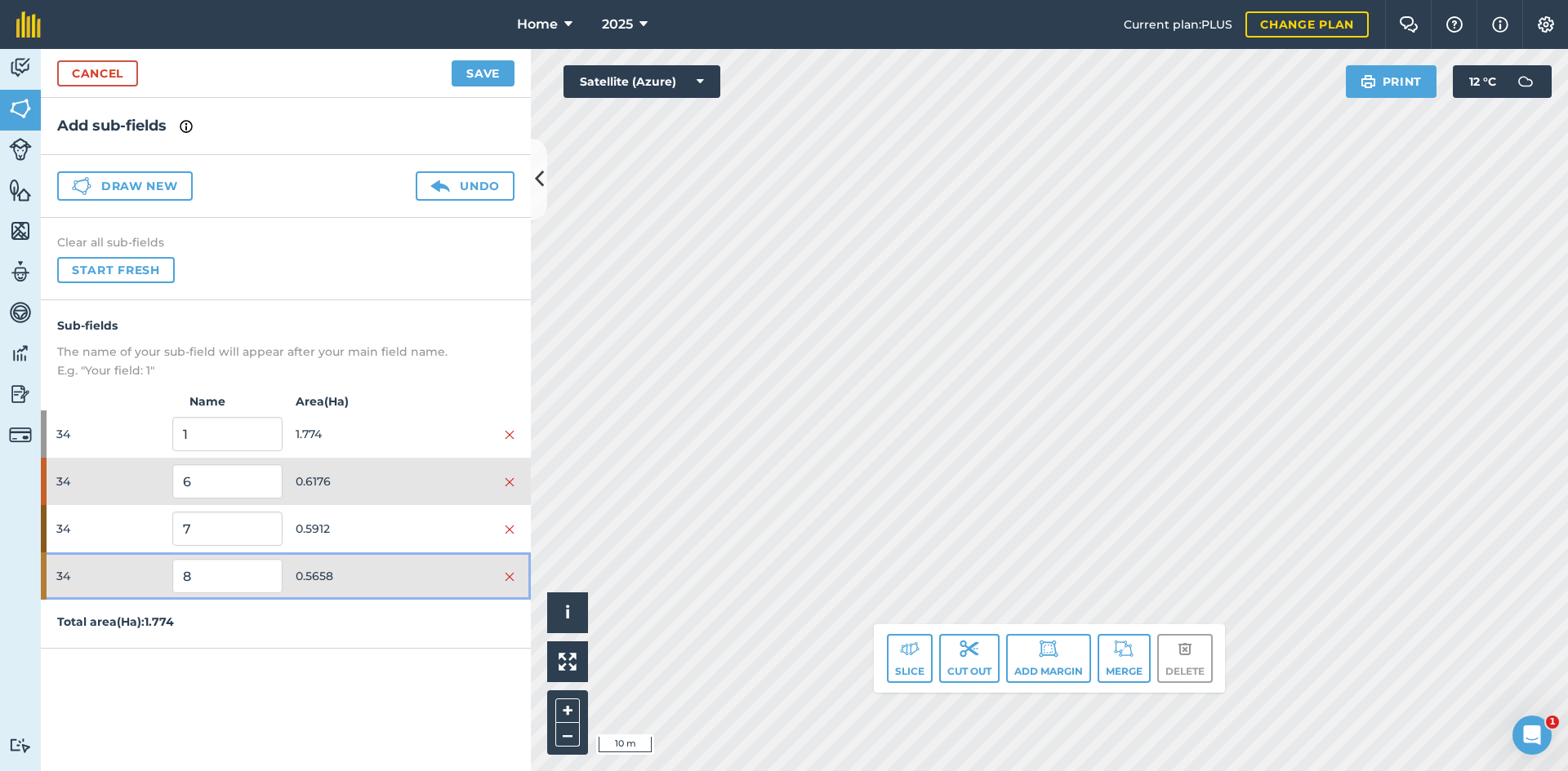
drag, startPoint x: 388, startPoint y: 574, endPoint x: 509, endPoint y: 530, distance: 128.8
click at [389, 571] on span "0.5658" at bounding box center [350, 577] width 109 height 31
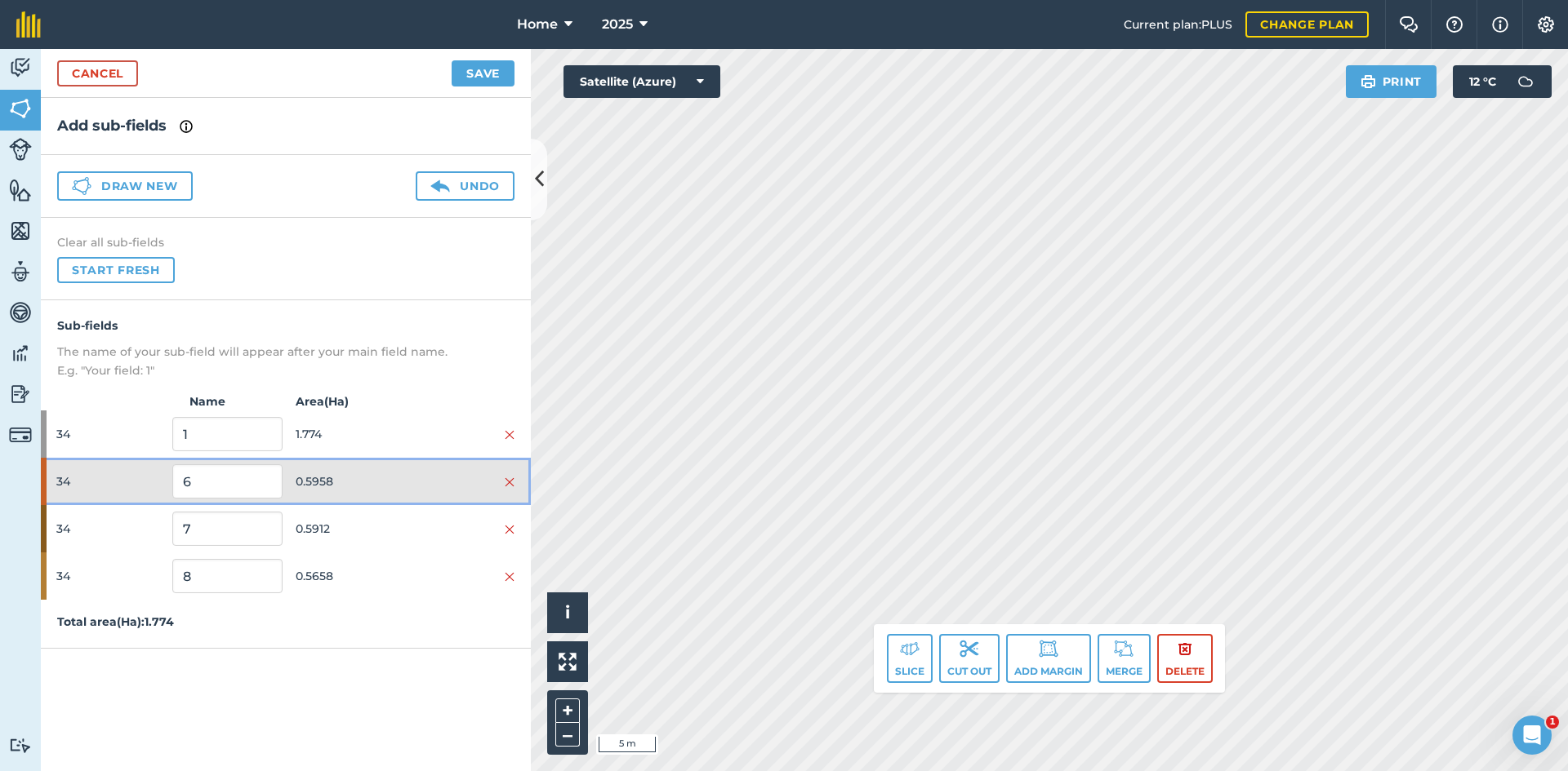
drag, startPoint x: 343, startPoint y: 473, endPoint x: 356, endPoint y: 514, distance: 43.0
click at [344, 474] on span "0.5958" at bounding box center [350, 482] width 109 height 31
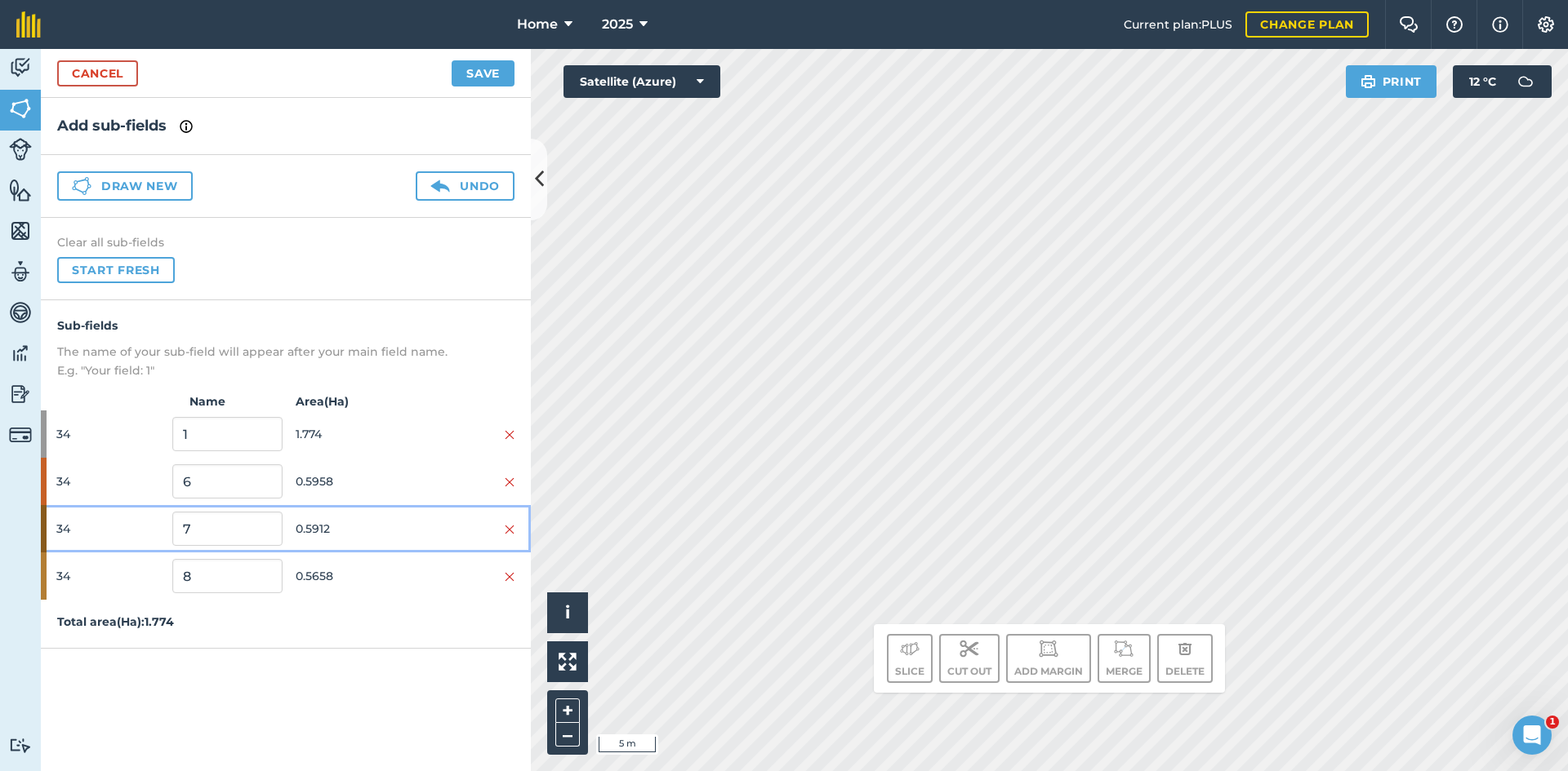
click at [360, 520] on span "0.5912" at bounding box center [350, 529] width 109 height 31
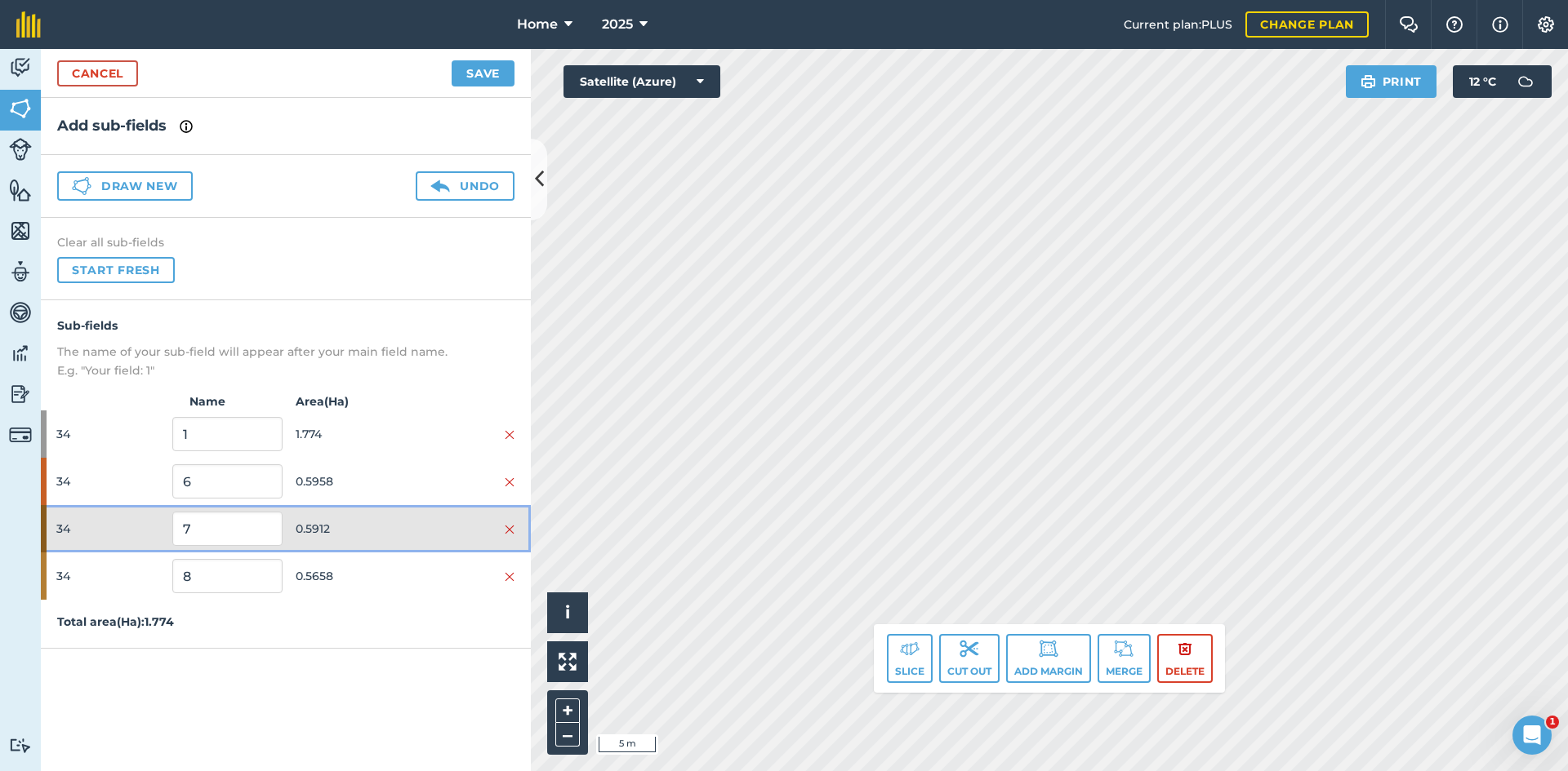
click at [379, 534] on span "0.5912" at bounding box center [350, 529] width 109 height 31
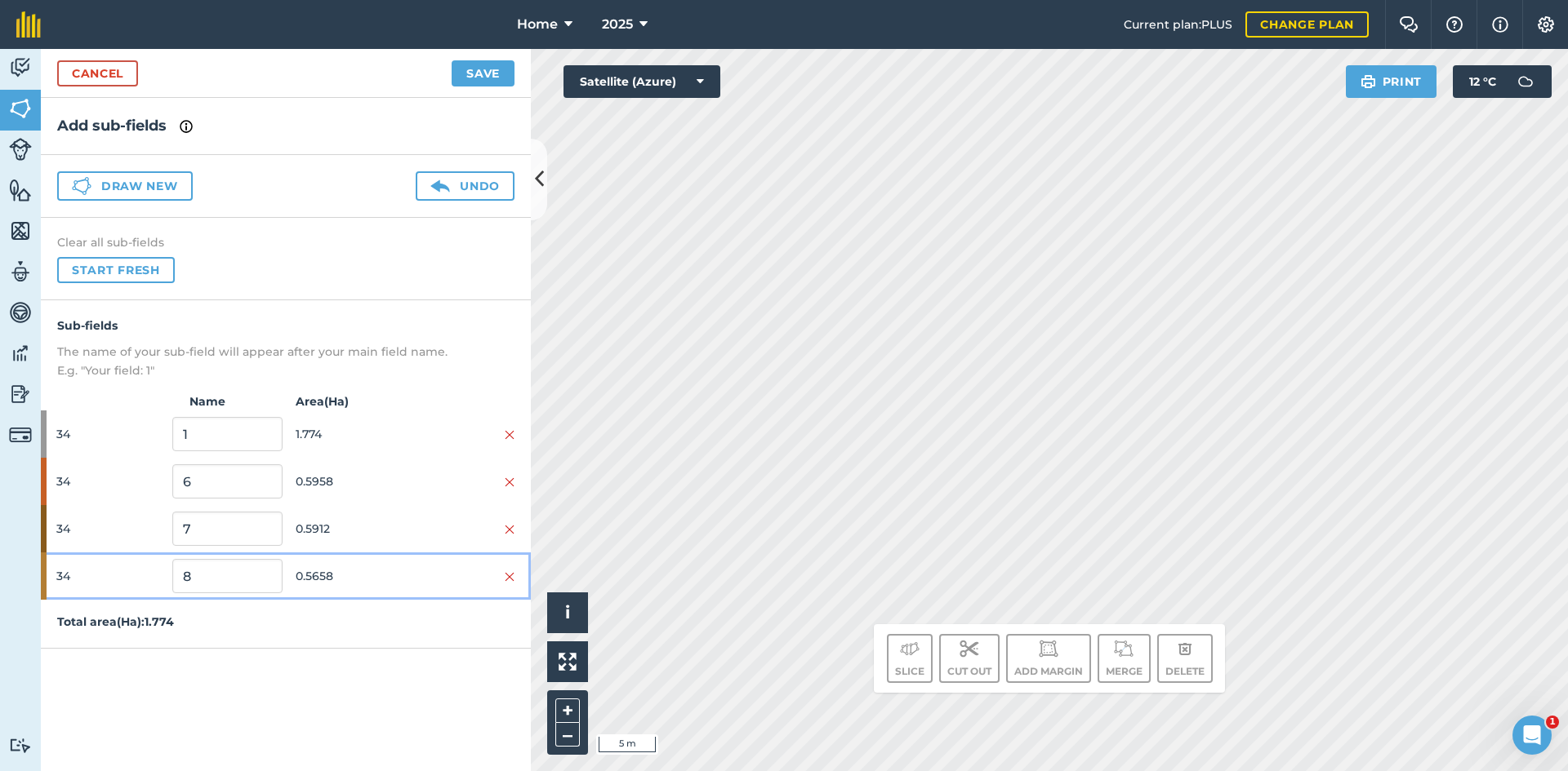
drag, startPoint x: 388, startPoint y: 568, endPoint x: 503, endPoint y: 483, distance: 143.0
click at [390, 566] on span "0.5658" at bounding box center [350, 577] width 109 height 31
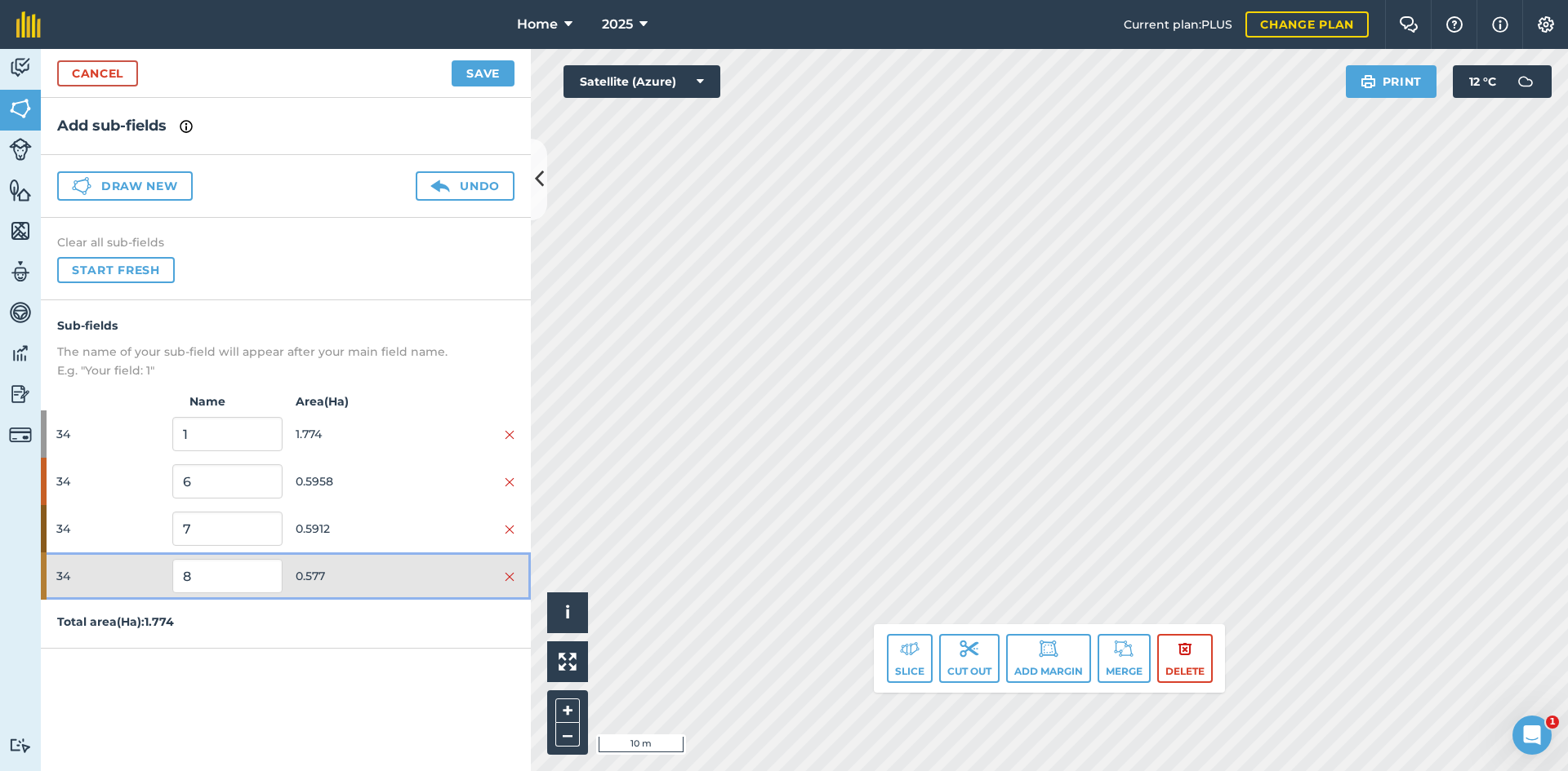
drag, startPoint x: 343, startPoint y: 586, endPoint x: 360, endPoint y: 565, distance: 27.0
click at [345, 583] on span "0.577" at bounding box center [350, 577] width 109 height 31
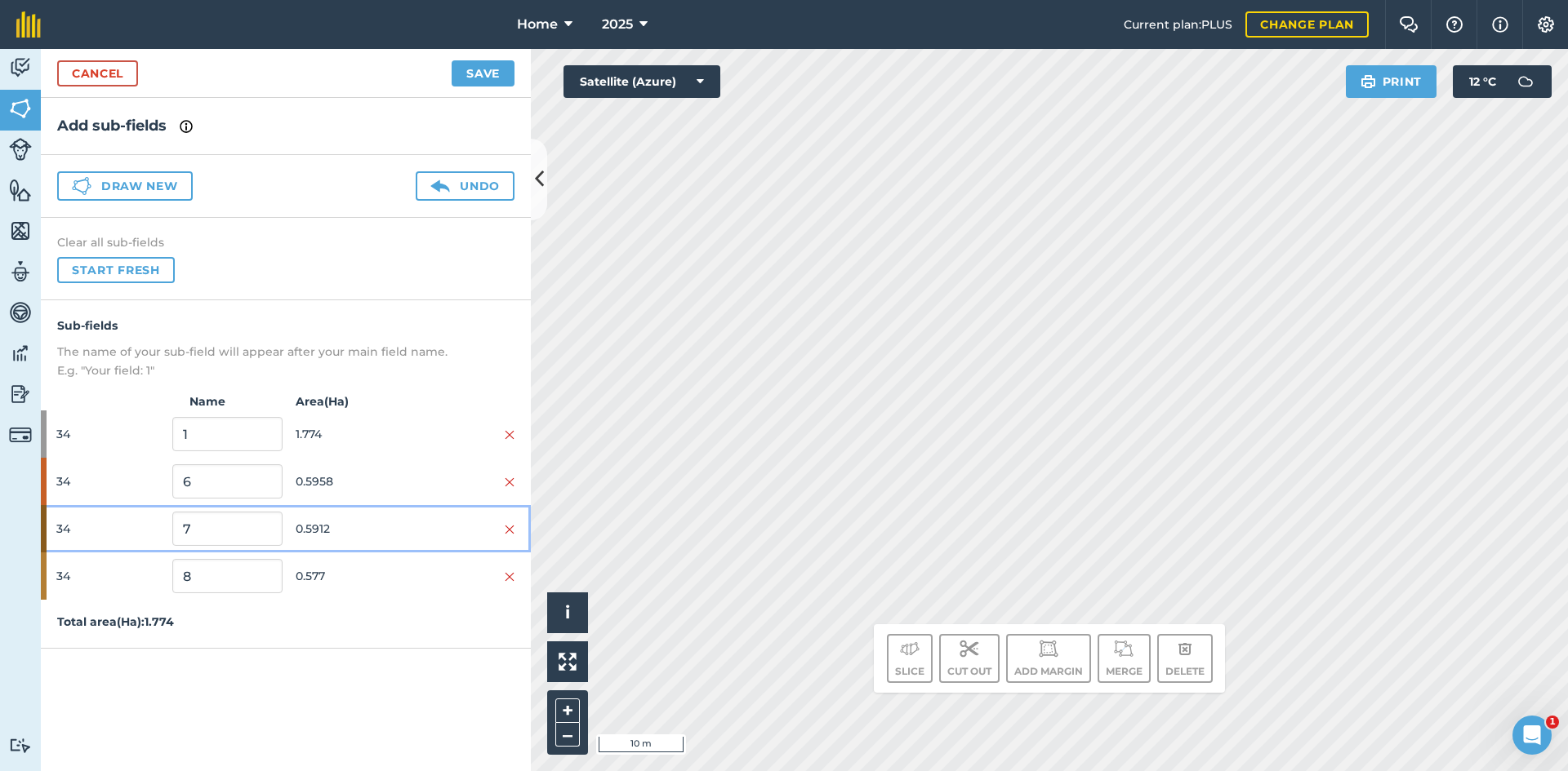
drag, startPoint x: 368, startPoint y: 530, endPoint x: 496, endPoint y: 464, distance: 144.0
click at [374, 523] on span "0.5912" at bounding box center [350, 529] width 109 height 31
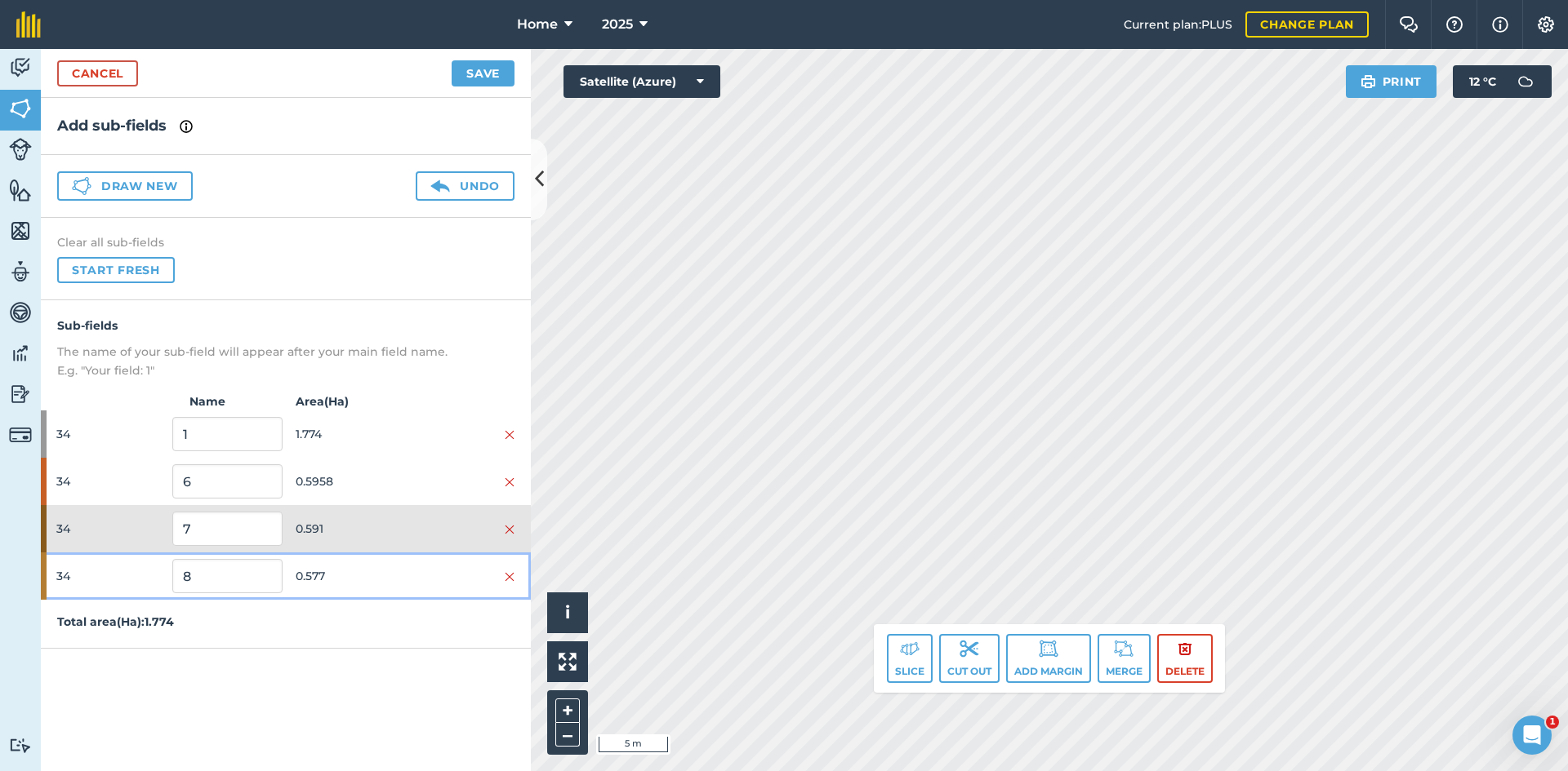
drag, startPoint x: 385, startPoint y: 577, endPoint x: 411, endPoint y: 546, distance: 40.5
click at [384, 574] on span "0.577" at bounding box center [350, 577] width 109 height 31
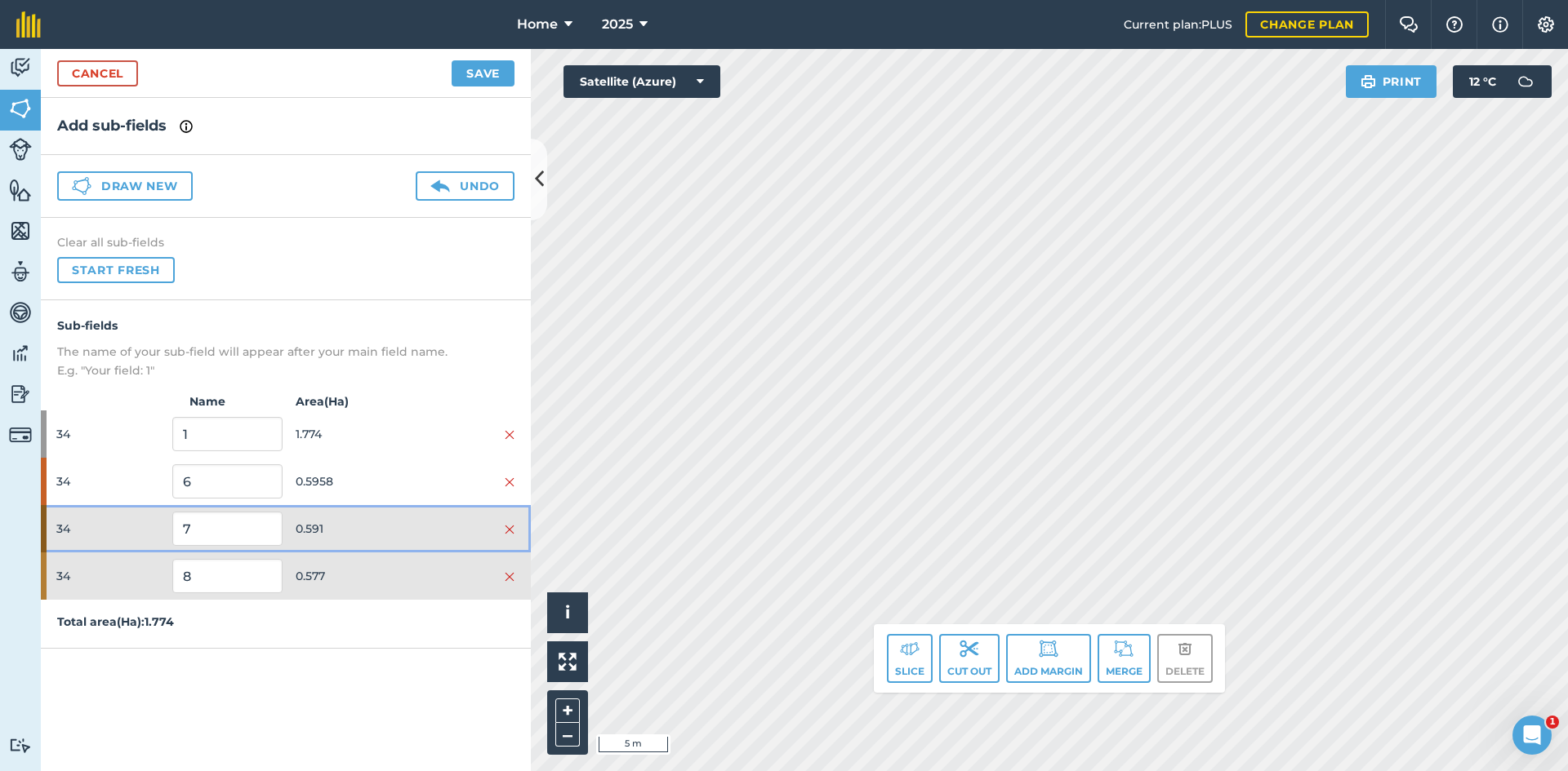
drag, startPoint x: 307, startPoint y: 517, endPoint x: 328, endPoint y: 513, distance: 21.4
click at [308, 520] on span "0.591" at bounding box center [350, 529] width 109 height 31
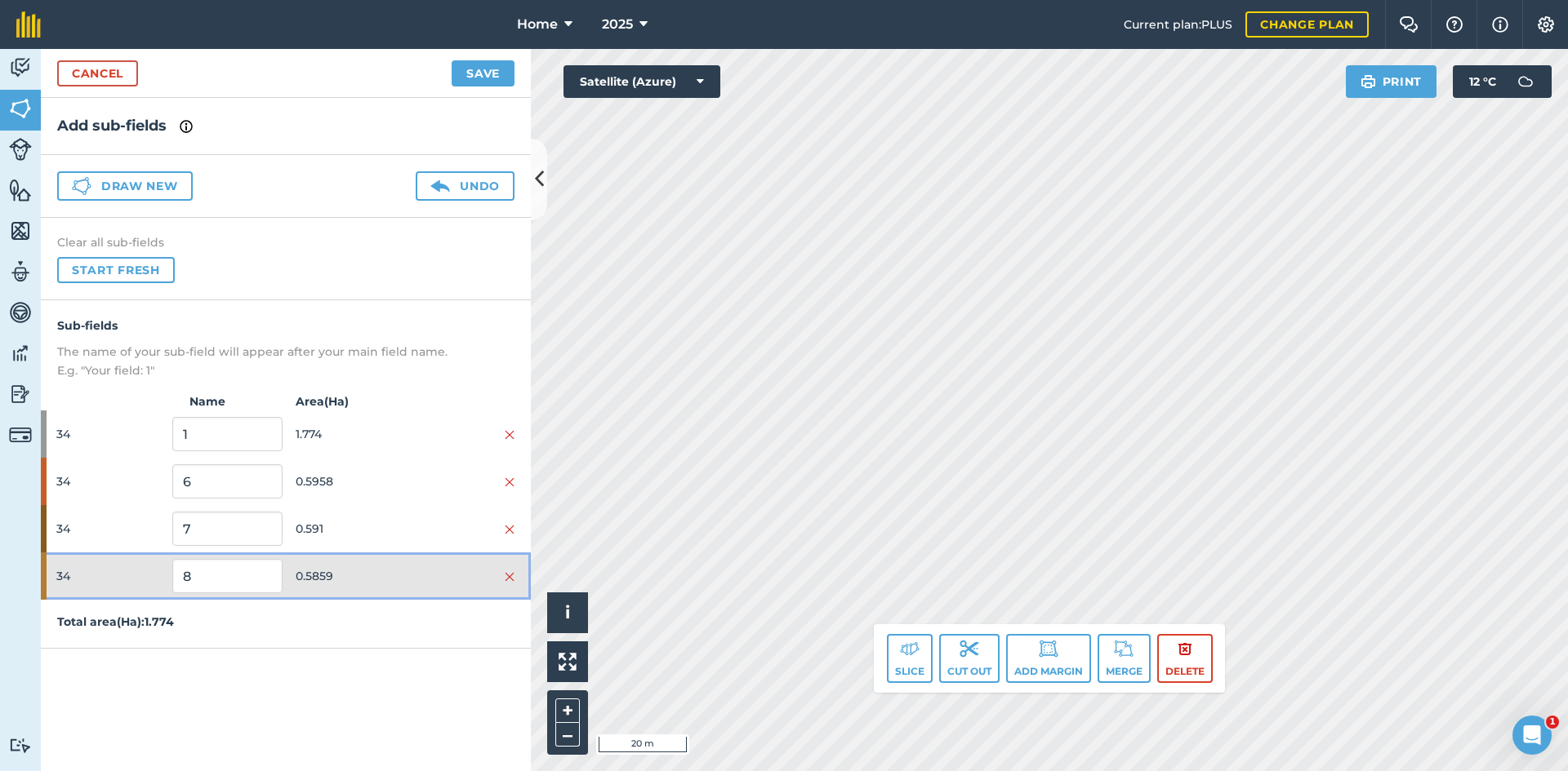
drag, startPoint x: 379, startPoint y: 565, endPoint x: 384, endPoint y: 558, distance: 8.6
click at [380, 564] on span "0.5859" at bounding box center [350, 577] width 109 height 31
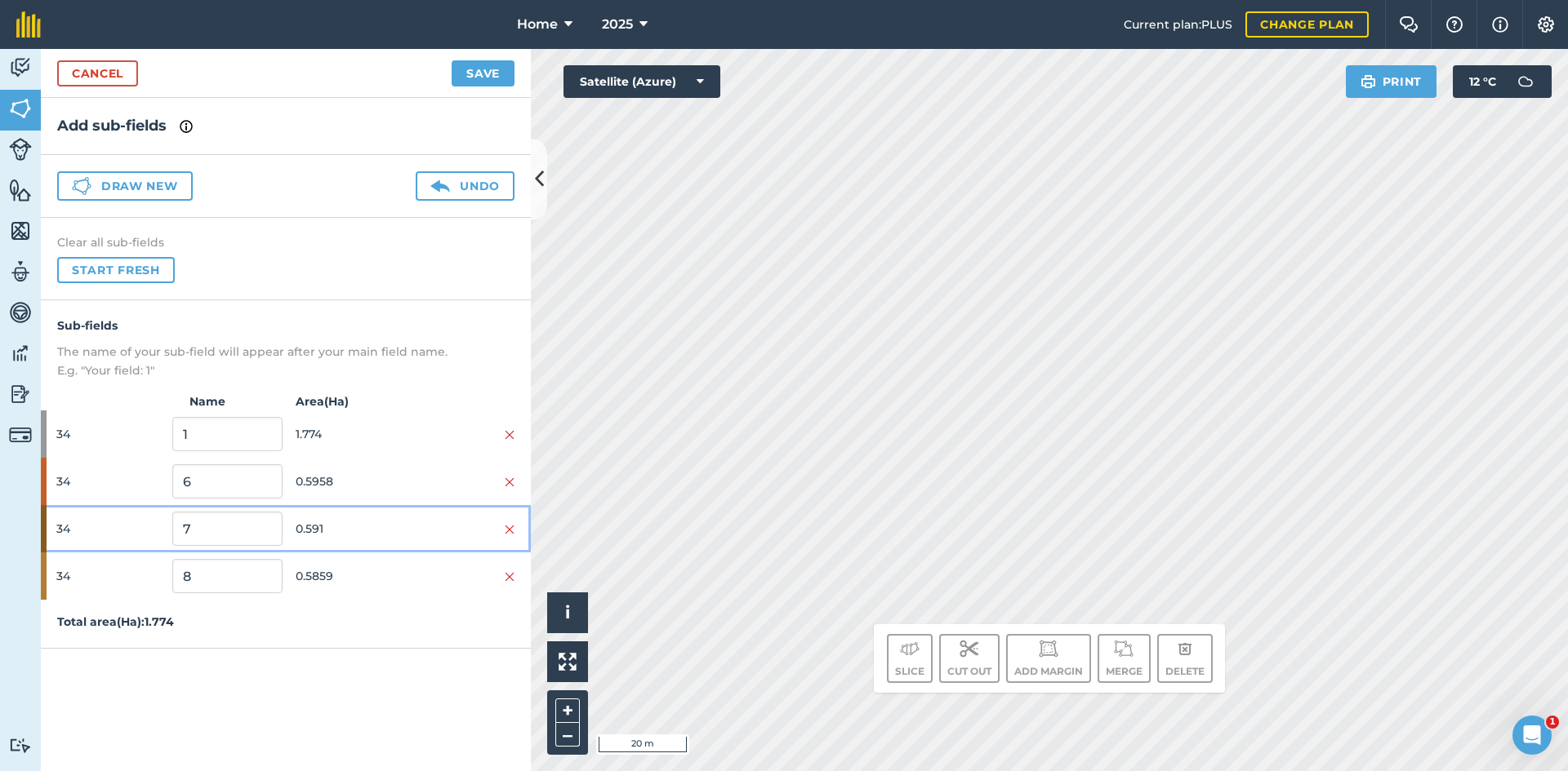
click at [382, 521] on span "0.591" at bounding box center [350, 529] width 109 height 31
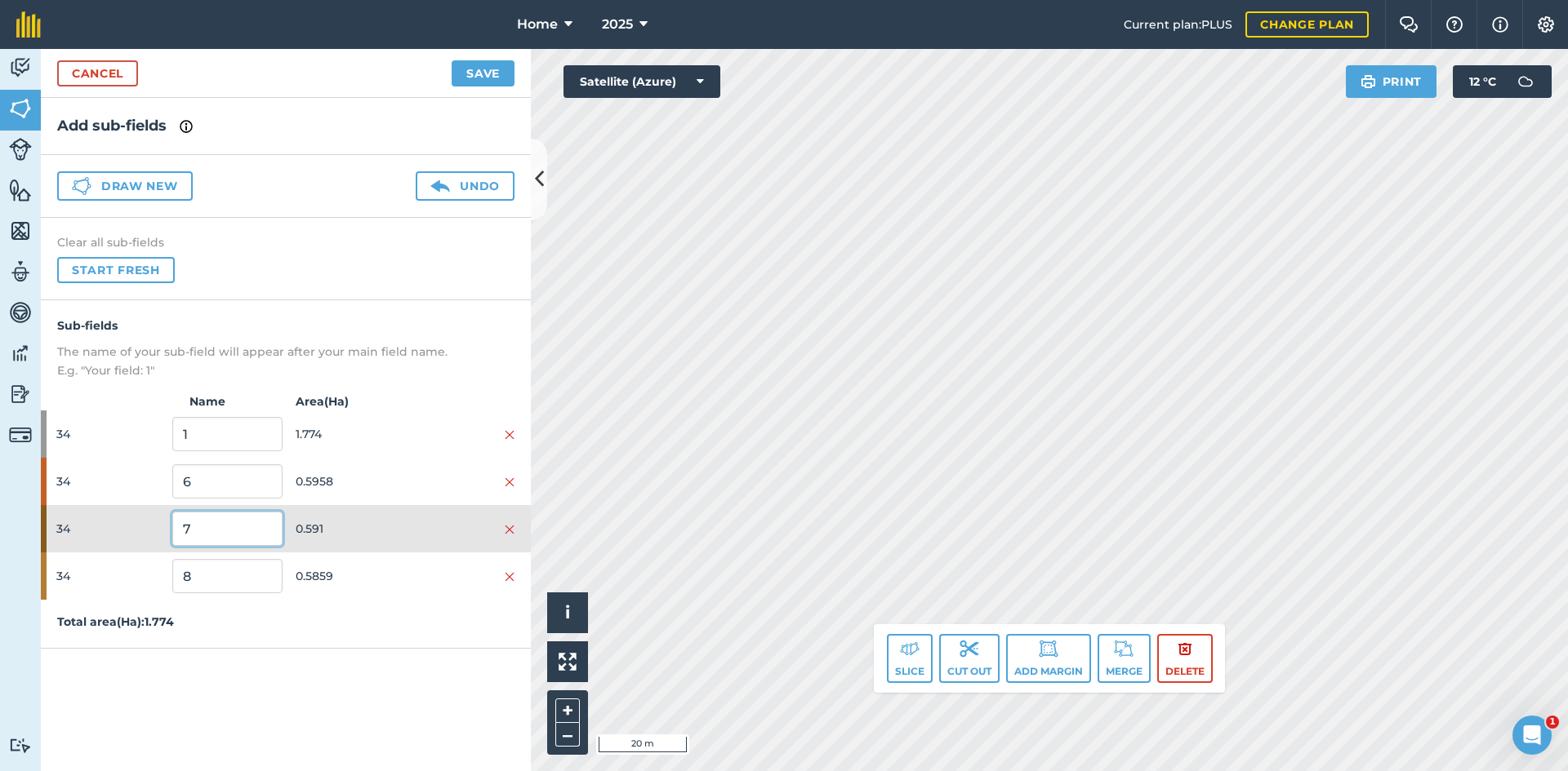
click at [260, 527] on input "7" at bounding box center [226, 528] width 109 height 34
type input "a"
drag, startPoint x: 264, startPoint y: 607, endPoint x: 270, endPoint y: 600, distance: 9.2
click at [265, 607] on div "Sub-fields The name of your sub-field will appear after your main field name. E…" at bounding box center [285, 475] width 490 height 349
click at [241, 574] on input "8" at bounding box center [226, 576] width 109 height 34
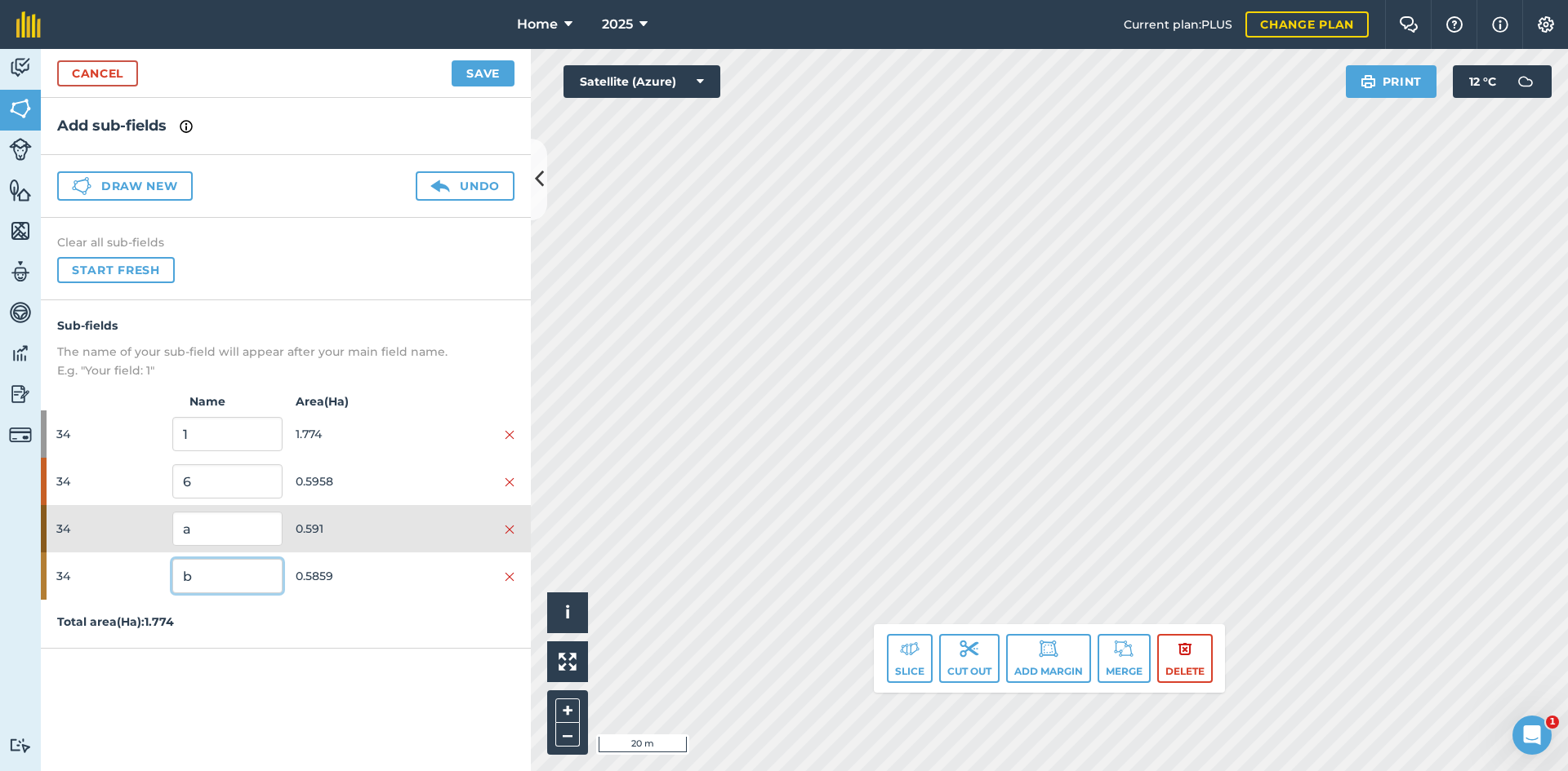
type input "b"
click at [255, 481] on input "6" at bounding box center [226, 481] width 109 height 34
type input "c"
click at [489, 64] on button "Save" at bounding box center [483, 74] width 63 height 26
